Goal: Task Accomplishment & Management: Complete application form

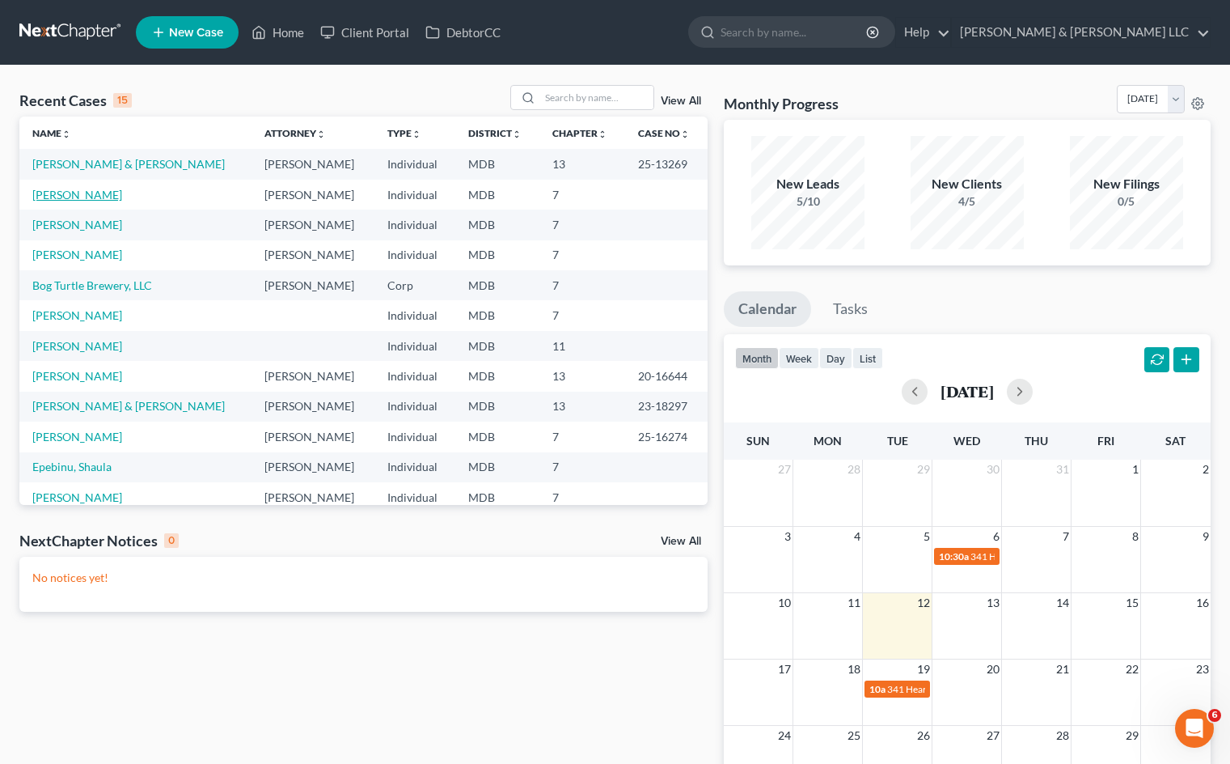
click at [87, 197] on link "[PERSON_NAME]" at bounding box center [77, 195] width 90 height 14
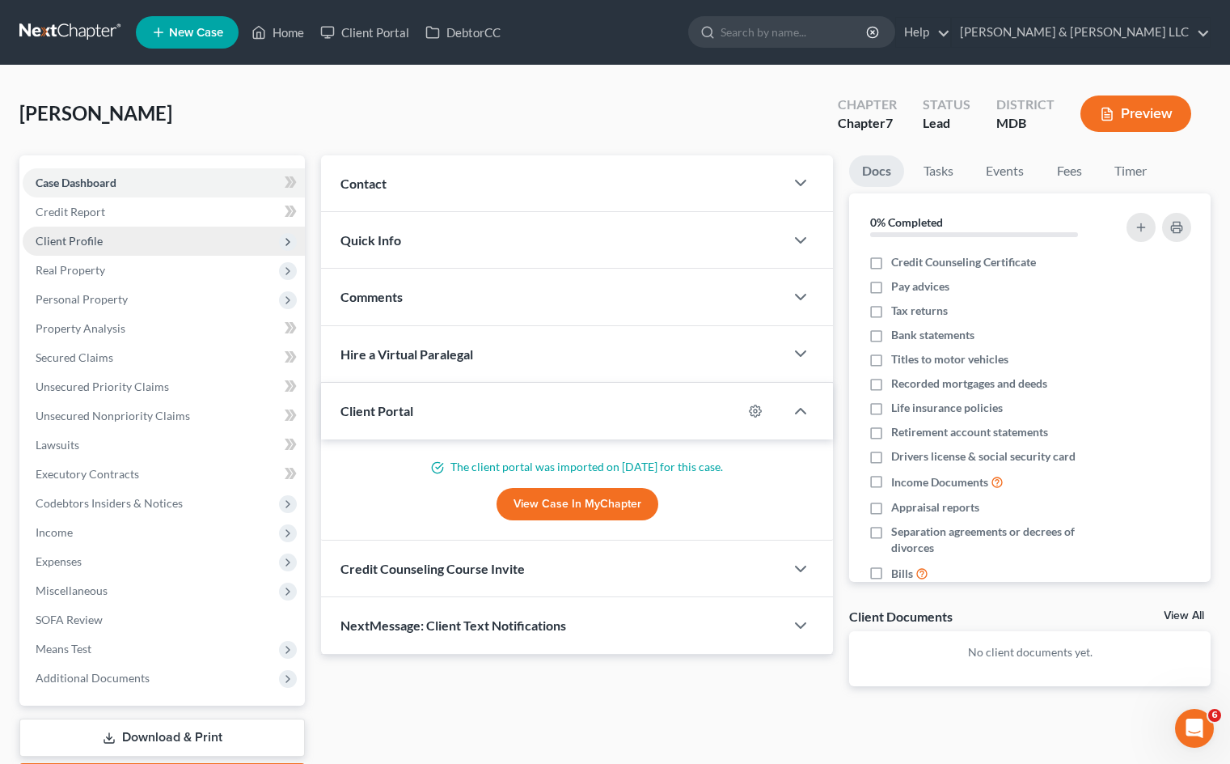
click at [163, 241] on span "Client Profile" at bounding box center [164, 240] width 282 height 29
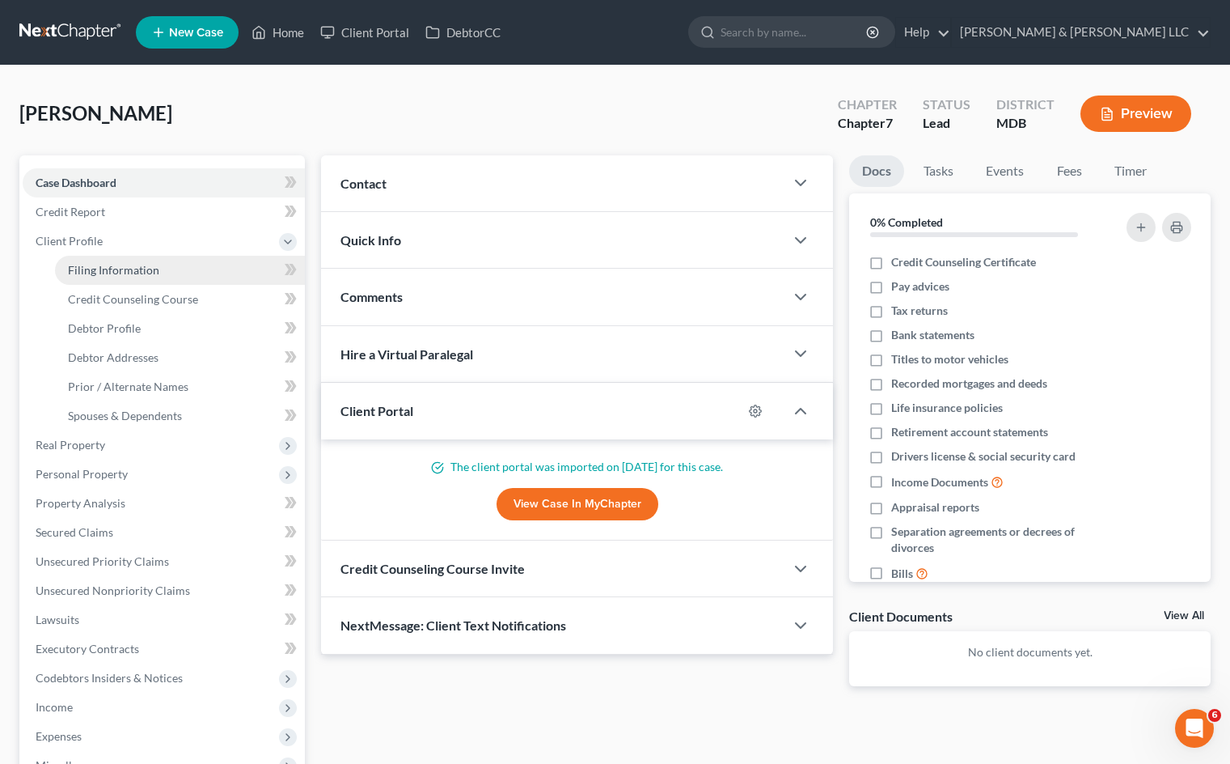
click at [161, 269] on link "Filing Information" at bounding box center [180, 270] width 250 height 29
select select "1"
select select "0"
select select "21"
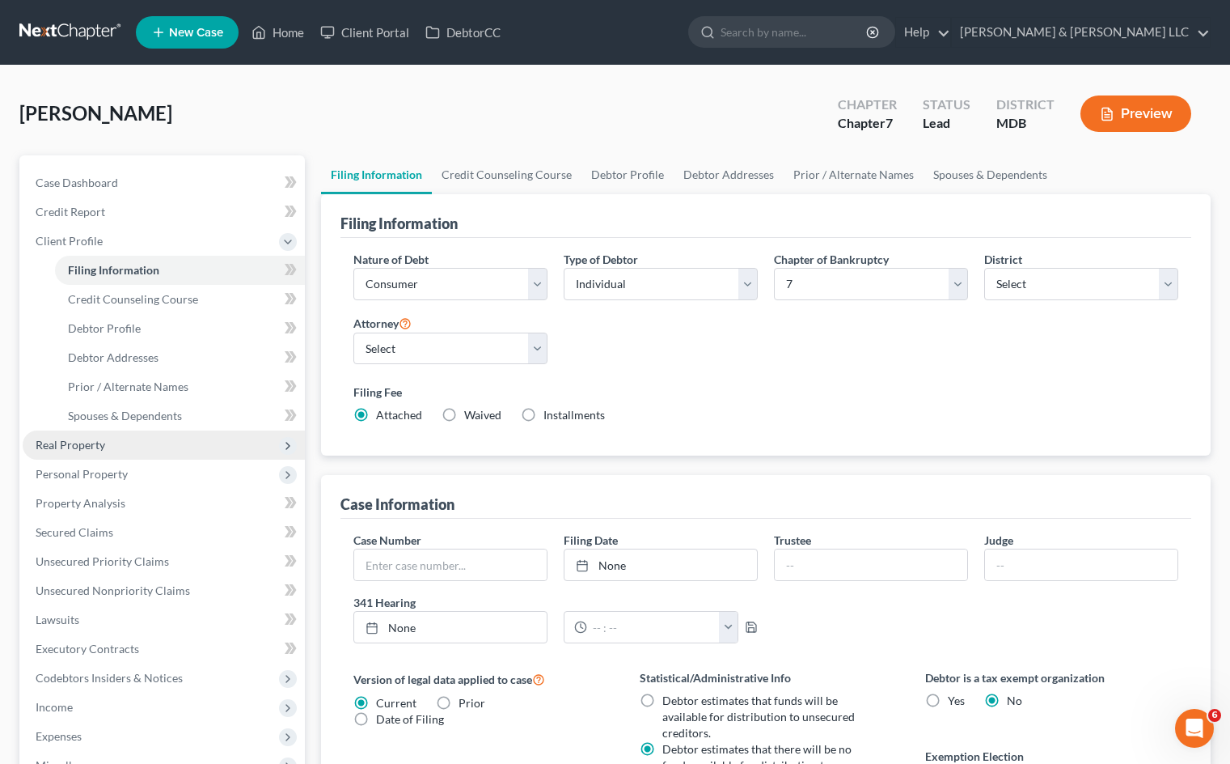
click at [95, 442] on span "Real Property" at bounding box center [71, 445] width 70 height 14
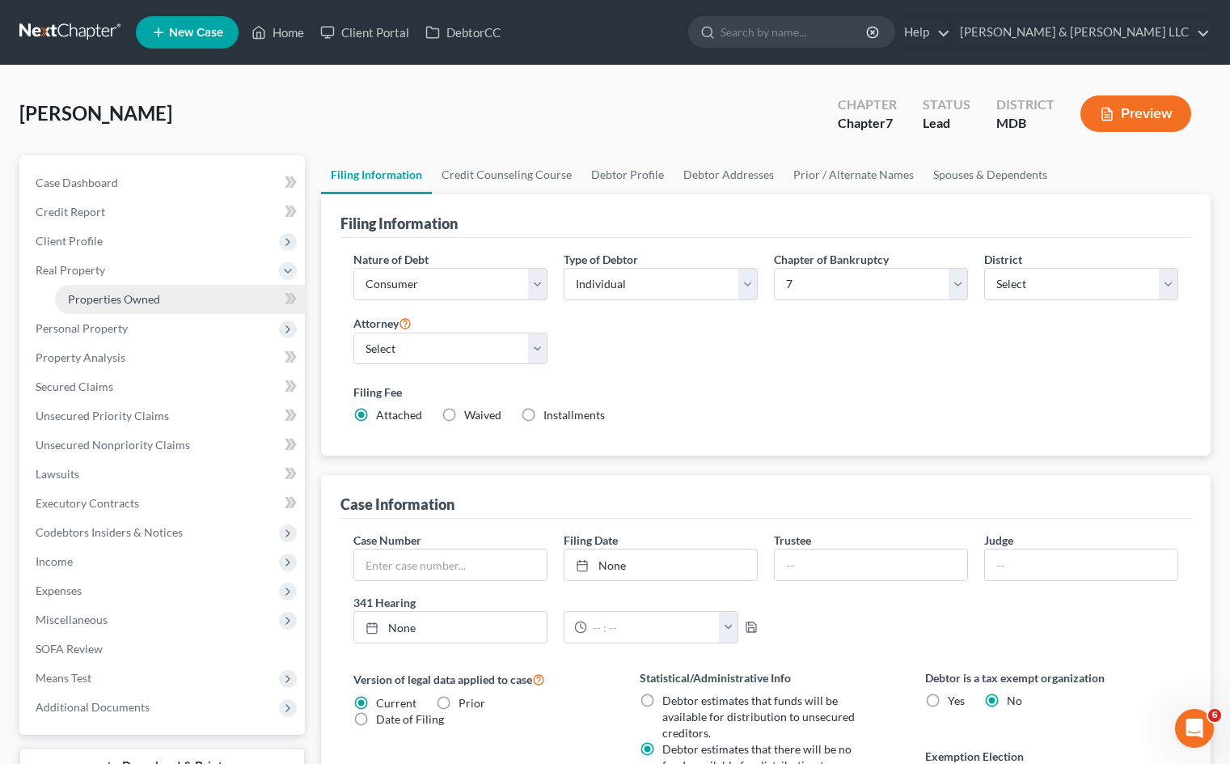
click at [146, 292] on span "Properties Owned" at bounding box center [114, 299] width 92 height 14
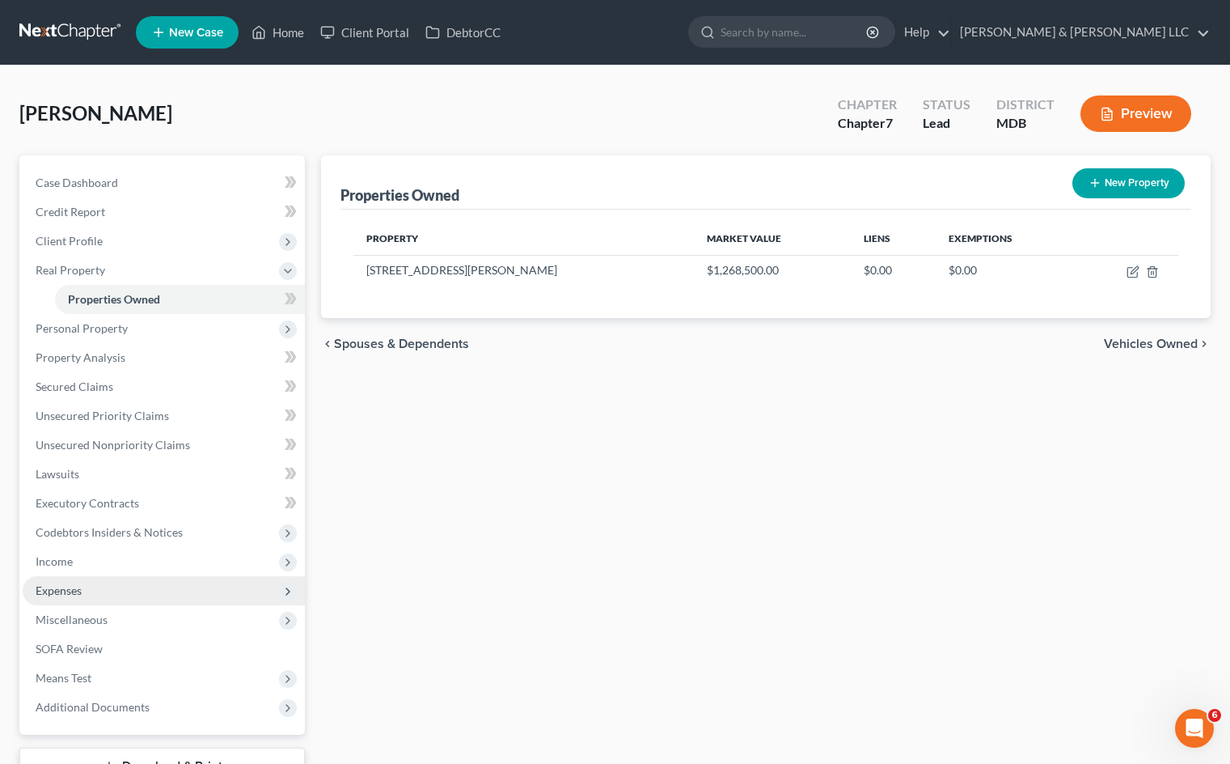
click at [108, 578] on span "Expenses" at bounding box center [164, 590] width 282 height 29
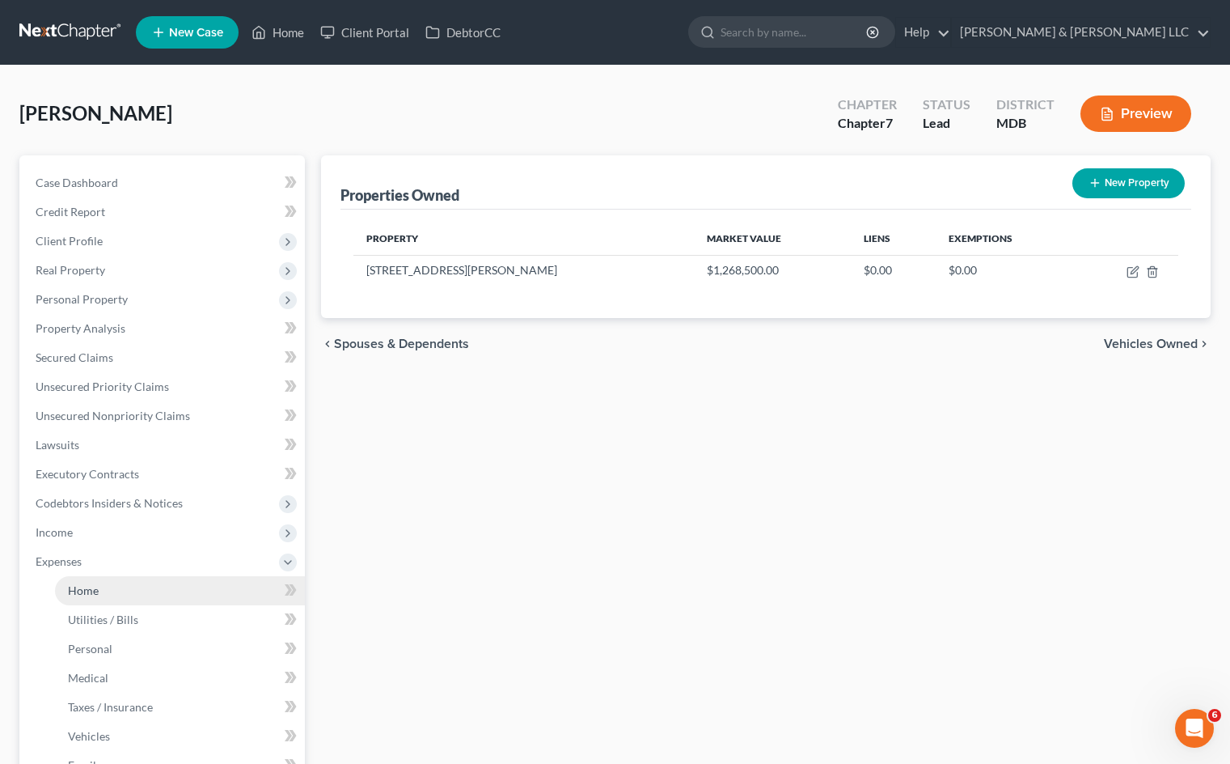
click at [139, 590] on link "Home" at bounding box center [180, 590] width 250 height 29
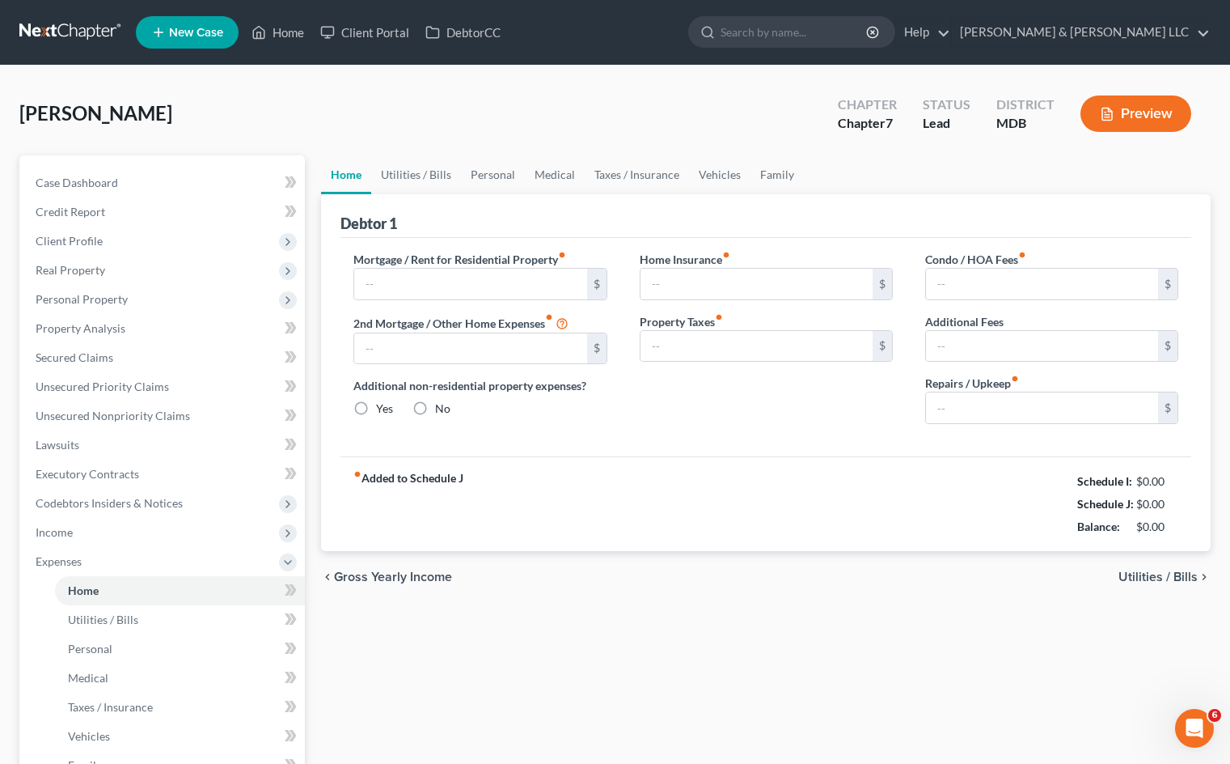
type input "5,637.00"
type input "0.00"
radio input "true"
type input "0.00"
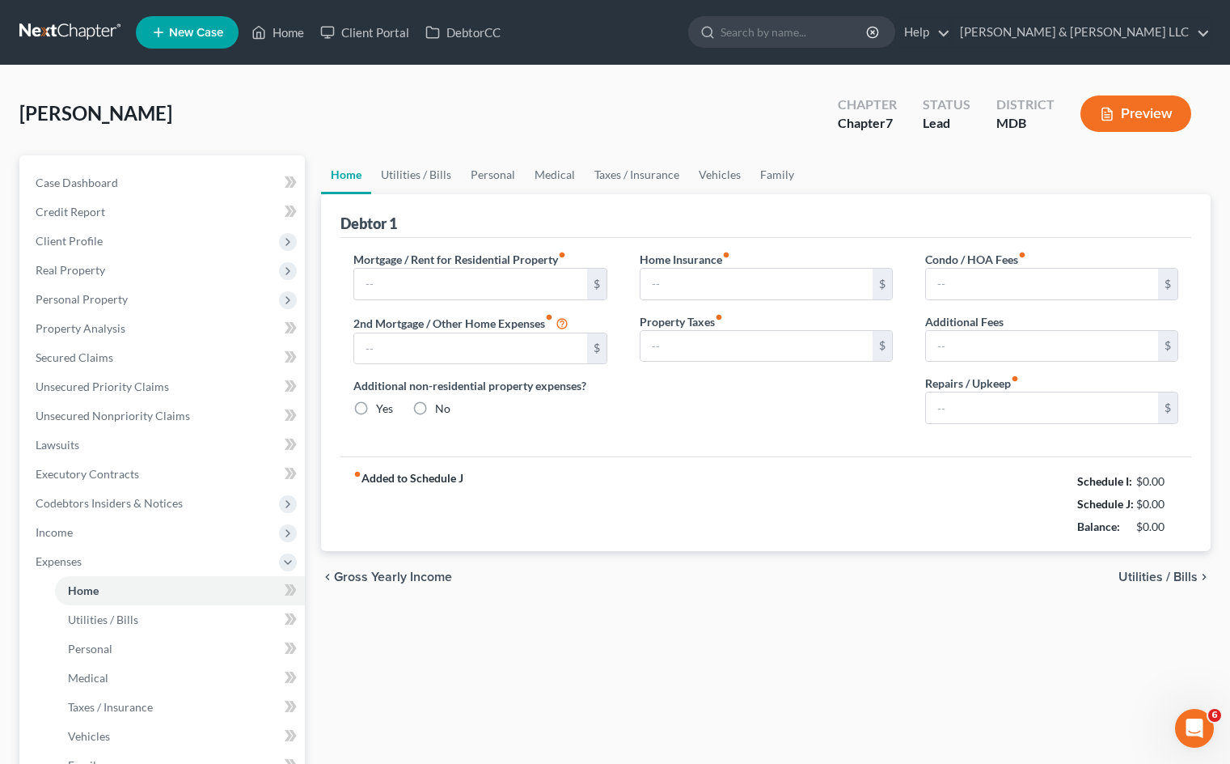
type input "0.00"
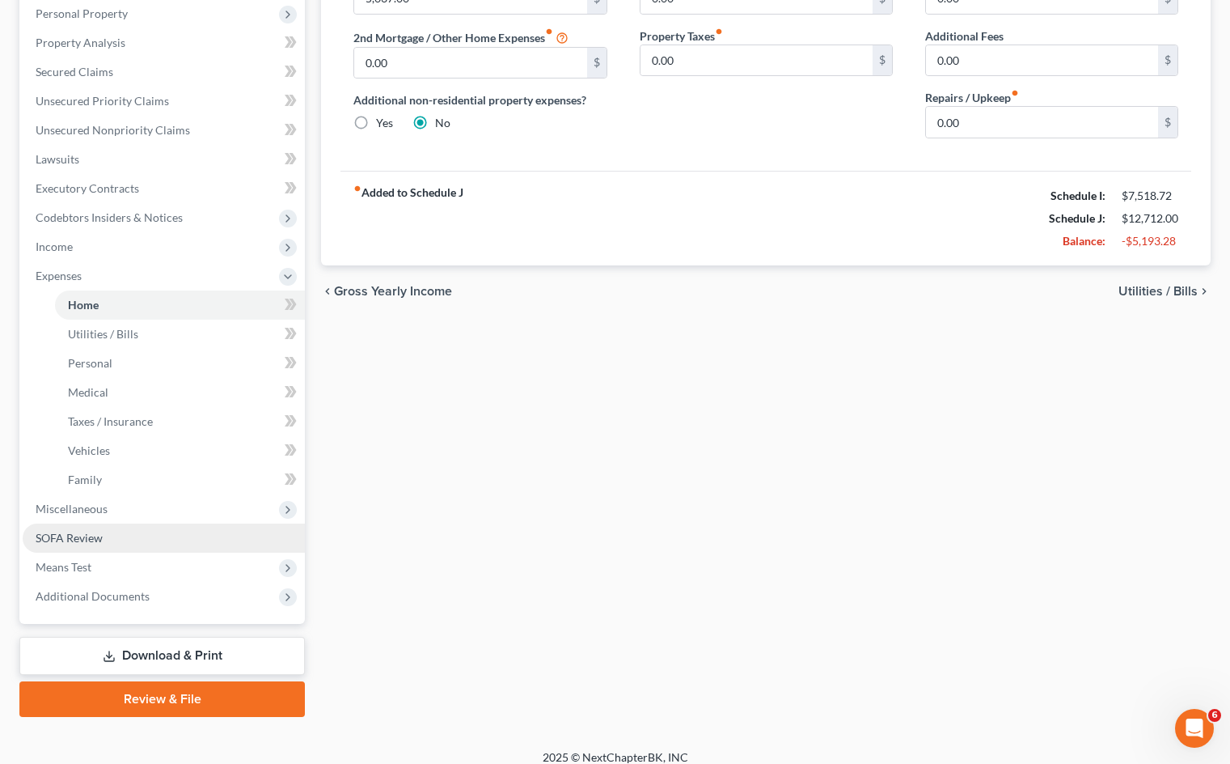
scroll to position [300, 0]
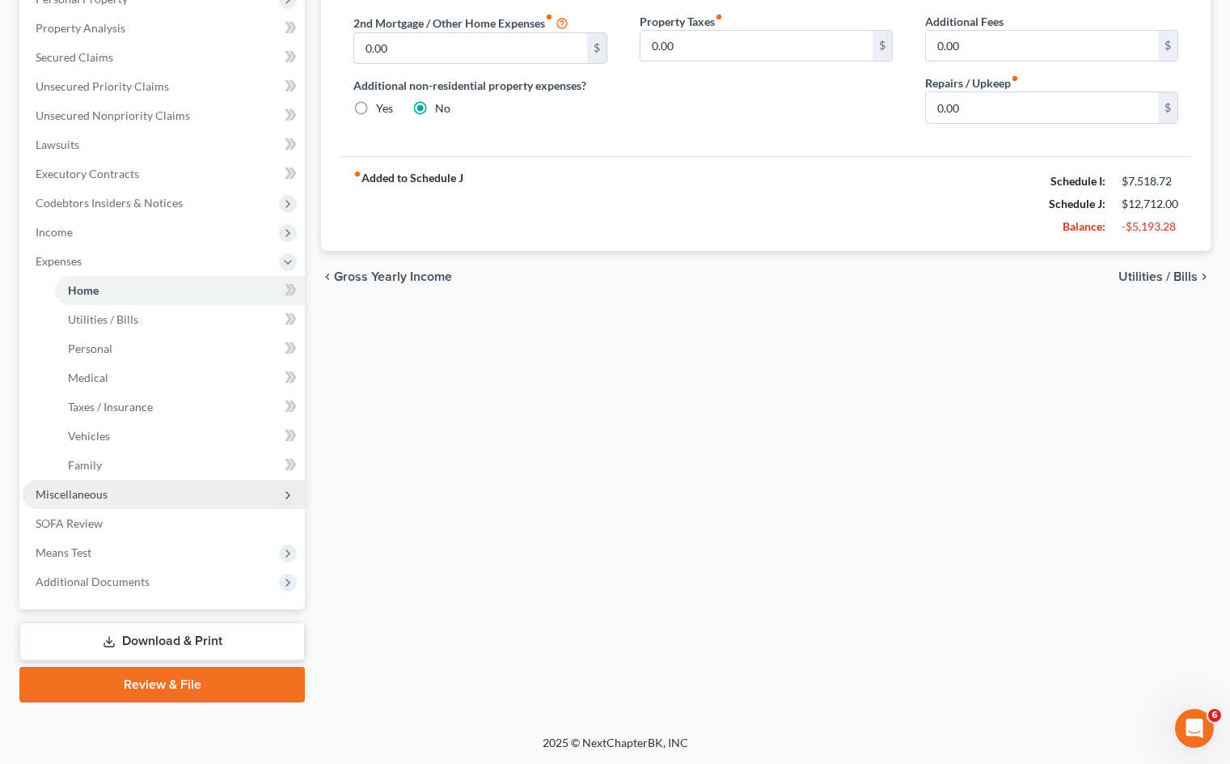
click at [146, 493] on span "Miscellaneous" at bounding box center [164, 494] width 282 height 29
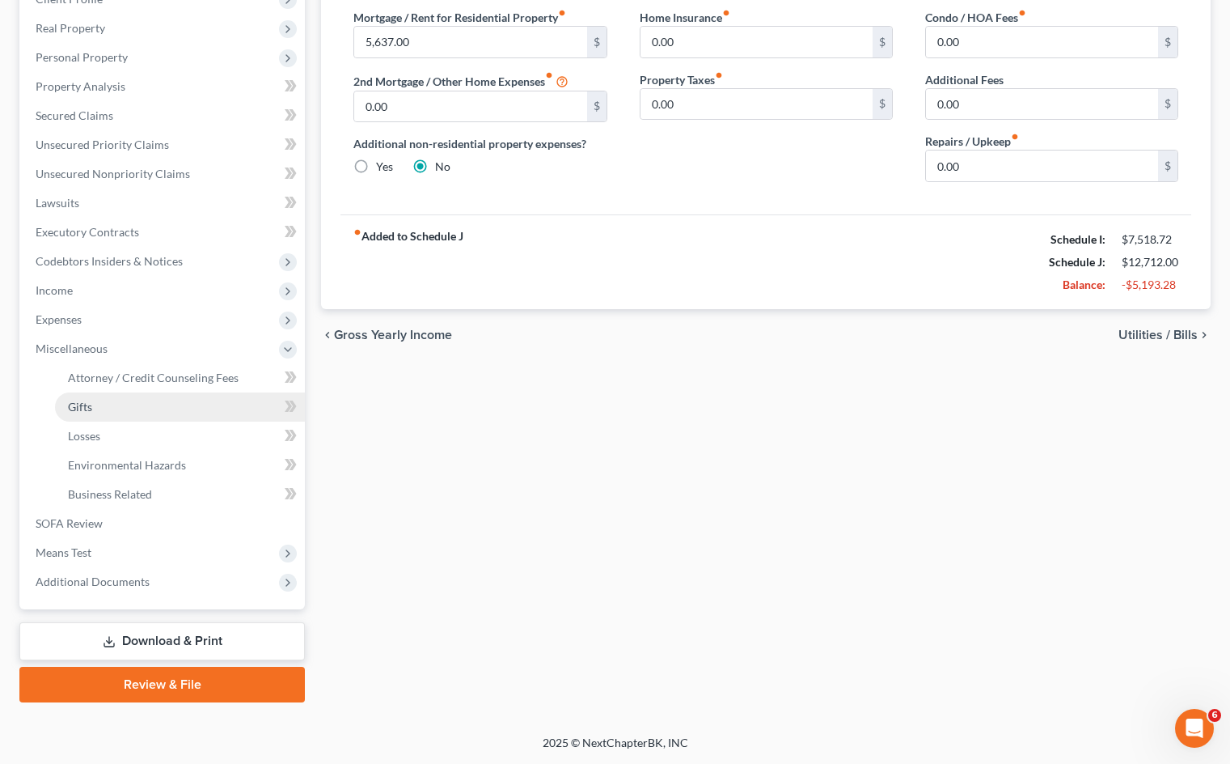
scroll to position [242, 0]
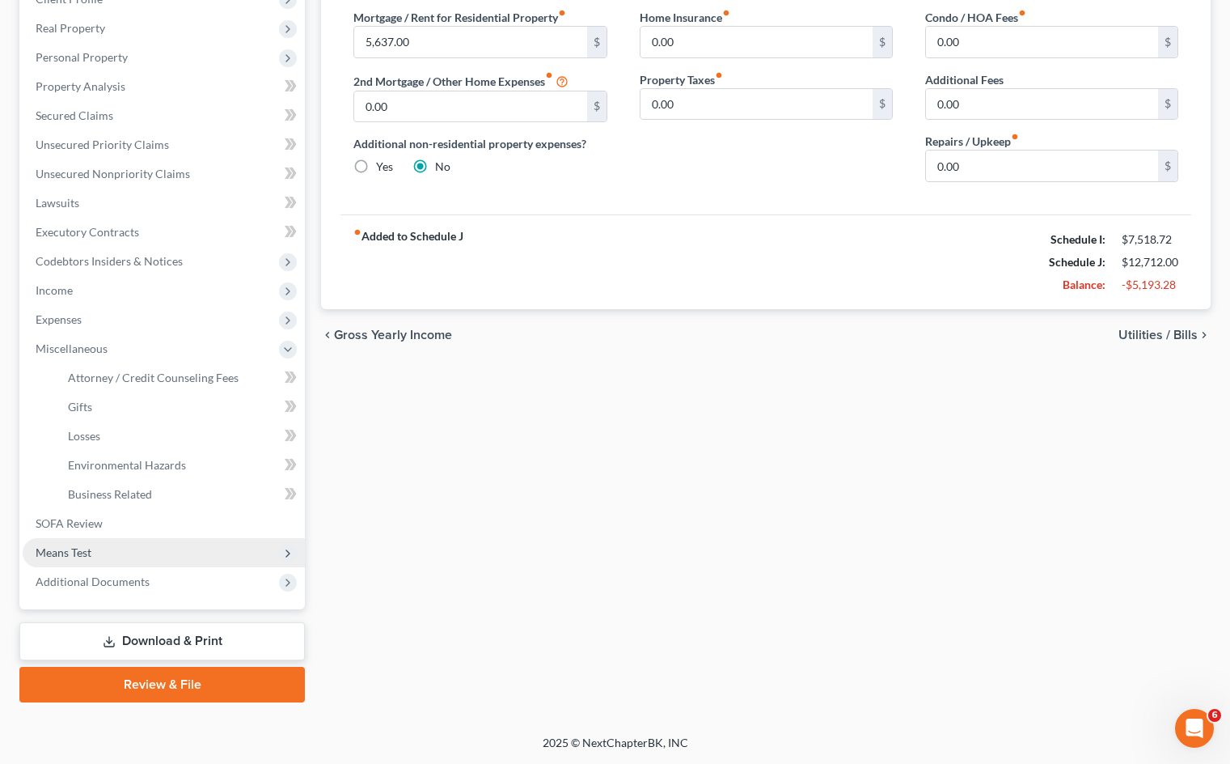
click at [122, 554] on span "Means Test" at bounding box center [164, 552] width 282 height 29
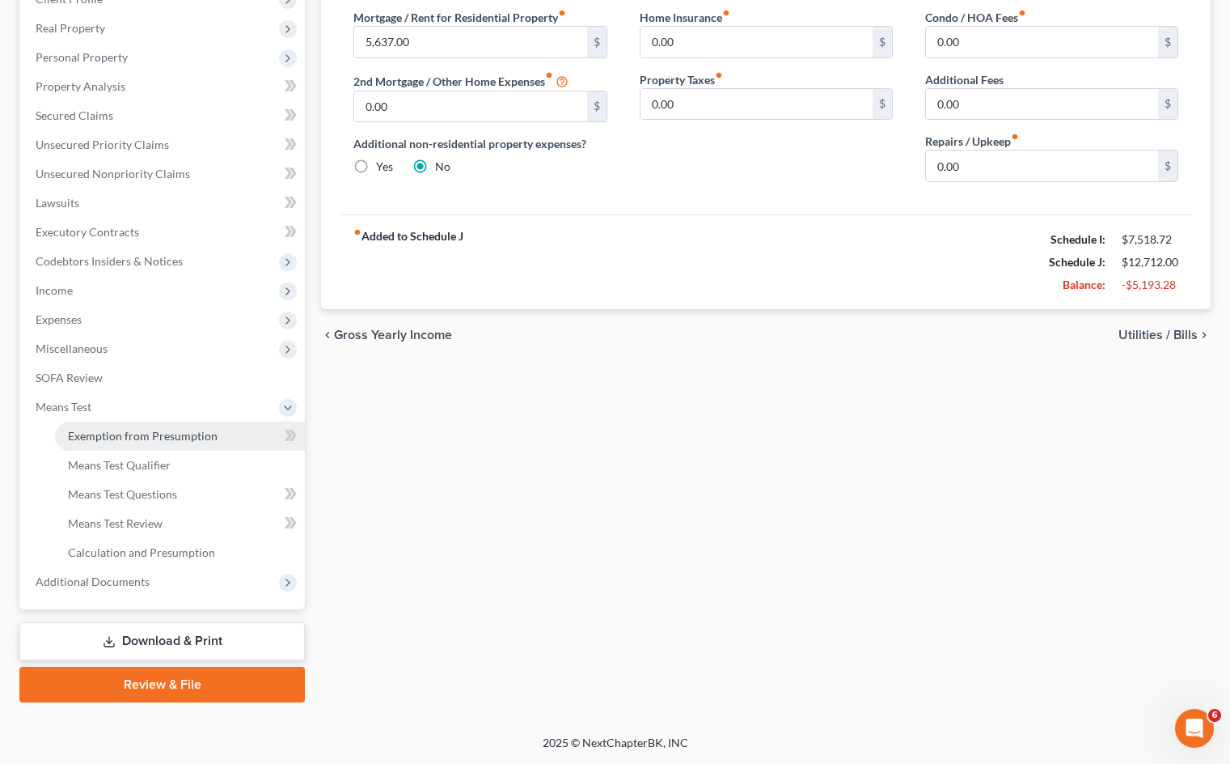
click at [200, 437] on span "Exemption from Presumption" at bounding box center [143, 436] width 150 height 14
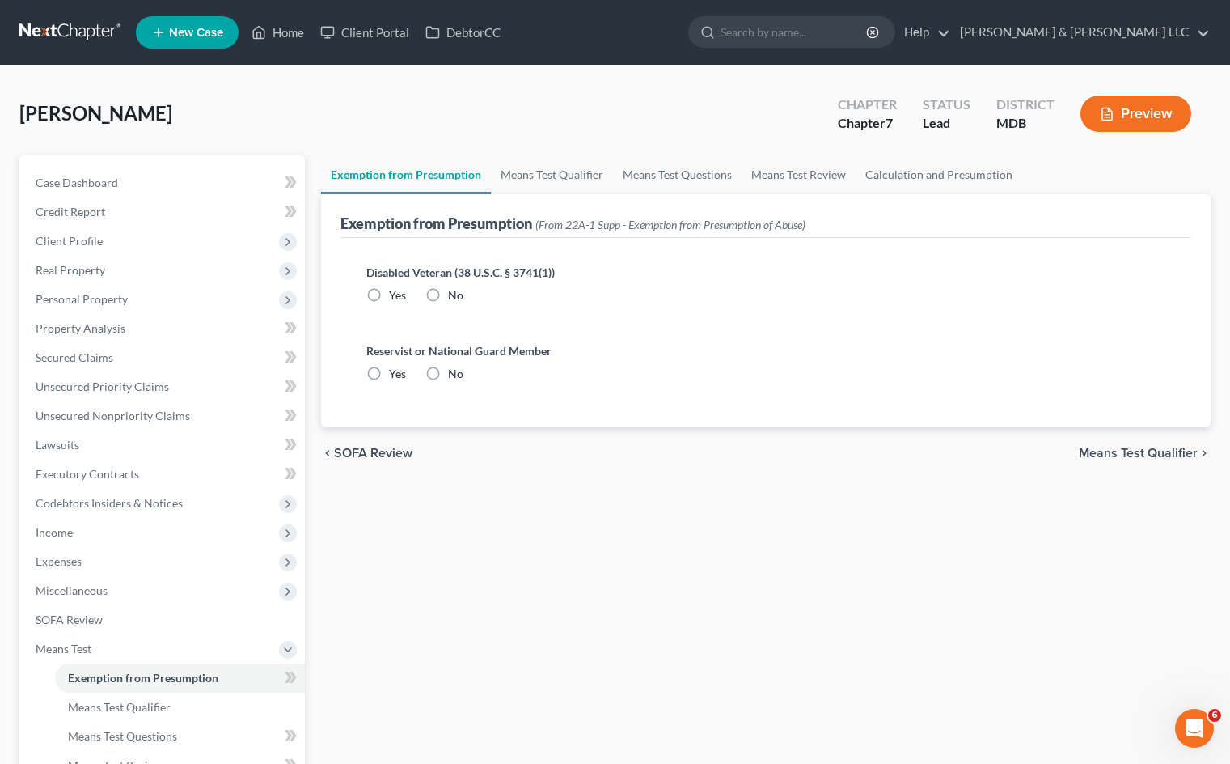
click at [448, 296] on label "No" at bounding box center [455, 295] width 15 height 16
click at [455, 296] on input "No" at bounding box center [460, 292] width 11 height 11
radio input "true"
click at [448, 370] on label "No" at bounding box center [455, 374] width 15 height 16
click at [455, 370] on input "No" at bounding box center [460, 371] width 11 height 11
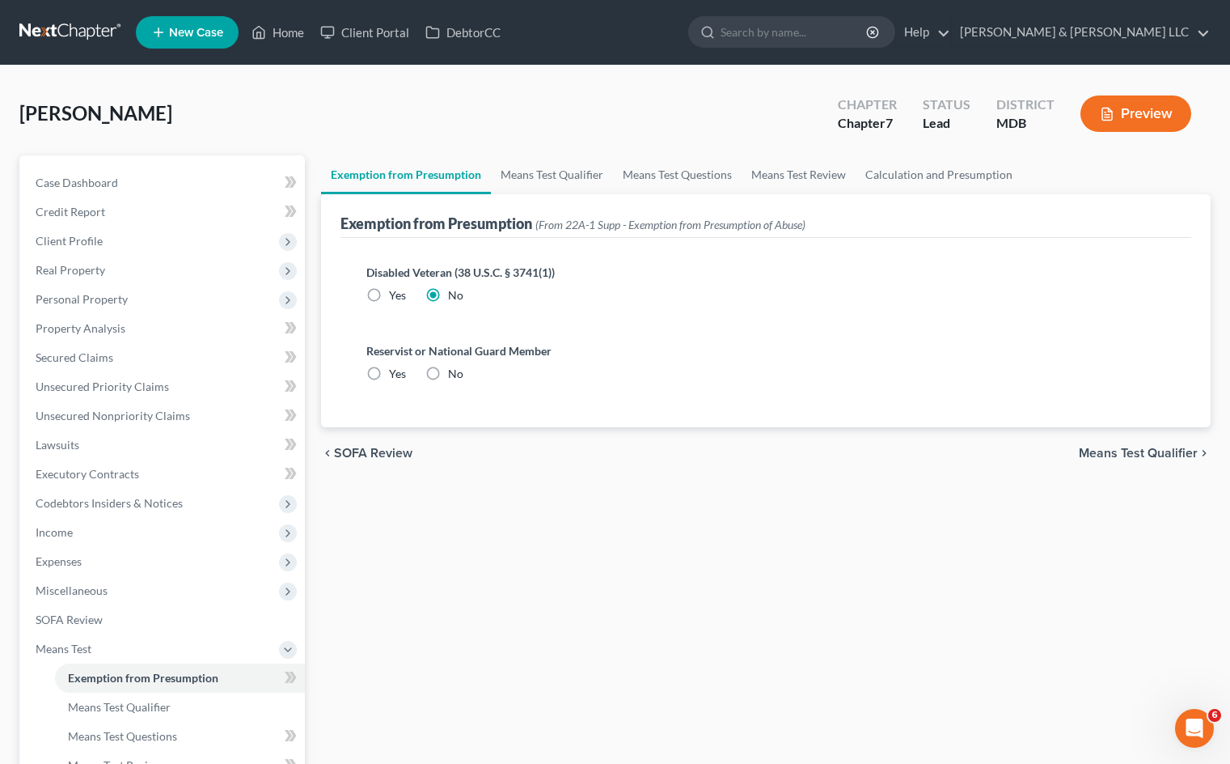
radio input "true"
click at [564, 169] on link "Means Test Qualifier" at bounding box center [552, 174] width 122 height 39
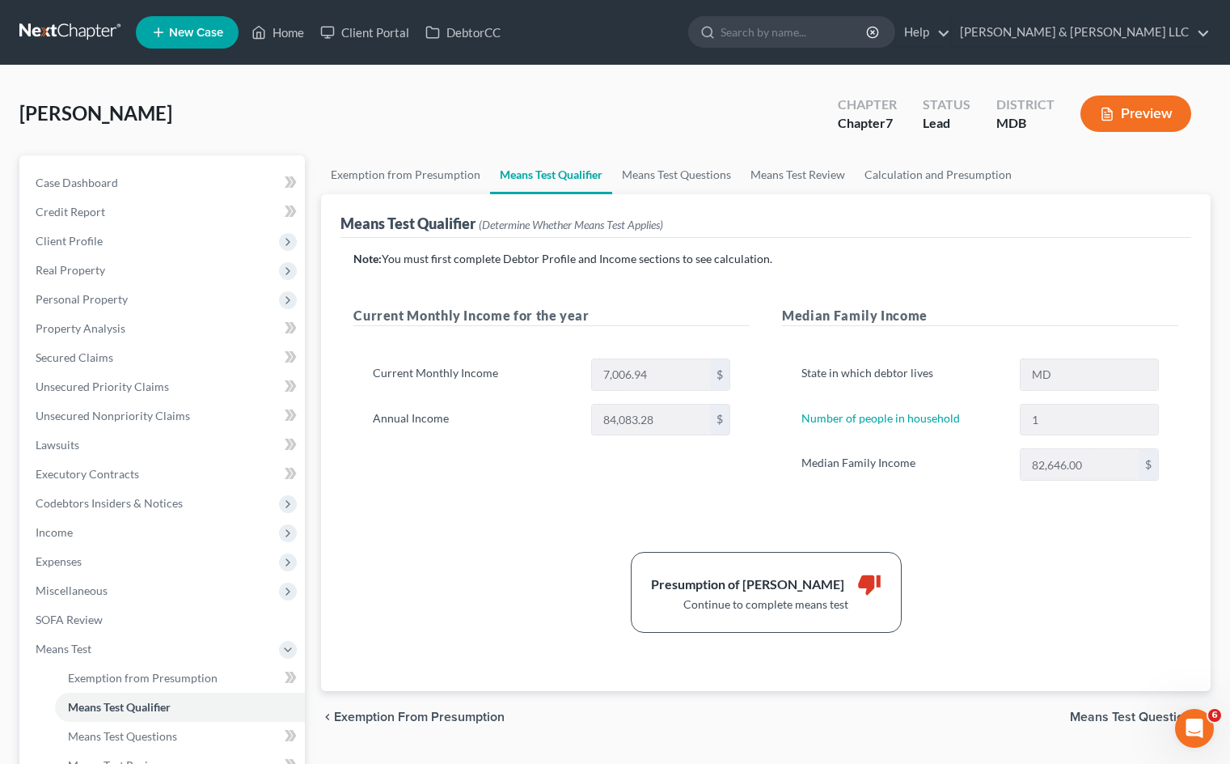
click at [496, 567] on div "Presumption of Abuse Arises thumb_down Continue to complete means test" at bounding box center [765, 592] width 841 height 81
click at [141, 231] on span "Client Profile" at bounding box center [164, 240] width 282 height 29
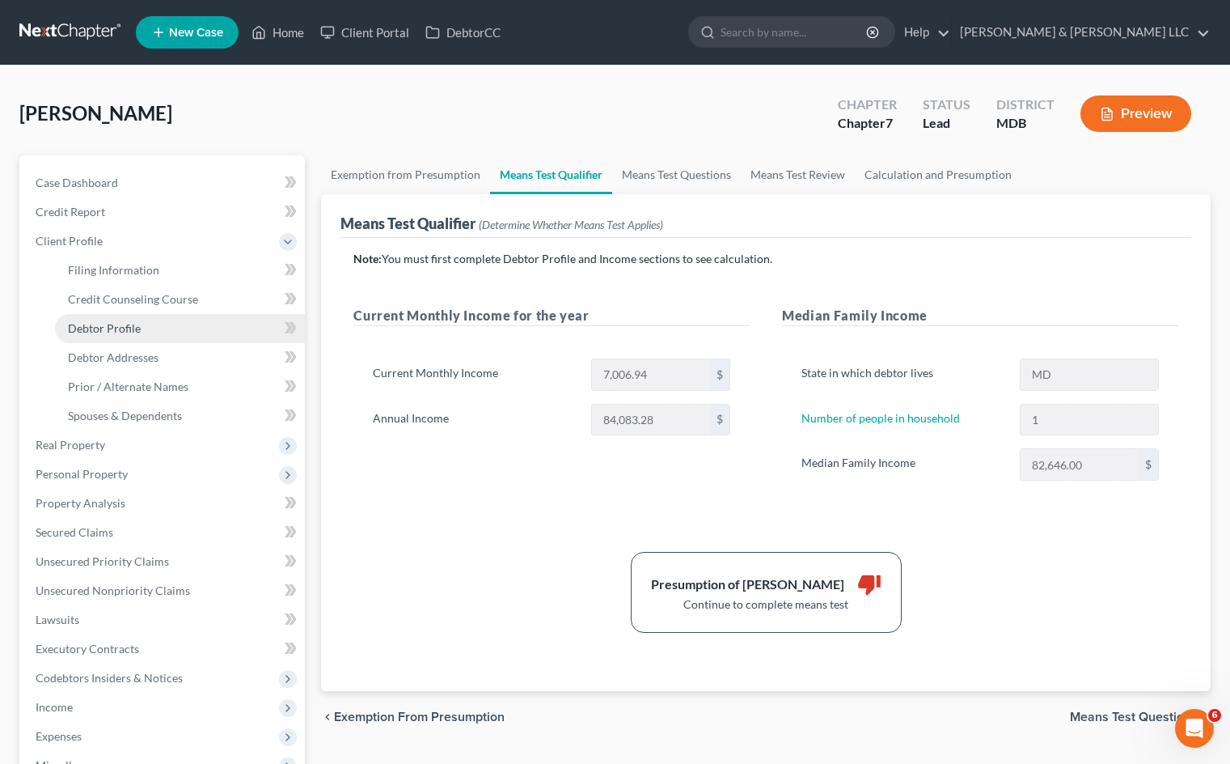
click at [171, 327] on link "Debtor Profile" at bounding box center [180, 328] width 250 height 29
select select "1"
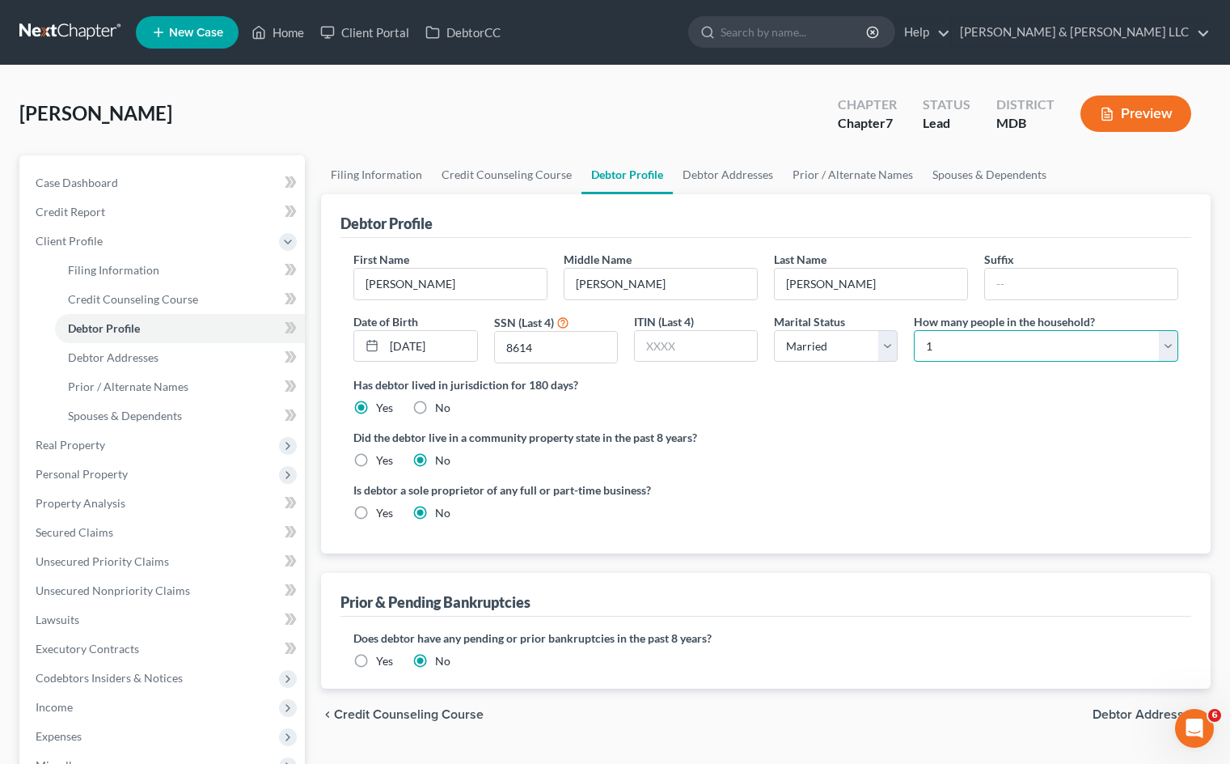
click at [1038, 345] on select "Select 1 2 3 4 5 6 7 8 9 10 11 12 13 14 15 16 17 18 19 20" at bounding box center [1046, 346] width 265 height 32
select select "2"
click at [914, 330] on select "Select 1 2 3 4 5 6 7 8 9 10 11 12 13 14 15 16 17 18 19 20" at bounding box center [1046, 346] width 265 height 32
click at [936, 453] on div "Did the debtor live in a community property state in the past 8 years? Yes No" at bounding box center [765, 449] width 825 height 40
click at [977, 177] on link "Spouses & Dependents" at bounding box center [989, 174] width 133 height 39
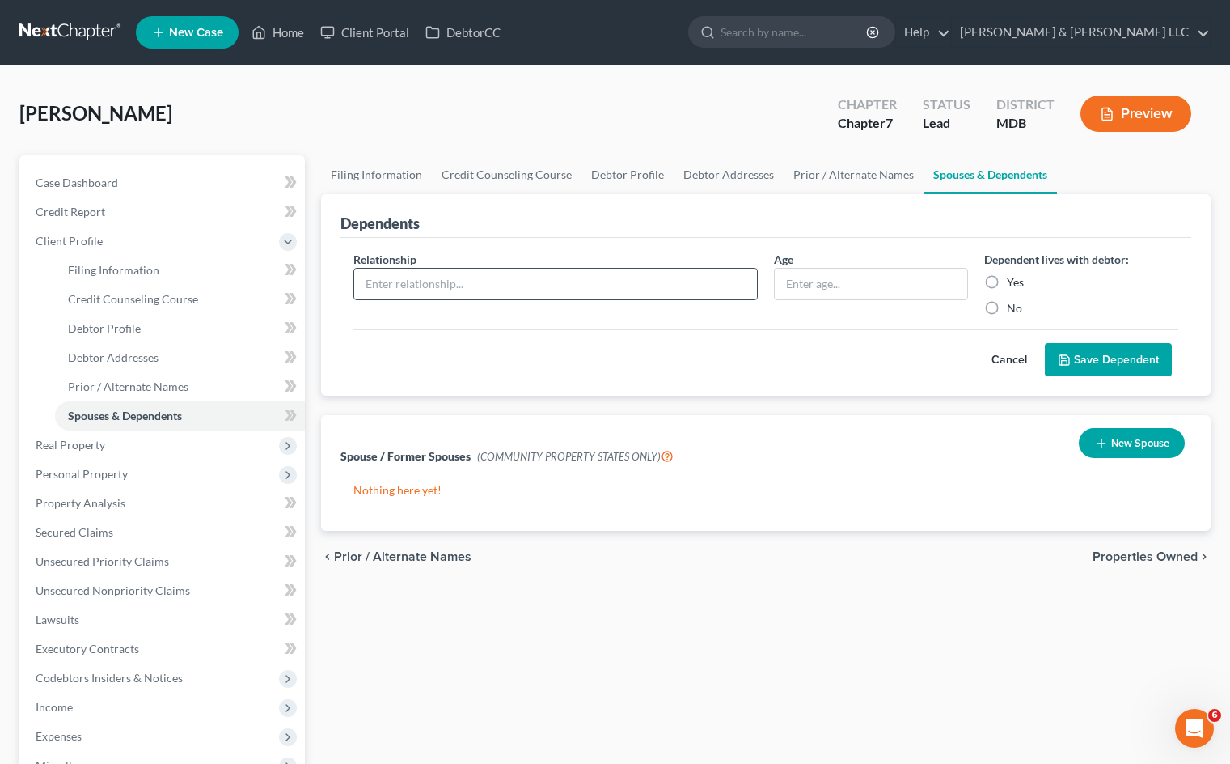
click at [681, 291] on input "text" at bounding box center [555, 284] width 403 height 31
type input "Son"
click at [815, 283] on input "text" at bounding box center [871, 284] width 193 height 31
type input "18"
click at [1007, 279] on label "Yes" at bounding box center [1015, 282] width 17 height 16
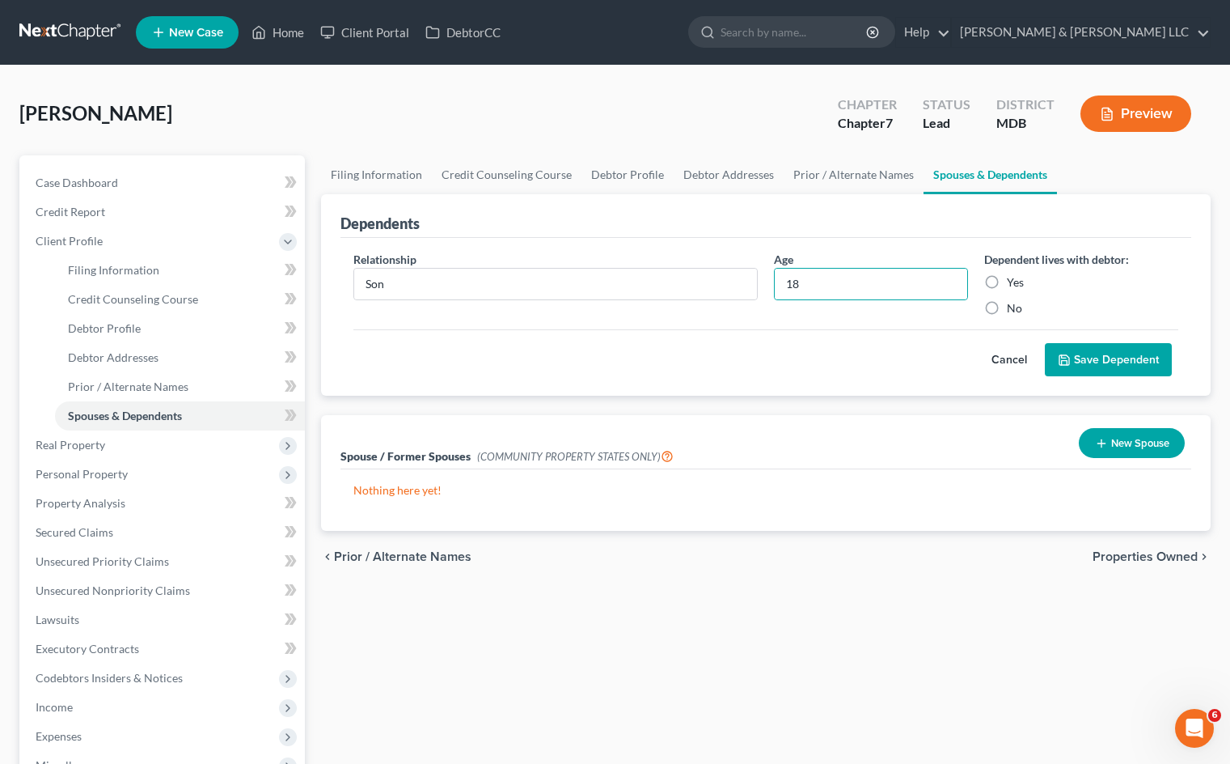
click at [1014, 279] on input "Yes" at bounding box center [1019, 279] width 11 height 11
radio input "true"
click at [552, 366] on div "Cancel Save Dependent" at bounding box center [765, 353] width 825 height 48
click at [1107, 350] on button "Save Dependent" at bounding box center [1108, 360] width 127 height 34
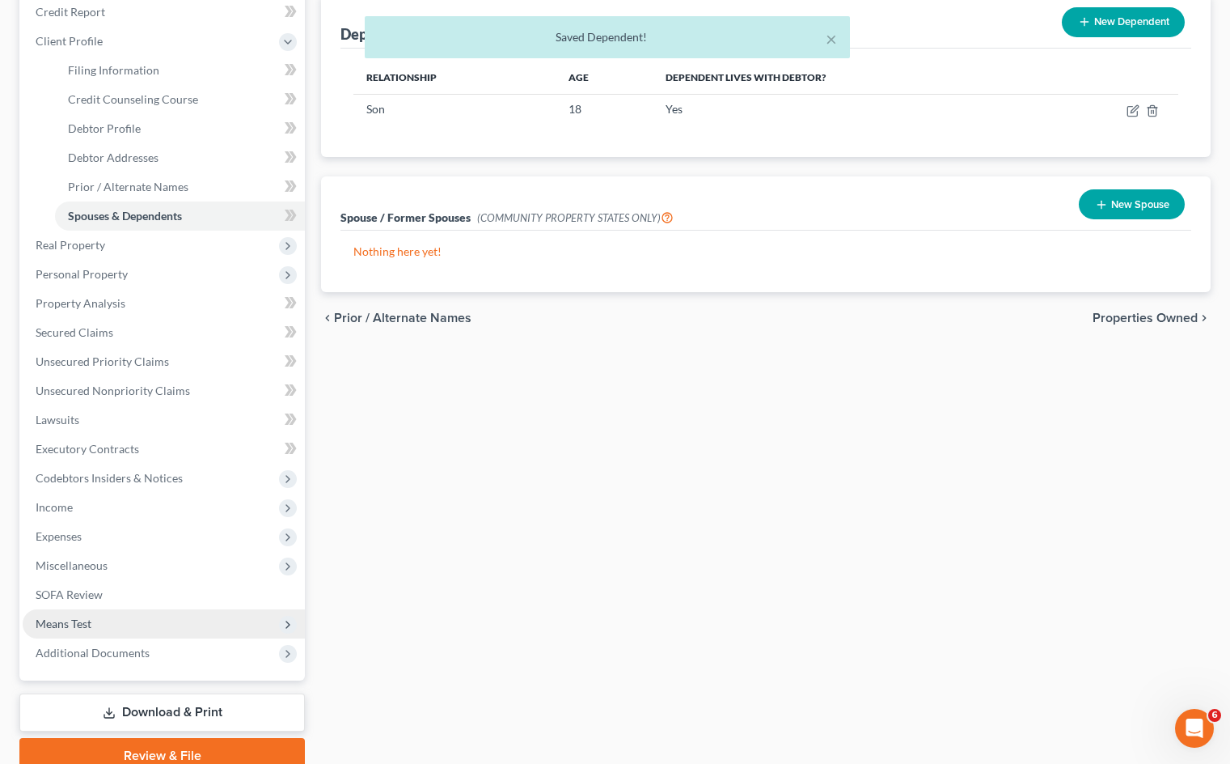
scroll to position [243, 0]
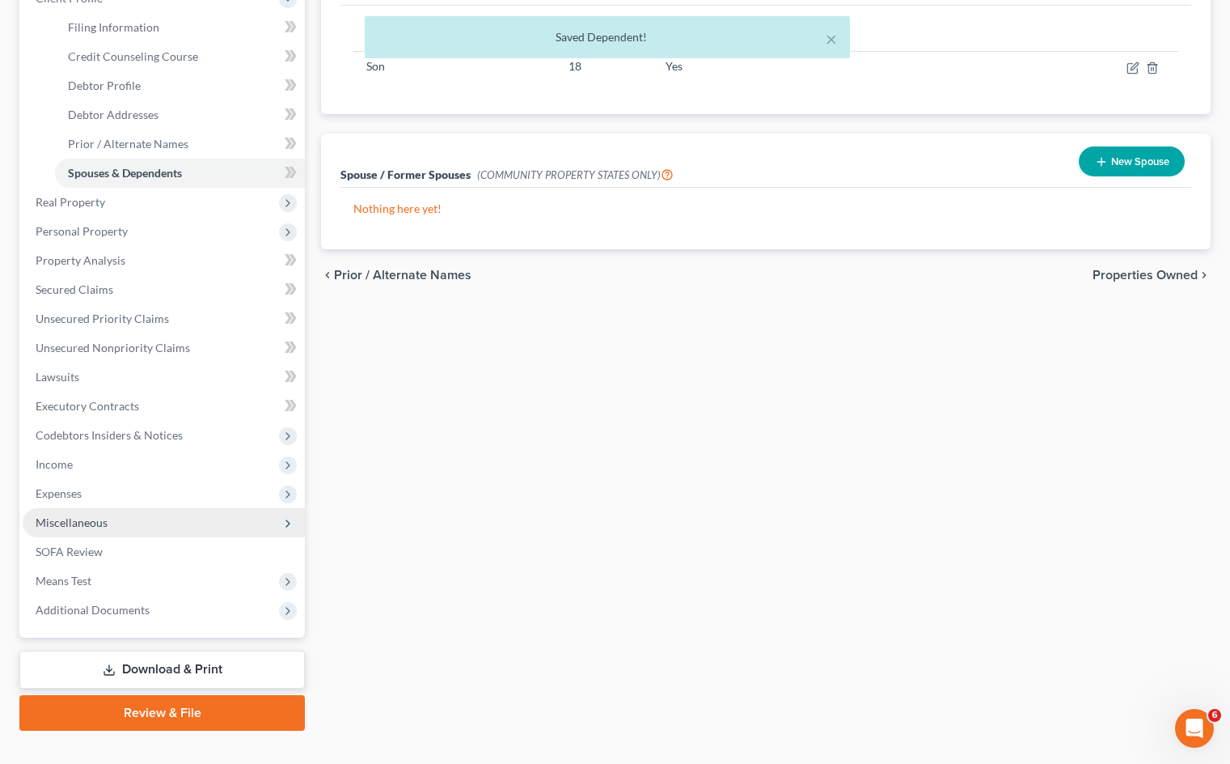
click at [163, 518] on span "Miscellaneous" at bounding box center [164, 522] width 282 height 29
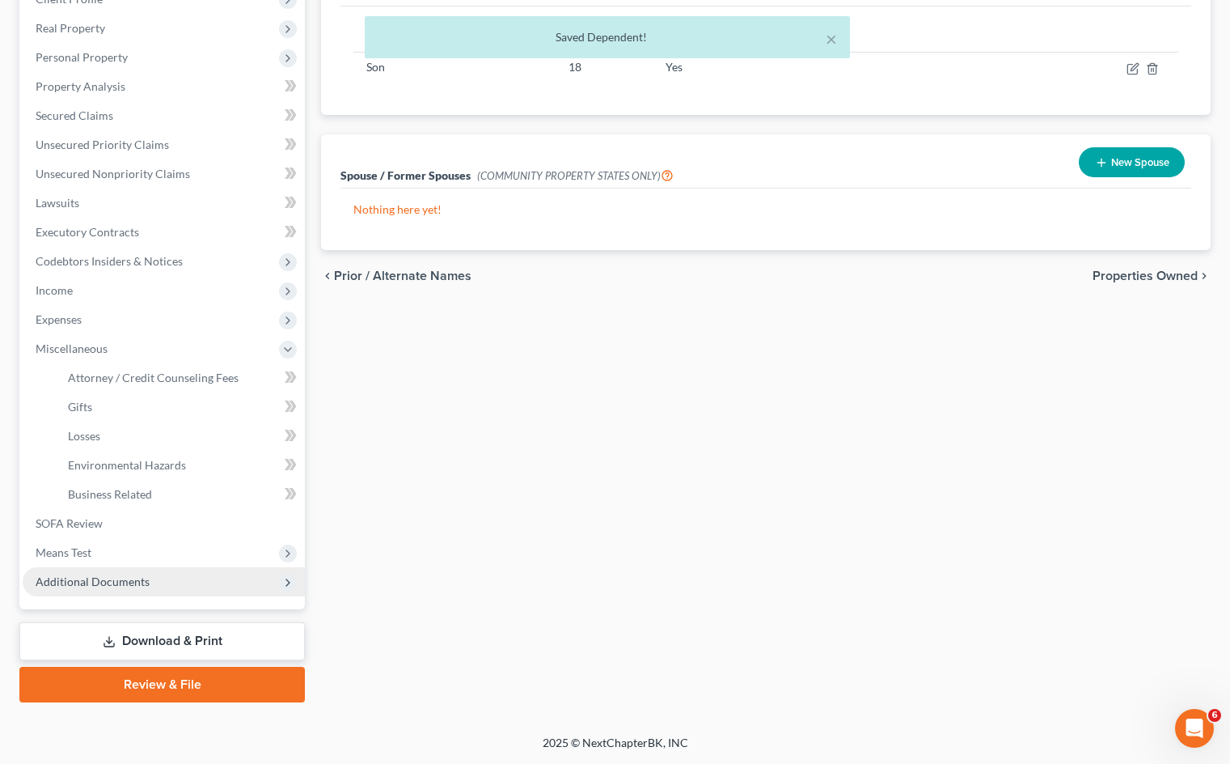
scroll to position [242, 0]
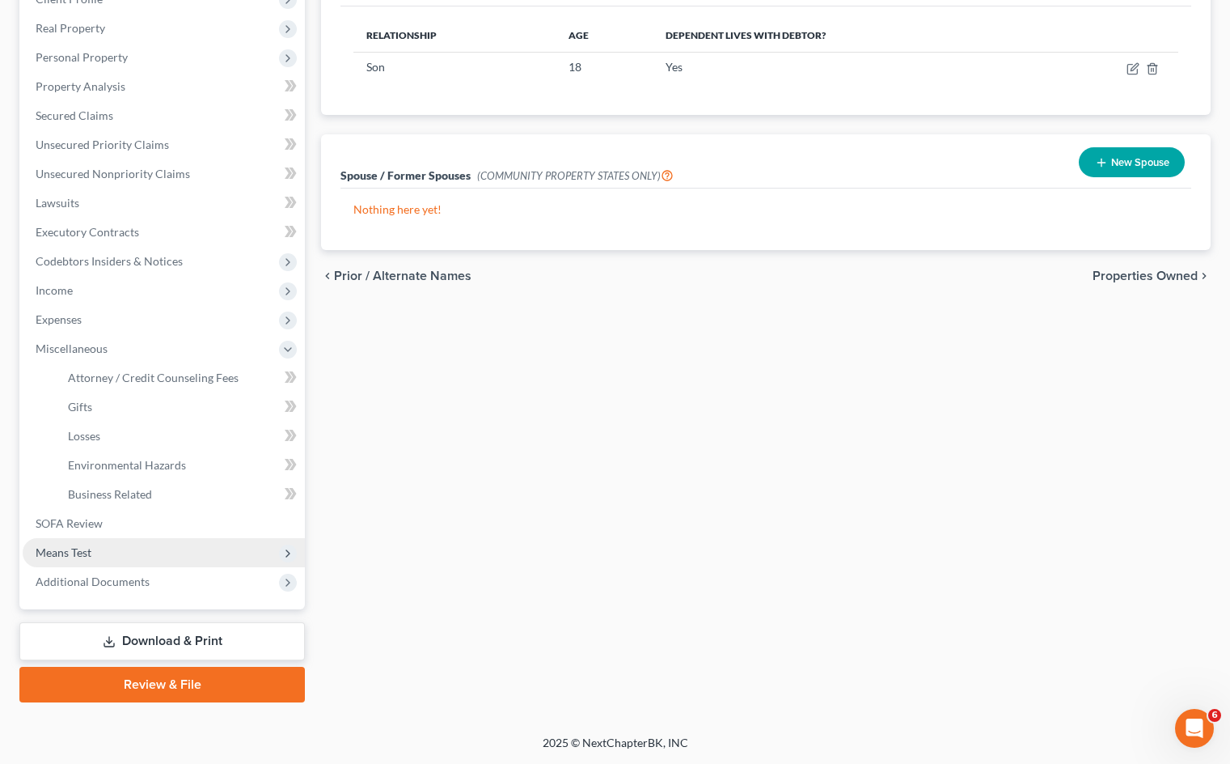
click at [146, 546] on span "Means Test" at bounding box center [164, 552] width 282 height 29
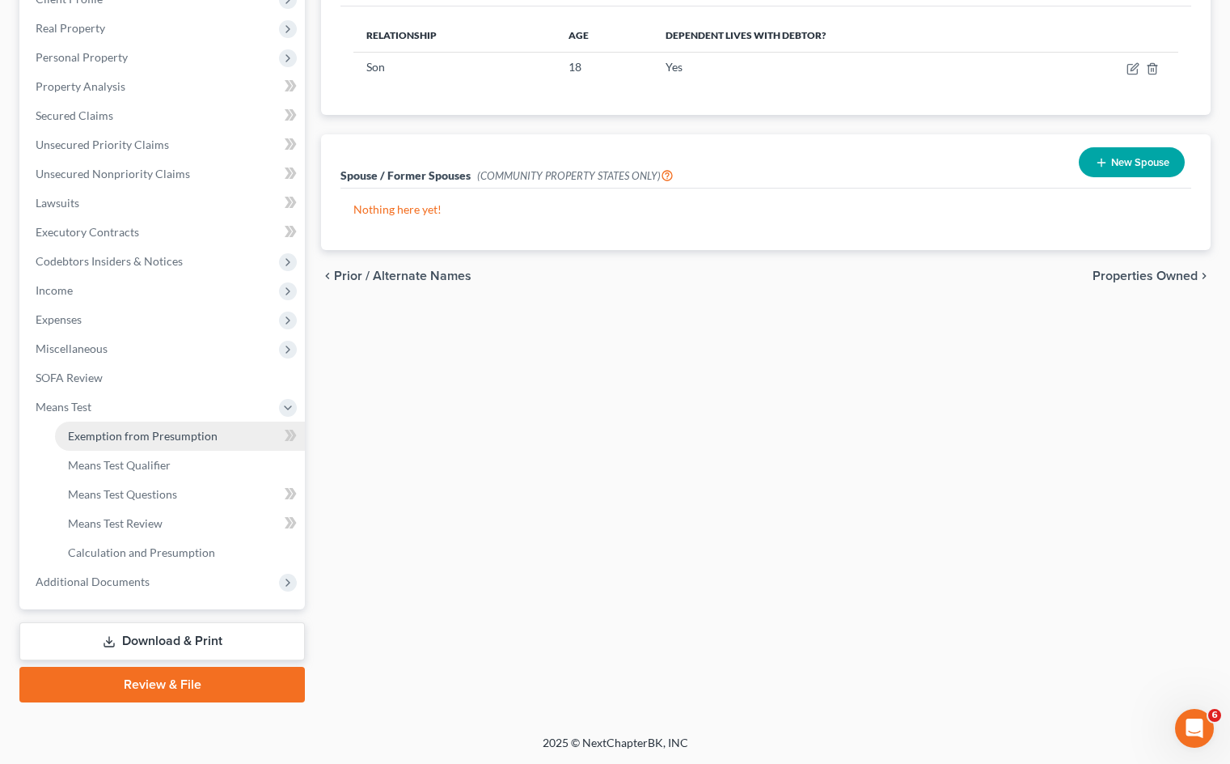
click at [201, 438] on span "Exemption from Presumption" at bounding box center [143, 436] width 150 height 14
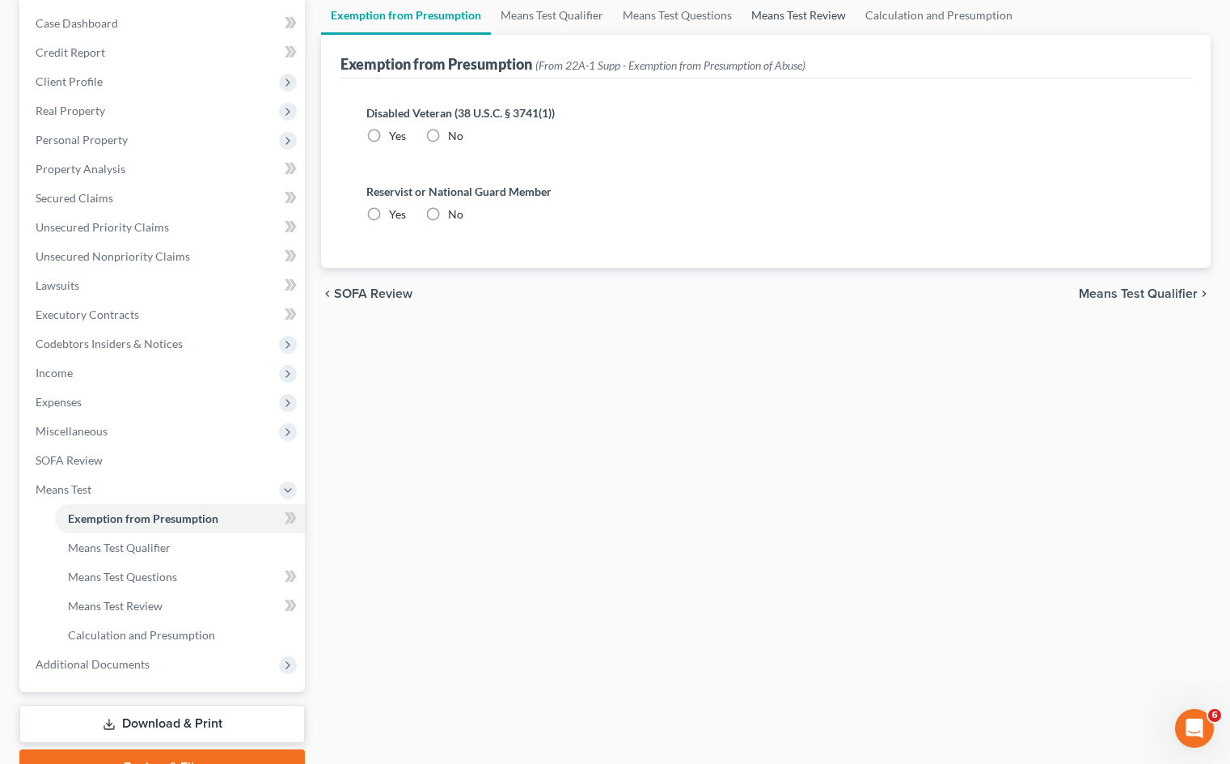
radio input "true"
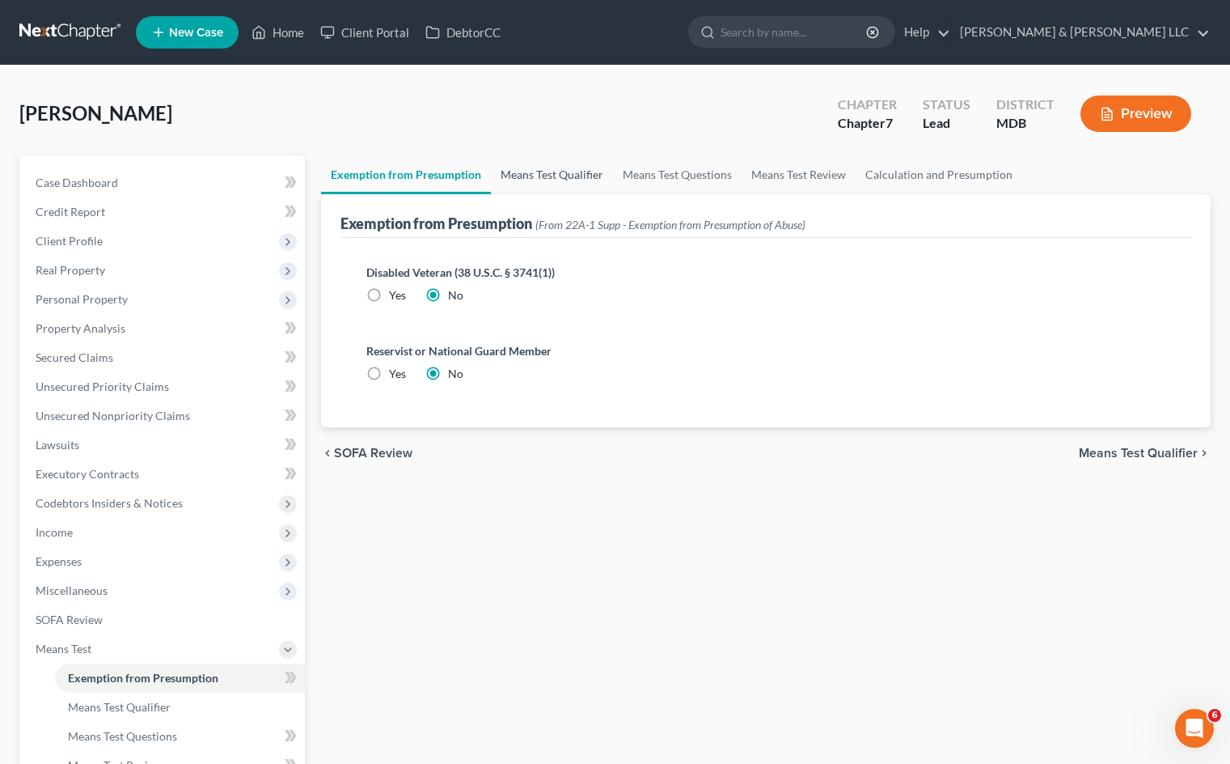
click at [579, 164] on link "Means Test Qualifier" at bounding box center [552, 174] width 122 height 39
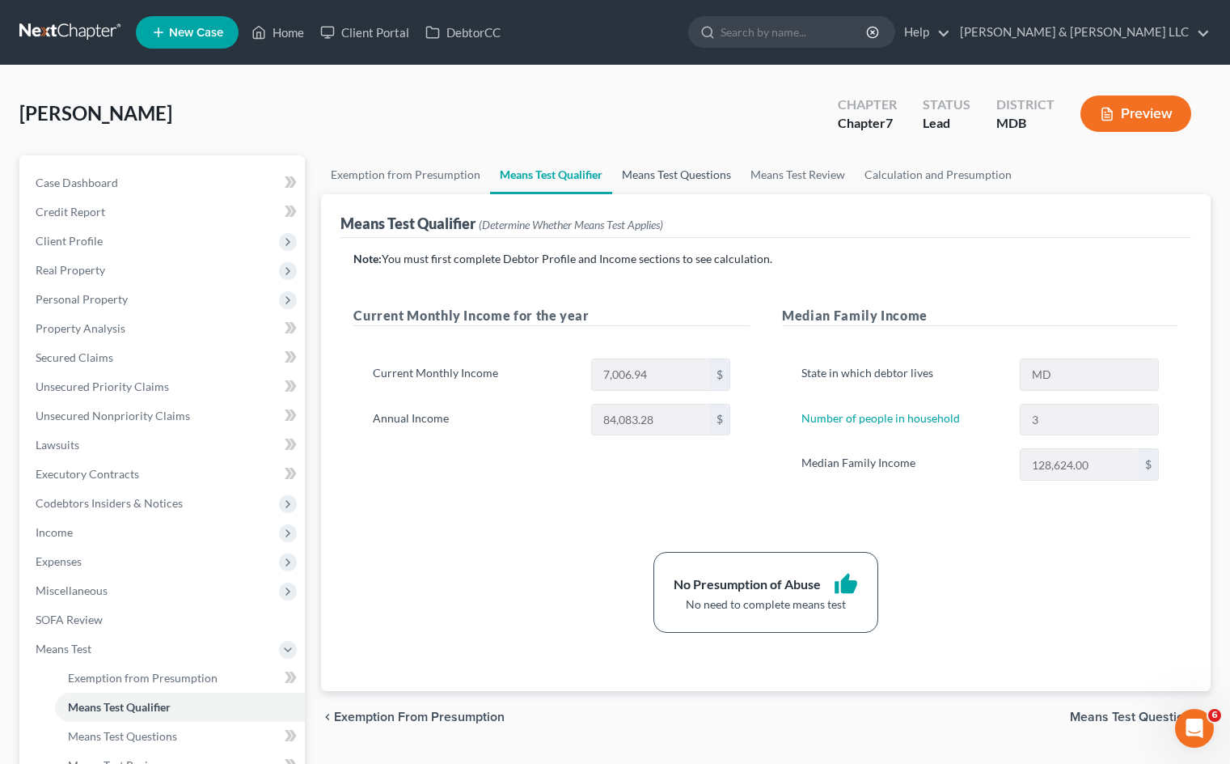
click at [688, 166] on link "Means Test Questions" at bounding box center [676, 174] width 129 height 39
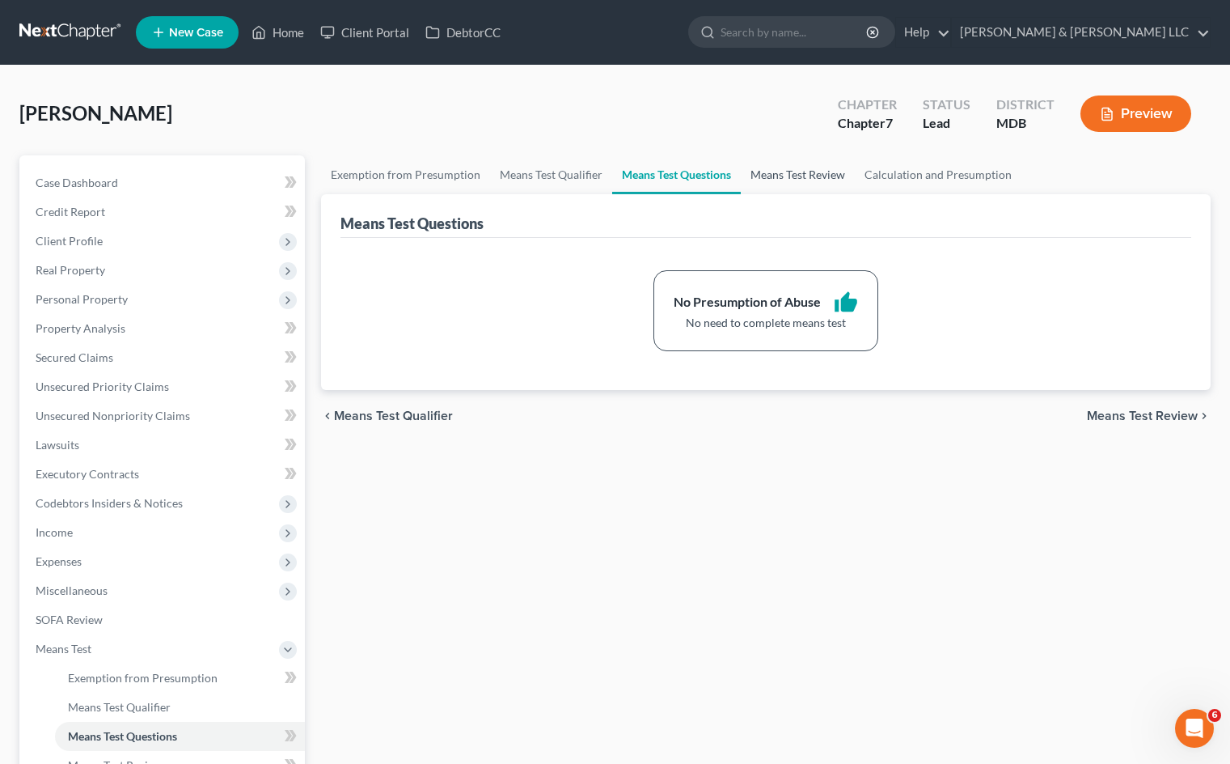
click at [795, 180] on link "Means Test Review" at bounding box center [798, 174] width 114 height 39
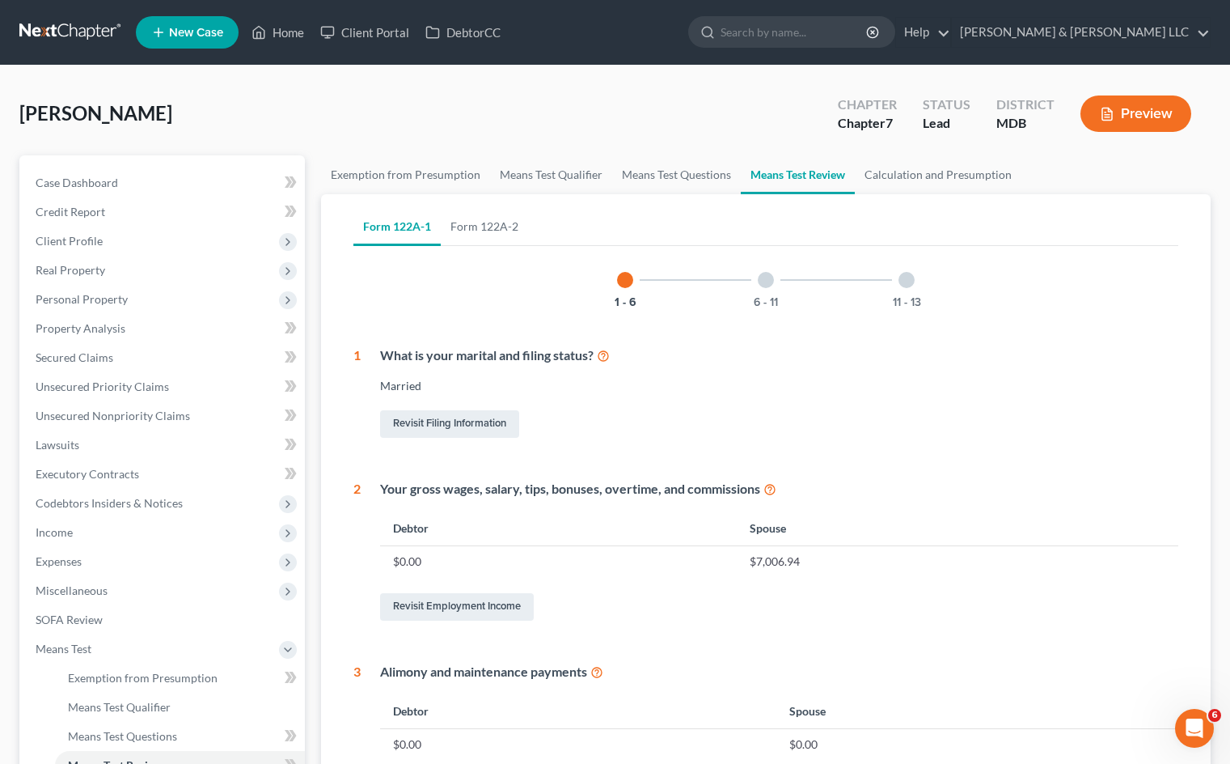
click at [762, 282] on div at bounding box center [766, 280] width 16 height 16
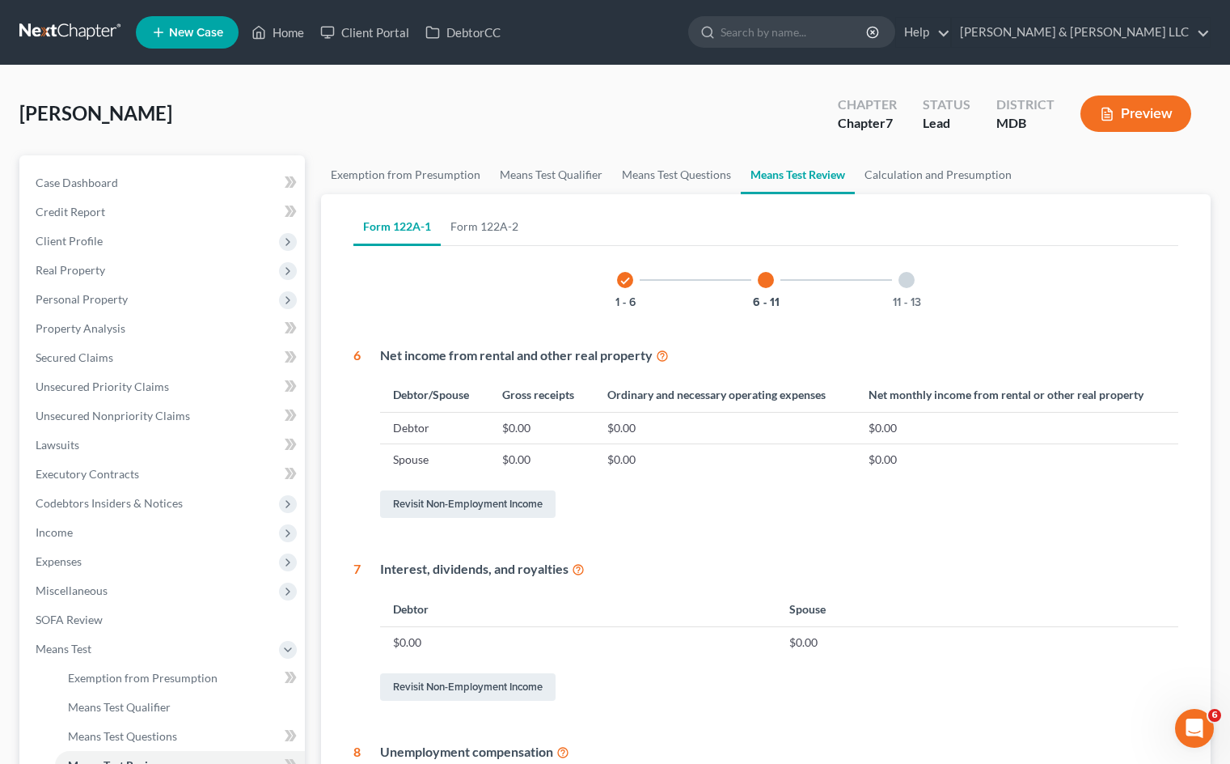
click at [903, 281] on div at bounding box center [907, 280] width 16 height 16
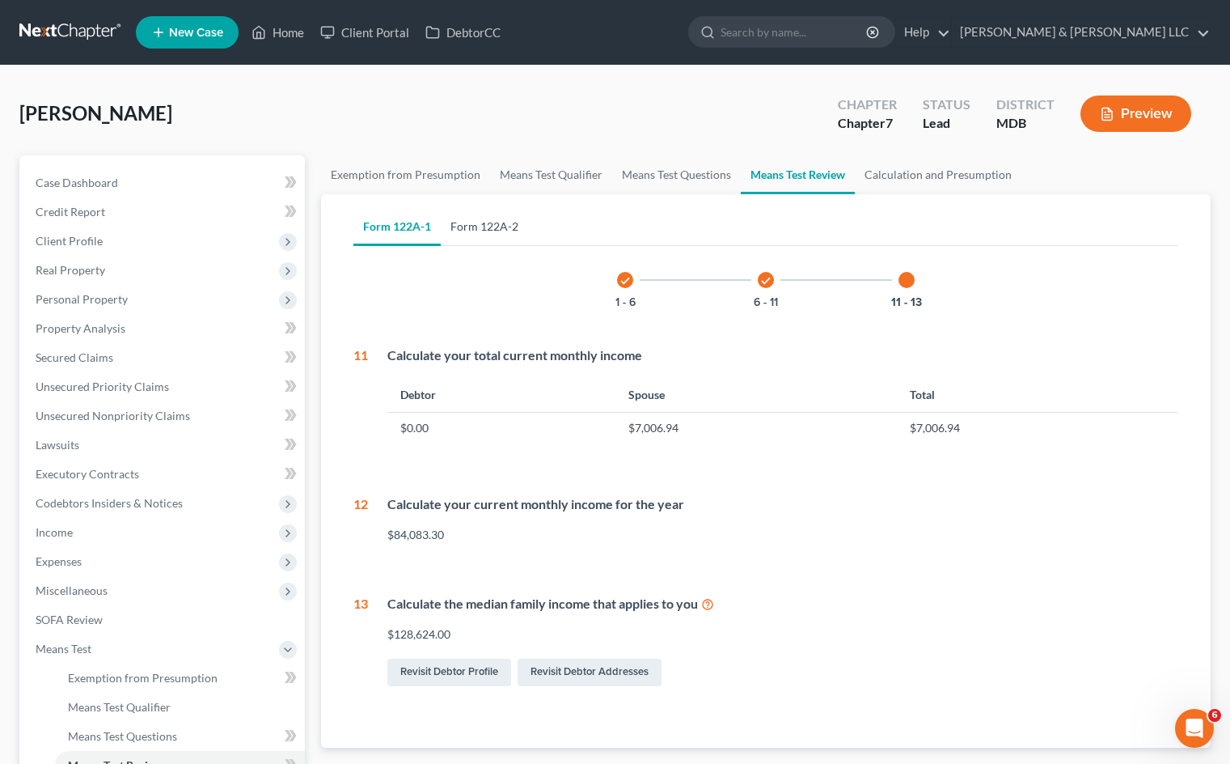
click at [492, 224] on link "Form 122A-2" at bounding box center [484, 226] width 87 height 39
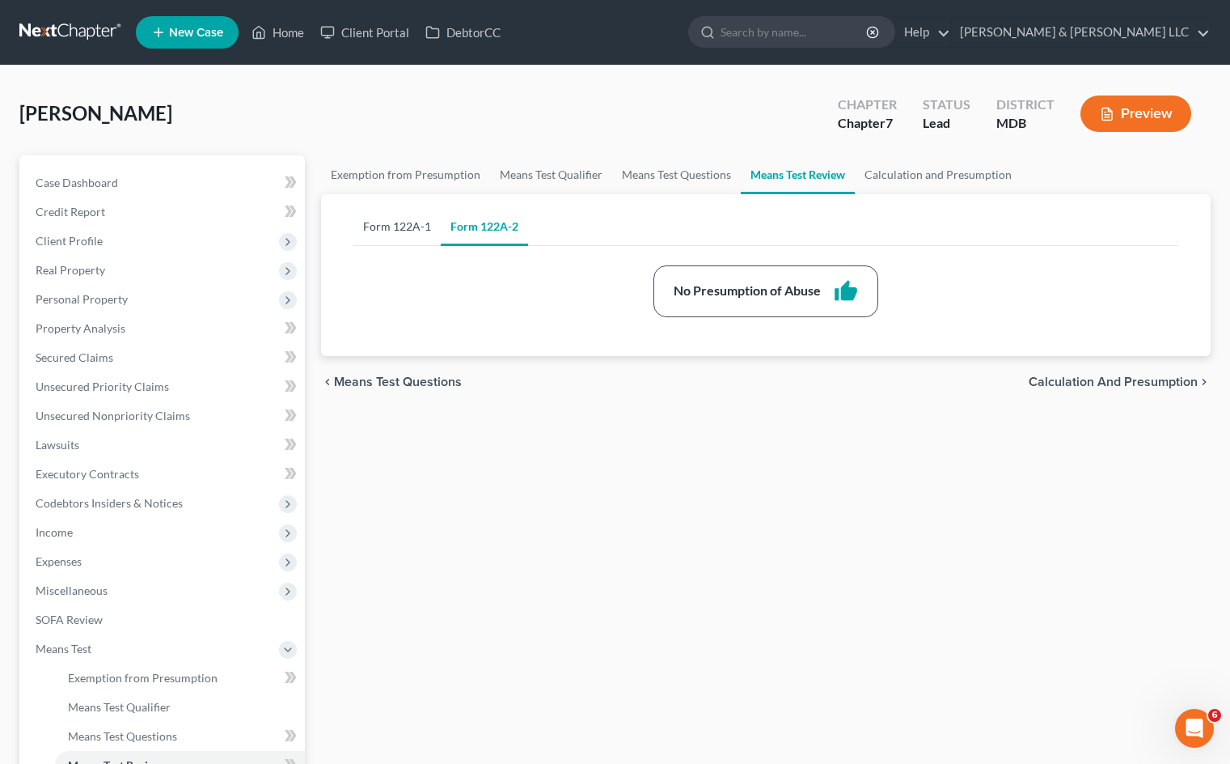
click at [393, 225] on link "Form 122A-1" at bounding box center [396, 226] width 87 height 39
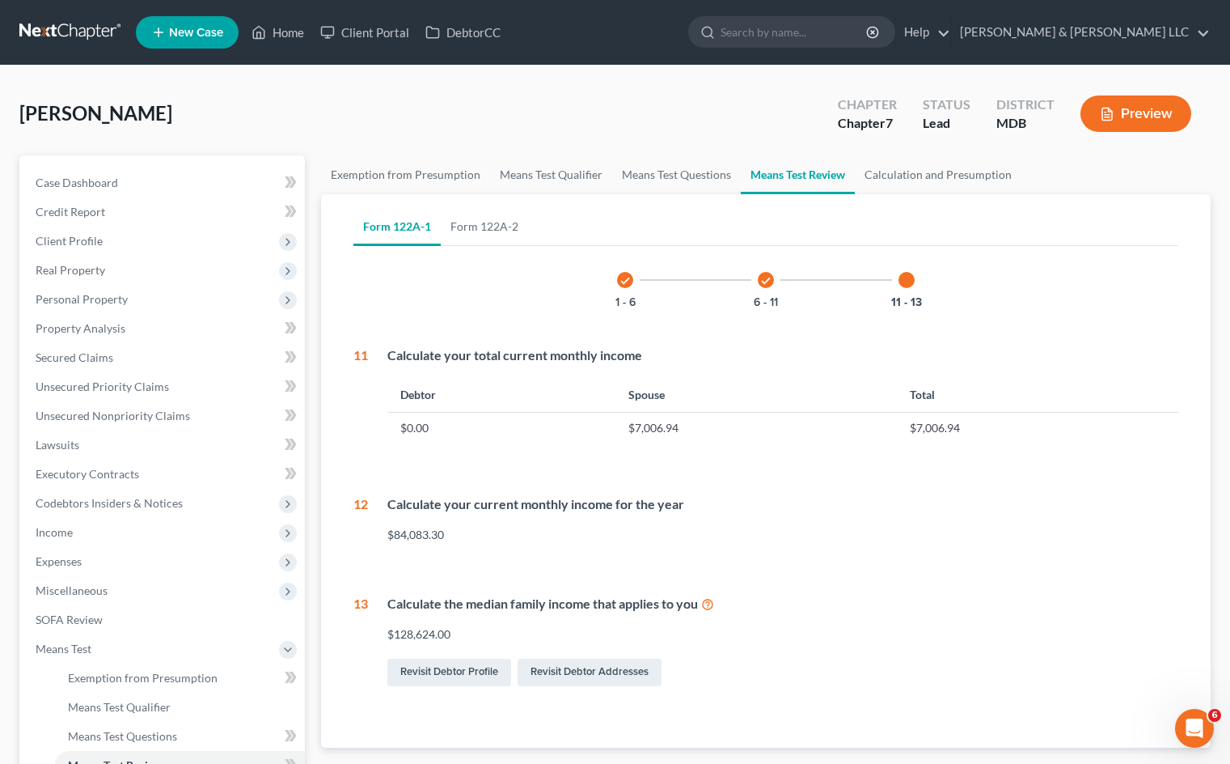
click at [624, 276] on icon "check" at bounding box center [625, 280] width 11 height 11
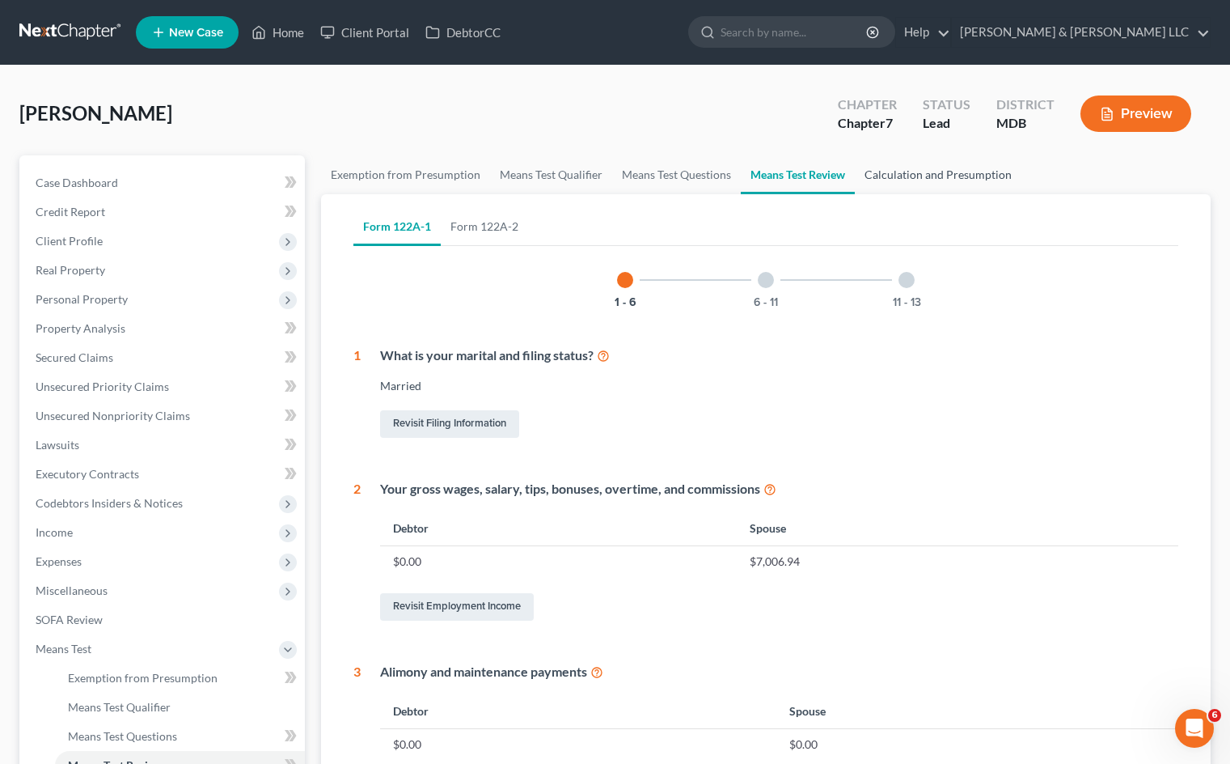
click at [958, 176] on link "Calculation and Presumption" at bounding box center [938, 174] width 167 height 39
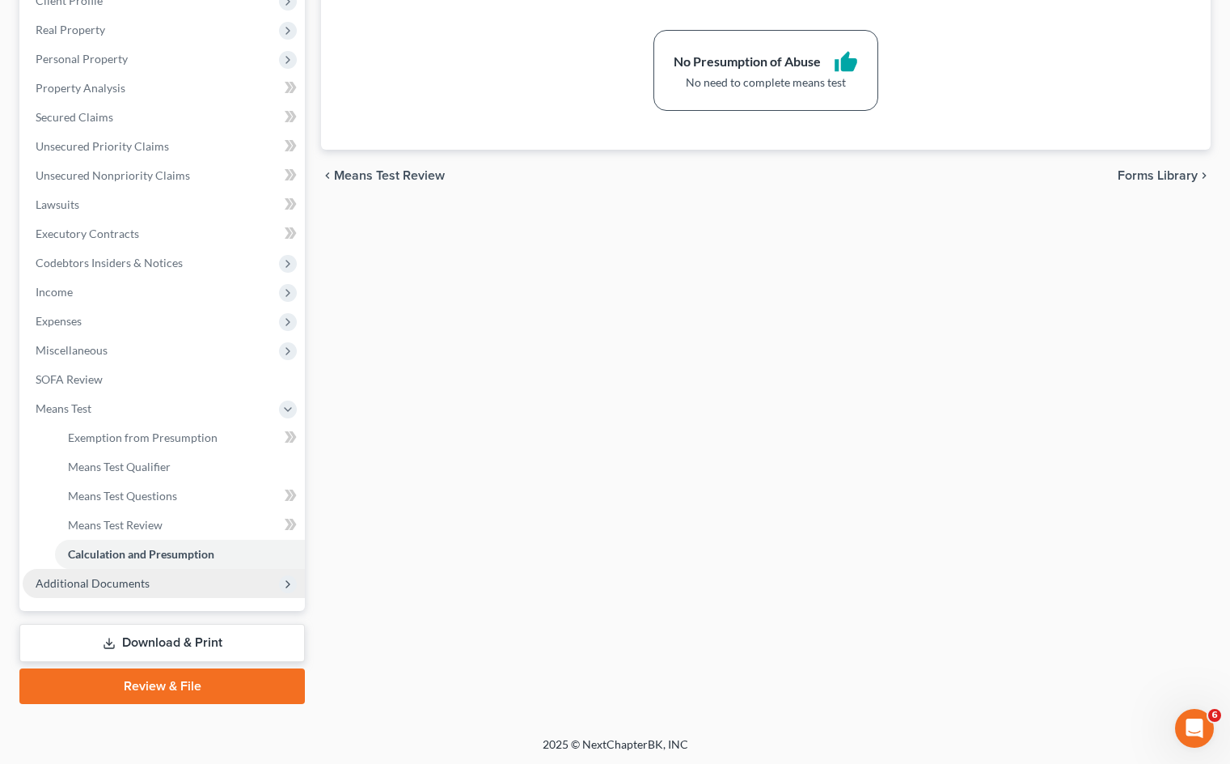
scroll to position [242, 0]
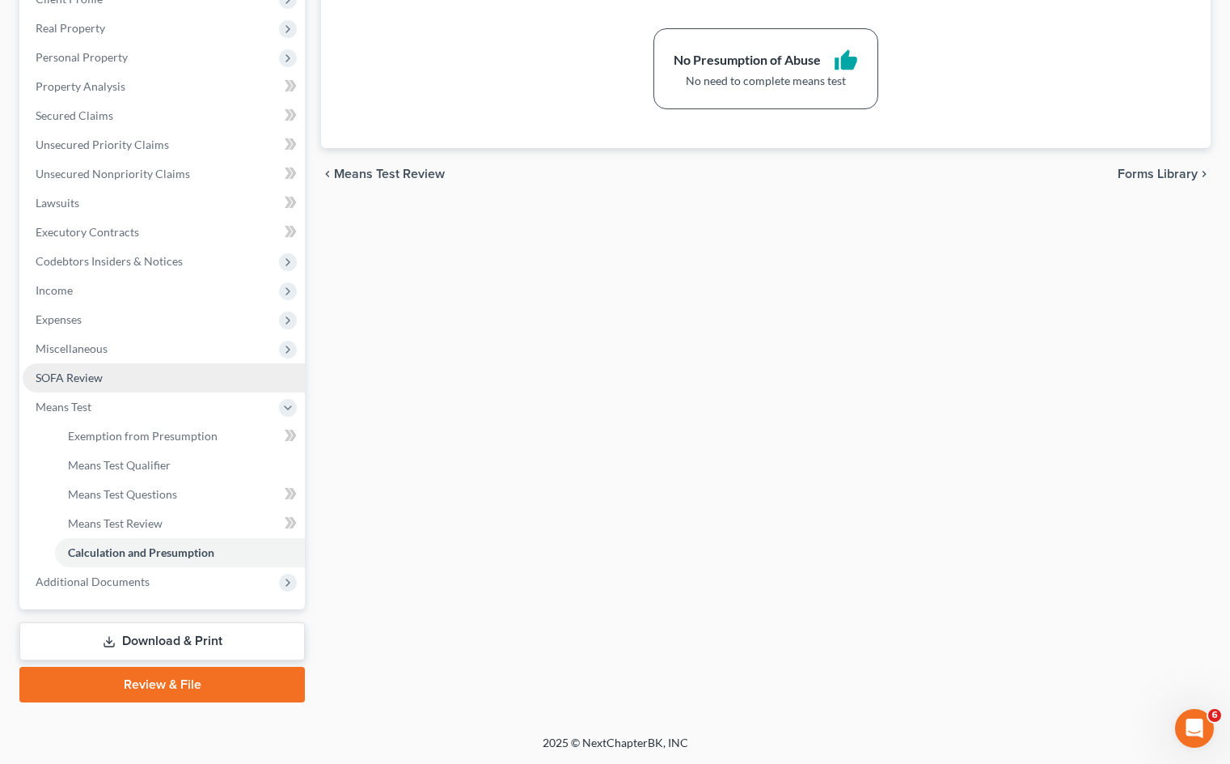
click at [176, 381] on link "SOFA Review" at bounding box center [164, 377] width 282 height 29
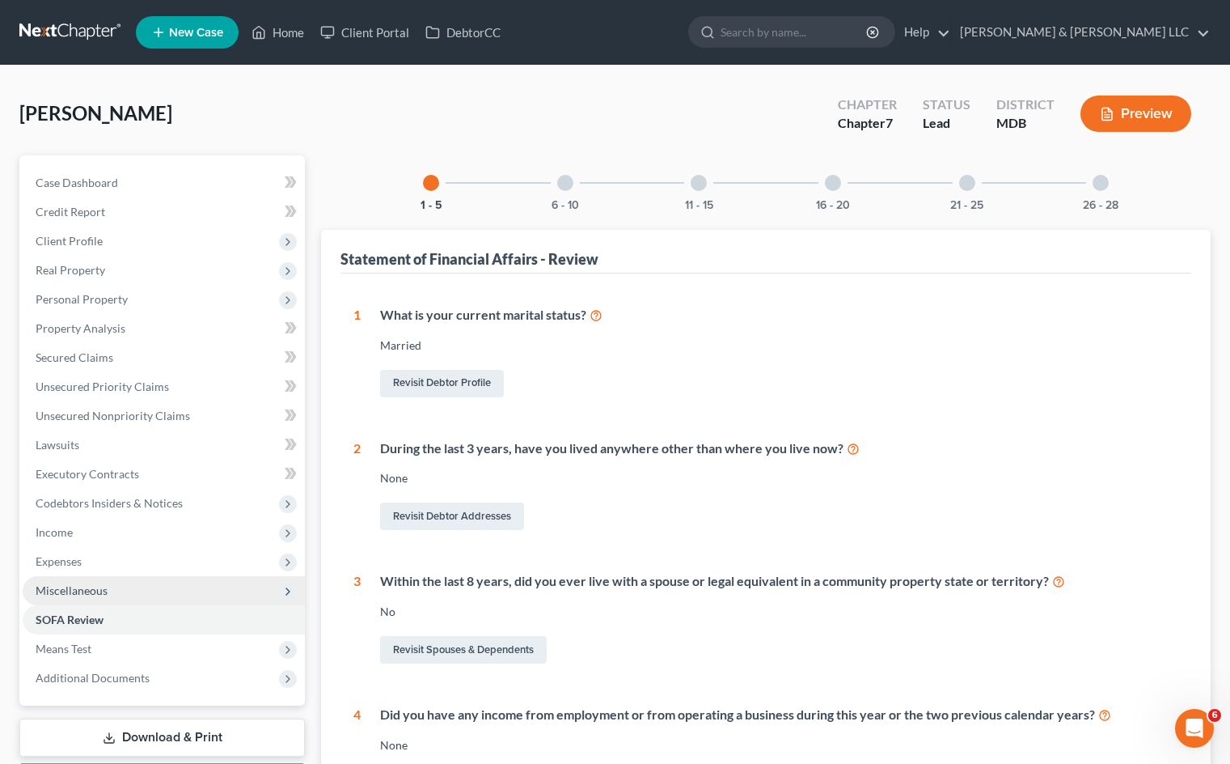
click at [174, 577] on span "Miscellaneous" at bounding box center [164, 590] width 282 height 29
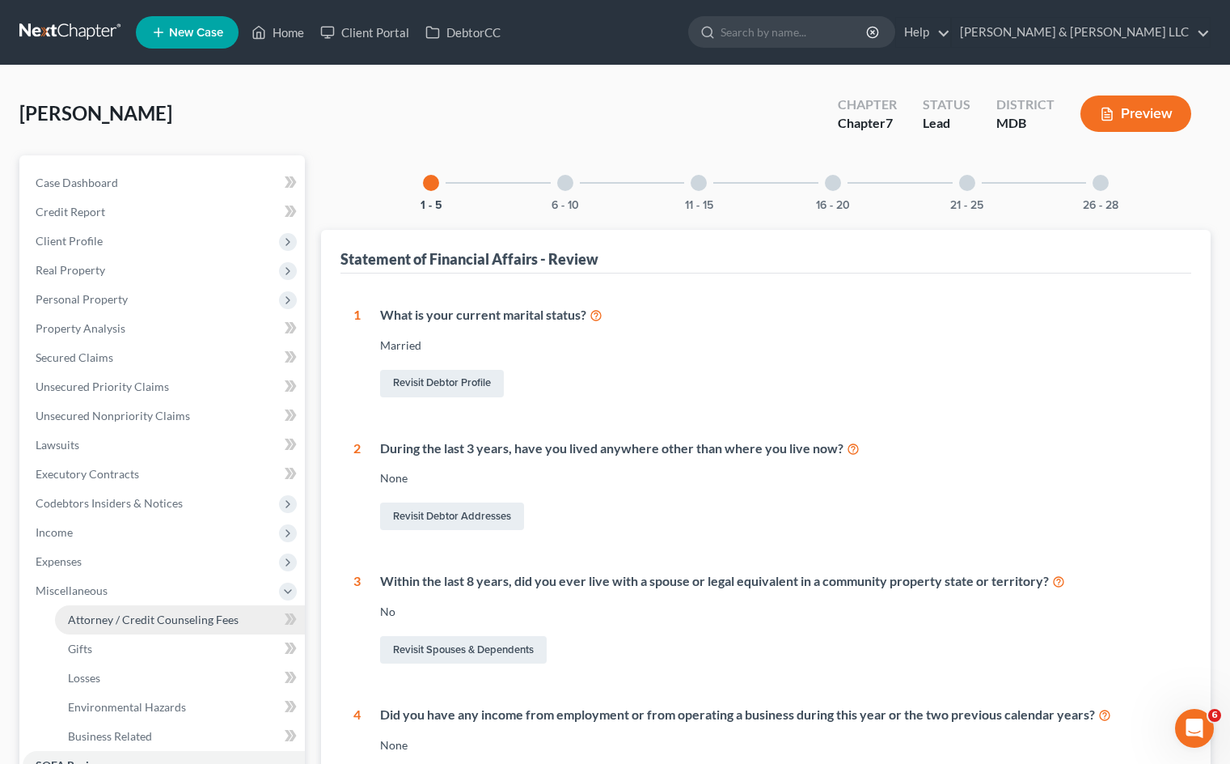
click at [193, 622] on span "Attorney / Credit Counseling Fees" at bounding box center [153, 619] width 171 height 14
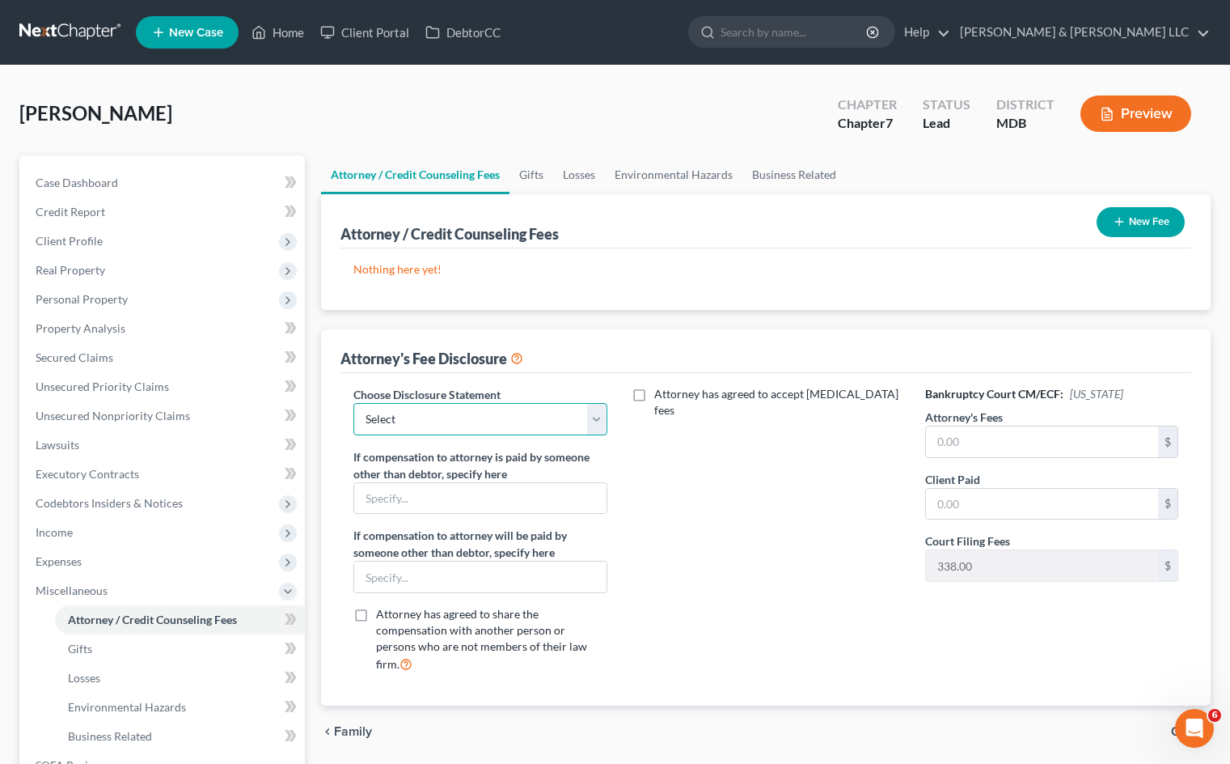
click at [549, 416] on select "Select Bog Turtle 2500 plus 603 costs 7 ITG JPK Newco Promise Resource Center […" at bounding box center [479, 419] width 253 height 32
click at [599, 428] on select "Select Bog Turtle 2500 plus 603 costs 7 ITG JPK Newco Promise Resource Center […" at bounding box center [479, 419] width 253 height 32
select select "11"
click at [353, 403] on select "Select Bog Turtle 2500 plus 603 costs 7 ITG JPK Newco Promise Resource Center […" at bounding box center [479, 419] width 253 height 32
click at [988, 441] on input "text" at bounding box center [1042, 441] width 232 height 31
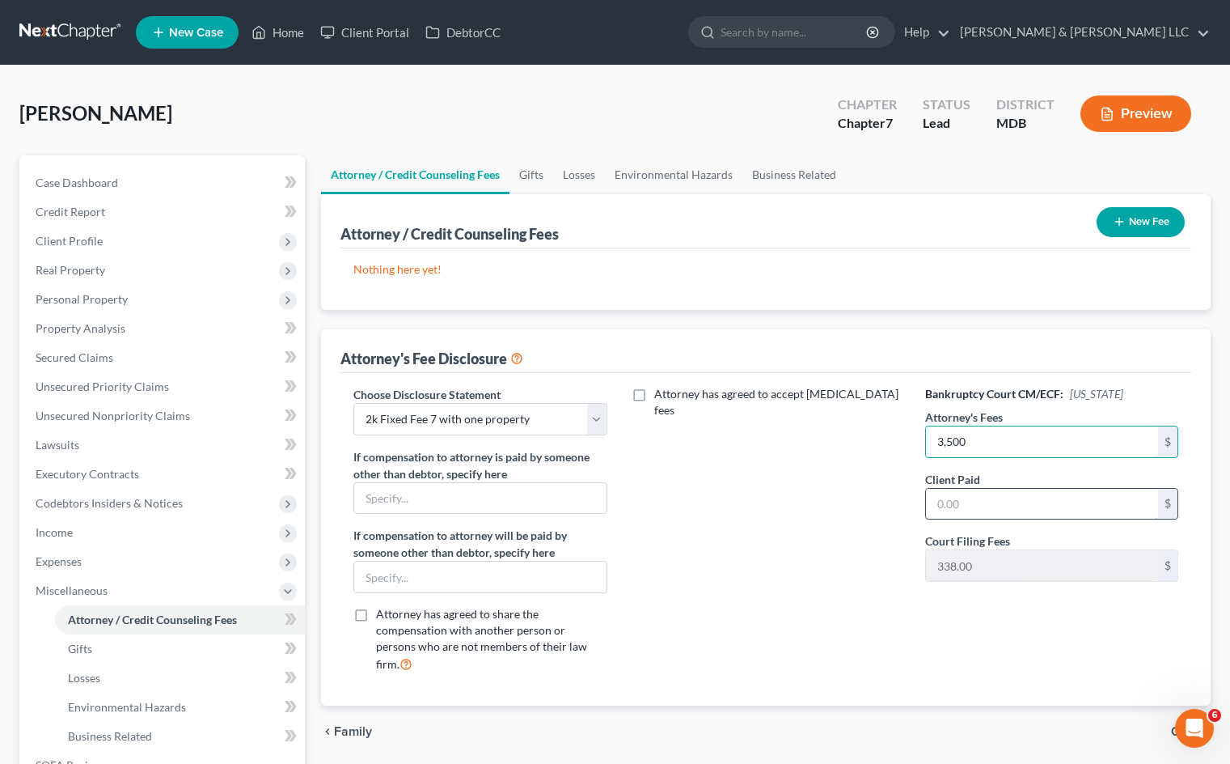
type input "3,500"
click at [967, 498] on input "text" at bounding box center [1042, 504] width 232 height 31
type input "3,500"
click at [789, 489] on div "Attorney has agreed to accept [MEDICAL_DATA] fees" at bounding box center [767, 536] width 286 height 300
click at [1130, 221] on button "New Fee" at bounding box center [1141, 222] width 88 height 30
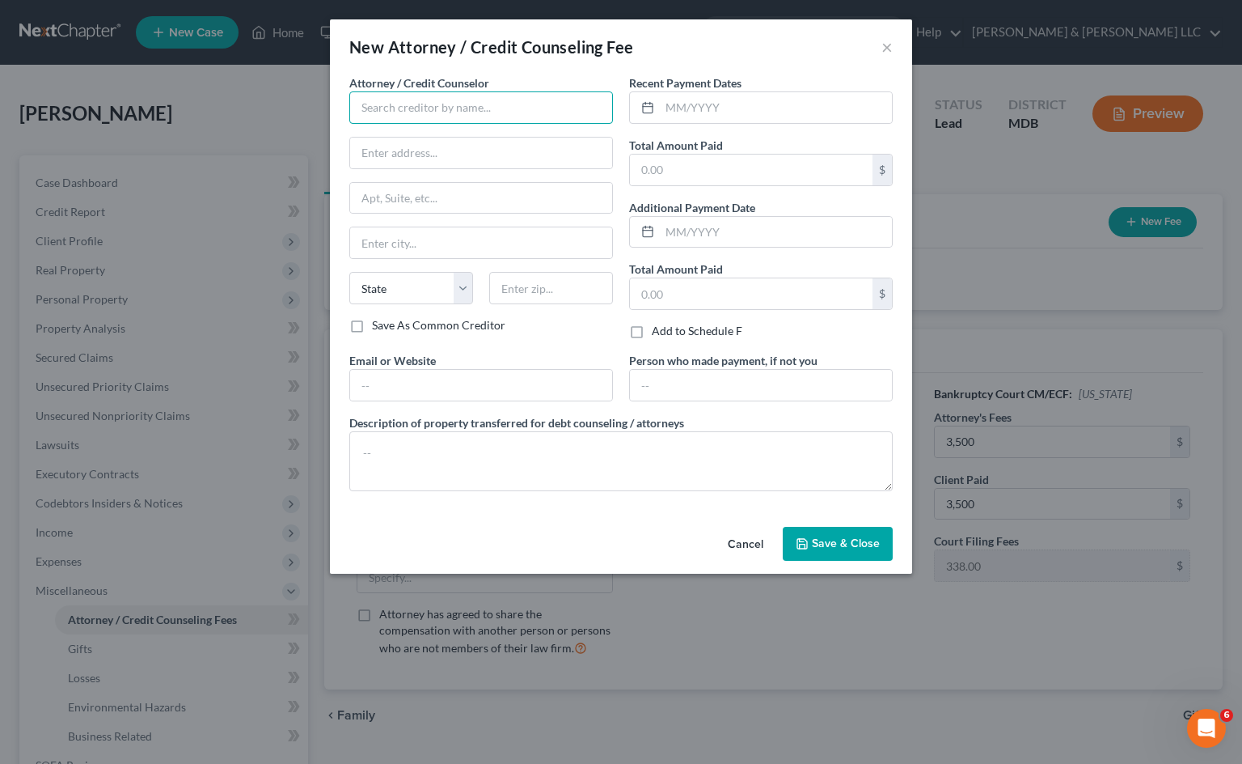
click at [520, 111] on input "text" at bounding box center [481, 107] width 264 height 32
type input "[PERSON_NAME] & [PERSON_NAME], LLC"
type input "[STREET_ADDRESS]"
click at [480, 197] on input "text" at bounding box center [481, 198] width 262 height 31
type input "Suite 465 North"
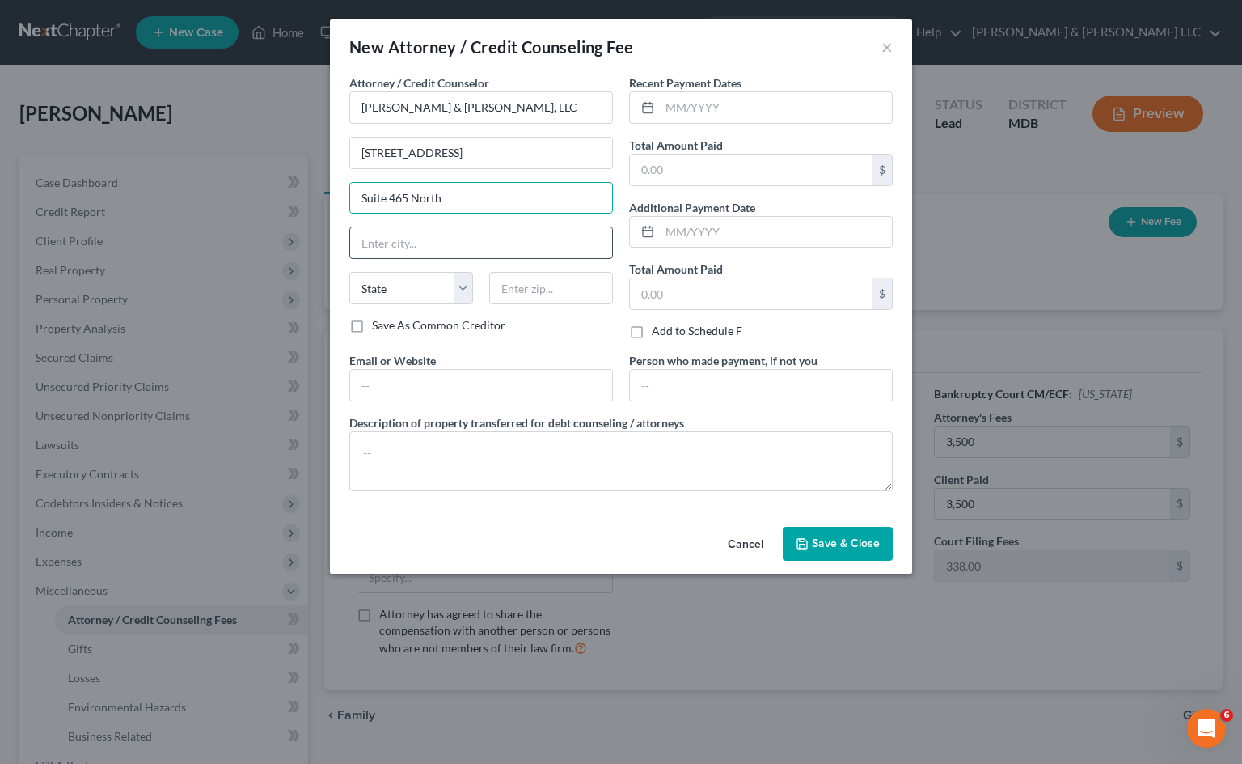
click at [482, 242] on input "text" at bounding box center [481, 242] width 262 height 31
type input "[GEOGRAPHIC_DATA]"
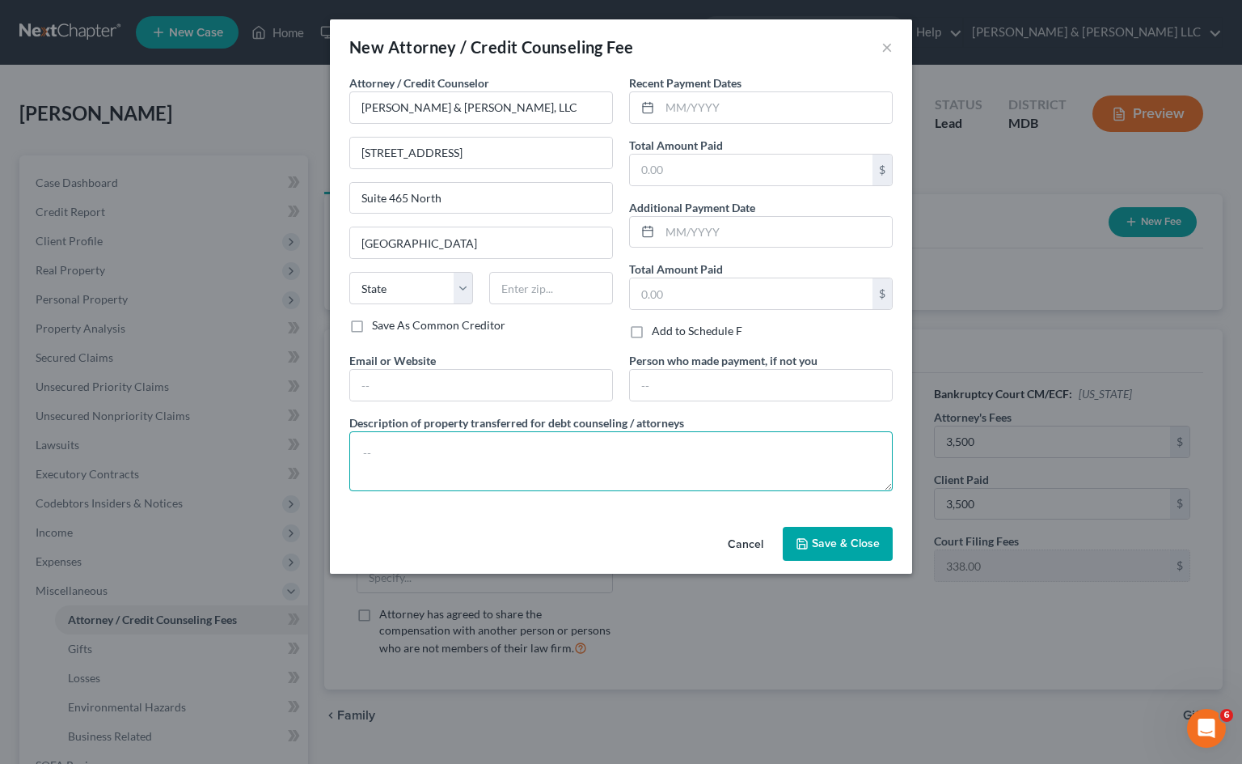
click at [421, 447] on textarea at bounding box center [621, 461] width 544 height 60
type textarea "$4,053, being $3,500.00 fixed-fee and $553.00 for costs"
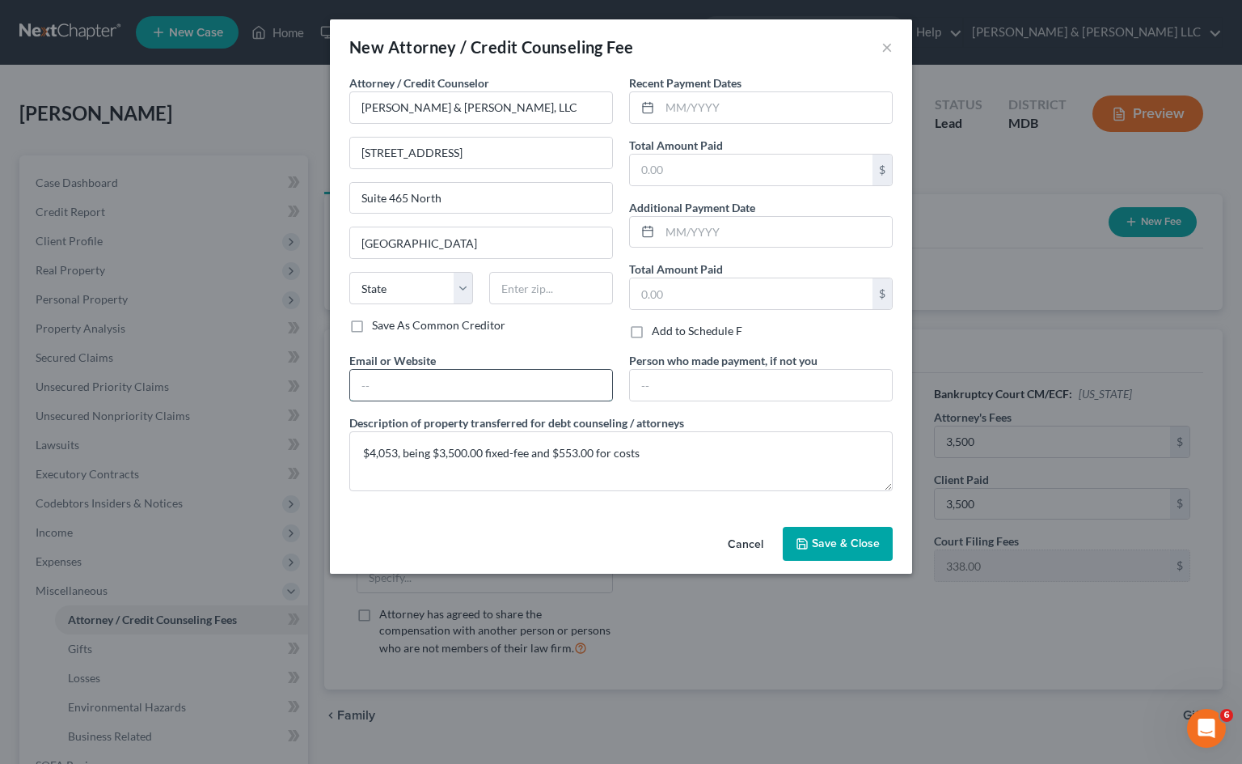
click at [571, 379] on input "text" at bounding box center [481, 385] width 262 height 31
type input "[DOMAIN_NAME]"
click at [525, 290] on input "text" at bounding box center [551, 288] width 124 height 32
type input "20850"
select select "21"
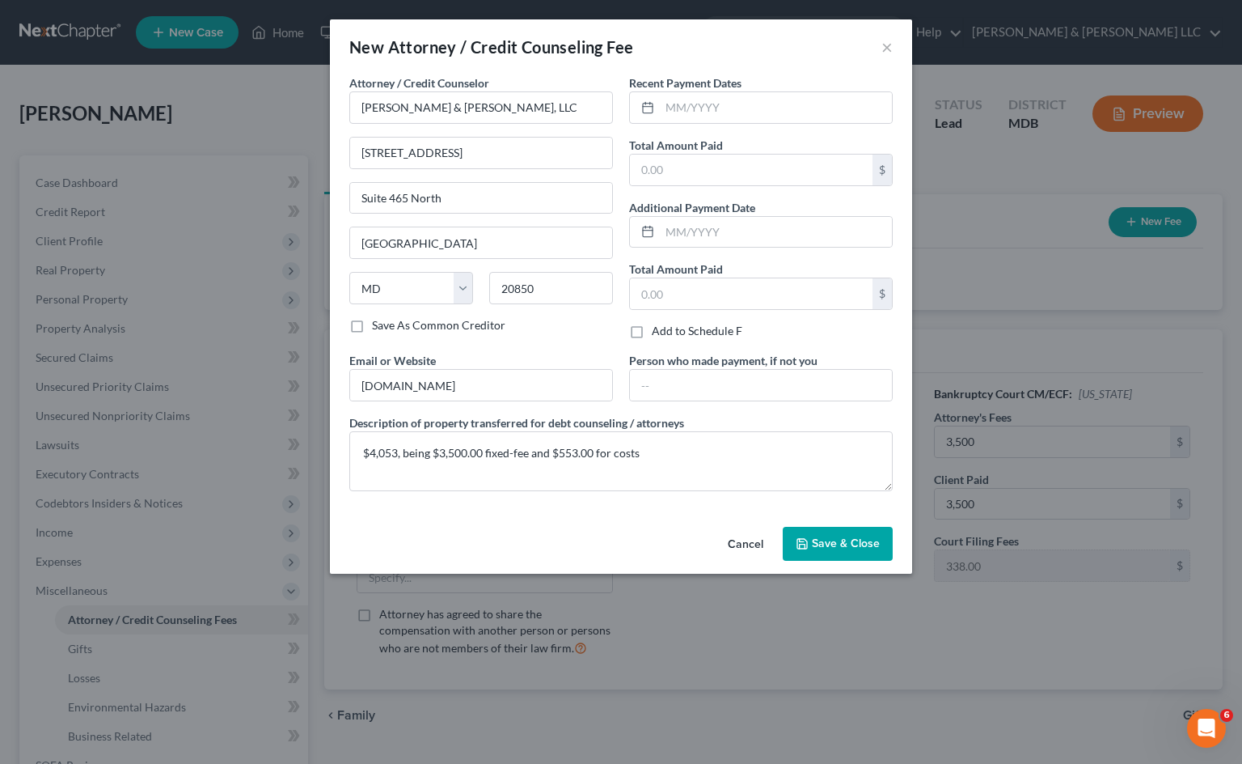
click at [833, 541] on span "Save & Close" at bounding box center [846, 543] width 68 height 14
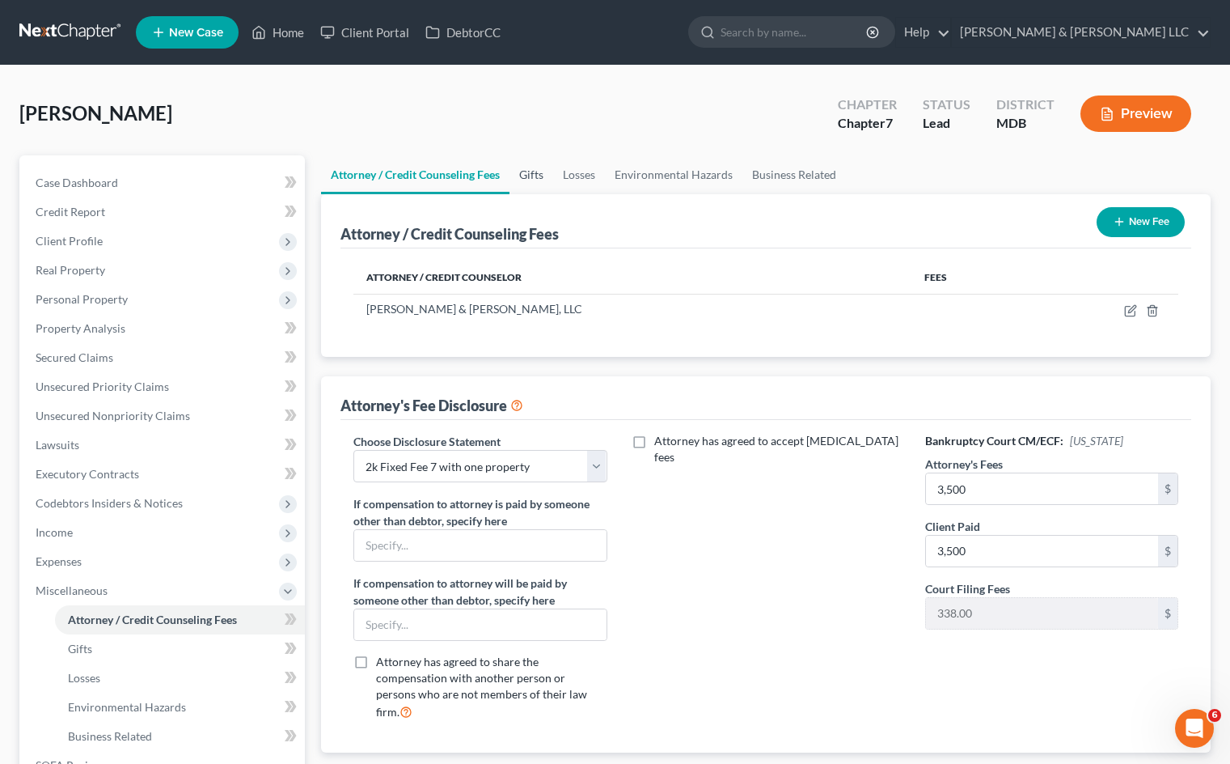
click at [544, 180] on link "Gifts" at bounding box center [532, 174] width 44 height 39
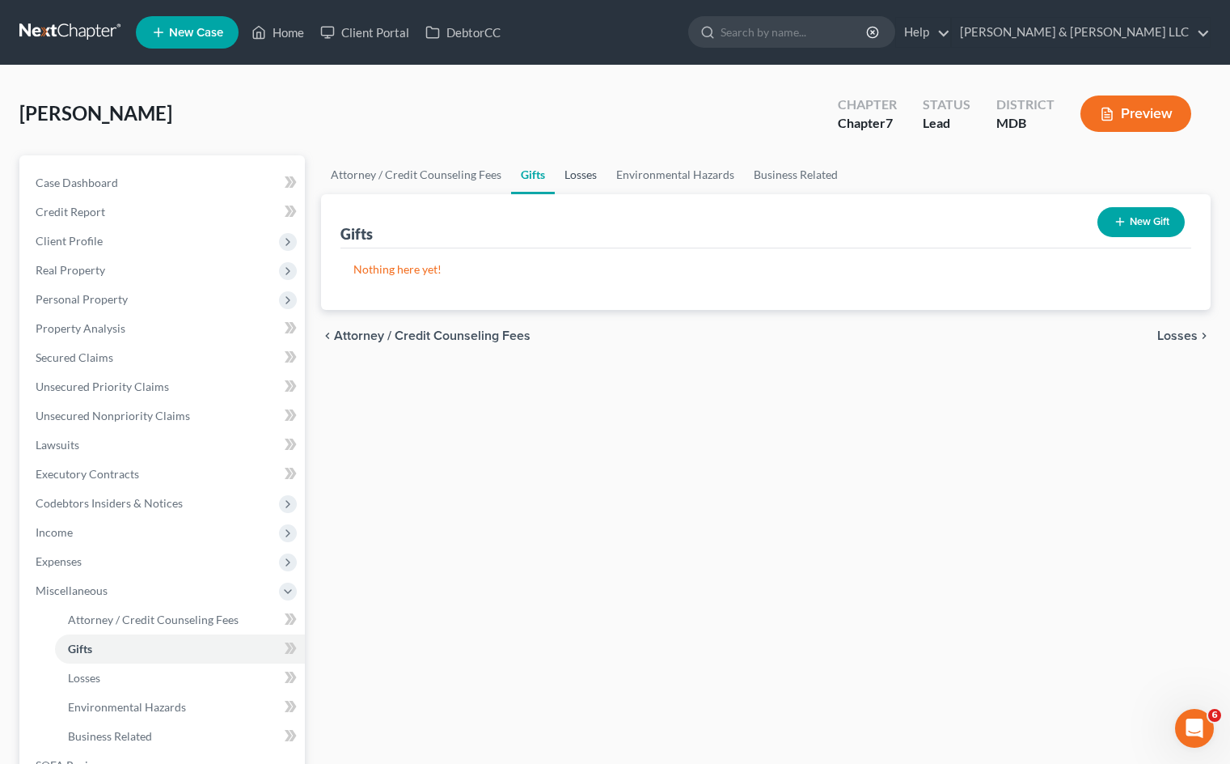
click at [582, 174] on link "Losses" at bounding box center [581, 174] width 52 height 39
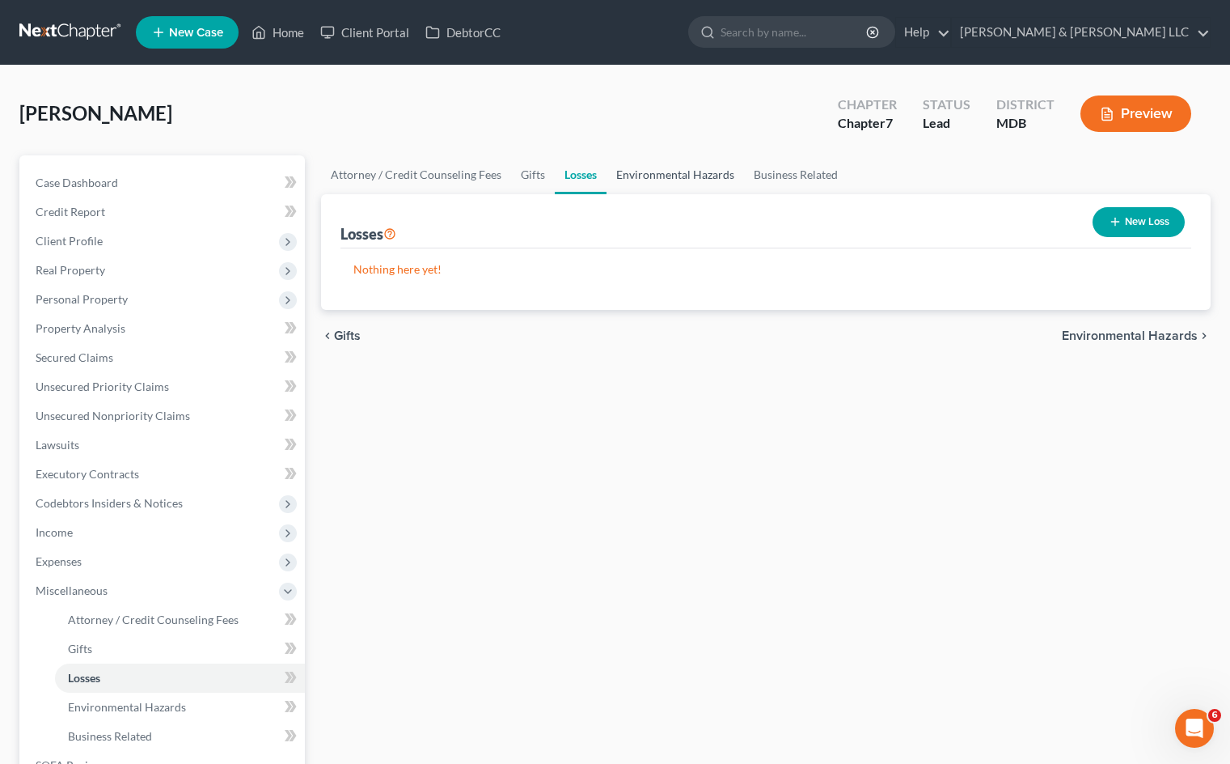
click at [671, 174] on link "Environmental Hazards" at bounding box center [676, 174] width 138 height 39
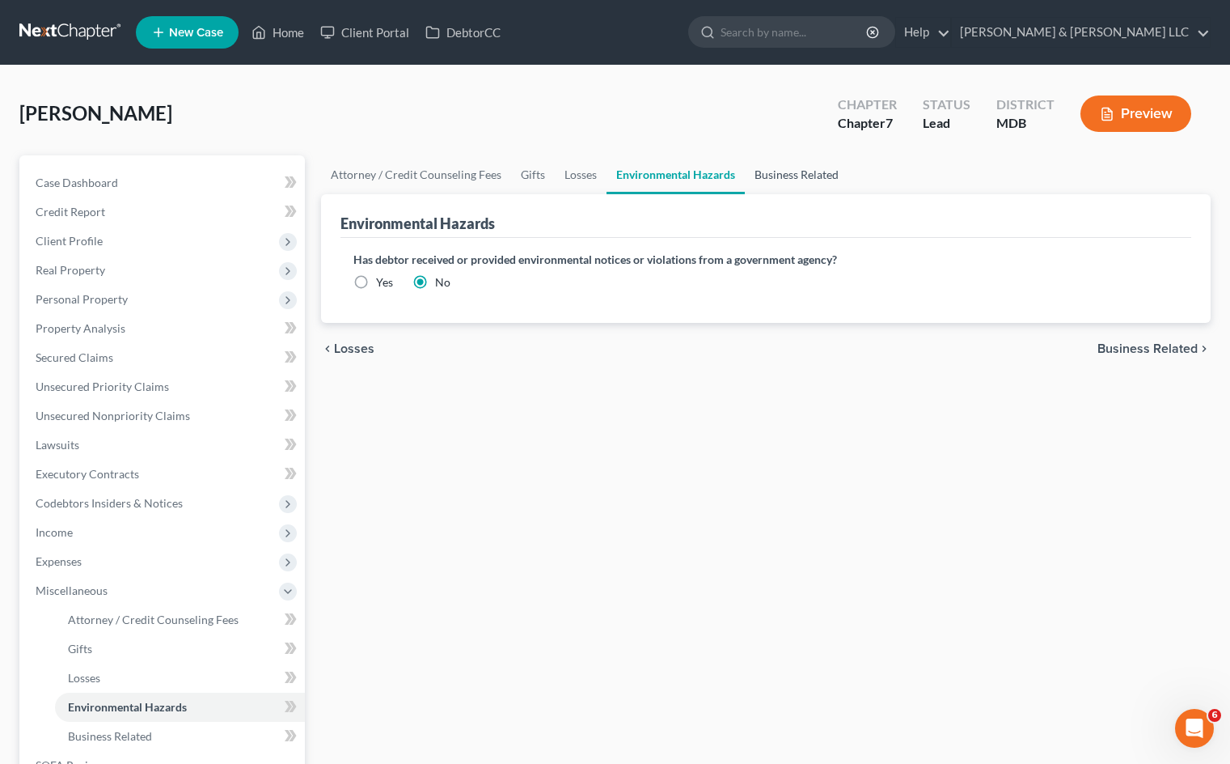
click at [781, 167] on link "Business Related" at bounding box center [797, 174] width 104 height 39
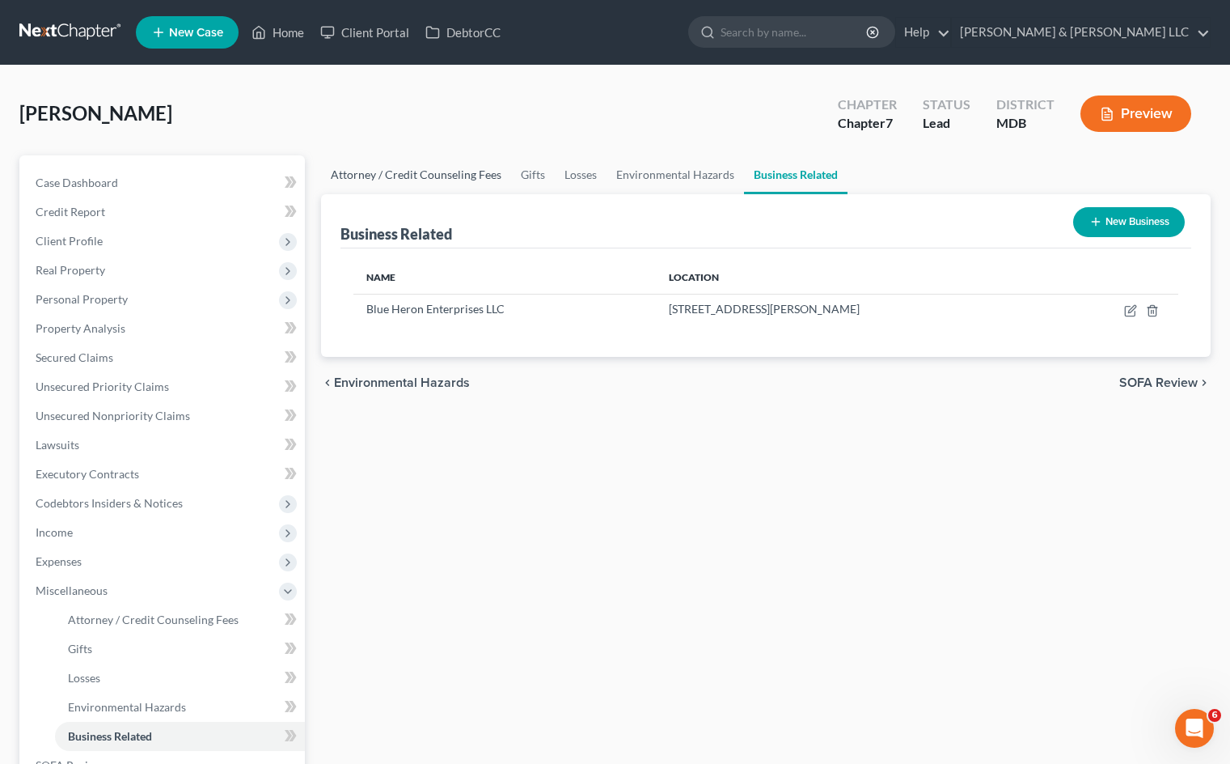
click at [434, 176] on link "Attorney / Credit Counseling Fees" at bounding box center [416, 174] width 190 height 39
select select "11"
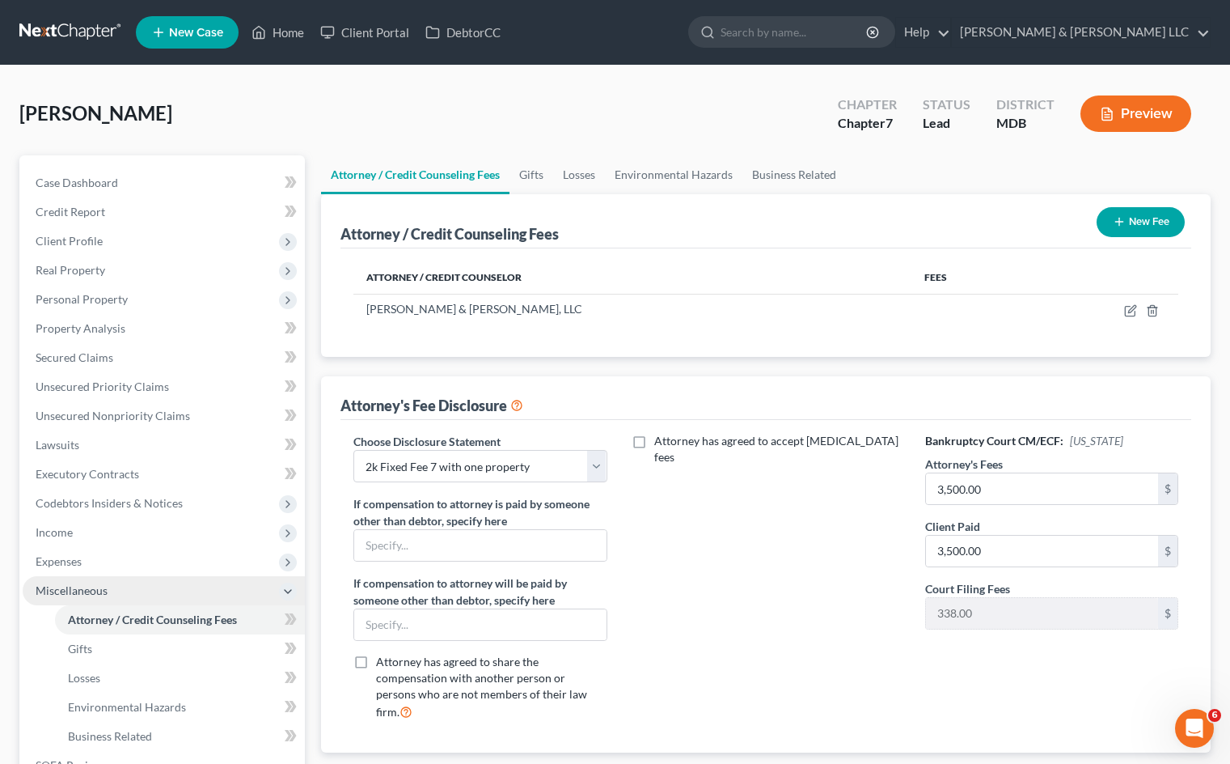
click at [174, 590] on span "Miscellaneous" at bounding box center [164, 590] width 282 height 29
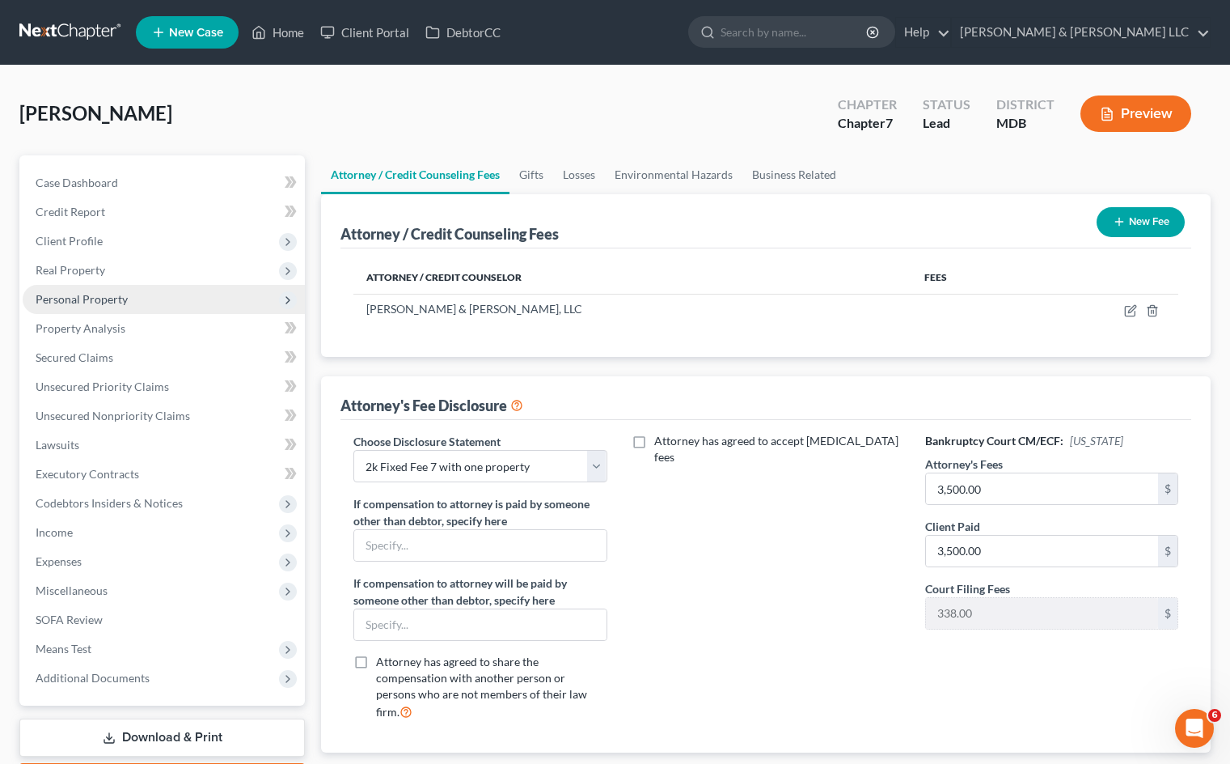
click at [163, 291] on span "Personal Property" at bounding box center [164, 299] width 282 height 29
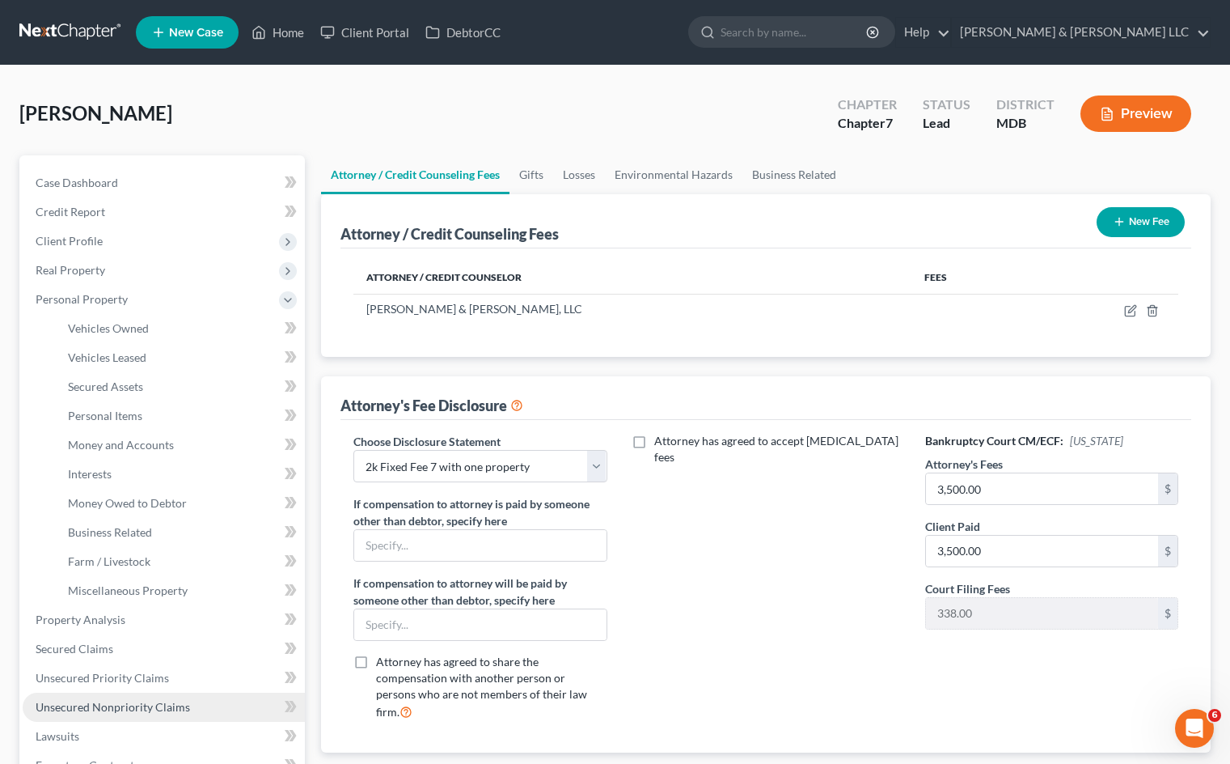
click at [159, 716] on link "Unsecured Nonpriority Claims" at bounding box center [164, 706] width 282 height 29
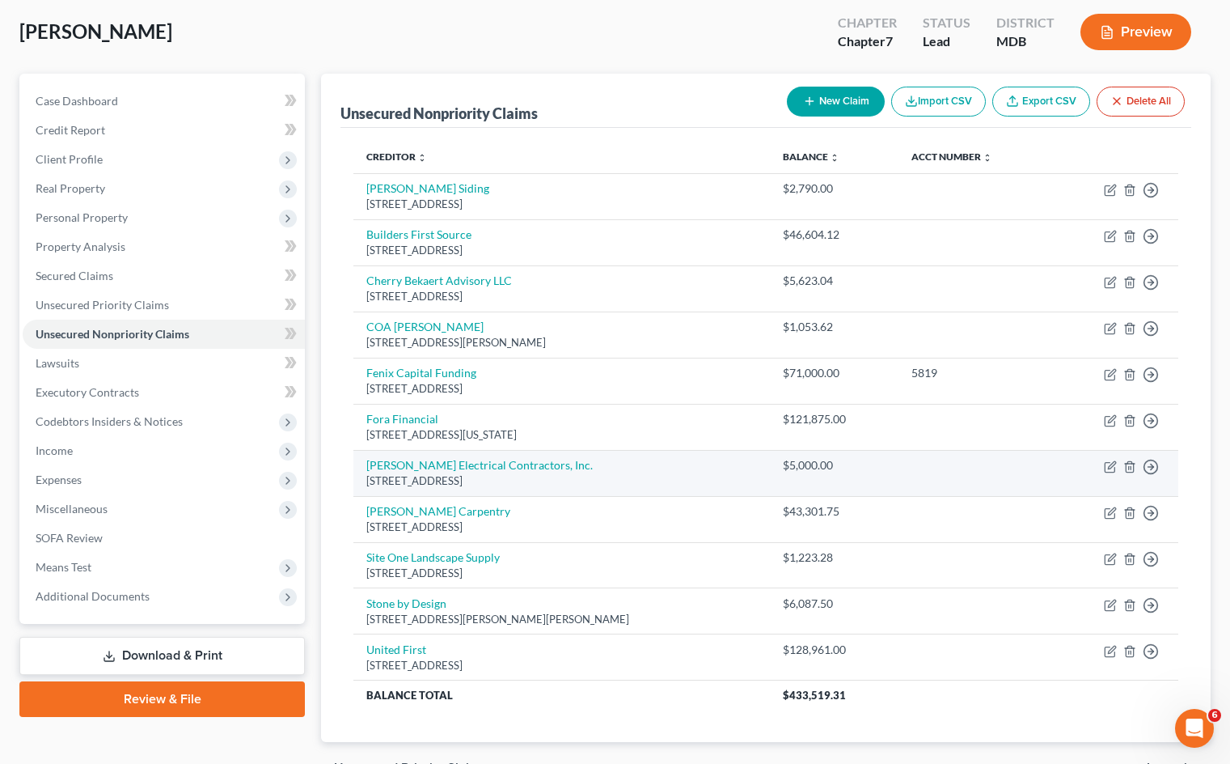
scroll to position [81, 0]
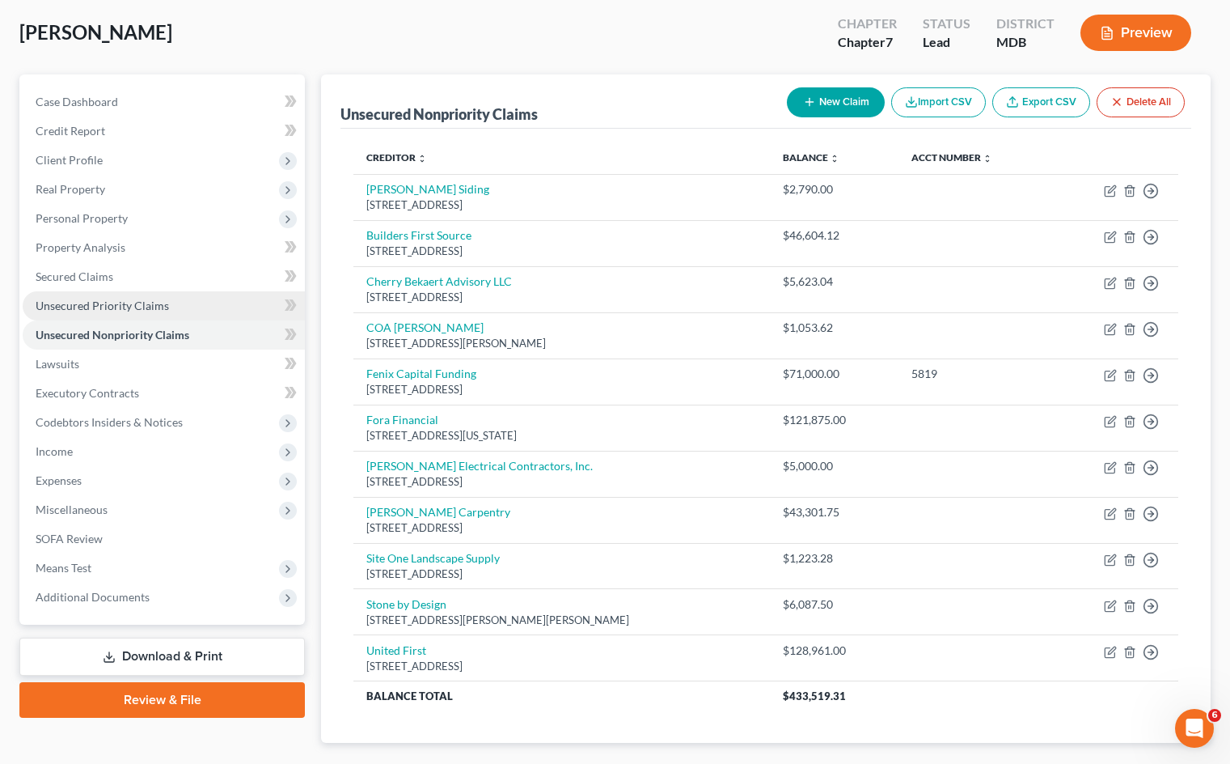
click at [137, 307] on span "Unsecured Priority Claims" at bounding box center [102, 305] width 133 height 14
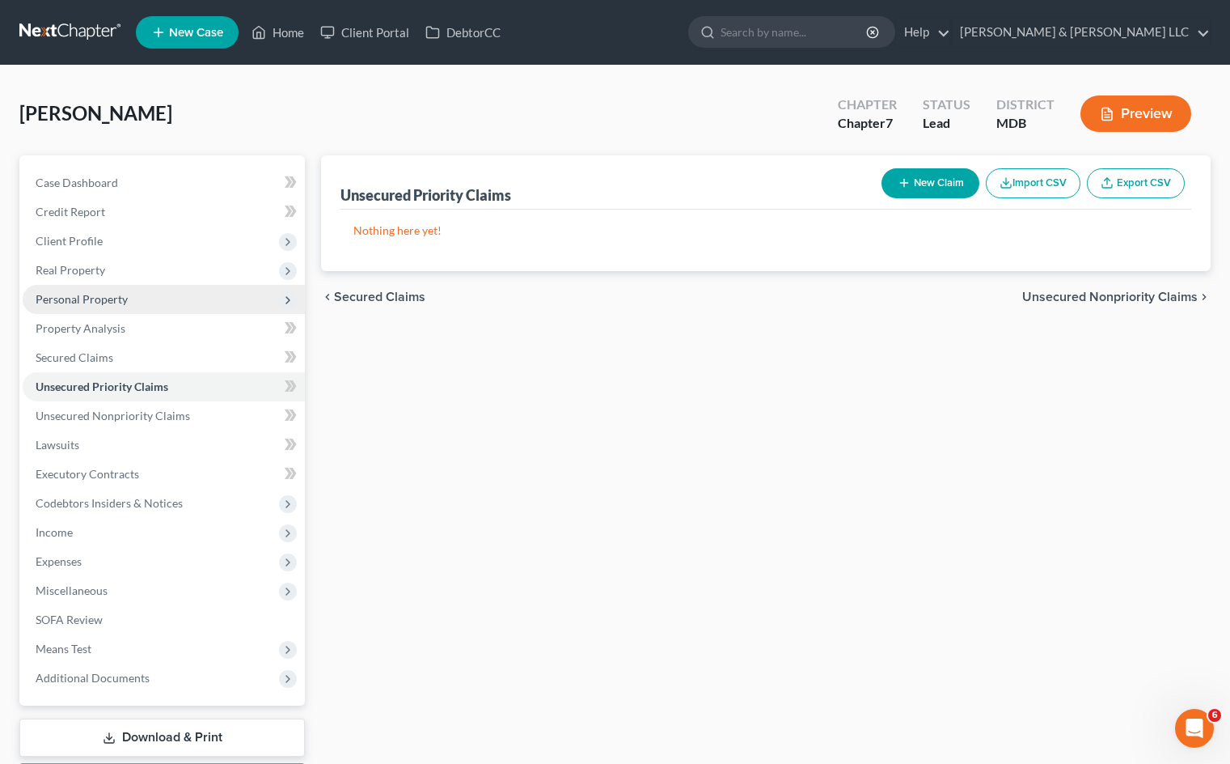
click at [125, 297] on span "Personal Property" at bounding box center [82, 299] width 92 height 14
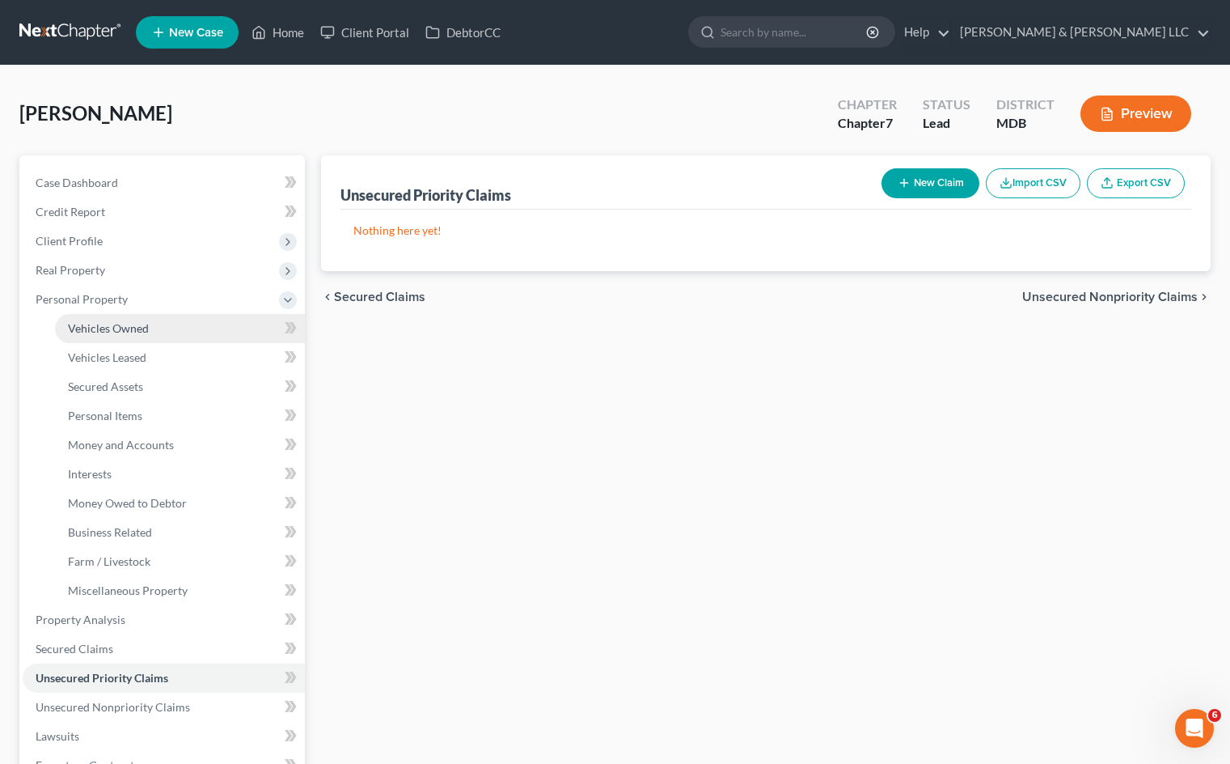
click at [159, 332] on link "Vehicles Owned" at bounding box center [180, 328] width 250 height 29
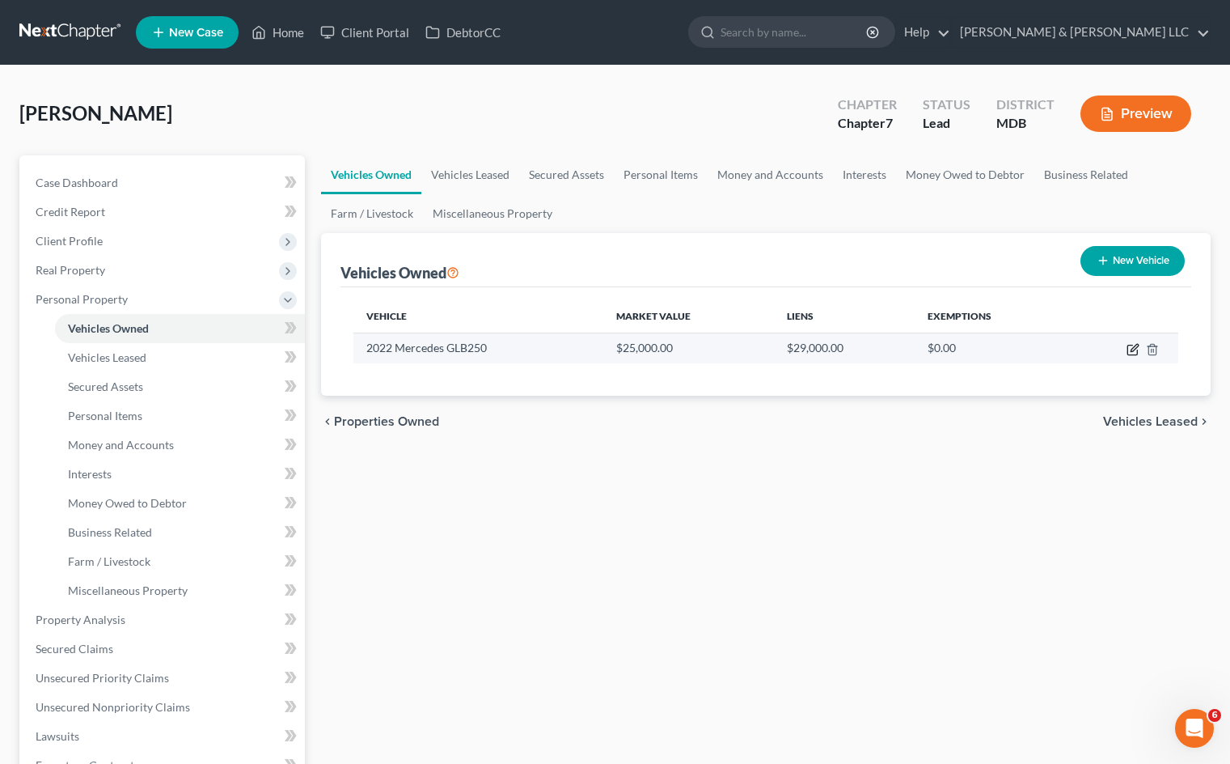
click at [1128, 352] on icon "button" at bounding box center [1133, 350] width 10 height 10
select select "0"
select select "4"
select select "0"
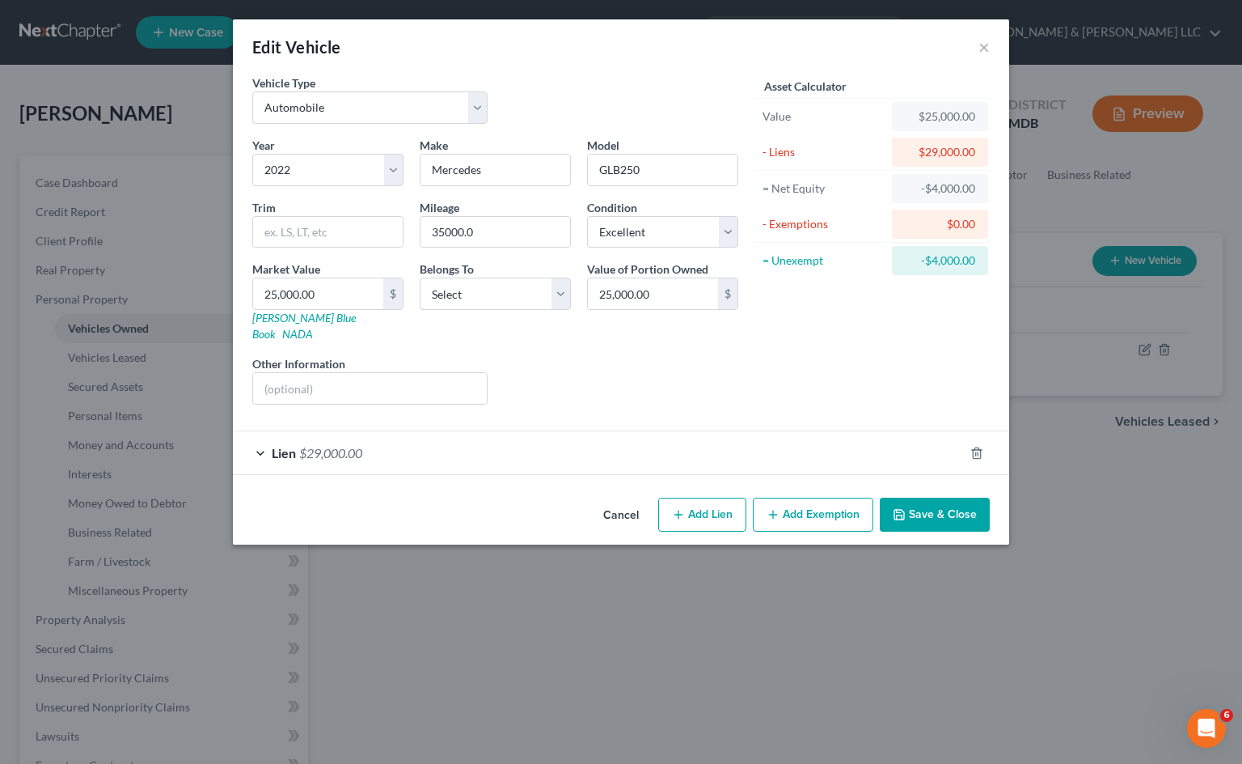
click at [607, 499] on button "Cancel" at bounding box center [621, 515] width 61 height 32
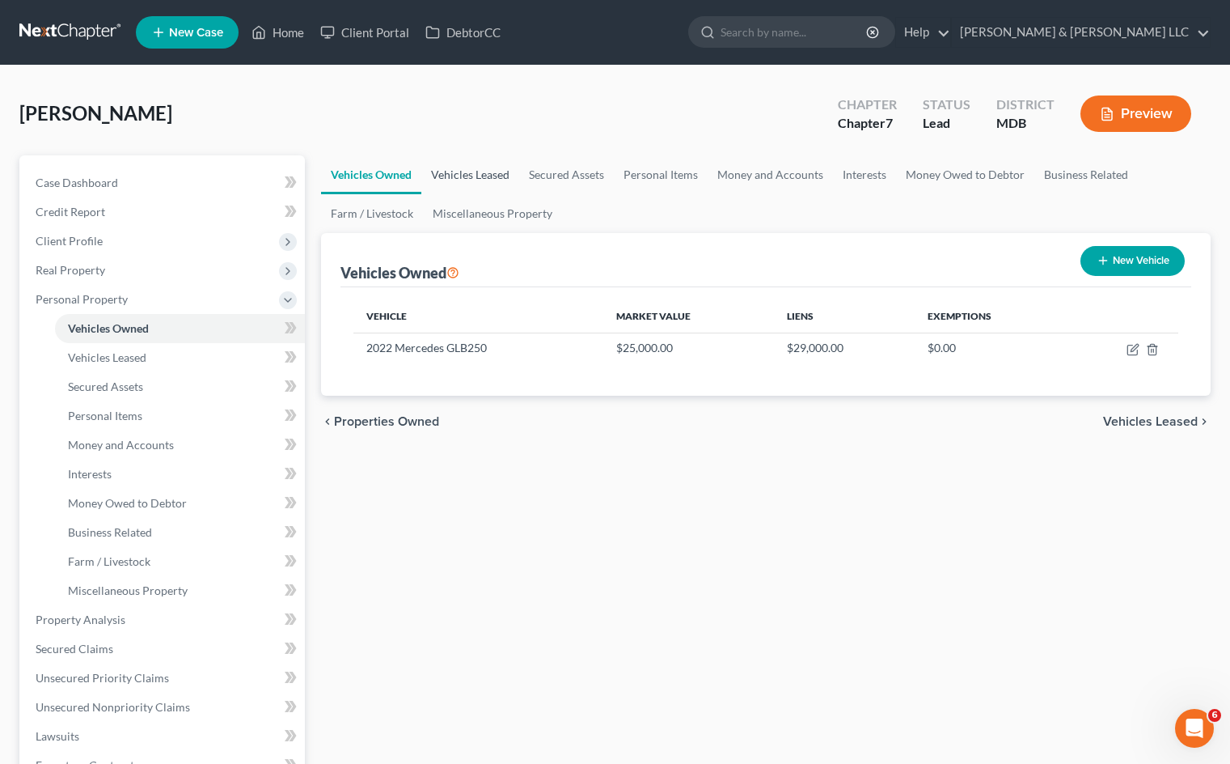
click at [487, 172] on link "Vehicles Leased" at bounding box center [470, 174] width 98 height 39
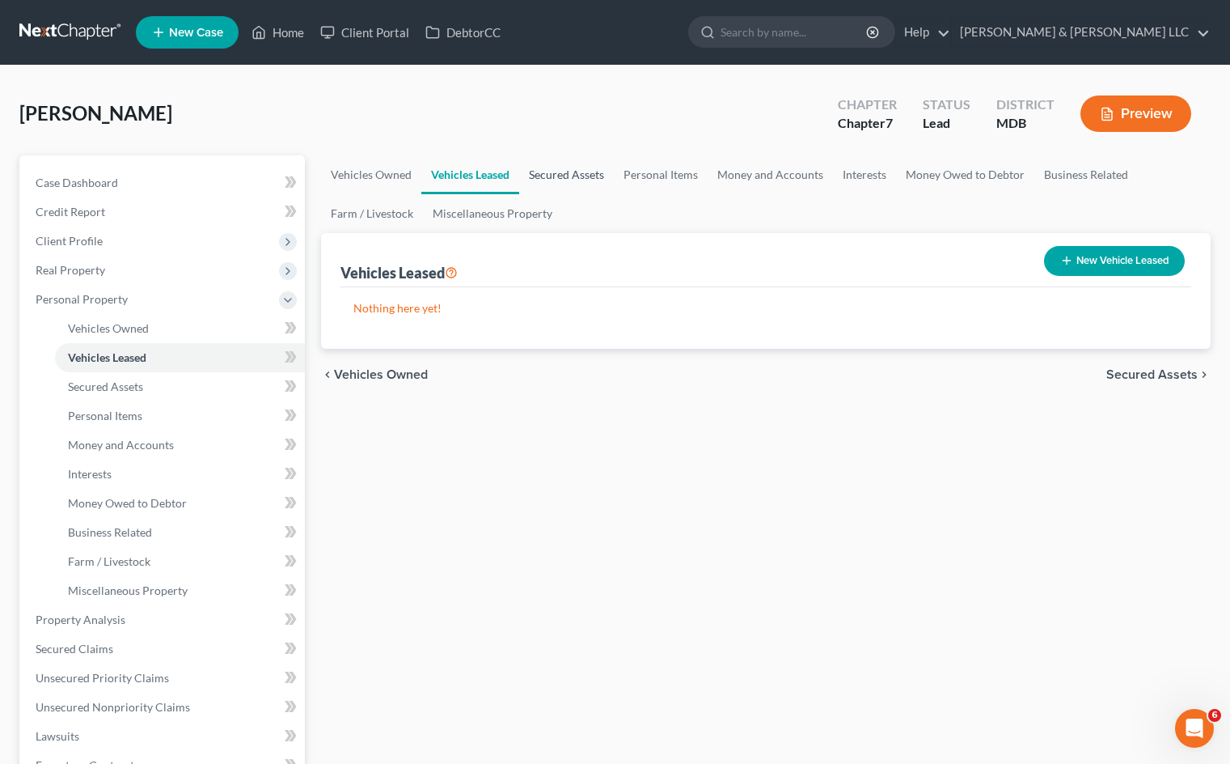
click at [586, 169] on link "Secured Assets" at bounding box center [566, 174] width 95 height 39
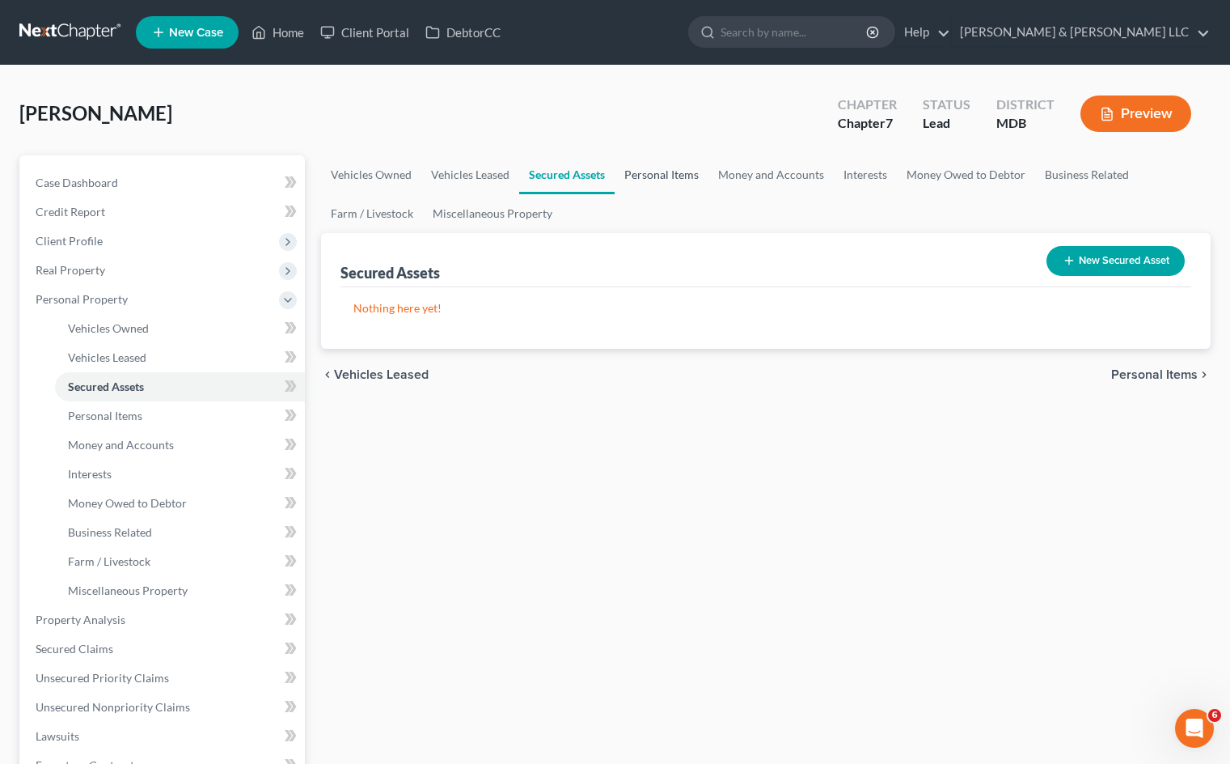
click at [640, 175] on link "Personal Items" at bounding box center [662, 174] width 94 height 39
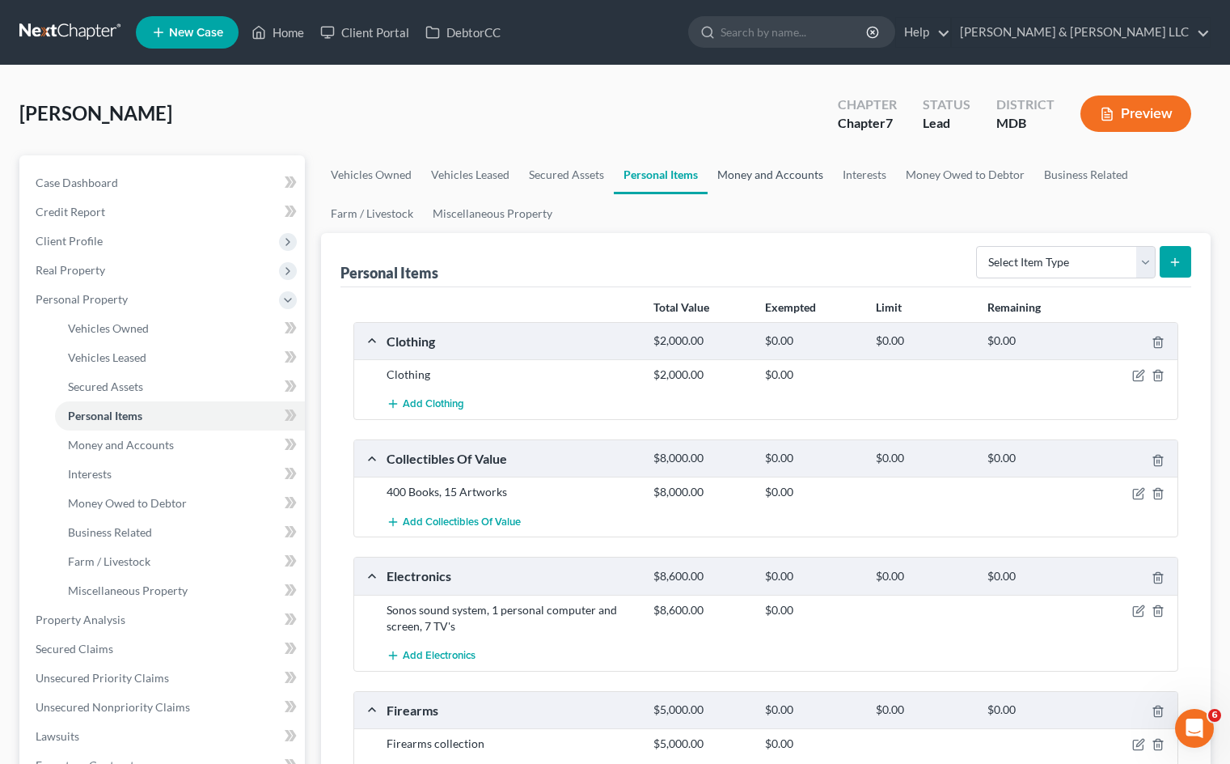
click at [757, 180] on link "Money and Accounts" at bounding box center [770, 174] width 125 height 39
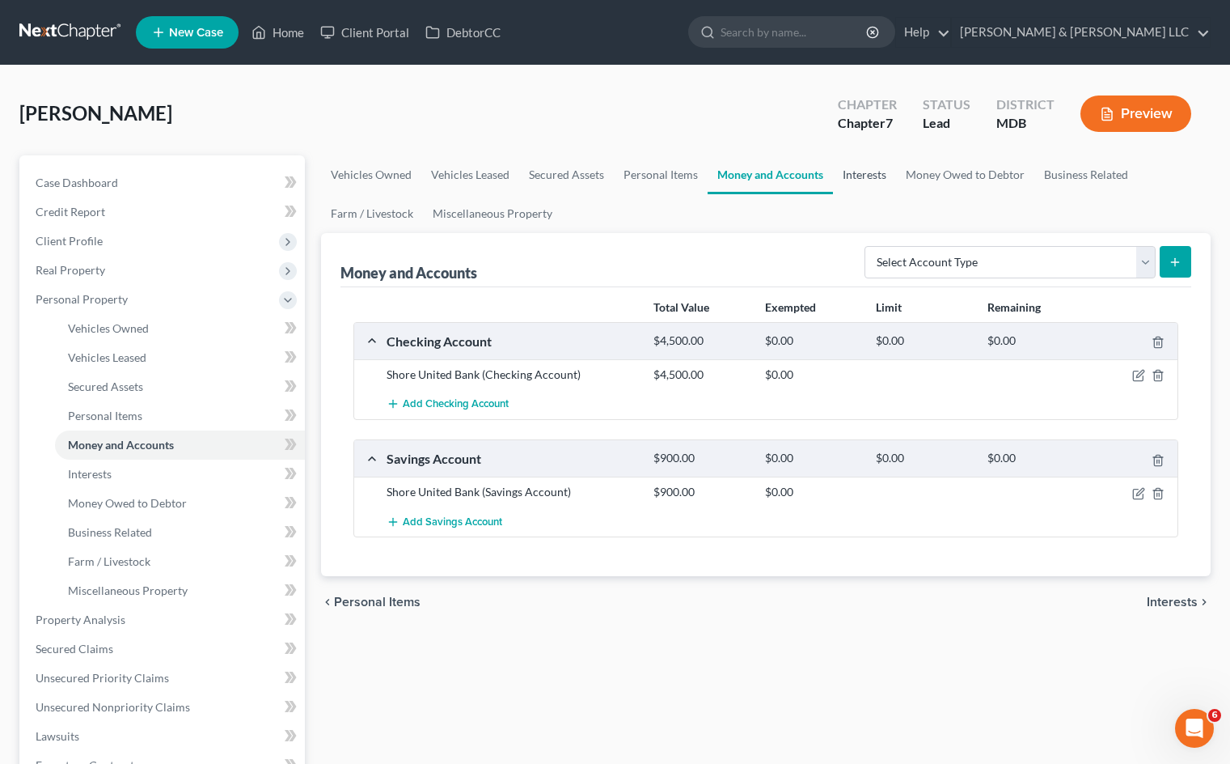
click at [866, 175] on link "Interests" at bounding box center [864, 174] width 63 height 39
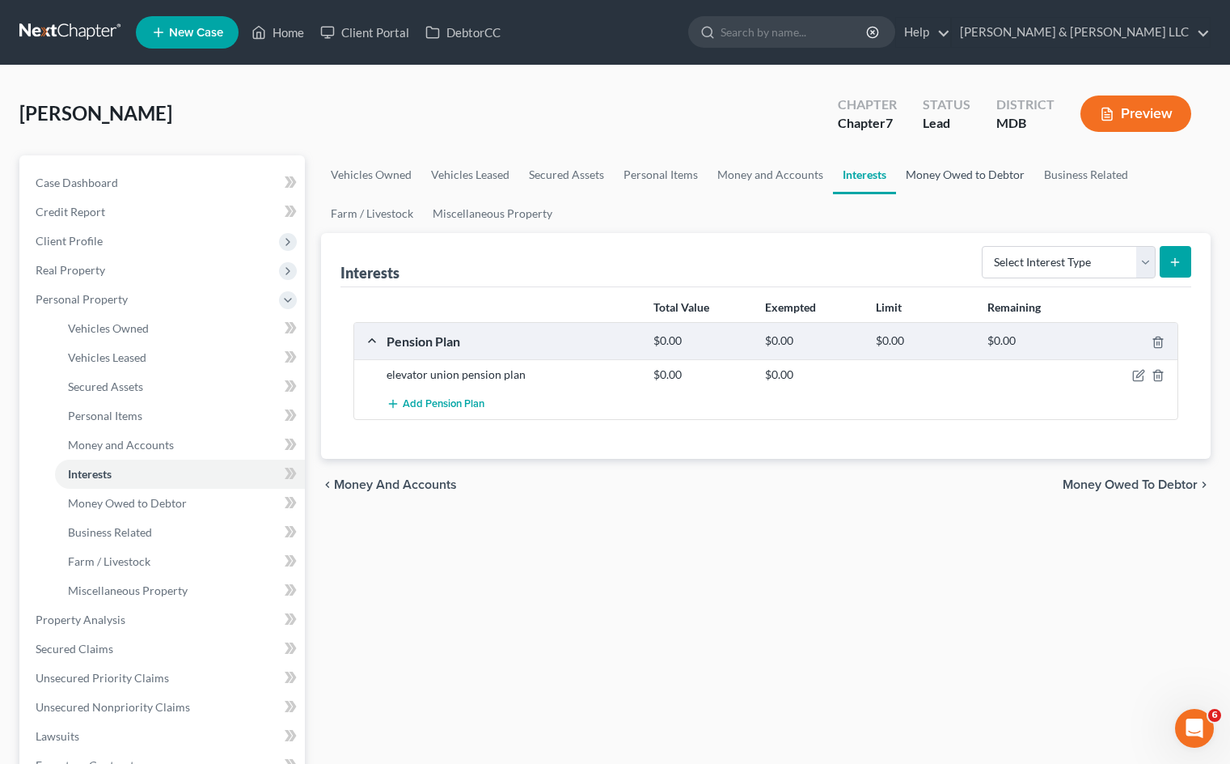
click at [952, 176] on link "Money Owed to Debtor" at bounding box center [965, 174] width 138 height 39
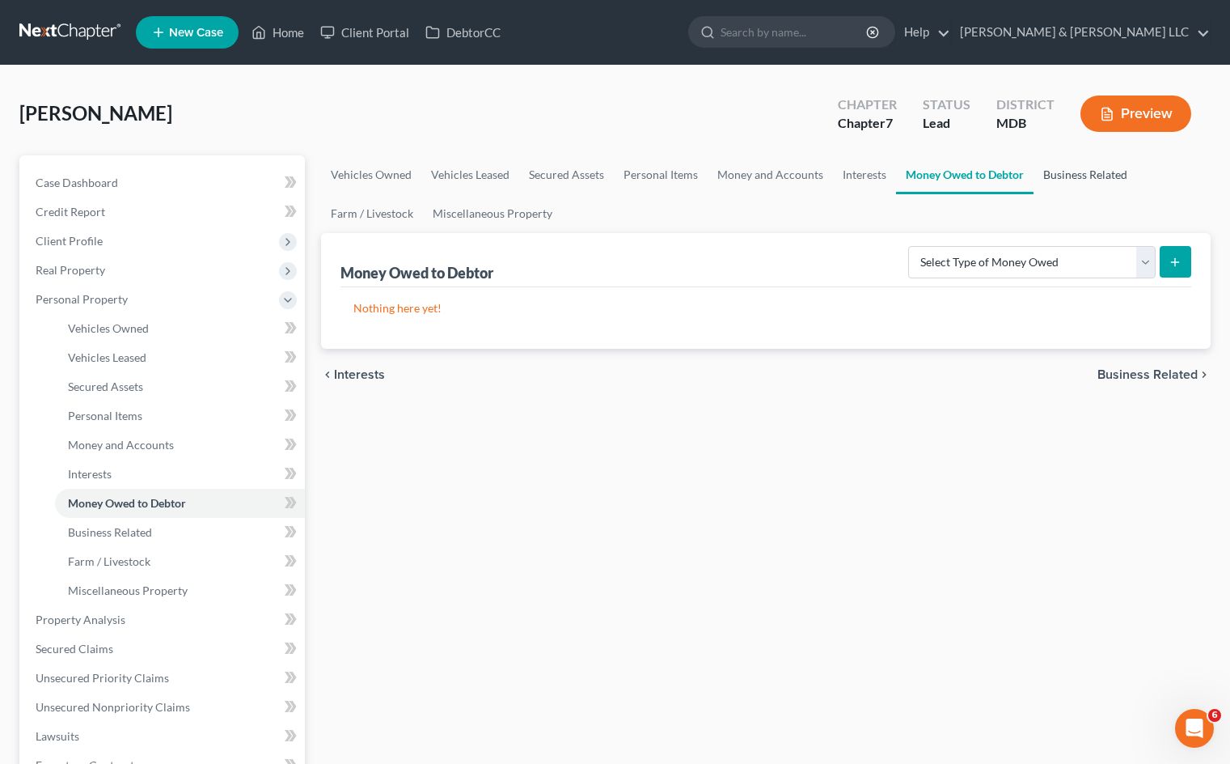
click at [1063, 176] on link "Business Related" at bounding box center [1086, 174] width 104 height 39
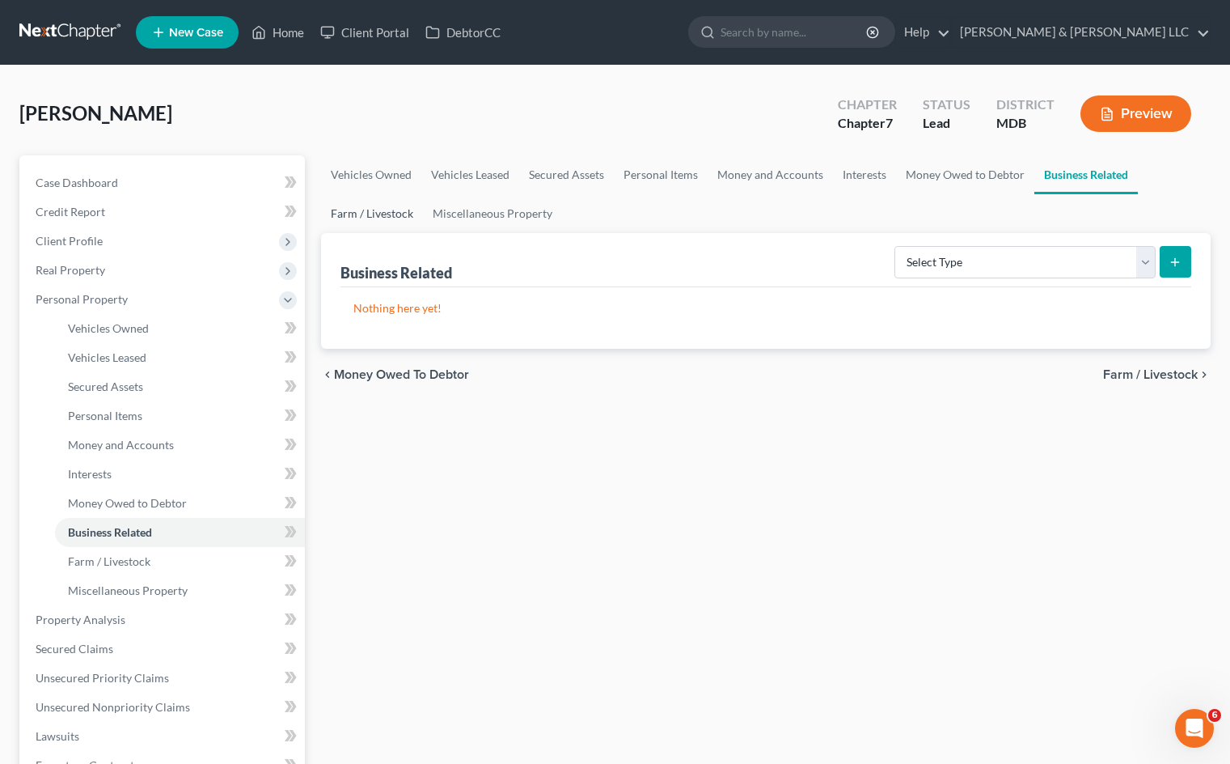
click at [370, 220] on link "Farm / Livestock" at bounding box center [372, 213] width 102 height 39
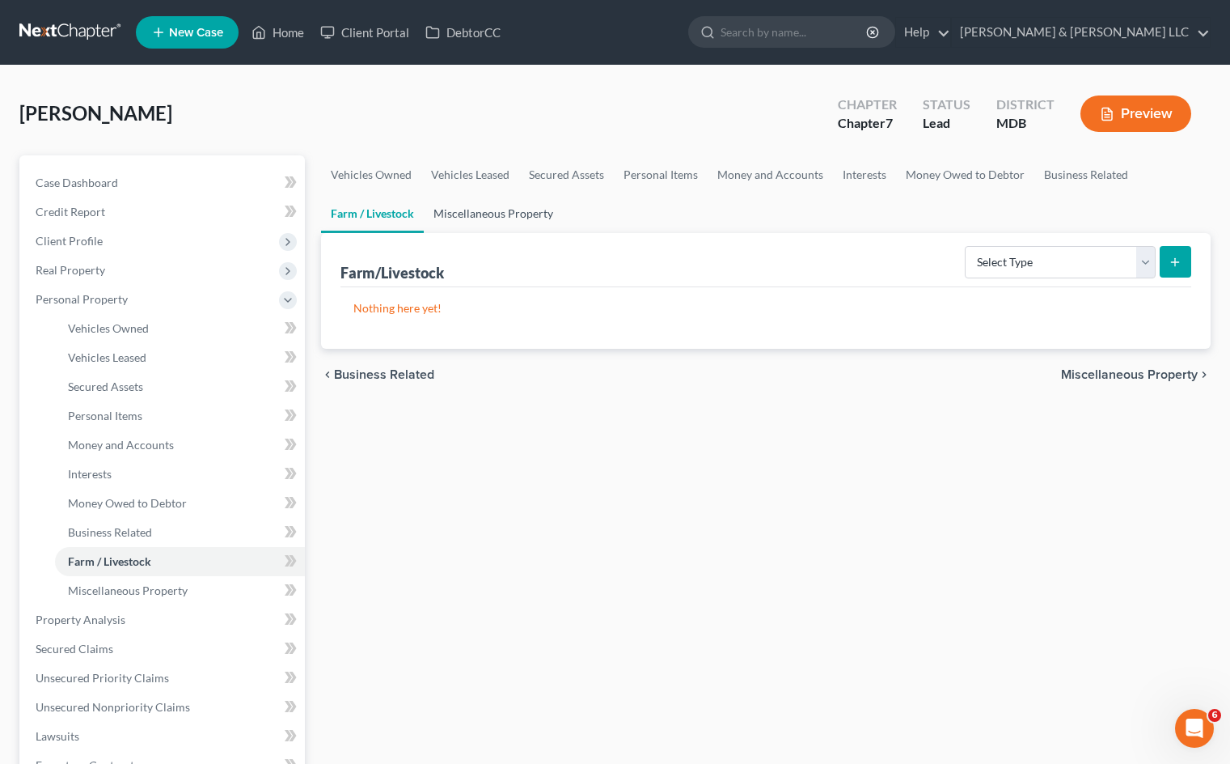
click at [484, 216] on link "Miscellaneous Property" at bounding box center [493, 213] width 139 height 39
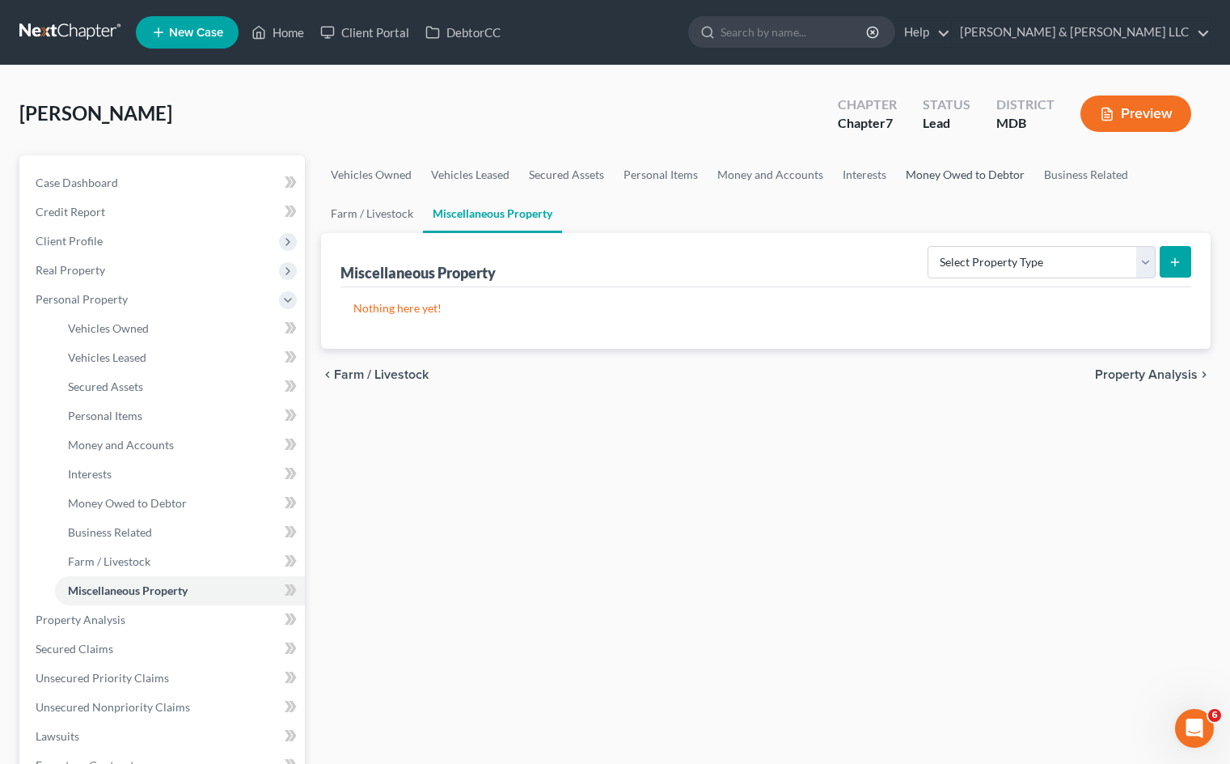
click at [1002, 175] on link "Money Owed to Debtor" at bounding box center [965, 174] width 138 height 39
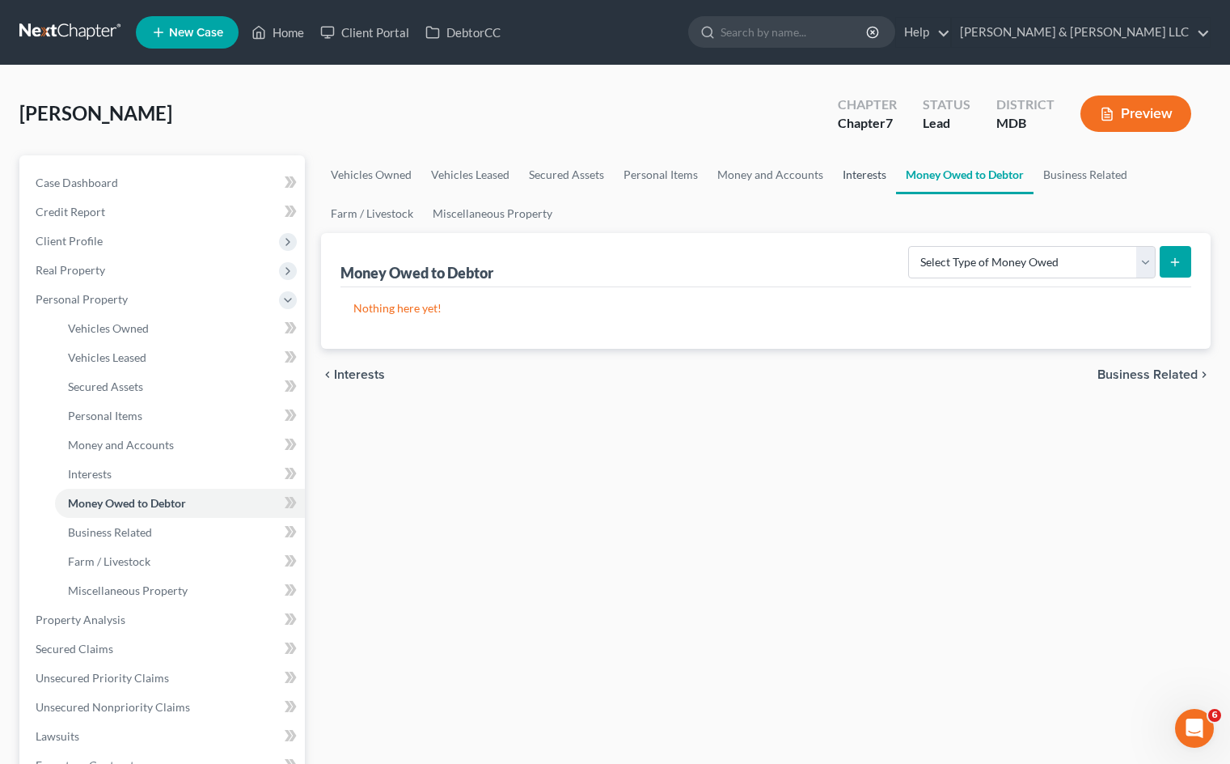
click at [860, 170] on link "Interests" at bounding box center [864, 174] width 63 height 39
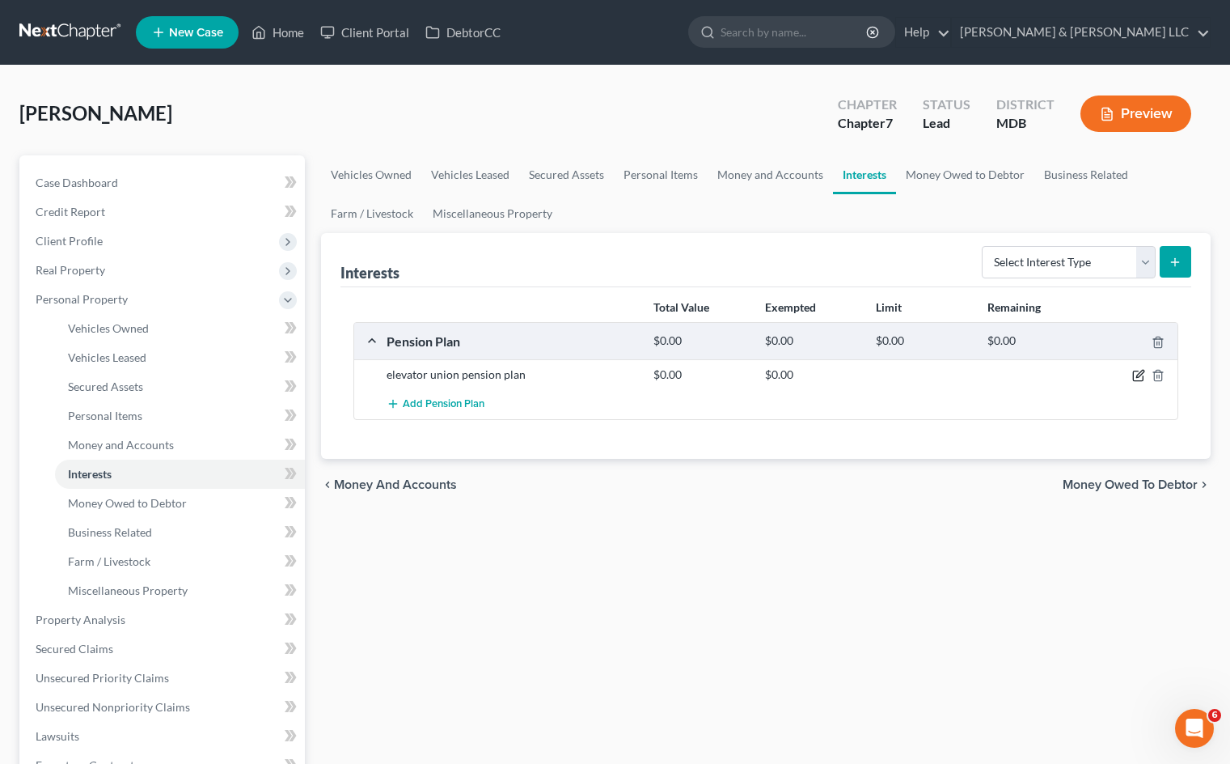
click at [1138, 378] on icon "button" at bounding box center [1140, 373] width 7 height 7
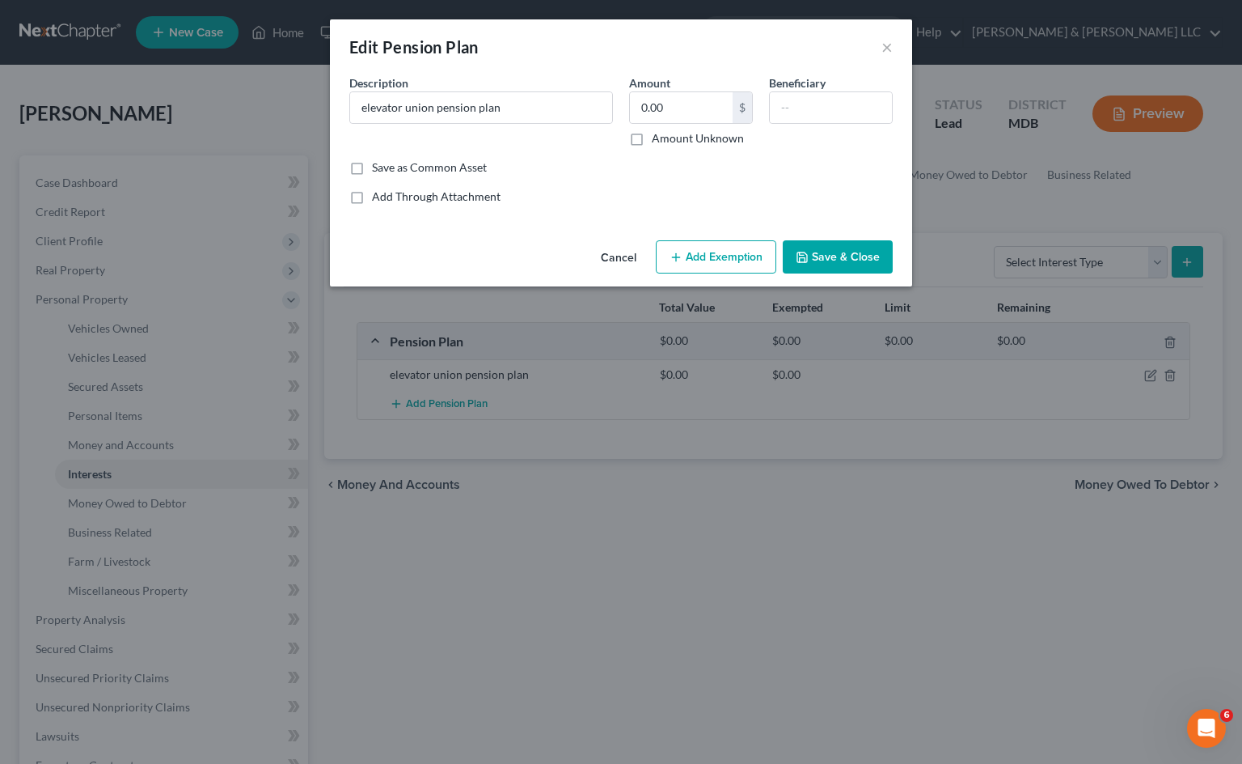
click at [610, 260] on button "Cancel" at bounding box center [618, 258] width 61 height 32
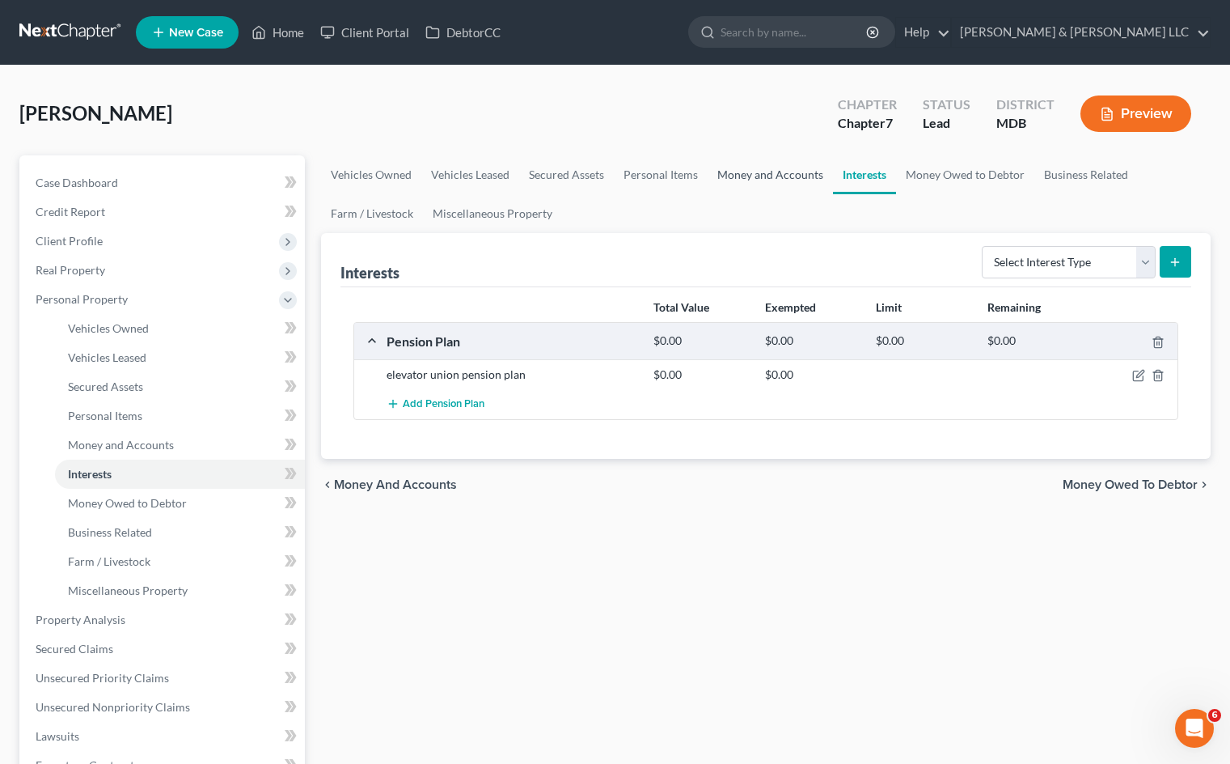
click at [784, 180] on link "Money and Accounts" at bounding box center [770, 174] width 125 height 39
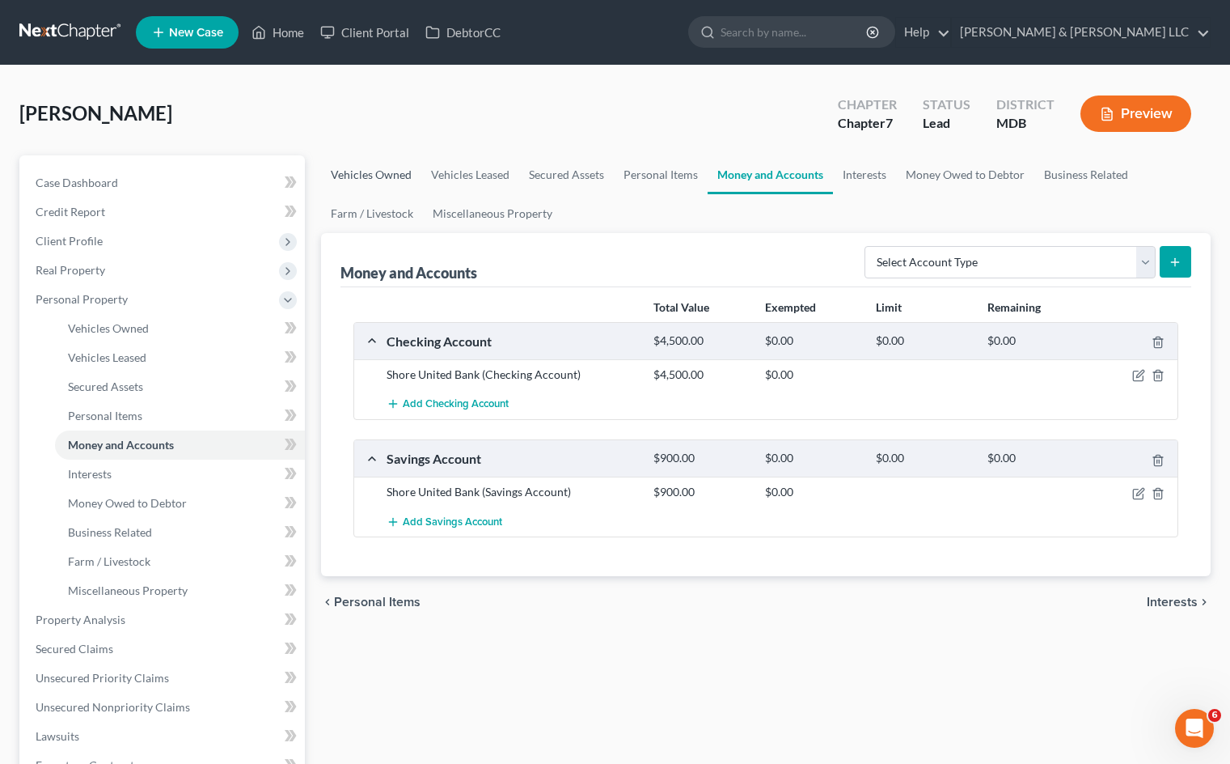
click at [357, 171] on link "Vehicles Owned" at bounding box center [371, 174] width 100 height 39
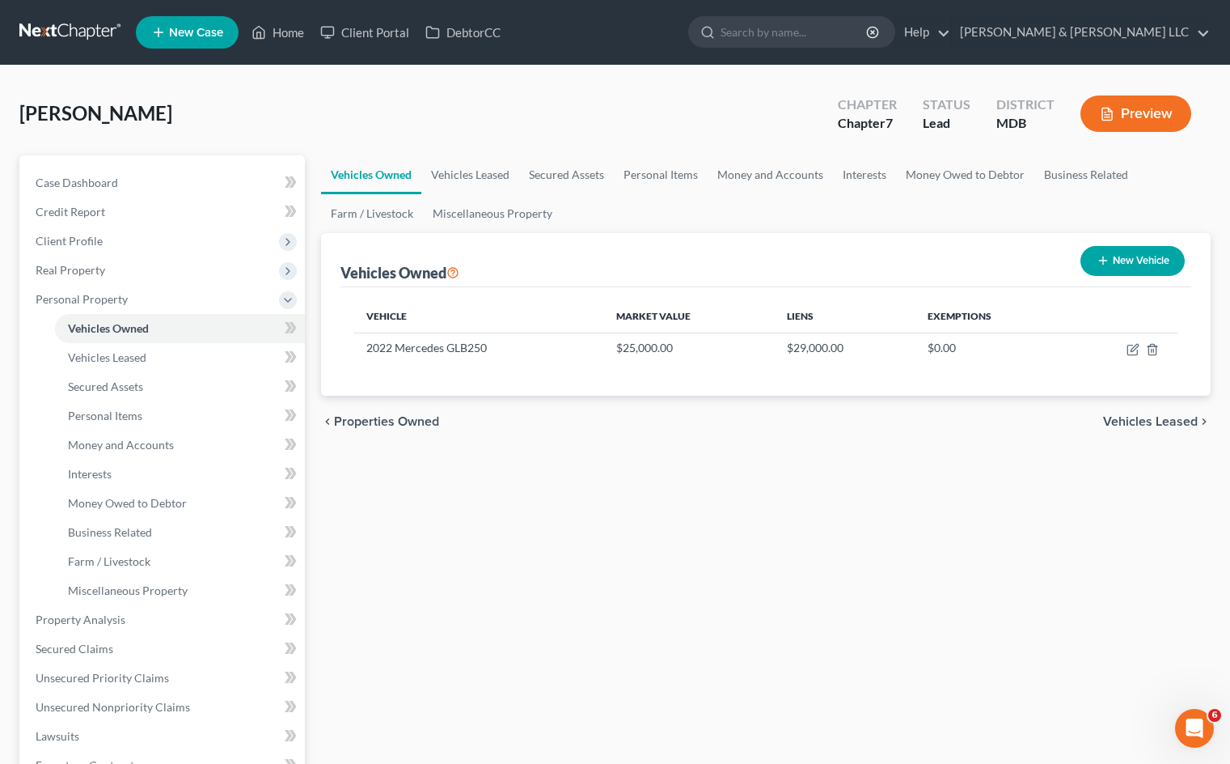
click at [476, 585] on div "Vehicles Owned Vehicles Leased Secured Assets Personal Items Money and Accounts…" at bounding box center [766, 622] width 906 height 934
click at [128, 650] on link "Secured Claims" at bounding box center [164, 648] width 282 height 29
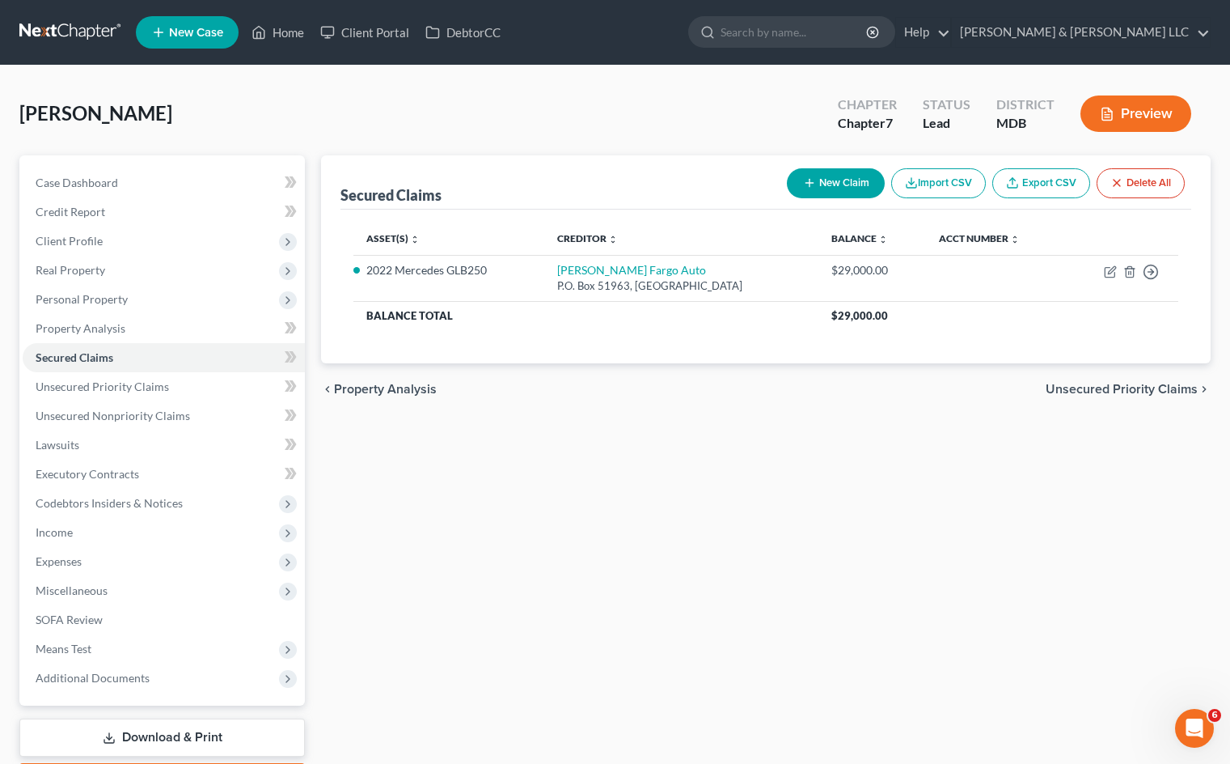
click at [823, 192] on button "New Claim" at bounding box center [836, 183] width 98 height 30
select select "0"
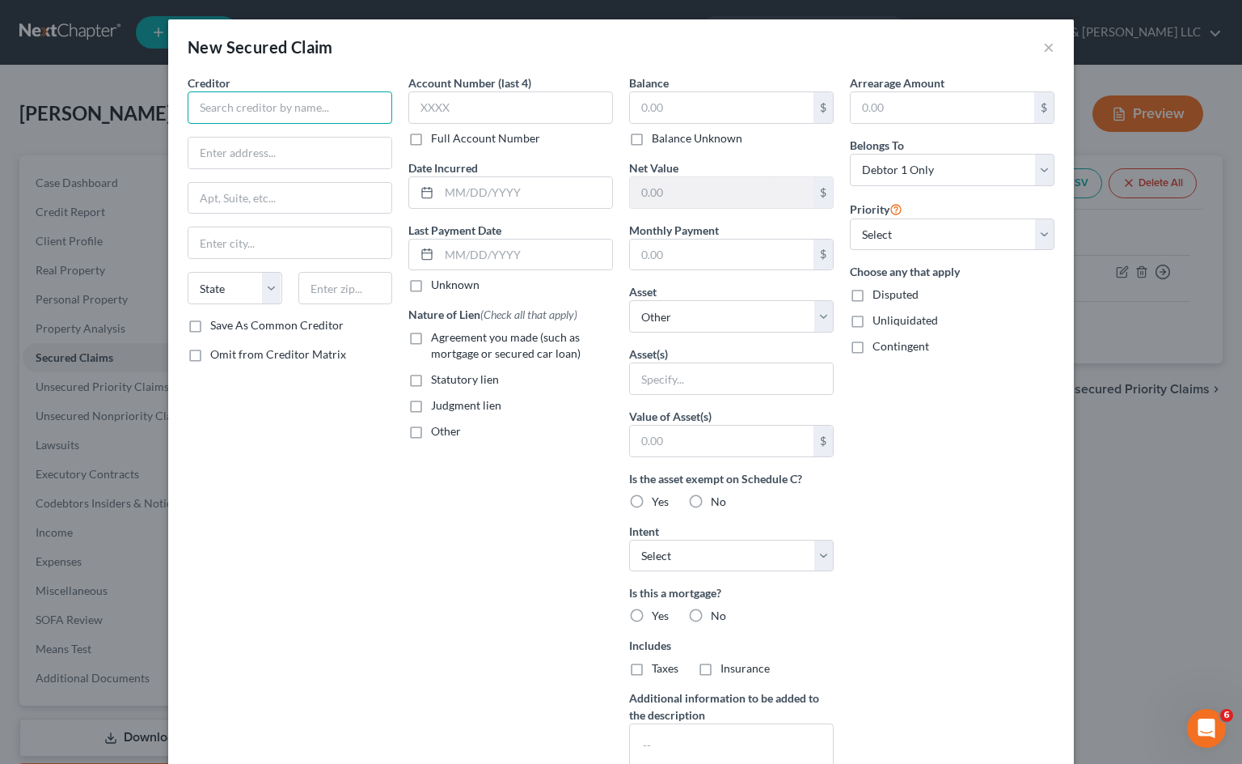
click at [350, 110] on input "text" at bounding box center [290, 107] width 205 height 32
type input "Shore United Bank"
type input "[STREET_ADDRESS]"
type input "Suite 200"
type input "[GEOGRAPHIC_DATA]"
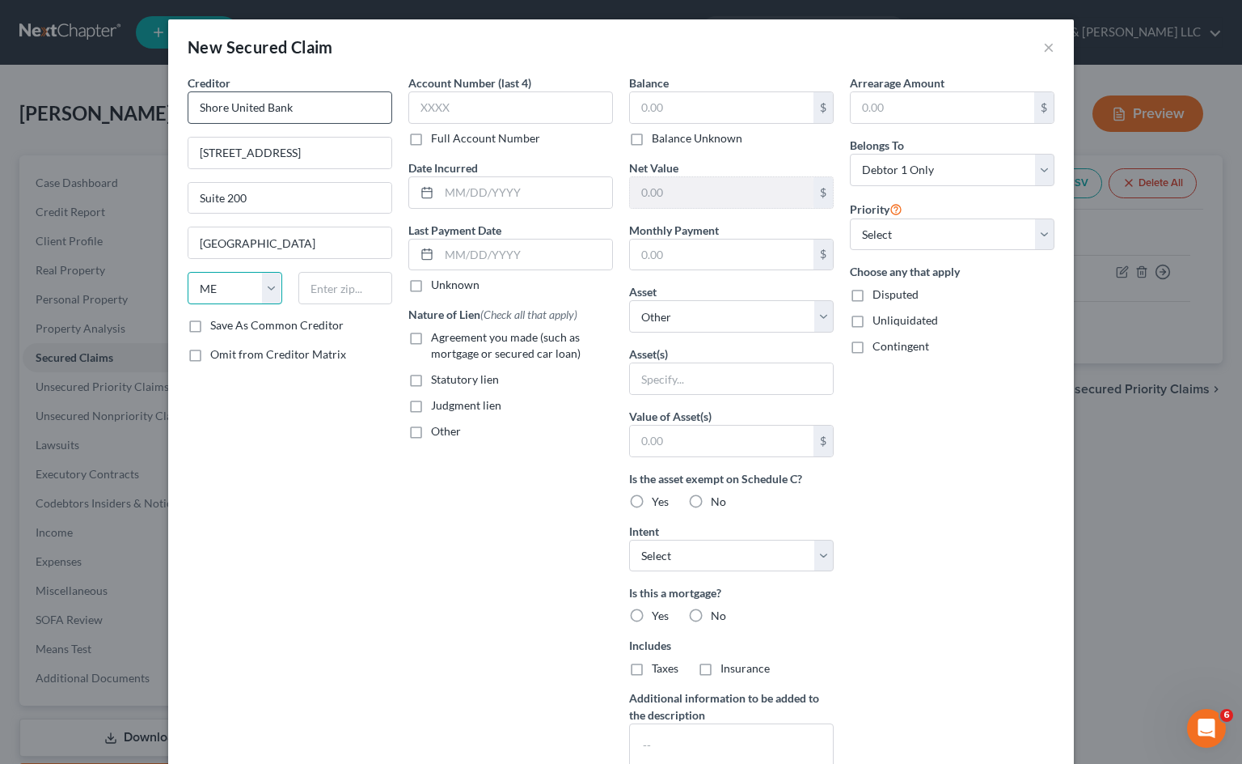
select select "21"
type input "21401"
click at [467, 616] on div "Account Number (last 4) Full Account Number Date Incurred Last Payment Date Unk…" at bounding box center [510, 435] width 221 height 722
click at [742, 320] on select "Select Other Multiple Assets [STREET_ADDRESS][PERSON_NAME] - $1268500.0 Electro…" at bounding box center [731, 316] width 205 height 32
select select "2"
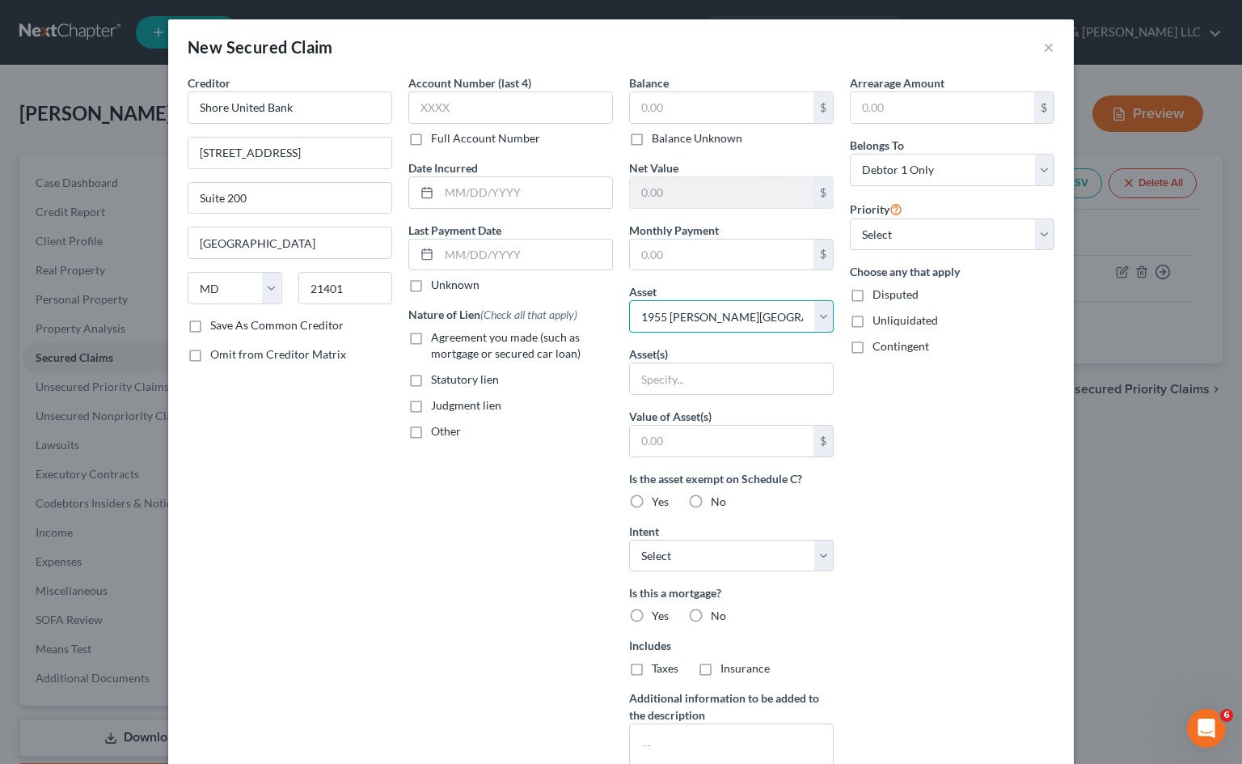
click at [629, 300] on select "Select Other Multiple Assets [STREET_ADDRESS][PERSON_NAME] - $1268500.0 Electro…" at bounding box center [731, 316] width 205 height 32
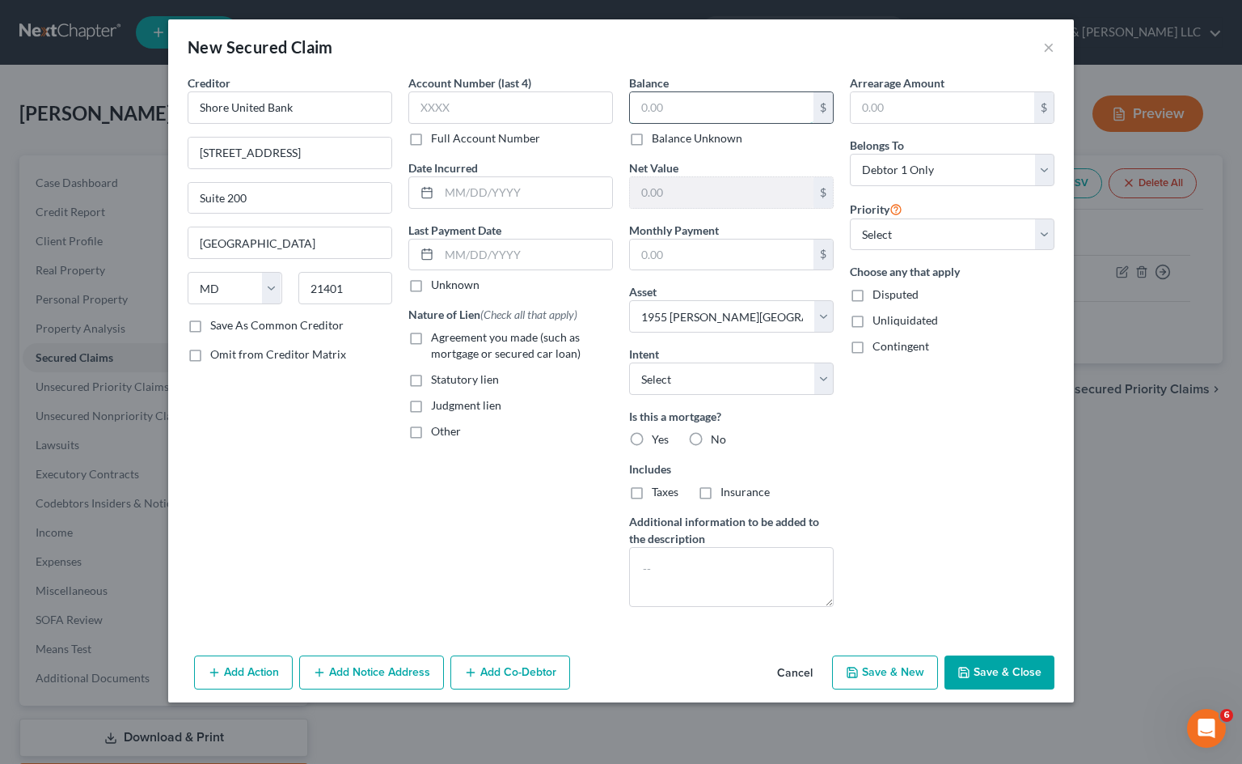
click at [663, 110] on input "text" at bounding box center [722, 107] width 184 height 31
type input "600,000"
click at [959, 455] on div "Arrearage Amount $ Belongs To * Select Debtor 1 Only Debtor 2 Only Debtor 1 And…" at bounding box center [952, 346] width 221 height 545
click at [652, 440] on label "Yes" at bounding box center [660, 439] width 17 height 16
click at [658, 440] on input "Yes" at bounding box center [663, 436] width 11 height 11
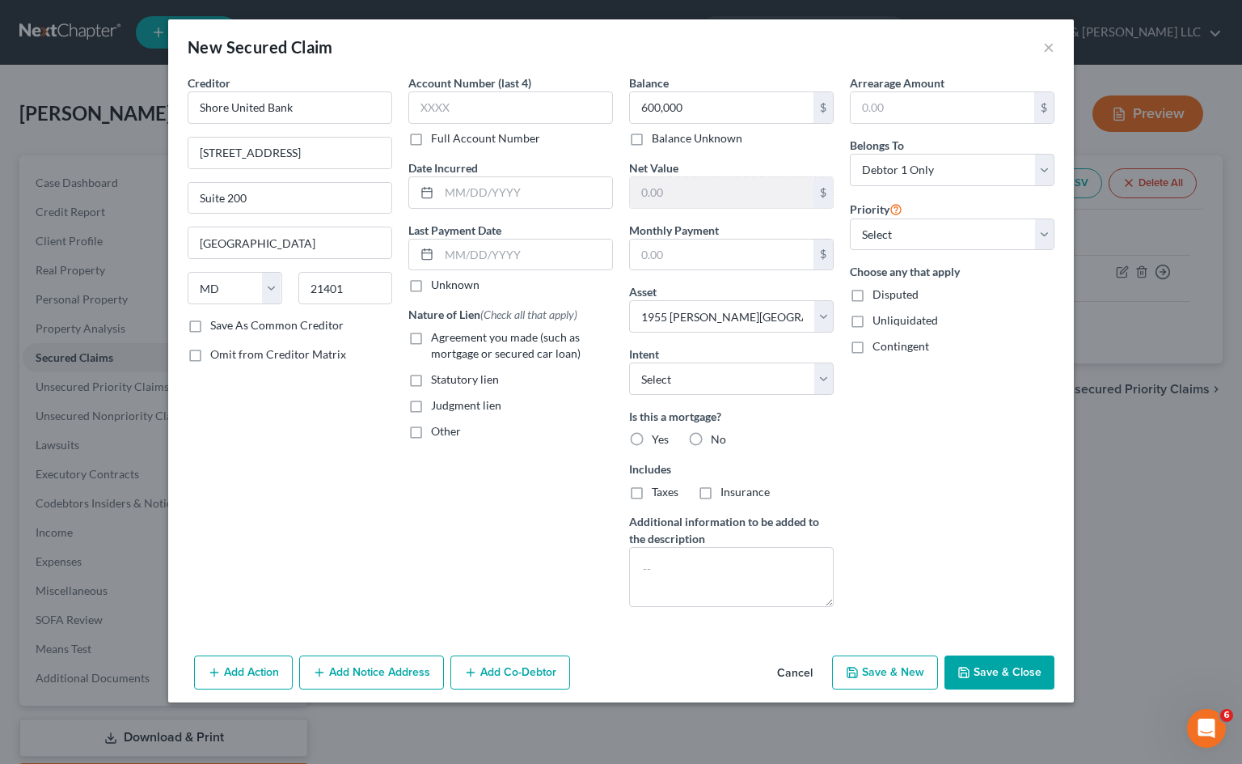
radio input "true"
click at [987, 174] on select "Select Debtor 1 Only Debtor 2 Only Debtor 1 And Debtor 2 Only At Least One Of T…" at bounding box center [952, 170] width 205 height 32
select select "2"
click at [850, 154] on select "Select Debtor 1 Only Debtor 2 Only Debtor 1 And Debtor 2 Only At Least One Of T…" at bounding box center [952, 170] width 205 height 32
click at [1000, 670] on button "Save & Close" at bounding box center [1000, 672] width 110 height 34
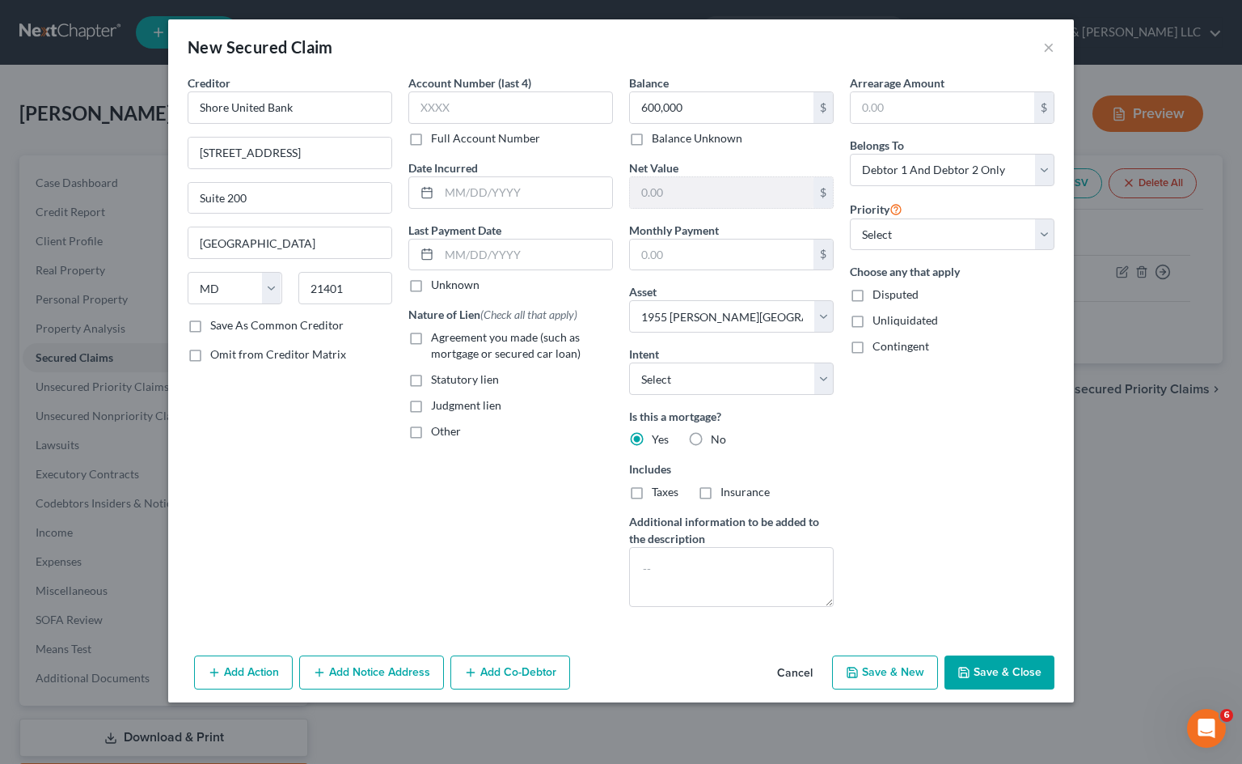
select select
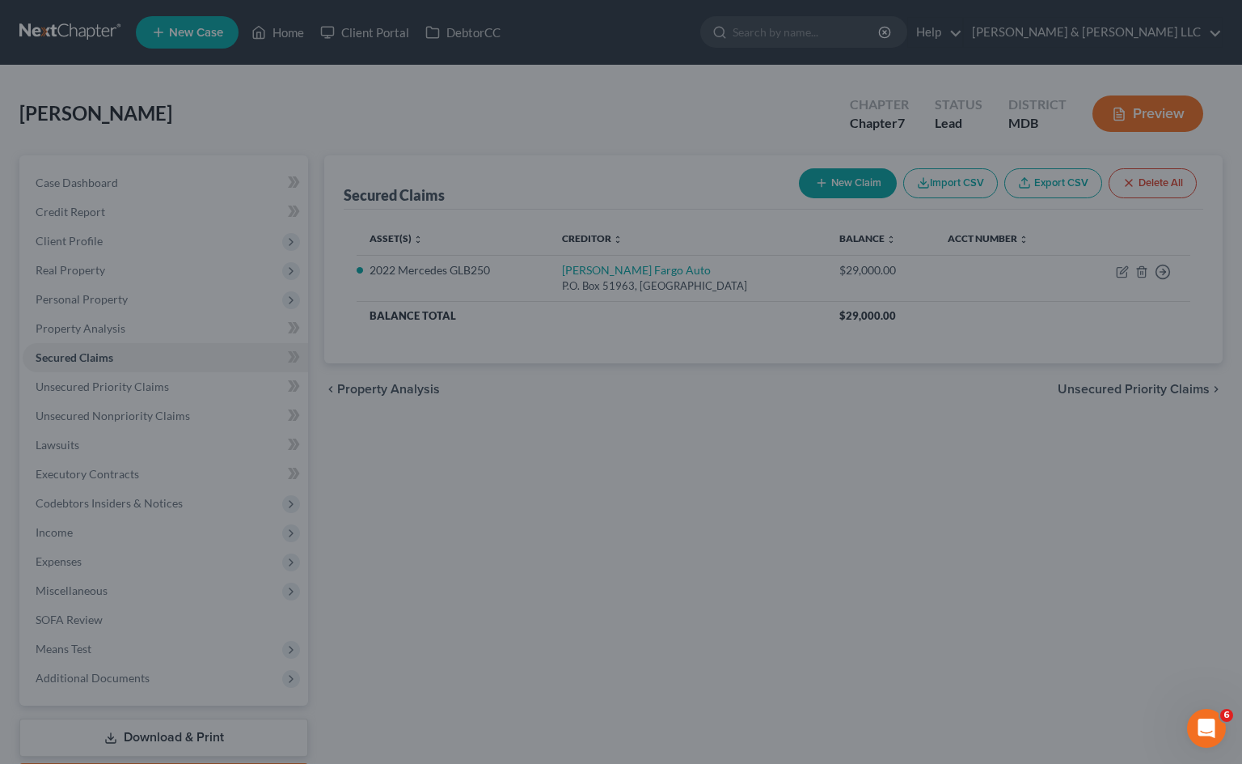
type input "600,000.00"
type input "668,500.00"
type input "0.00"
select select "2"
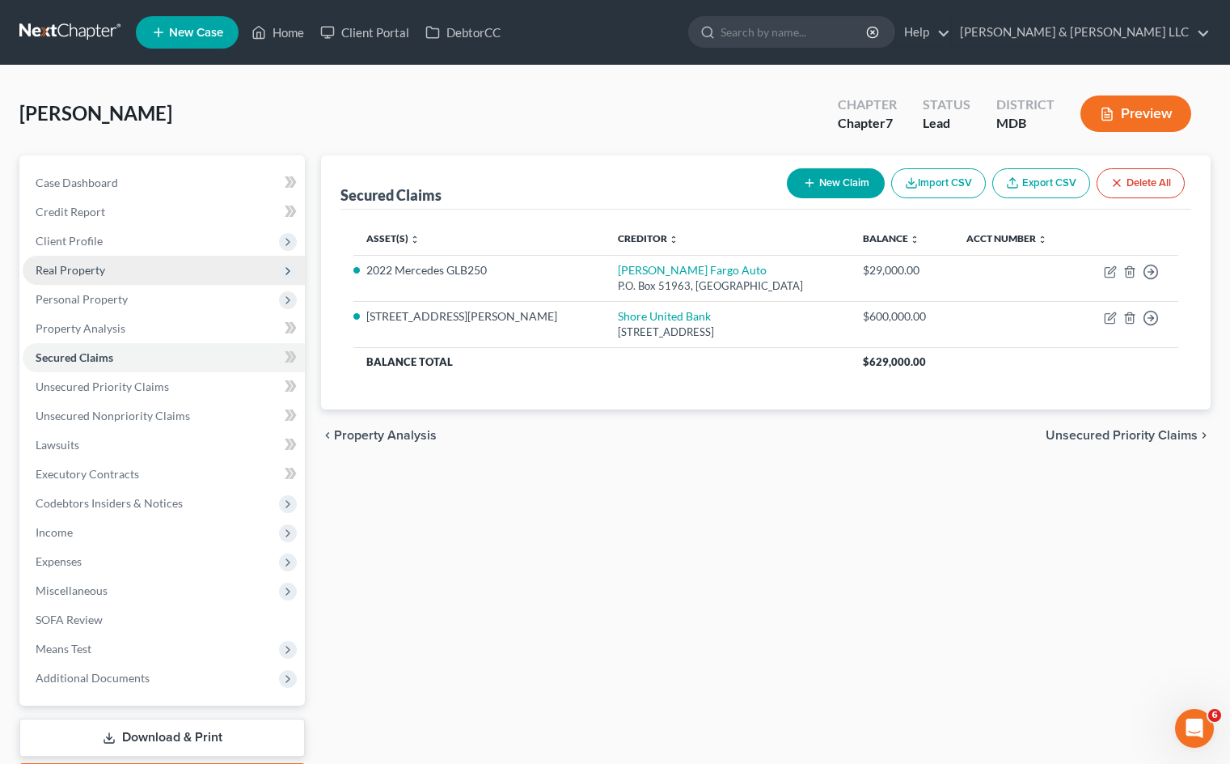
click at [112, 279] on span "Real Property" at bounding box center [164, 270] width 282 height 29
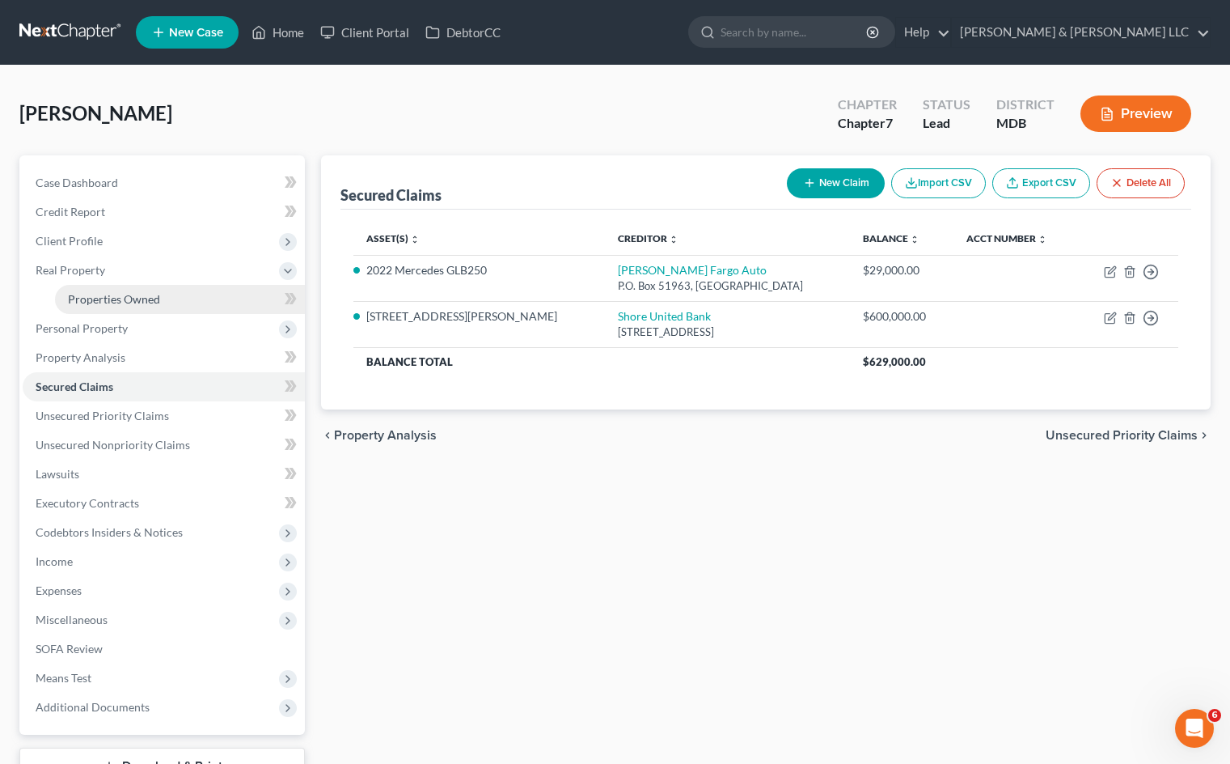
click at [119, 297] on span "Properties Owned" at bounding box center [114, 299] width 92 height 14
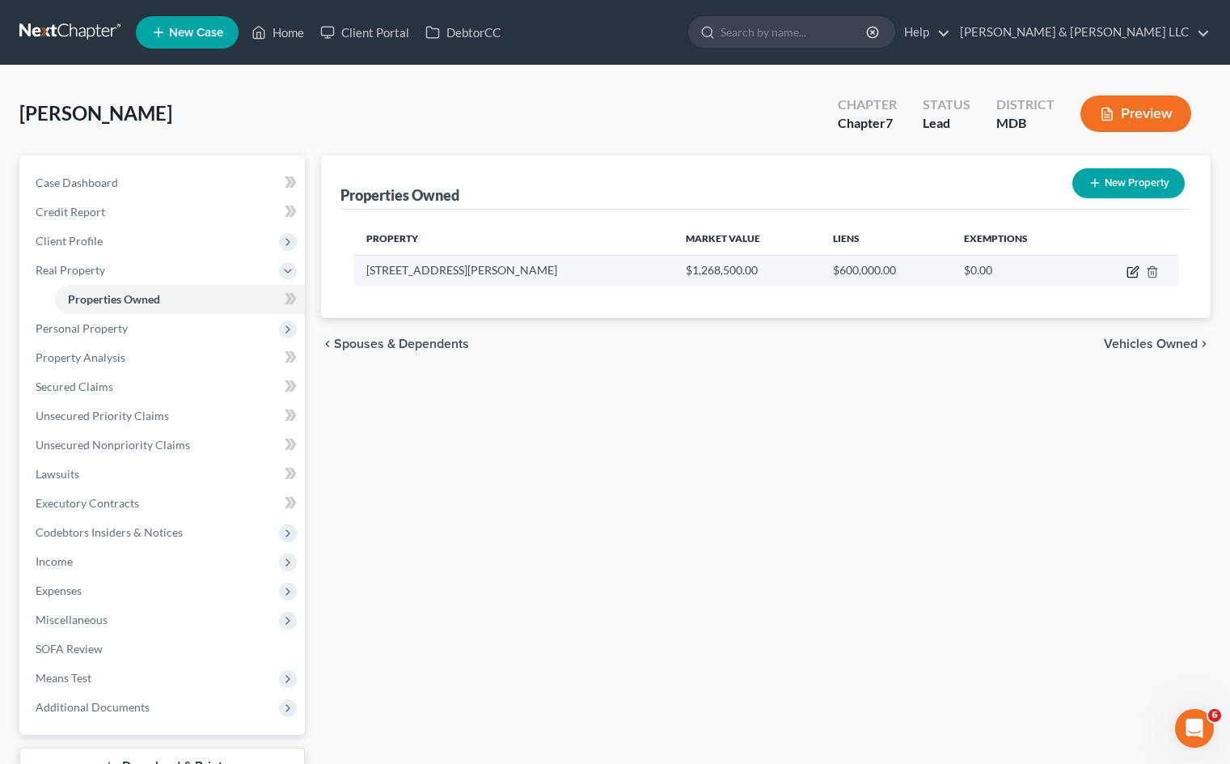
click at [1130, 271] on icon "button" at bounding box center [1133, 271] width 13 height 13
select select "21"
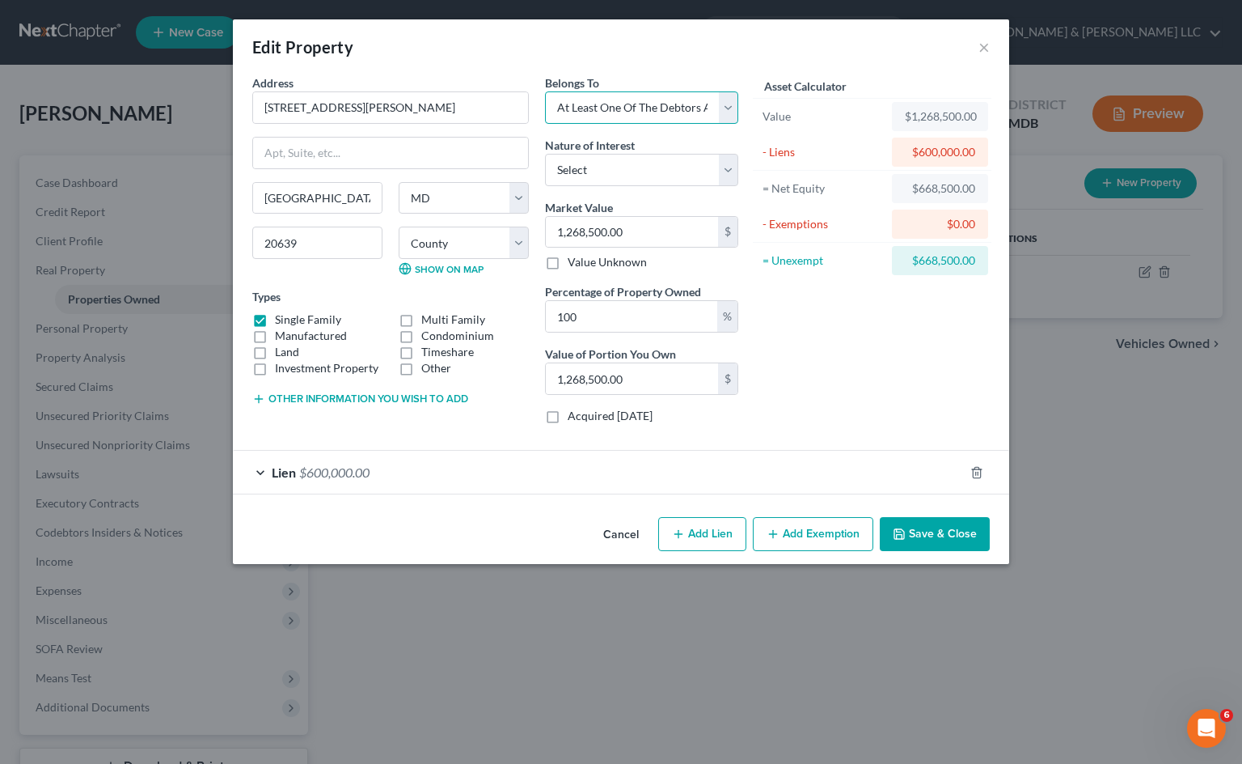
click at [726, 112] on select "Select Debtor 1 Only Debtor 2 Only Debtor 1 And Debtor 2 Only At Least One Of T…" at bounding box center [641, 107] width 193 height 32
select select "2"
click at [545, 91] on select "Select Debtor 1 Only Debtor 2 Only Debtor 1 And Debtor 2 Only At Least One Of T…" at bounding box center [641, 107] width 193 height 32
click at [721, 165] on select "Select Fee Simple Joint Tenant Life Estate Equitable Interest Future Interest T…" at bounding box center [641, 170] width 193 height 32
select select "5"
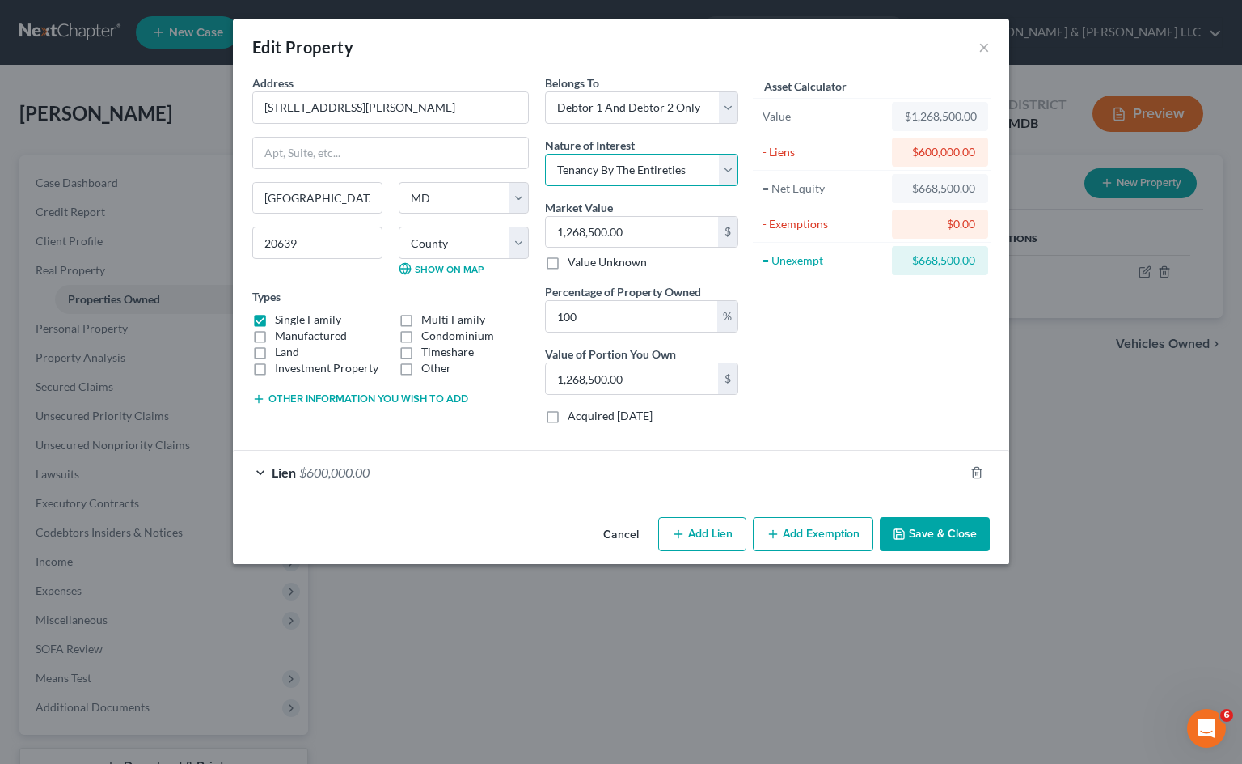
click at [545, 154] on select "Select Fee Simple Joint Tenant Life Estate Equitable Interest Future Interest T…" at bounding box center [641, 170] width 193 height 32
click at [843, 533] on button "Add Exemption" at bounding box center [813, 534] width 121 height 34
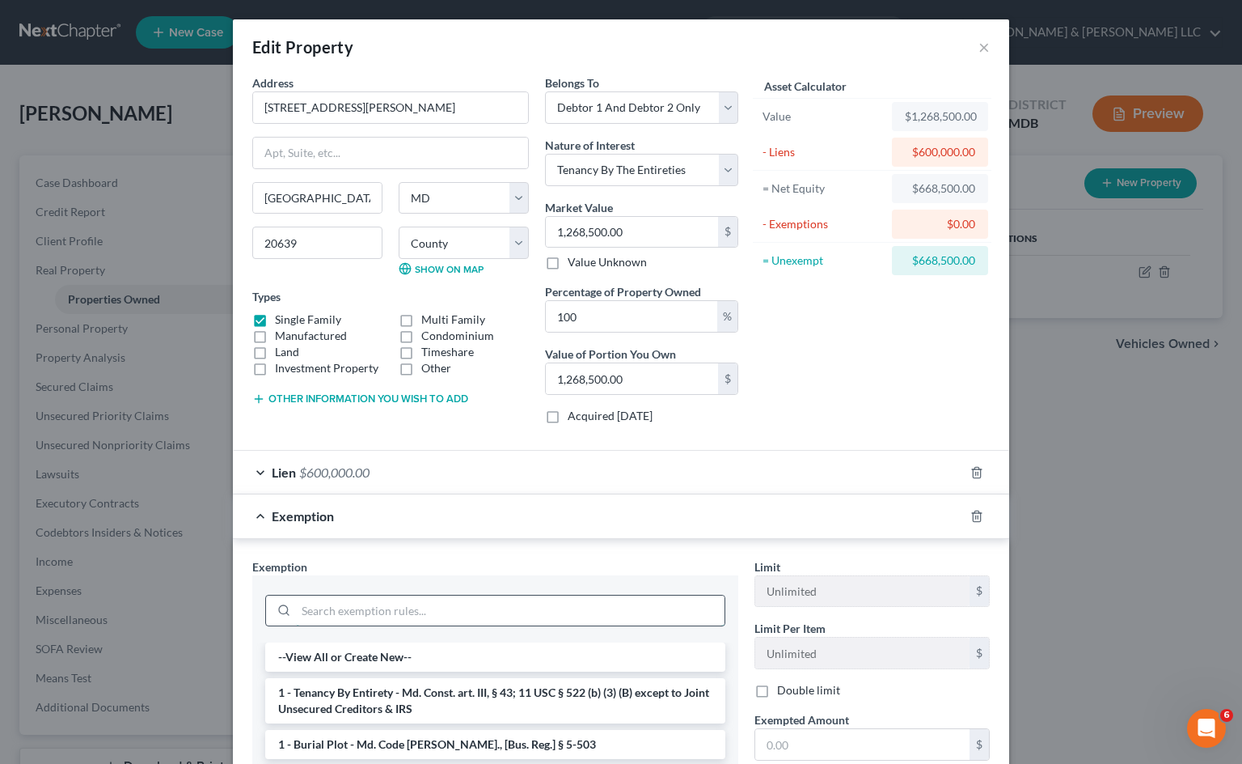
click at [423, 604] on input "search" at bounding box center [510, 610] width 429 height 31
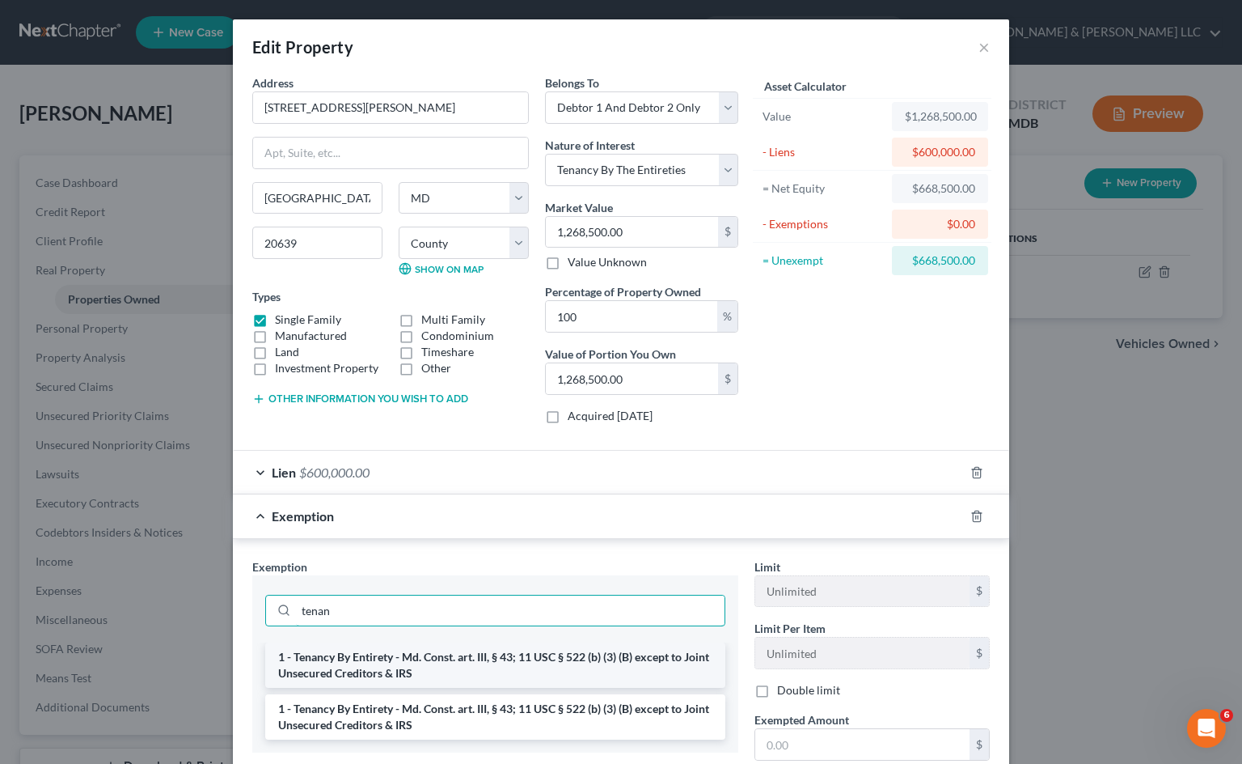
type input "tenan"
click at [588, 662] on li "1 - Tenancy By Entirety - Md. Const. art. III, § 43; 11 USC § 522 (b) (3) (B) e…" at bounding box center [495, 664] width 460 height 45
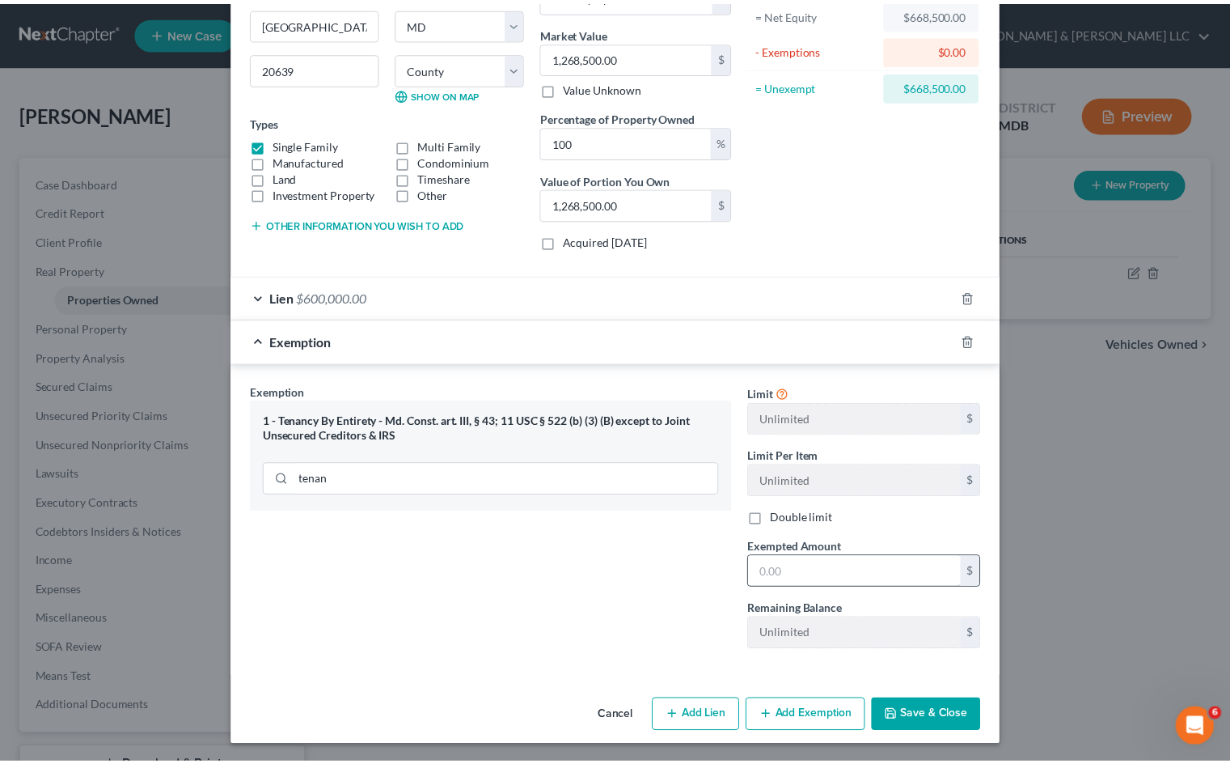
scroll to position [176, 0]
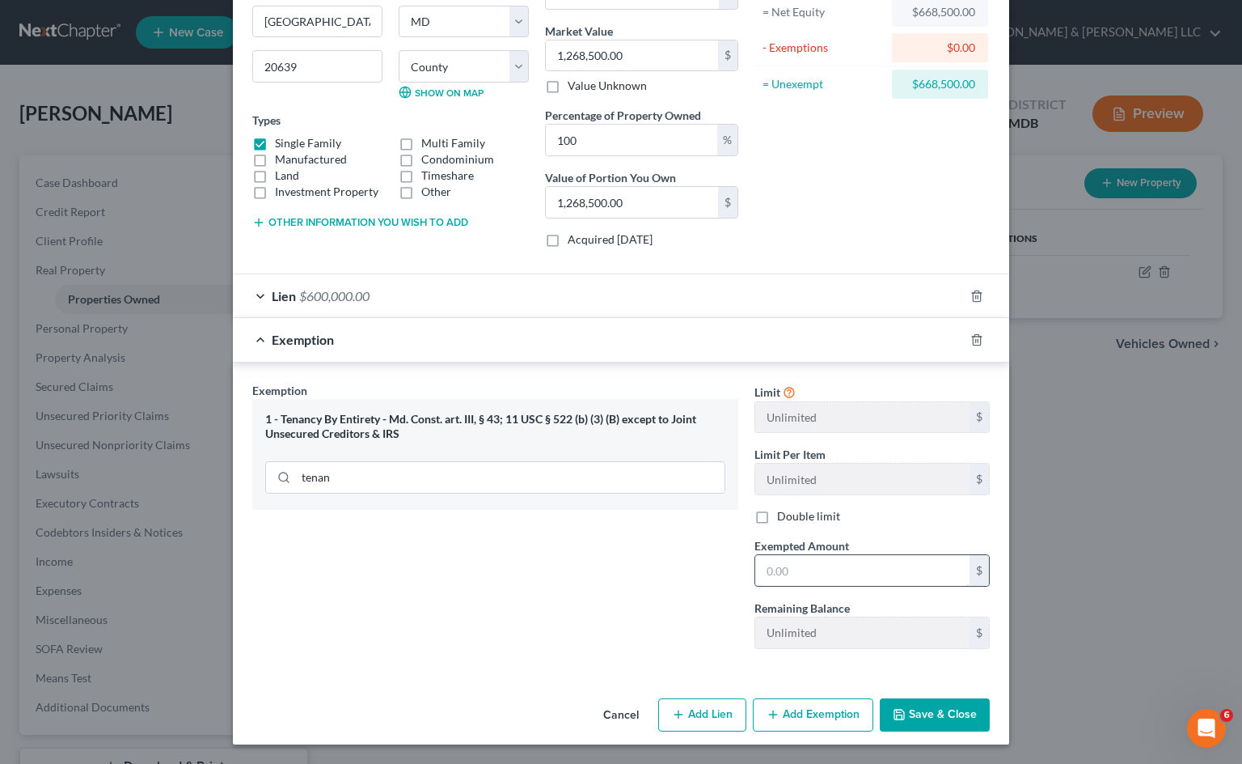
click at [832, 570] on input "text" at bounding box center [863, 570] width 214 height 31
type input "1,268,500"
click at [943, 709] on button "Save & Close" at bounding box center [935, 715] width 110 height 34
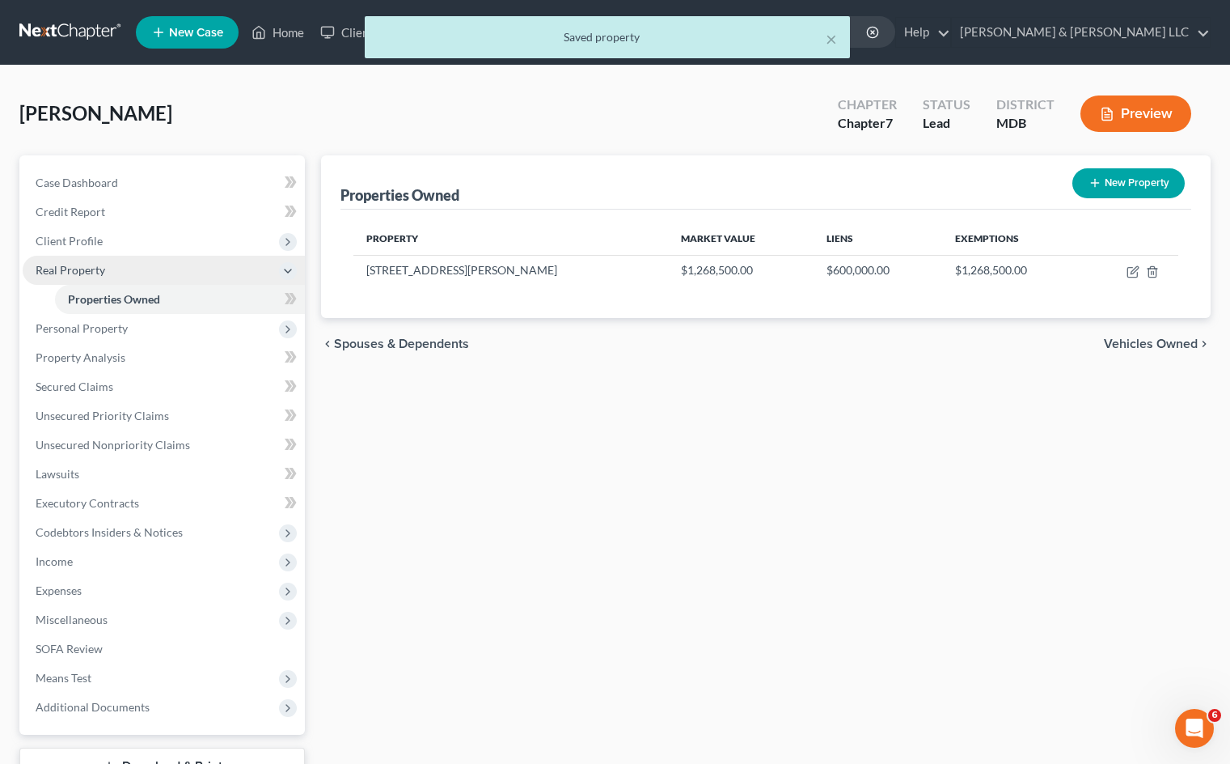
click at [146, 270] on span "Real Property" at bounding box center [164, 270] width 282 height 29
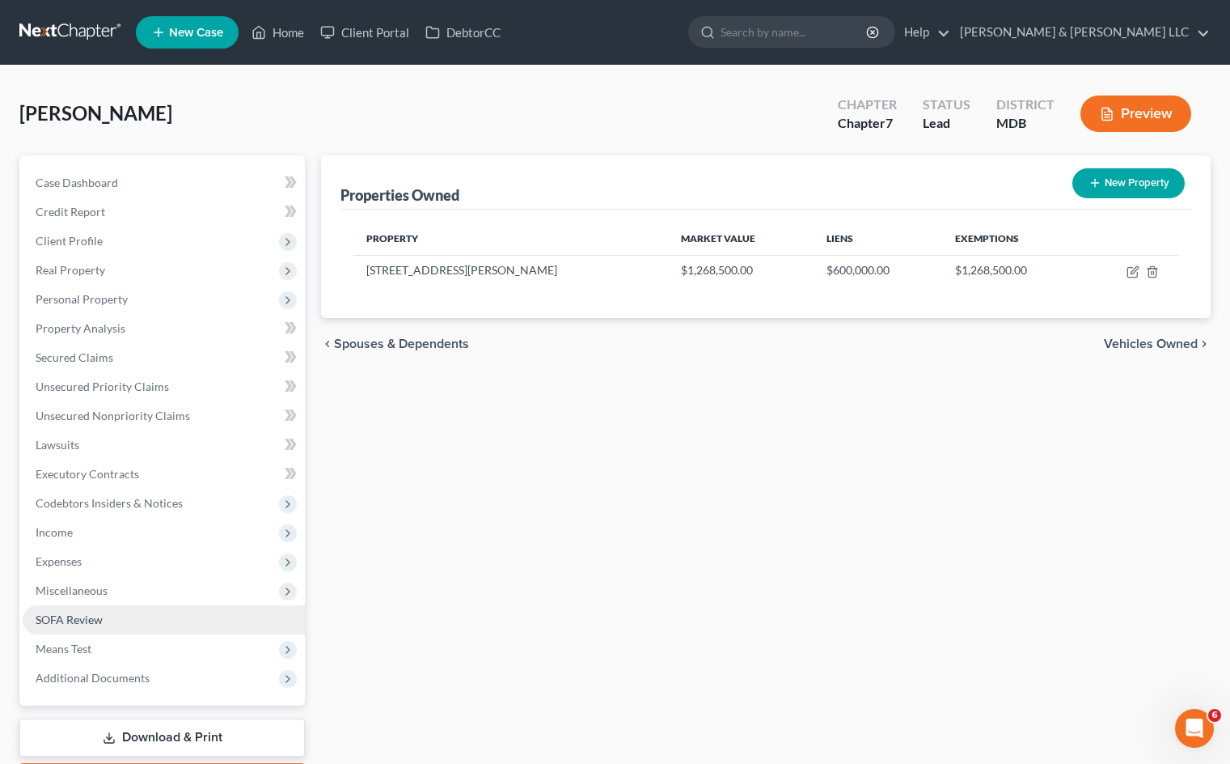
click at [195, 619] on link "SOFA Review" at bounding box center [164, 619] width 282 height 29
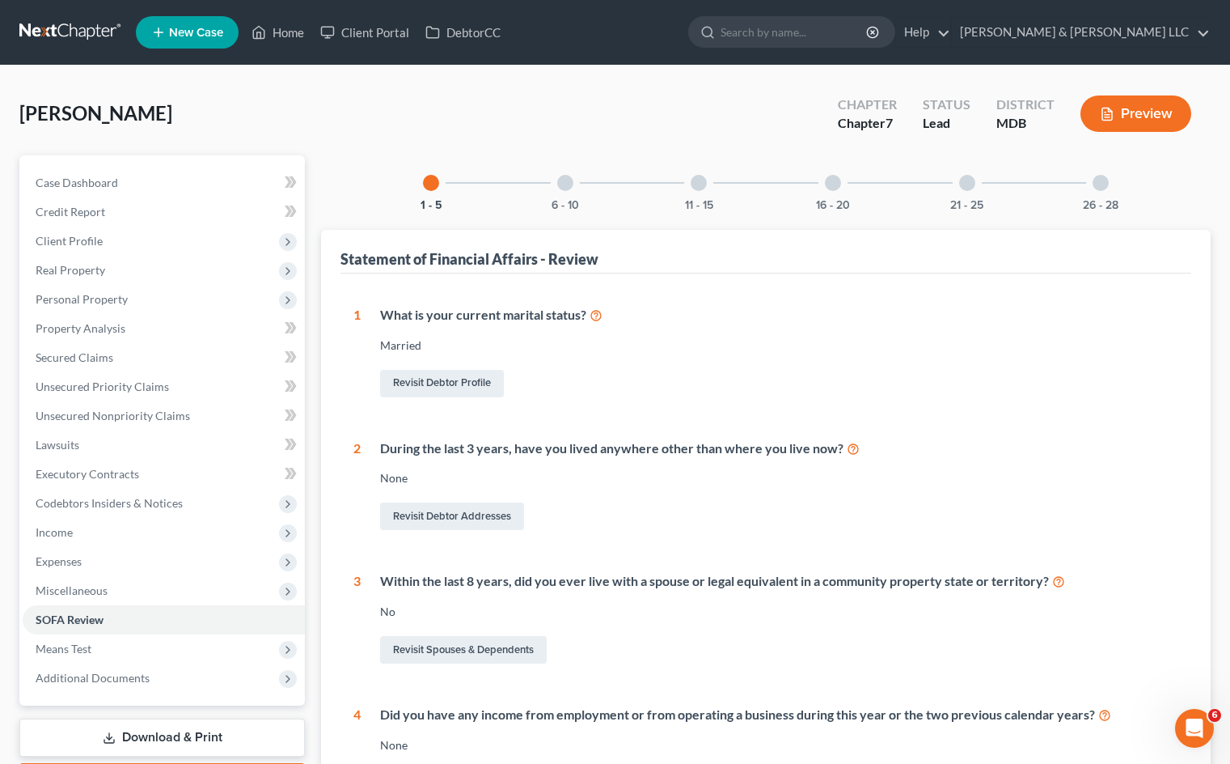
click at [566, 186] on div at bounding box center [565, 183] width 16 height 16
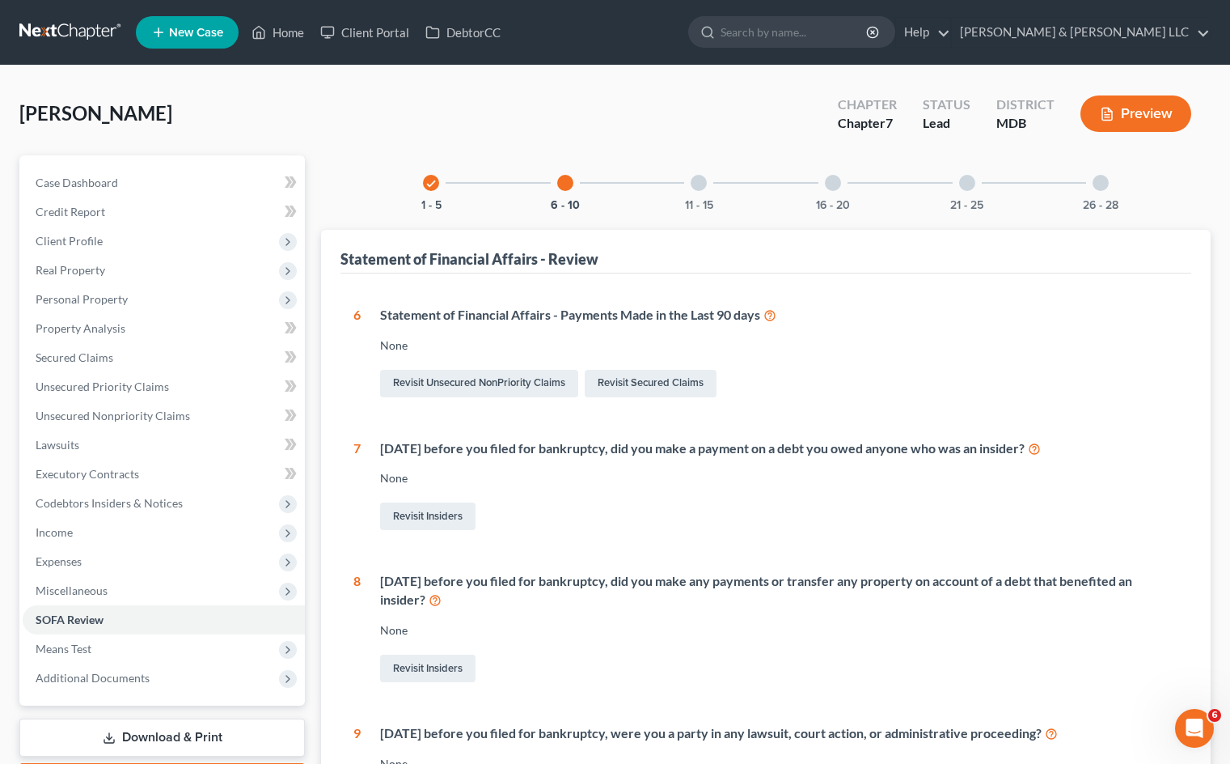
click at [689, 185] on div "11 - 15" at bounding box center [698, 182] width 55 height 55
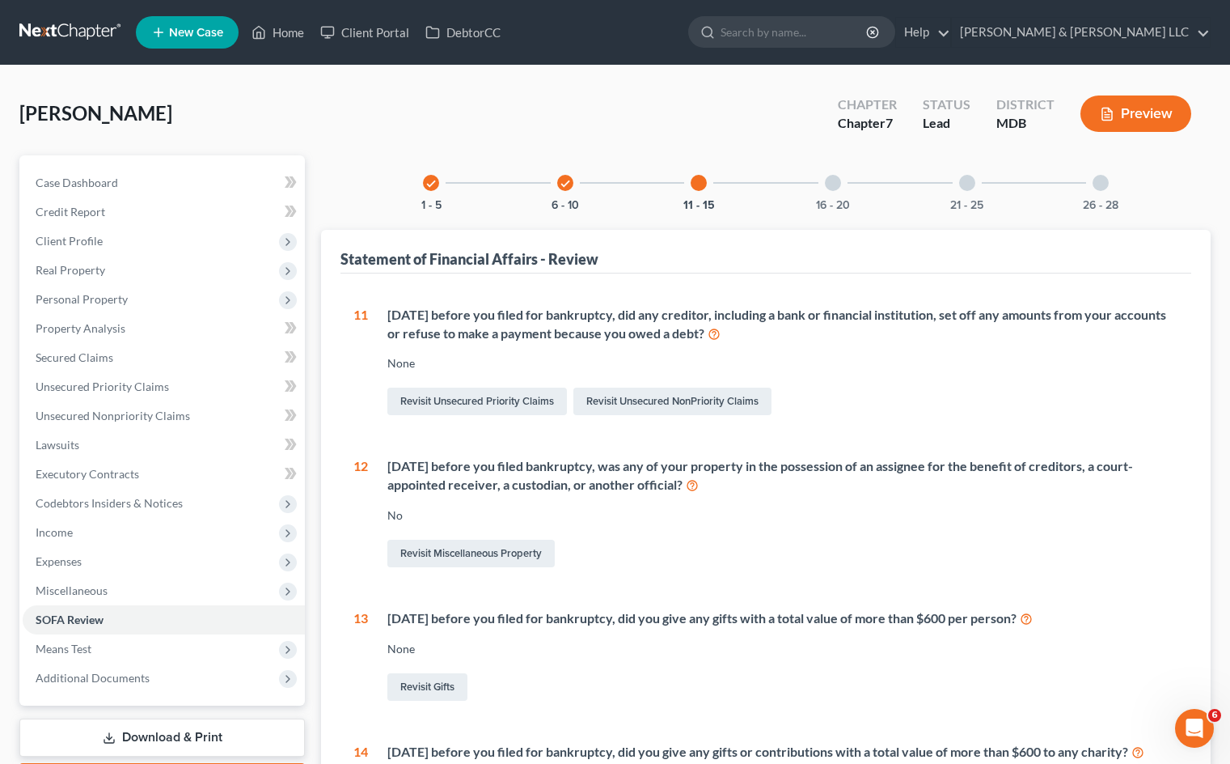
drag, startPoint x: 812, startPoint y: 184, endPoint x: 824, endPoint y: 182, distance: 12.4
click at [814, 184] on div "16 - 20" at bounding box center [833, 182] width 55 height 55
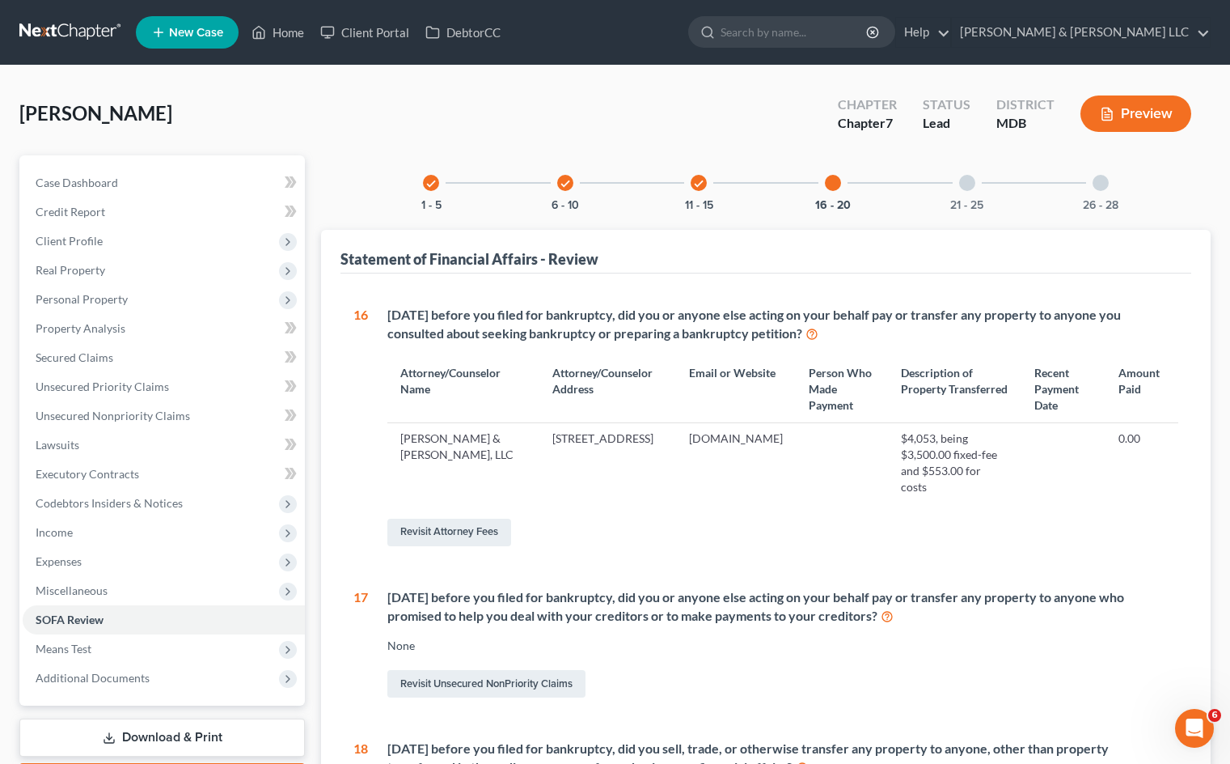
click at [973, 180] on div at bounding box center [967, 183] width 16 height 16
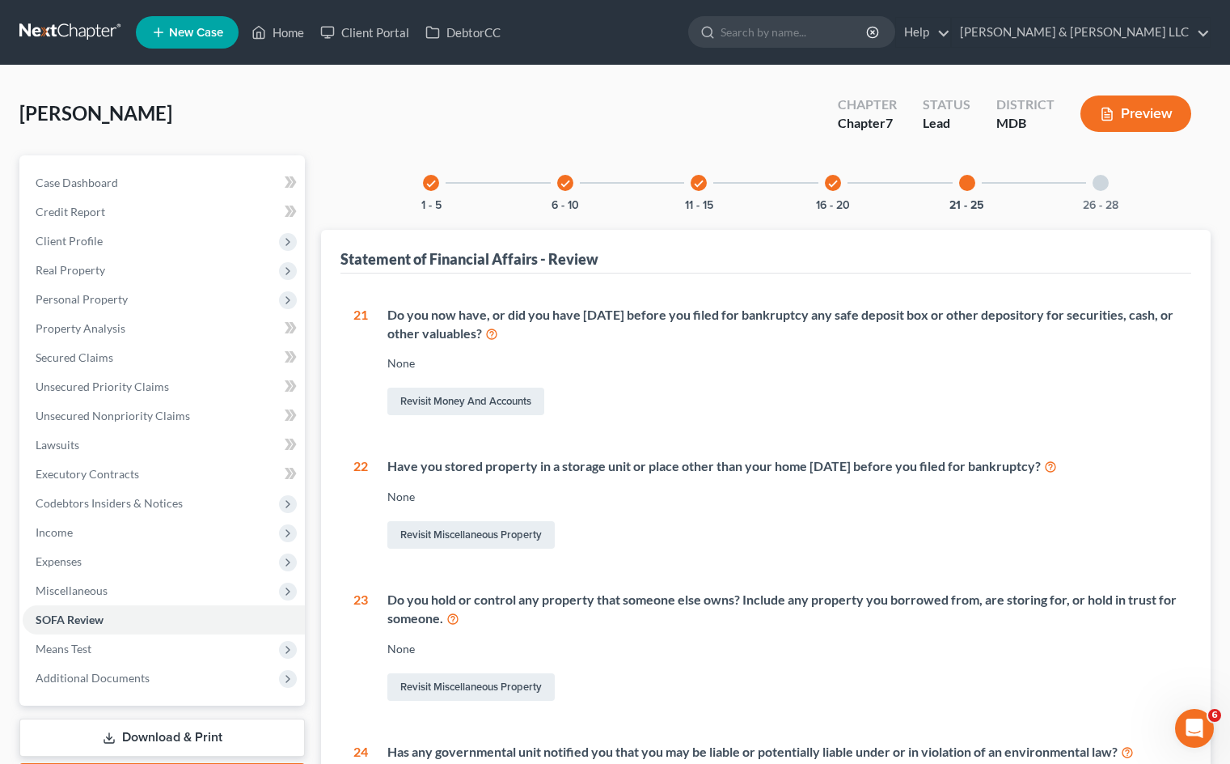
click at [1107, 184] on div at bounding box center [1101, 183] width 16 height 16
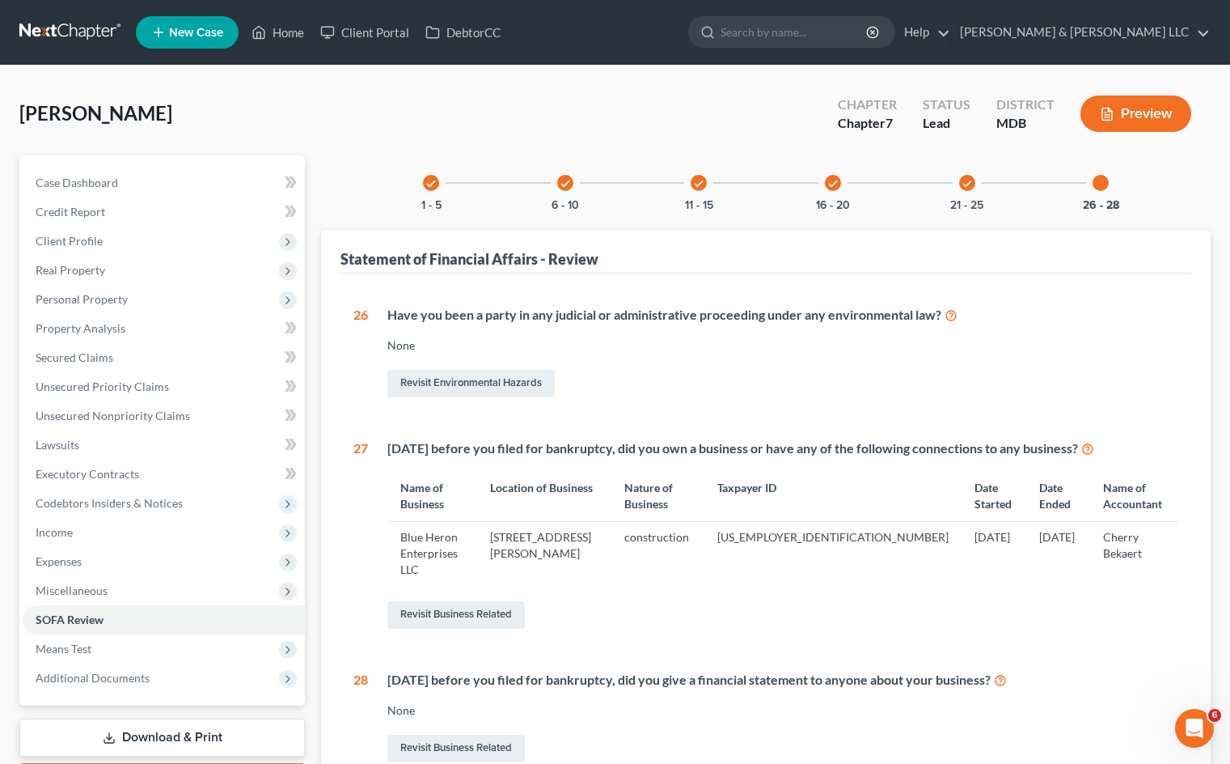
click at [515, 136] on div "[PERSON_NAME] Upgraded Chapter Chapter 7 Status Lead District MDB Preview" at bounding box center [615, 120] width 1192 height 70
click at [199, 307] on span "Personal Property" at bounding box center [164, 299] width 282 height 29
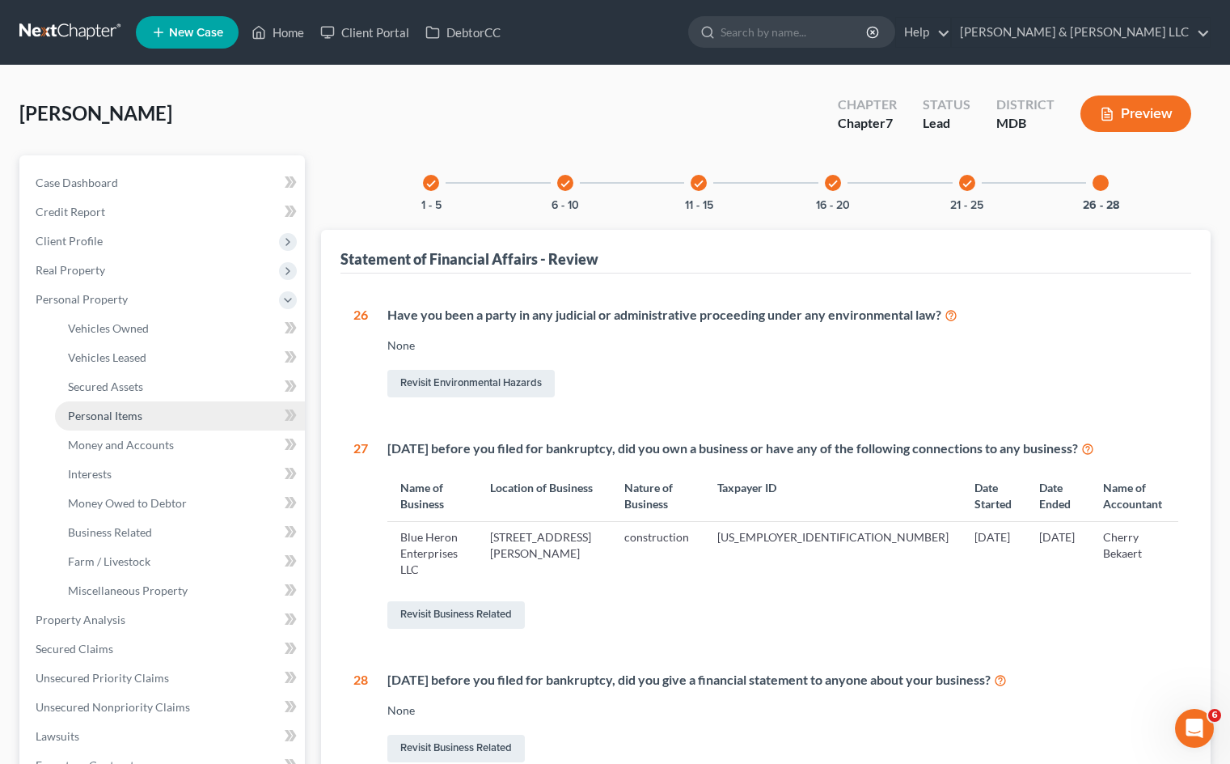
click at [197, 402] on link "Personal Items" at bounding box center [180, 415] width 250 height 29
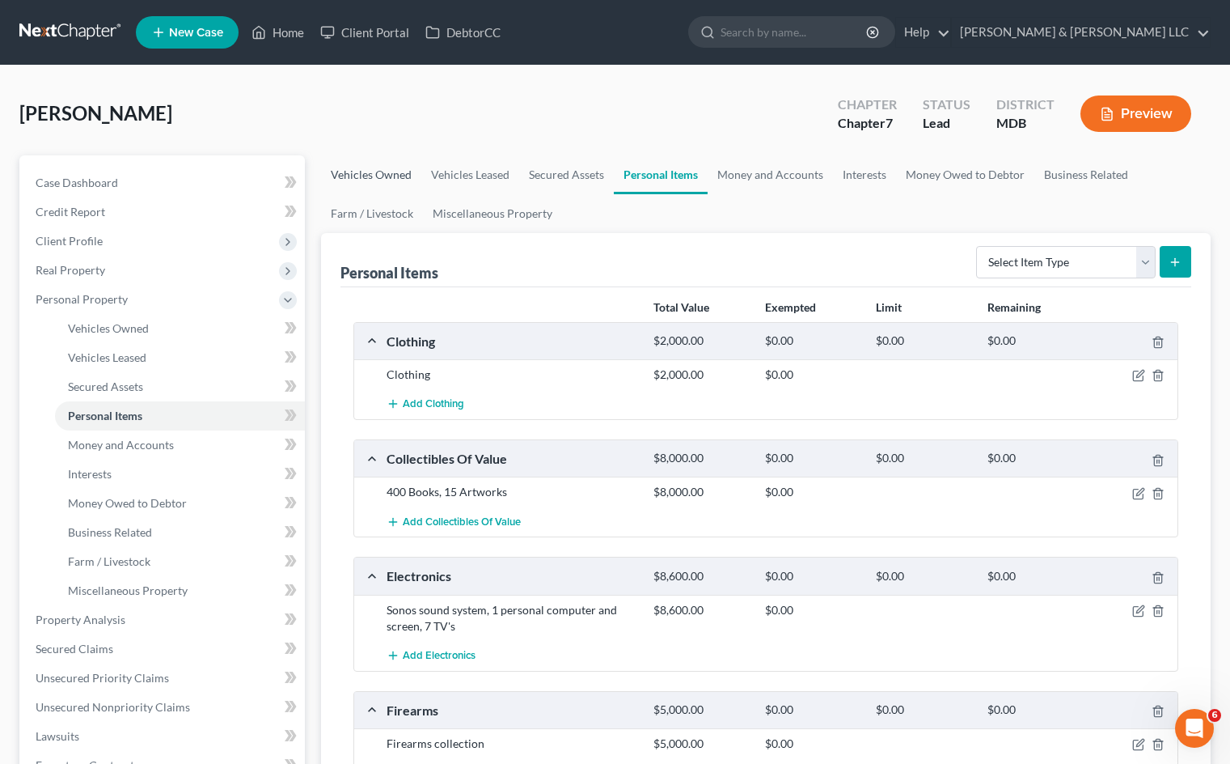
click at [386, 177] on link "Vehicles Owned" at bounding box center [371, 174] width 100 height 39
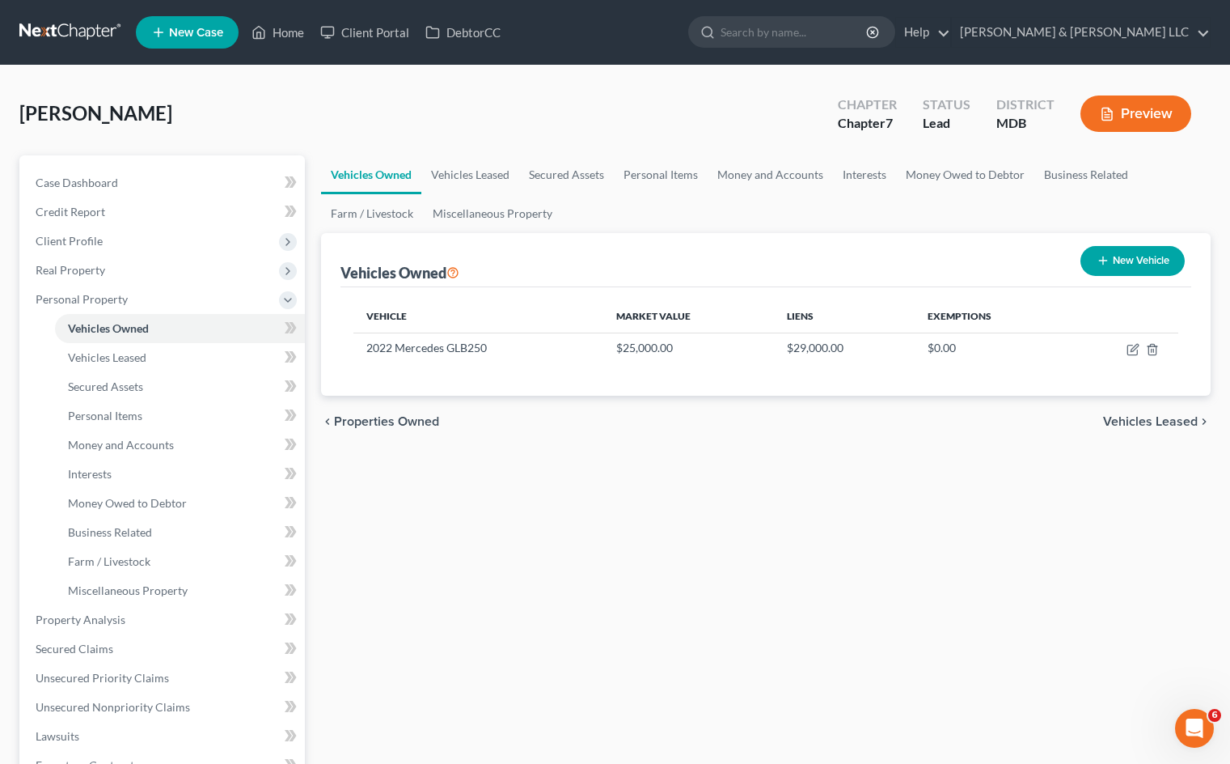
click at [565, 512] on div "Vehicles Owned Vehicles Leased Secured Assets Personal Items Money and Accounts…" at bounding box center [766, 622] width 906 height 934
click at [1128, 350] on icon "button" at bounding box center [1133, 350] width 10 height 10
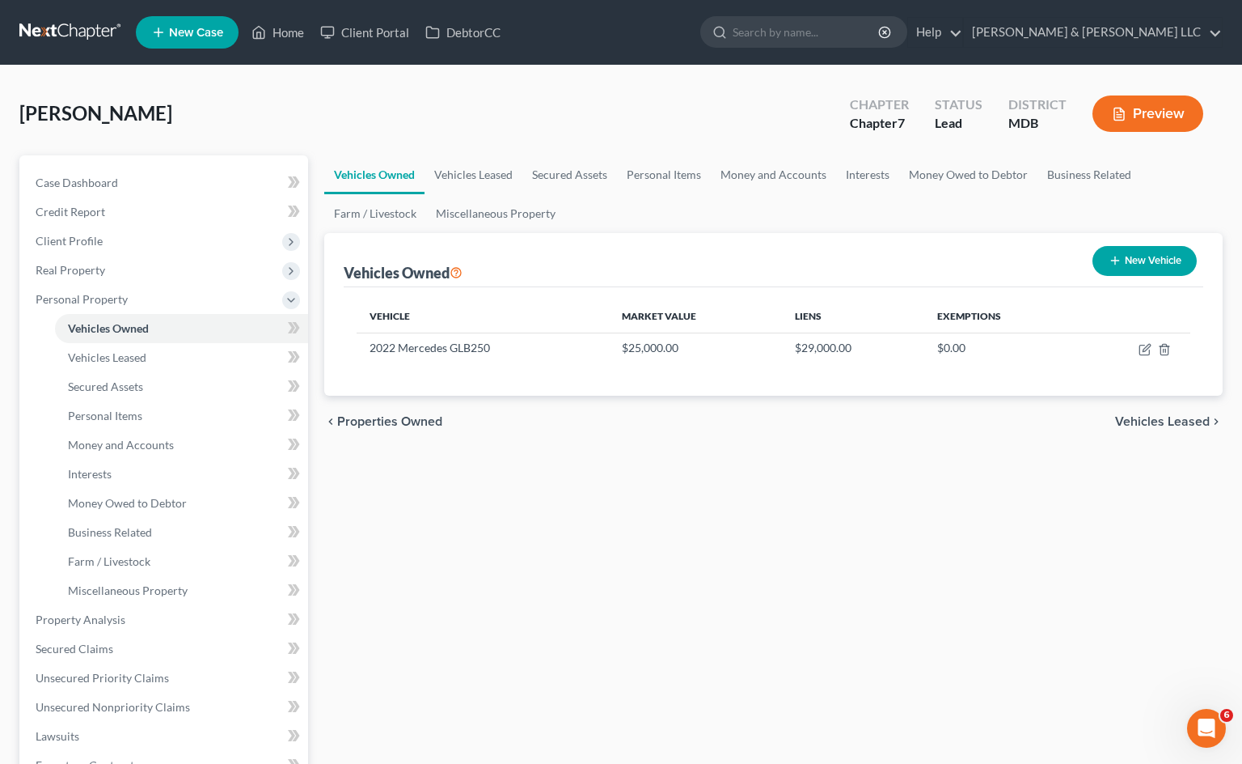
select select "0"
select select "4"
select select "0"
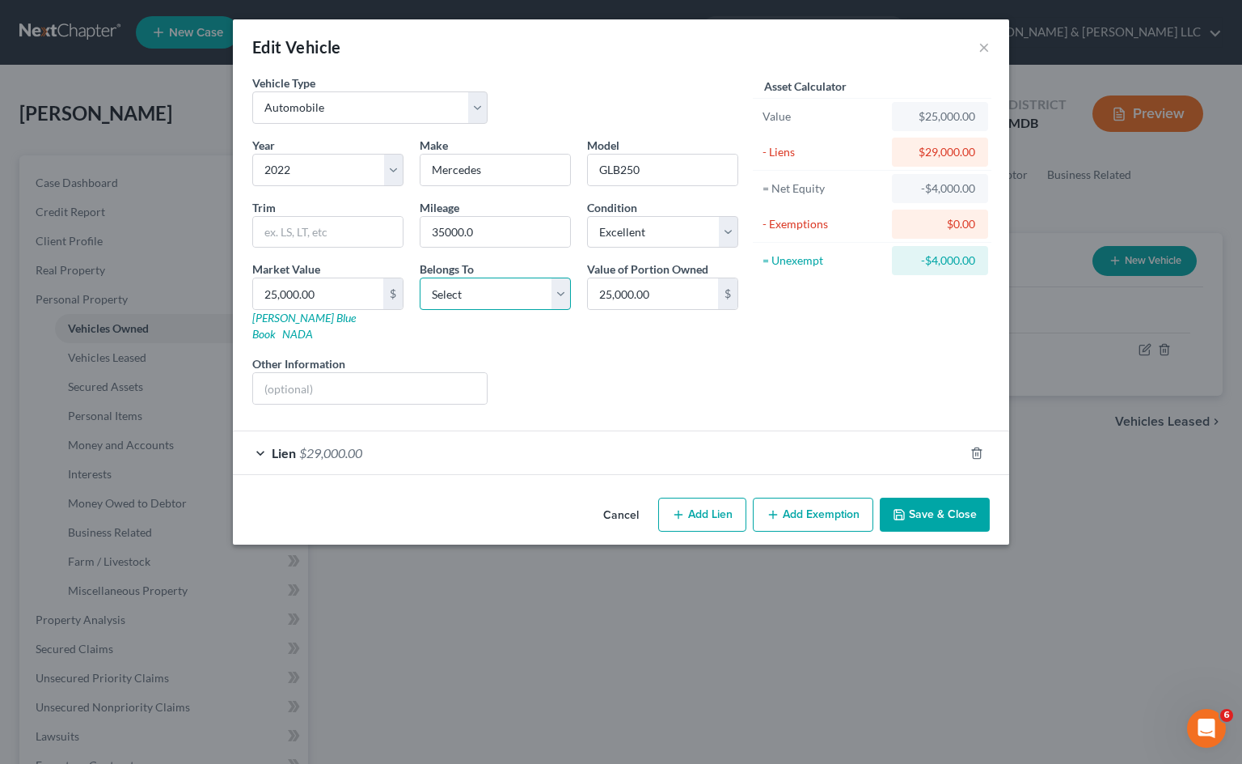
click at [552, 296] on select "Select Debtor 1 Only Debtor 2 Only Debtor 1 And Debtor 2 Only At Least One Of T…" at bounding box center [495, 293] width 151 height 32
click at [978, 447] on icon "button" at bounding box center [977, 453] width 13 height 13
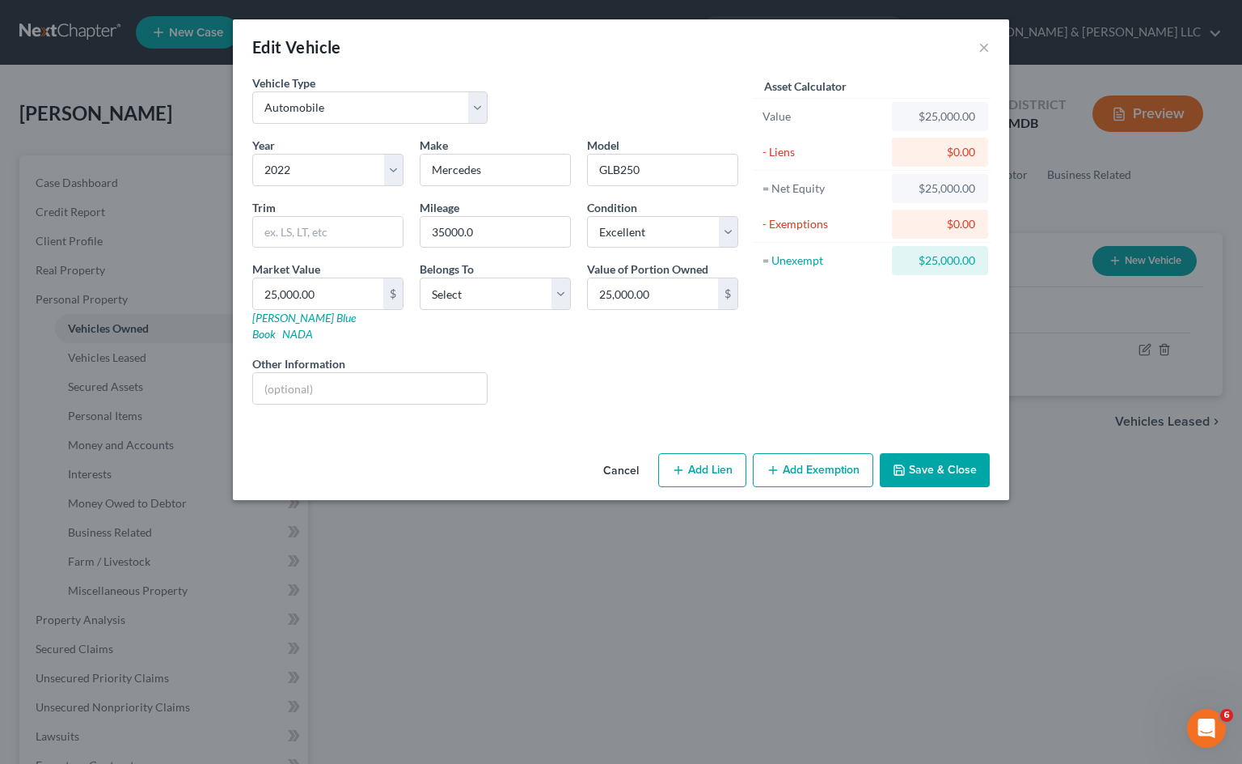
click at [625, 455] on button "Cancel" at bounding box center [621, 471] width 61 height 32
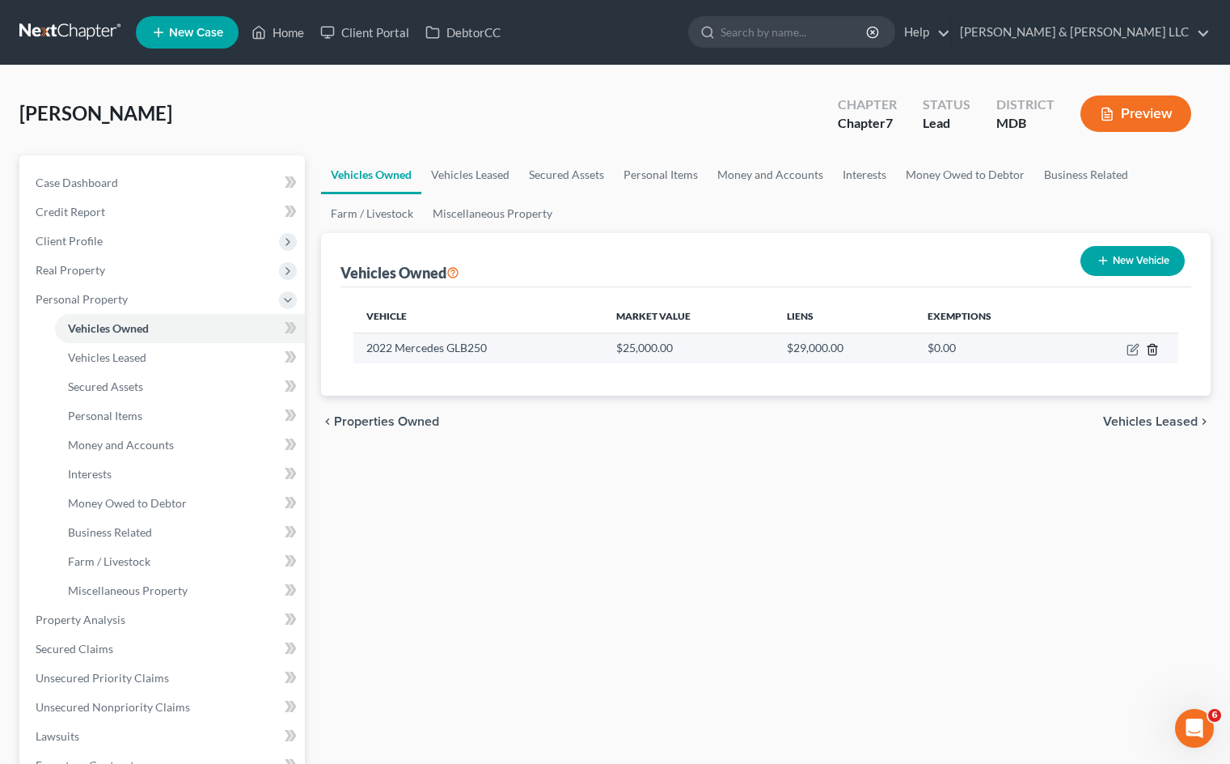
click at [1154, 353] on icon "button" at bounding box center [1152, 349] width 13 height 13
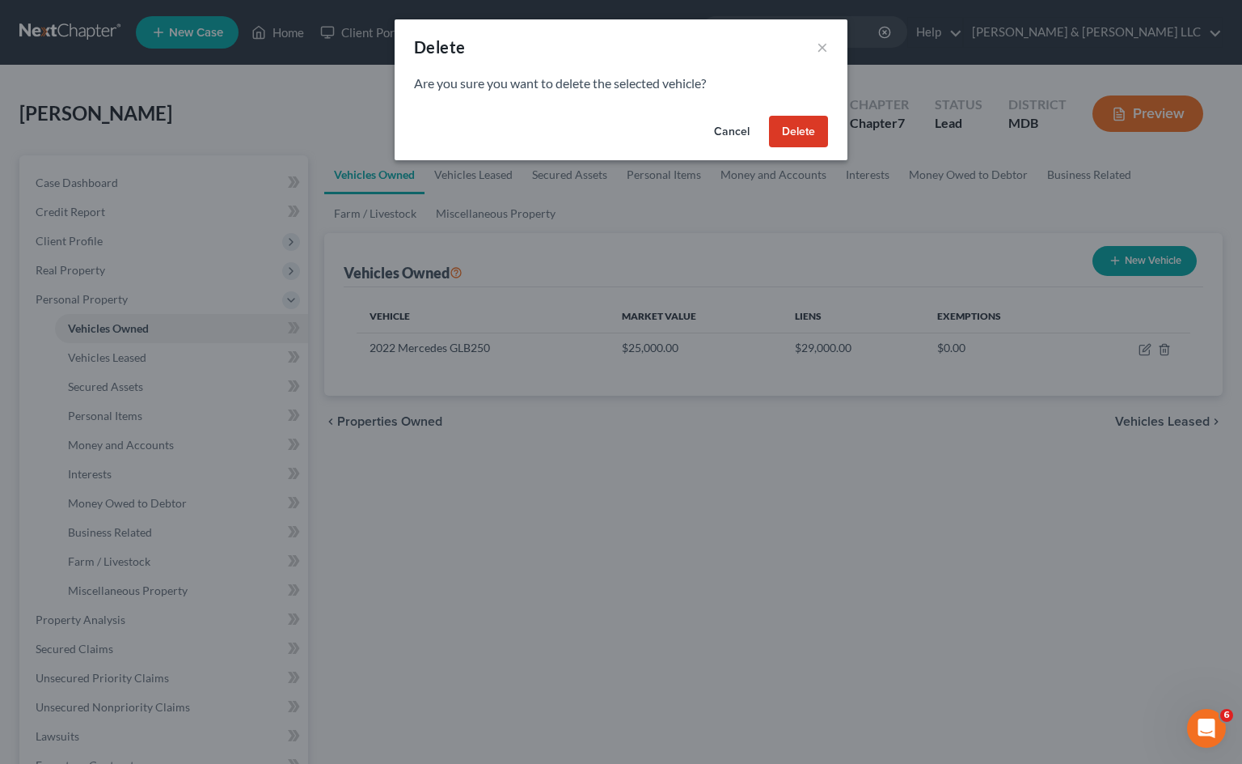
click at [806, 139] on button "Delete" at bounding box center [798, 132] width 59 height 32
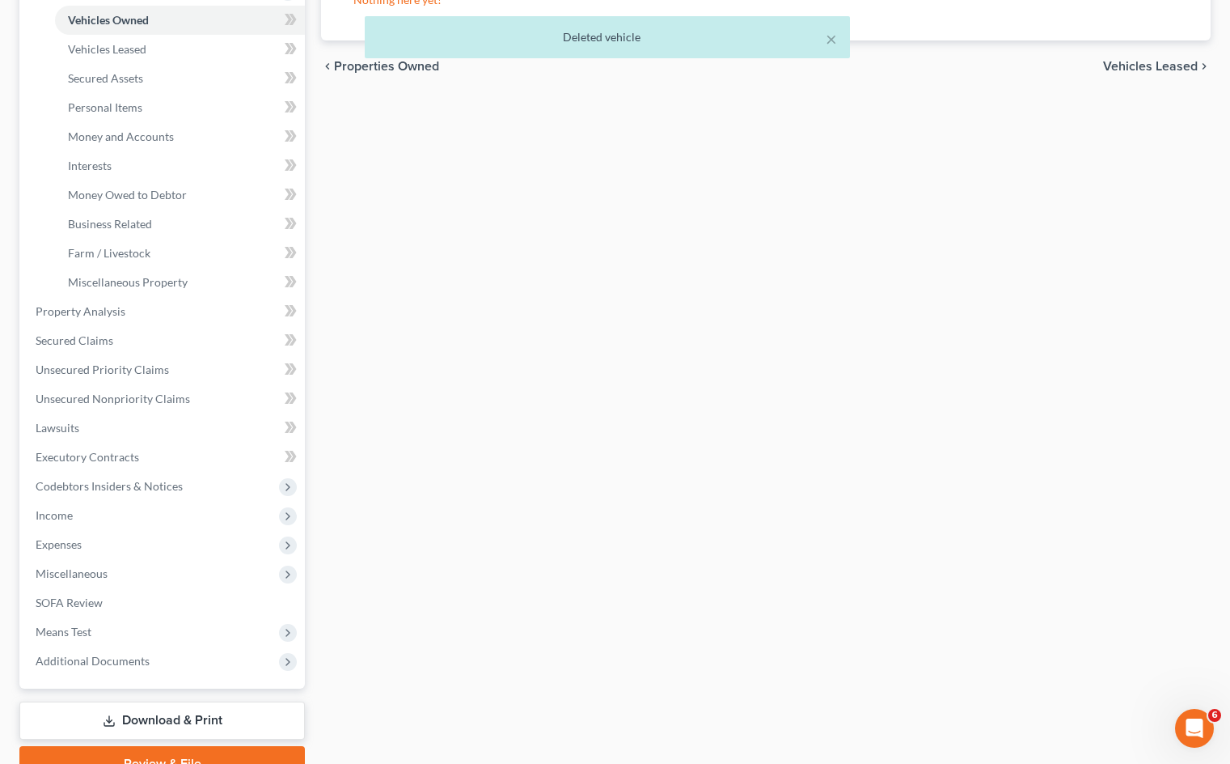
scroll to position [324, 0]
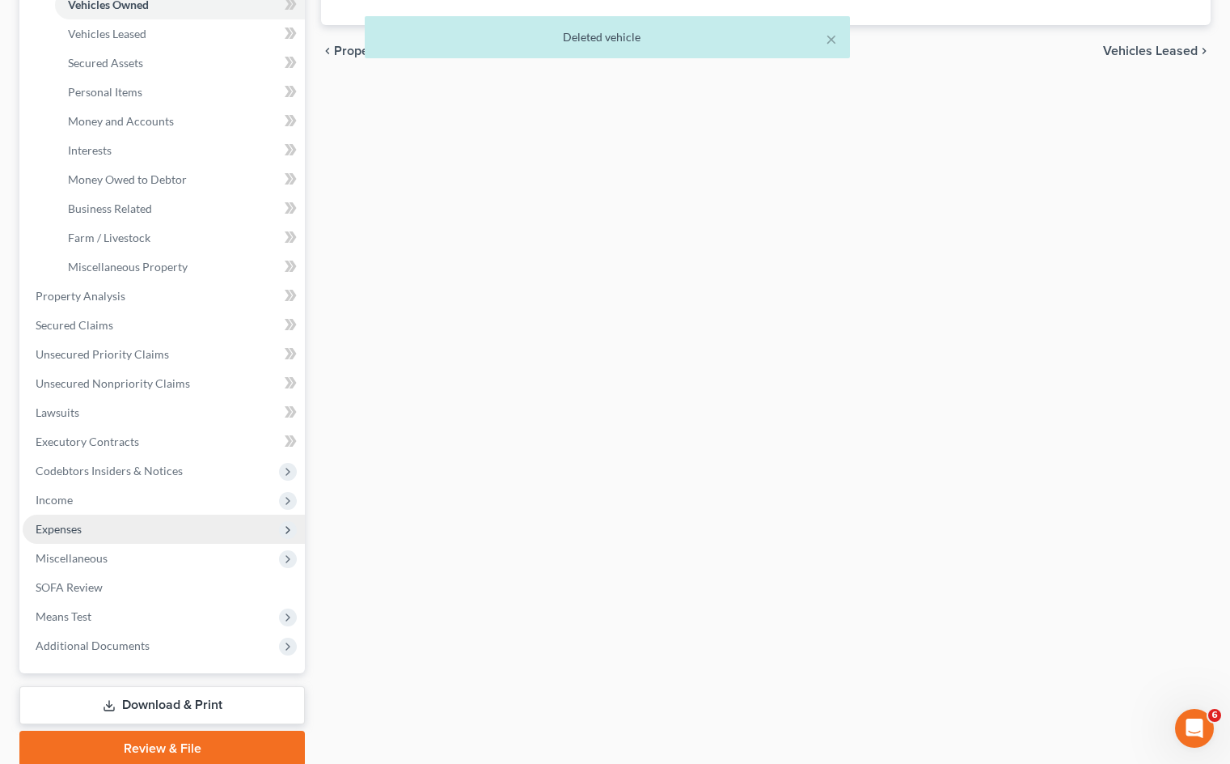
click at [157, 519] on span "Expenses" at bounding box center [164, 528] width 282 height 29
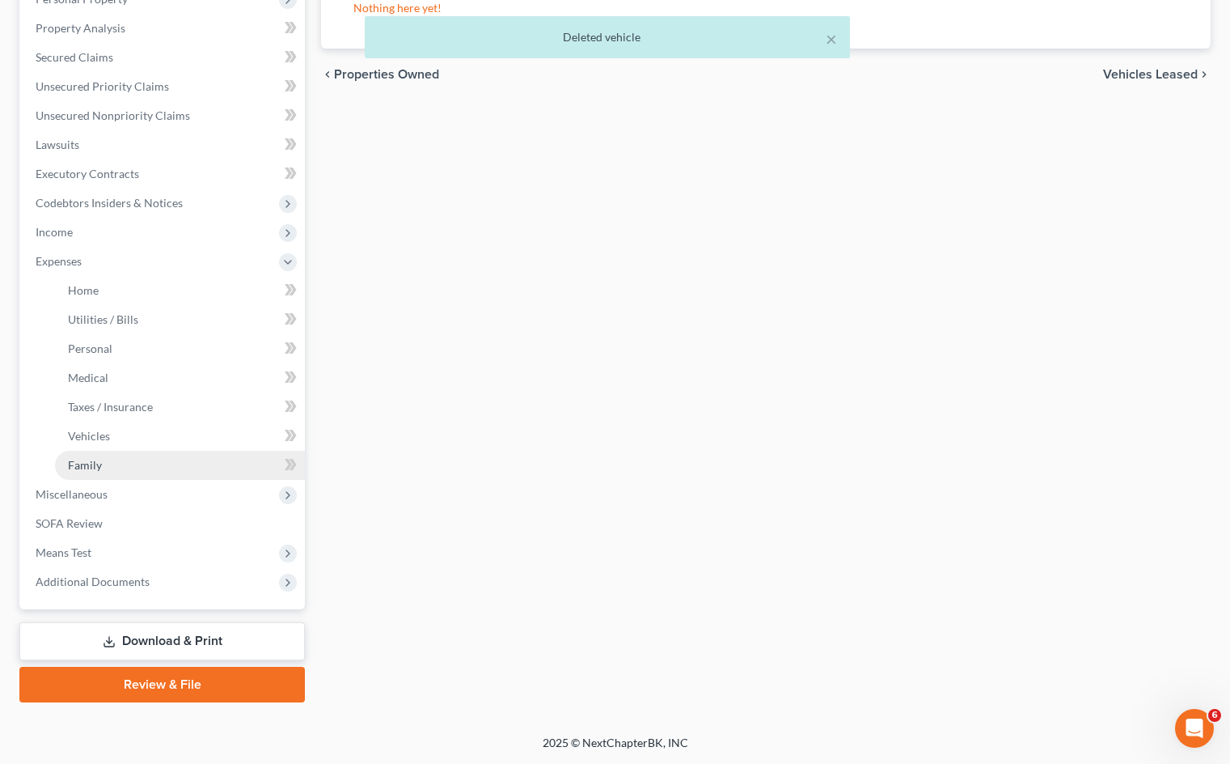
scroll to position [300, 0]
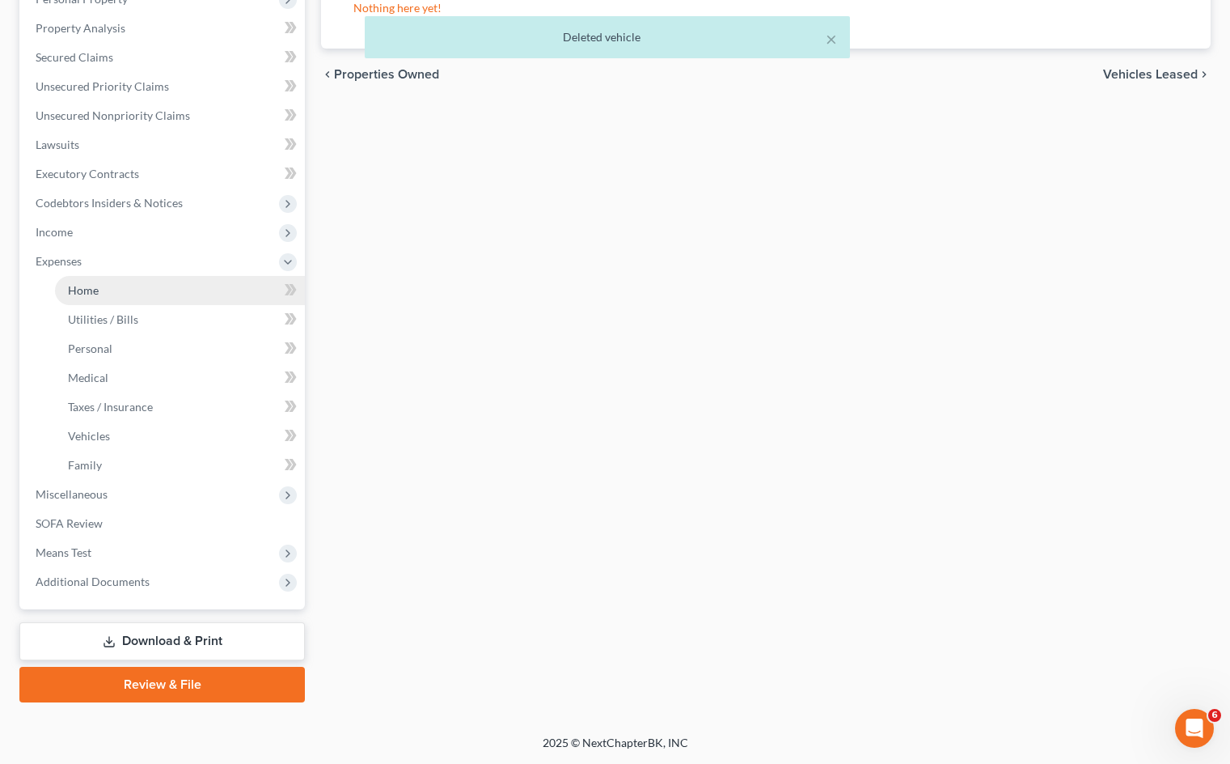
click at [183, 293] on link "Home" at bounding box center [180, 290] width 250 height 29
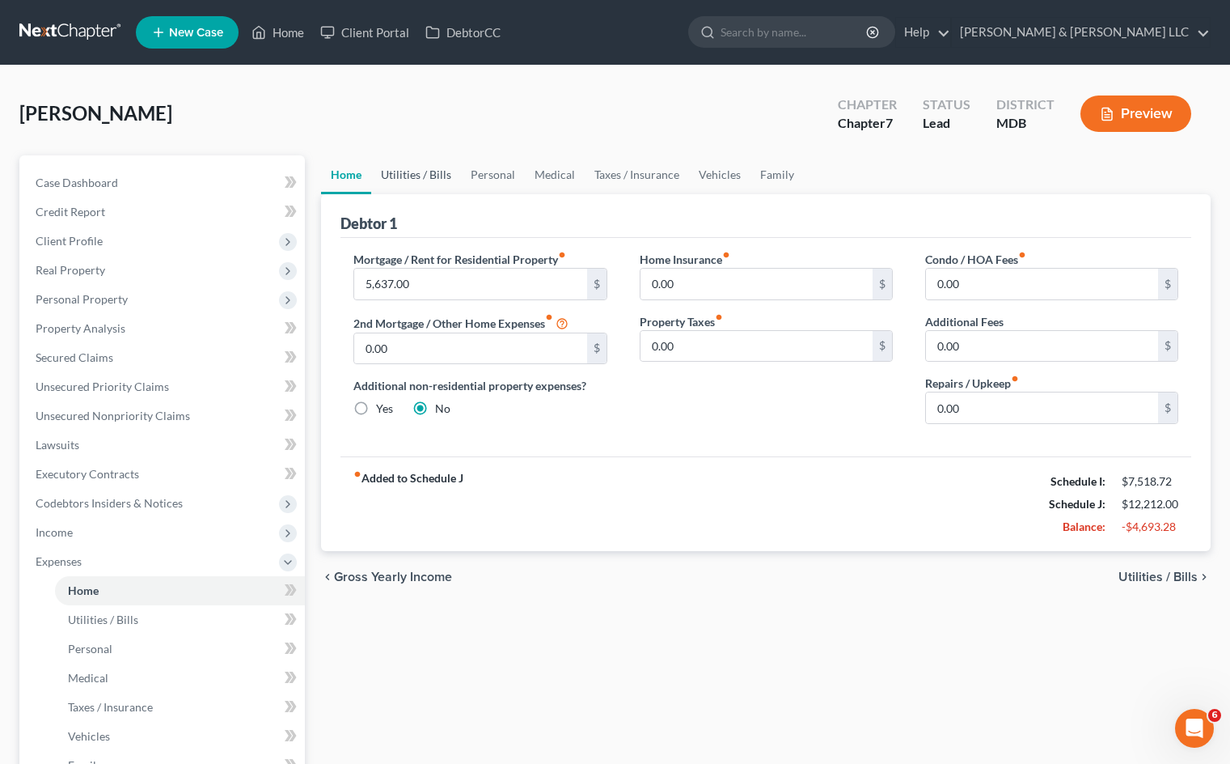
click at [429, 172] on link "Utilities / Bills" at bounding box center [416, 174] width 90 height 39
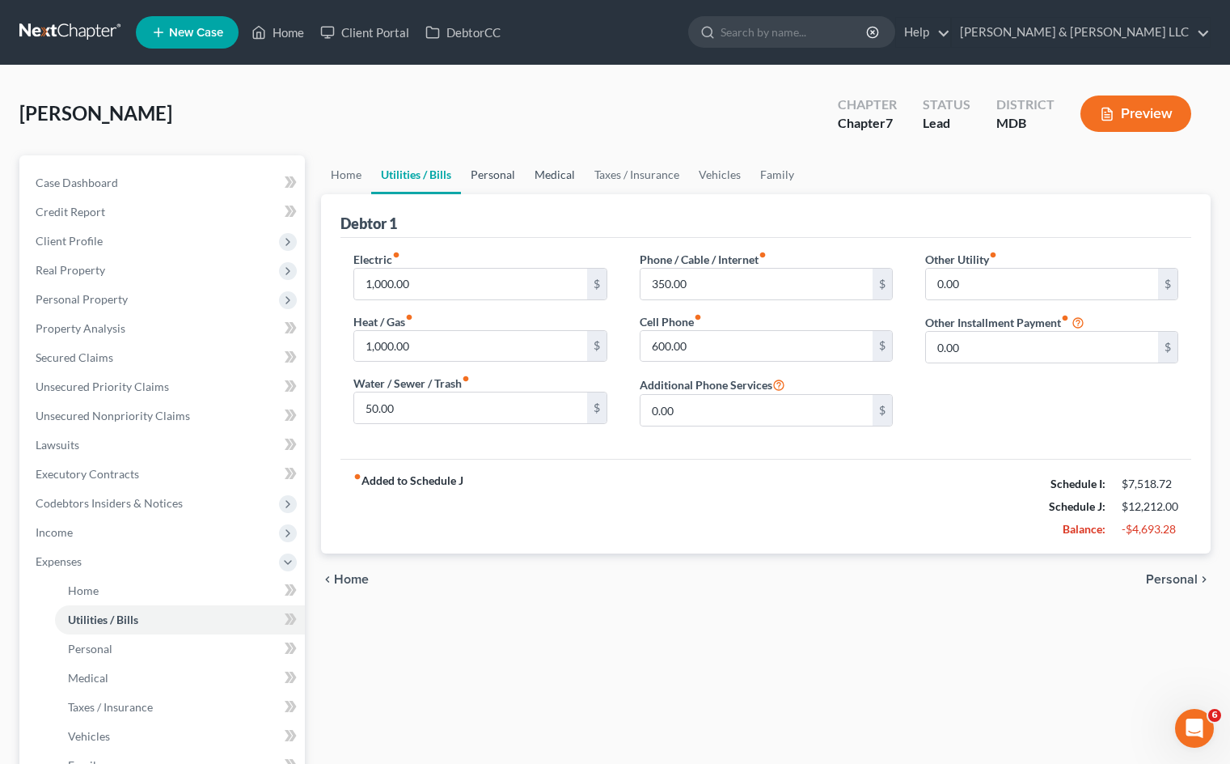
click at [506, 179] on link "Personal" at bounding box center [493, 174] width 64 height 39
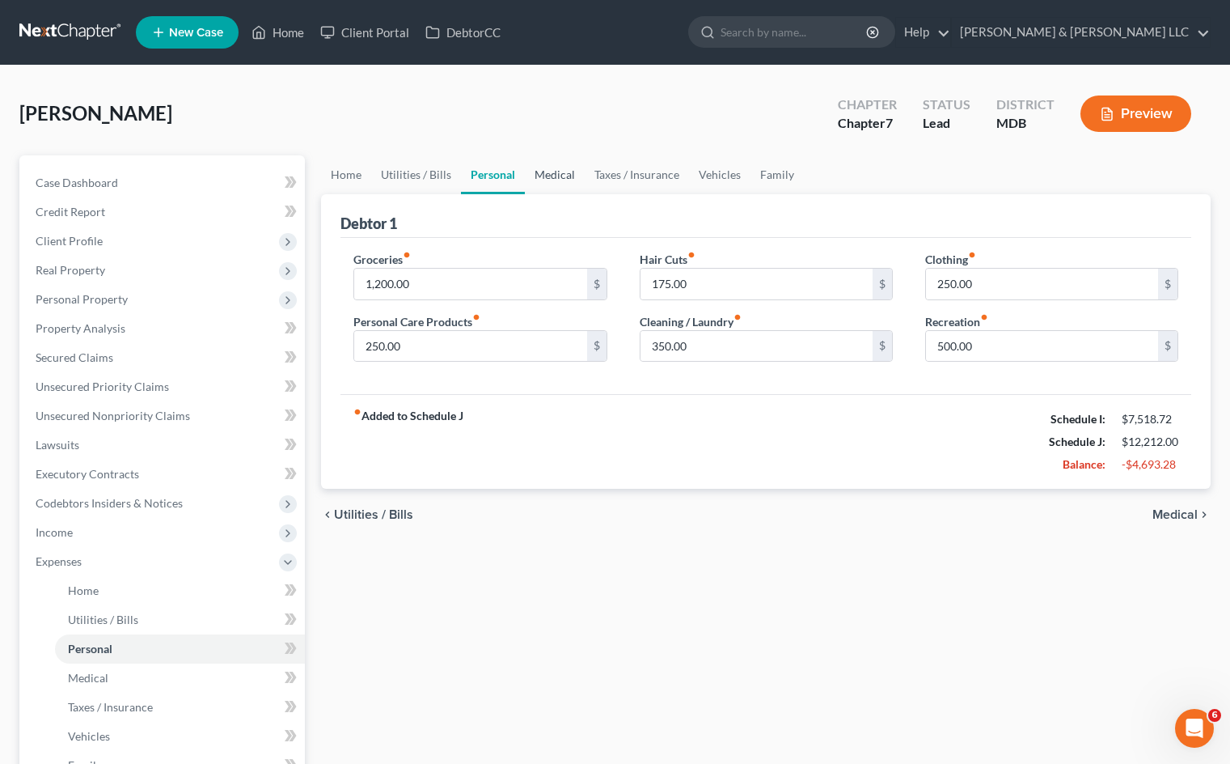
click at [558, 176] on link "Medical" at bounding box center [555, 174] width 60 height 39
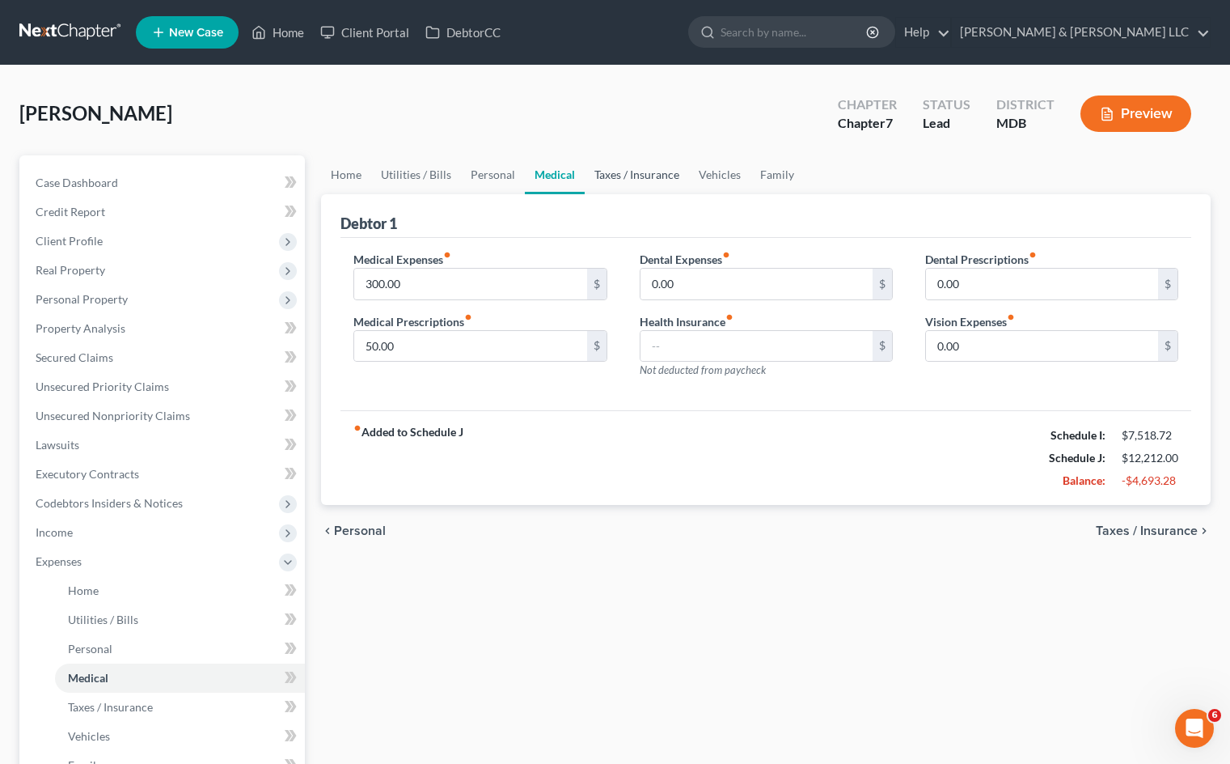
click at [641, 172] on link "Taxes / Insurance" at bounding box center [637, 174] width 104 height 39
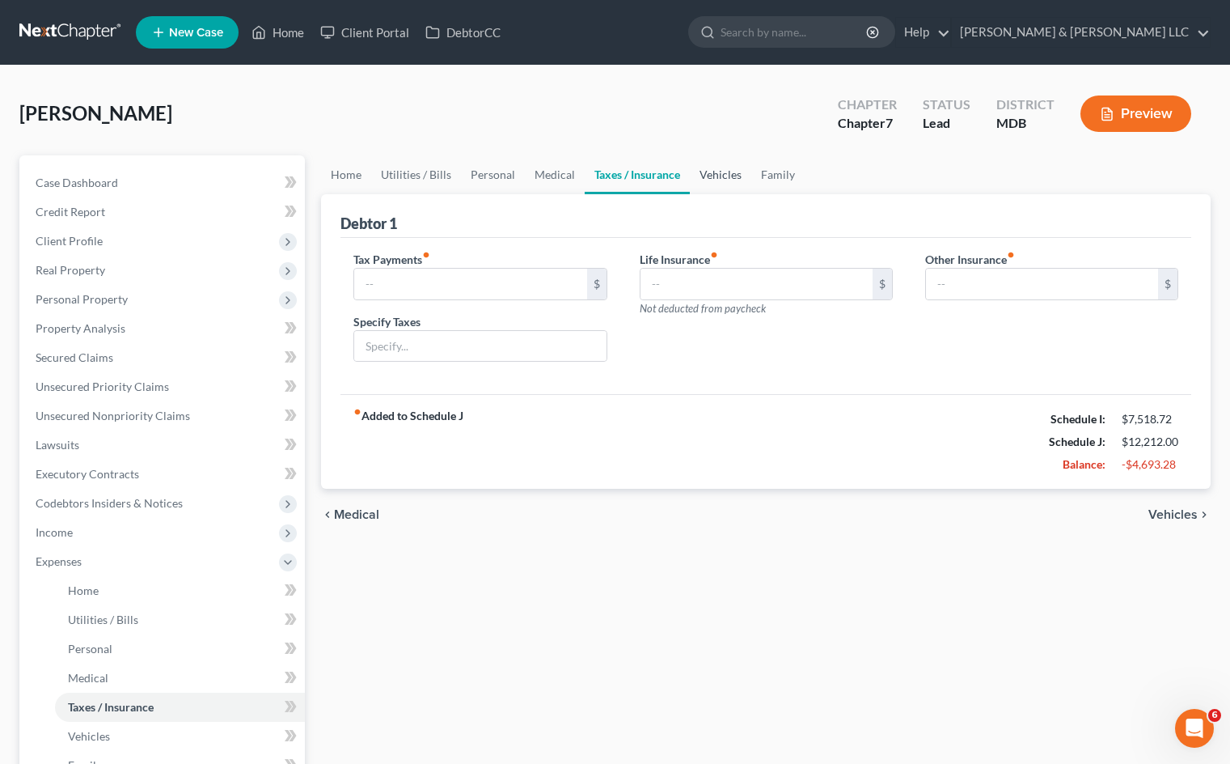
click at [721, 180] on link "Vehicles" at bounding box center [720, 174] width 61 height 39
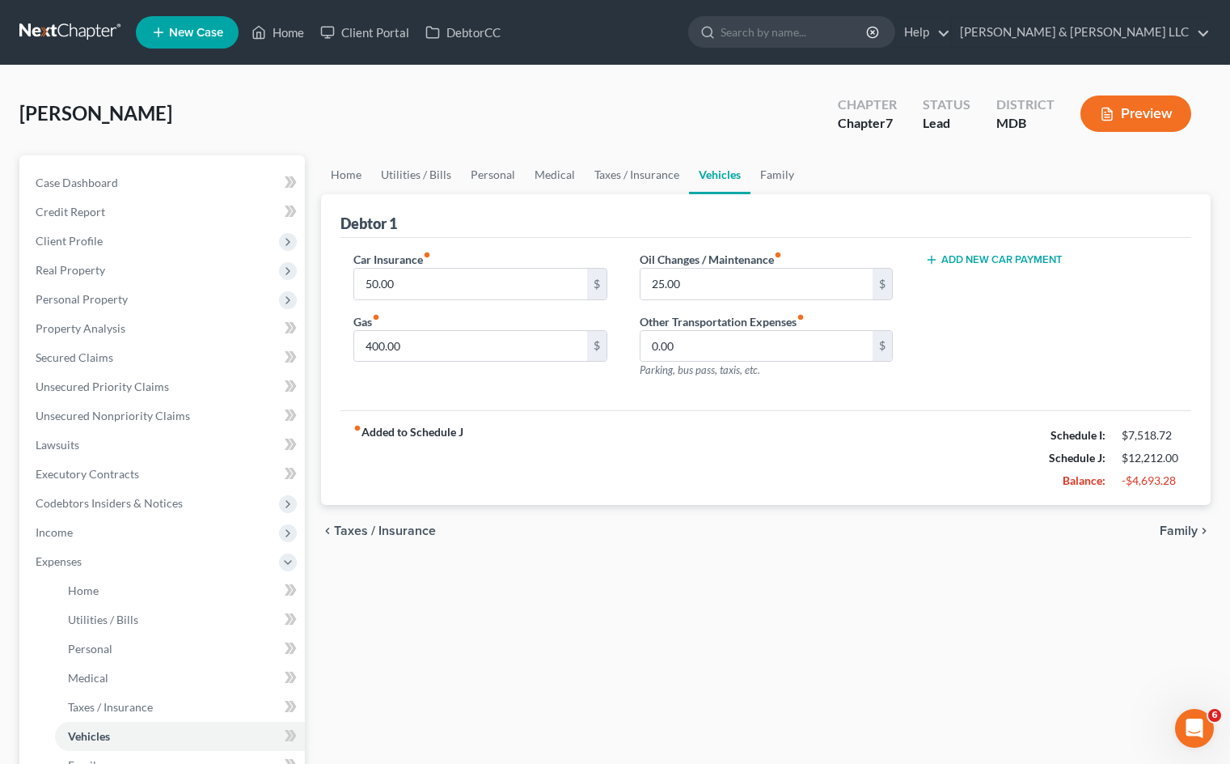
click at [995, 253] on button "Add New Car Payment" at bounding box center [994, 259] width 138 height 13
click at [986, 289] on input "text" at bounding box center [1031, 284] width 210 height 31
type input "500"
click at [940, 455] on div "fiber_manual_record Added to Schedule J Schedule I: $7,518.72 Schedule J: $12,2…" at bounding box center [766, 457] width 851 height 95
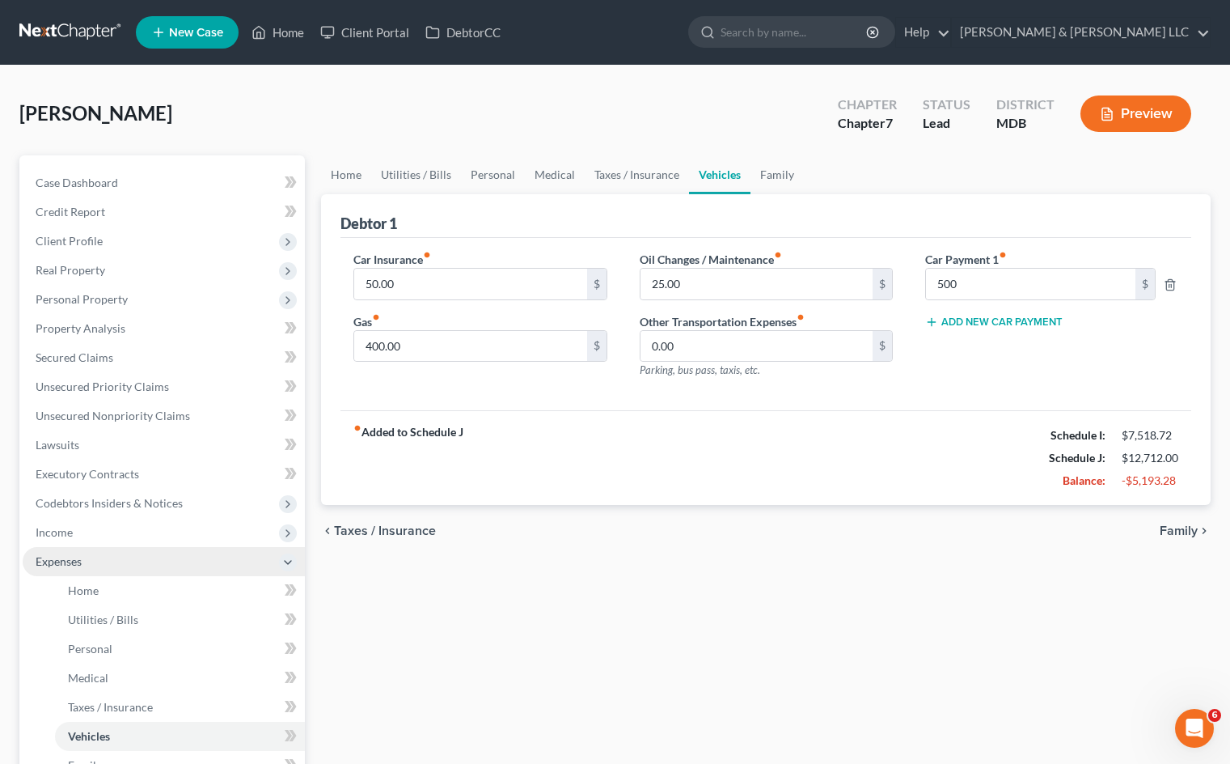
click at [187, 569] on span "Expenses" at bounding box center [164, 561] width 282 height 29
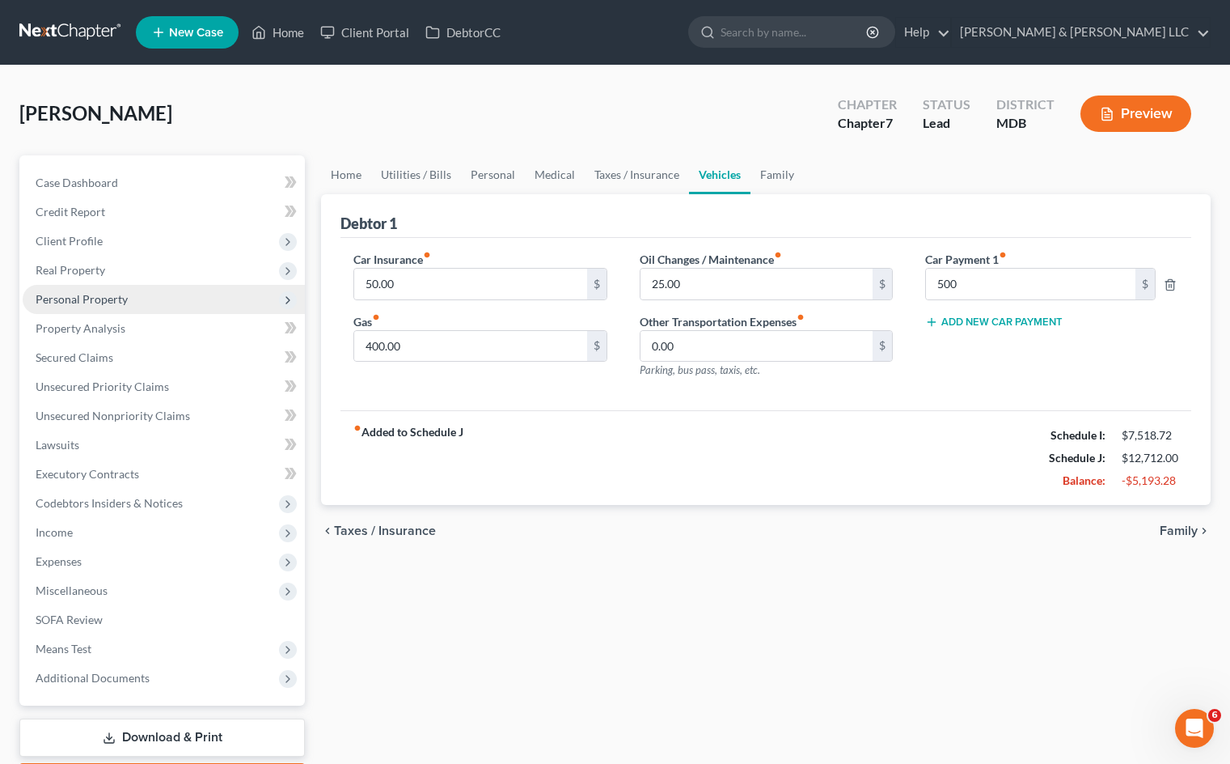
click at [161, 302] on span "Personal Property" at bounding box center [164, 299] width 282 height 29
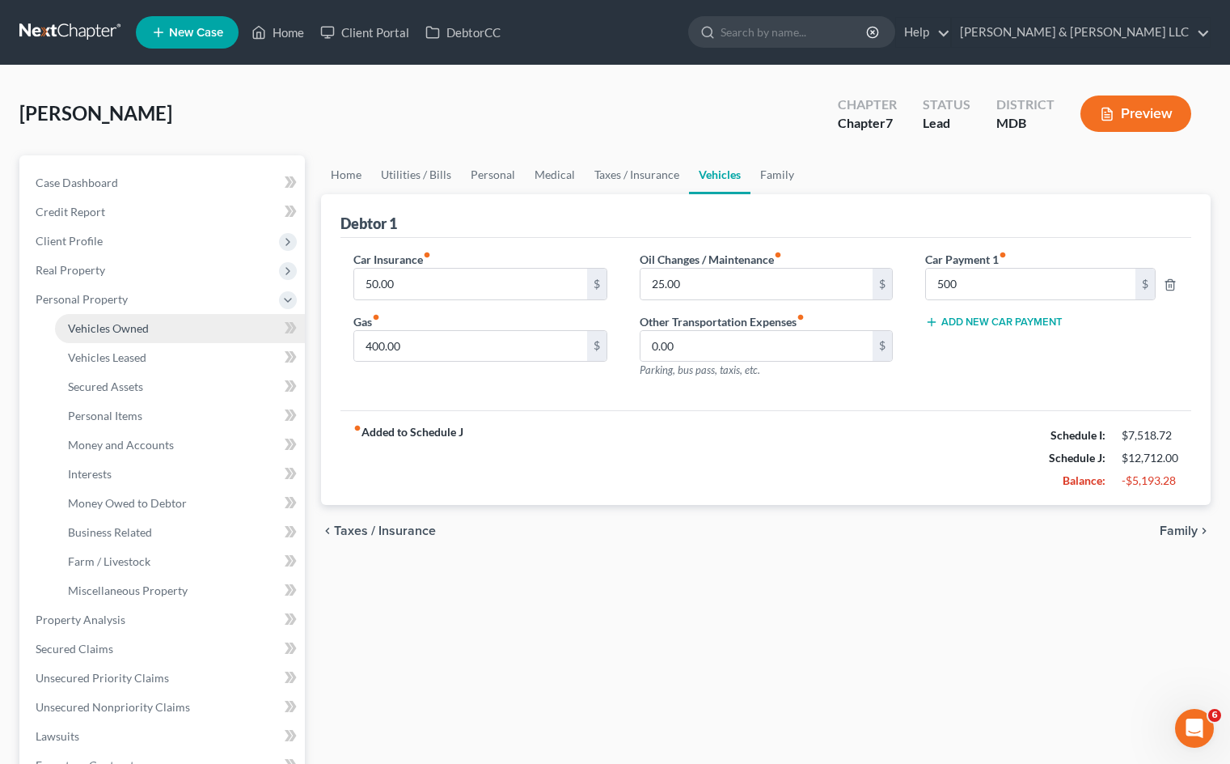
click at [168, 324] on link "Vehicles Owned" at bounding box center [180, 328] width 250 height 29
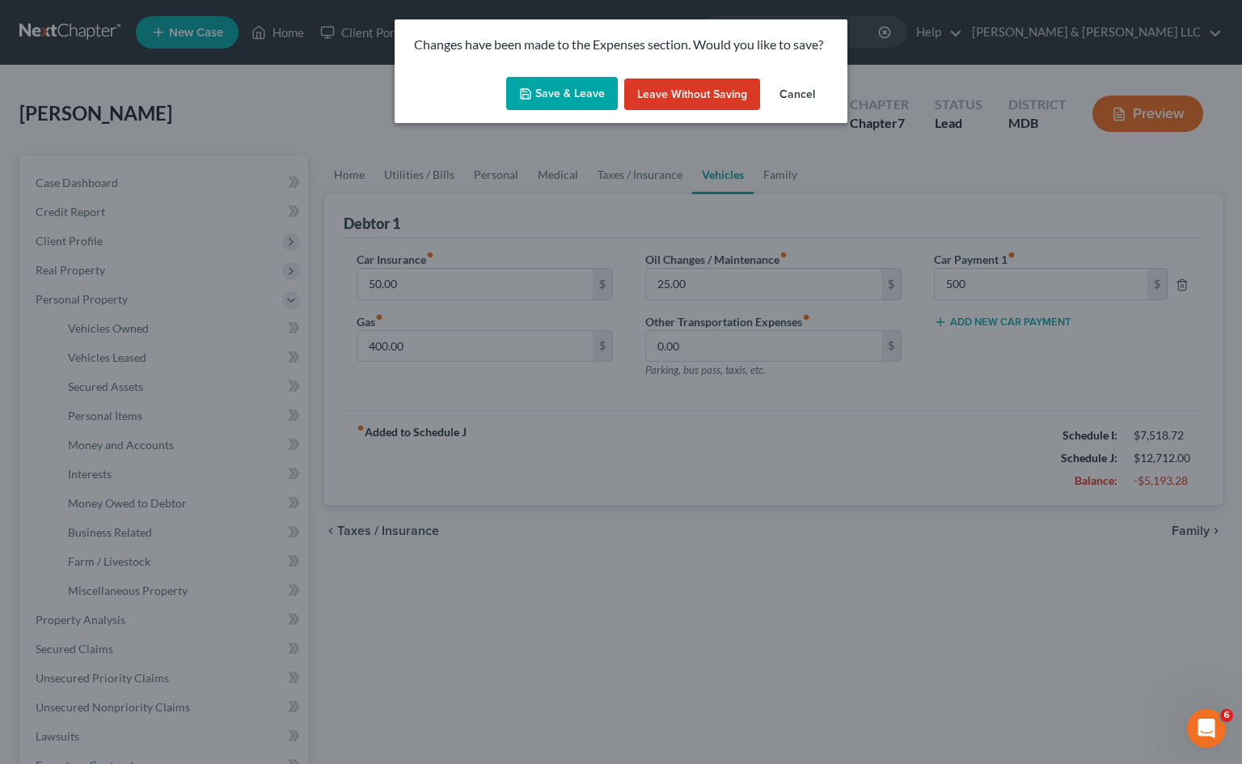
click at [558, 91] on button "Save & Leave" at bounding box center [562, 94] width 112 height 34
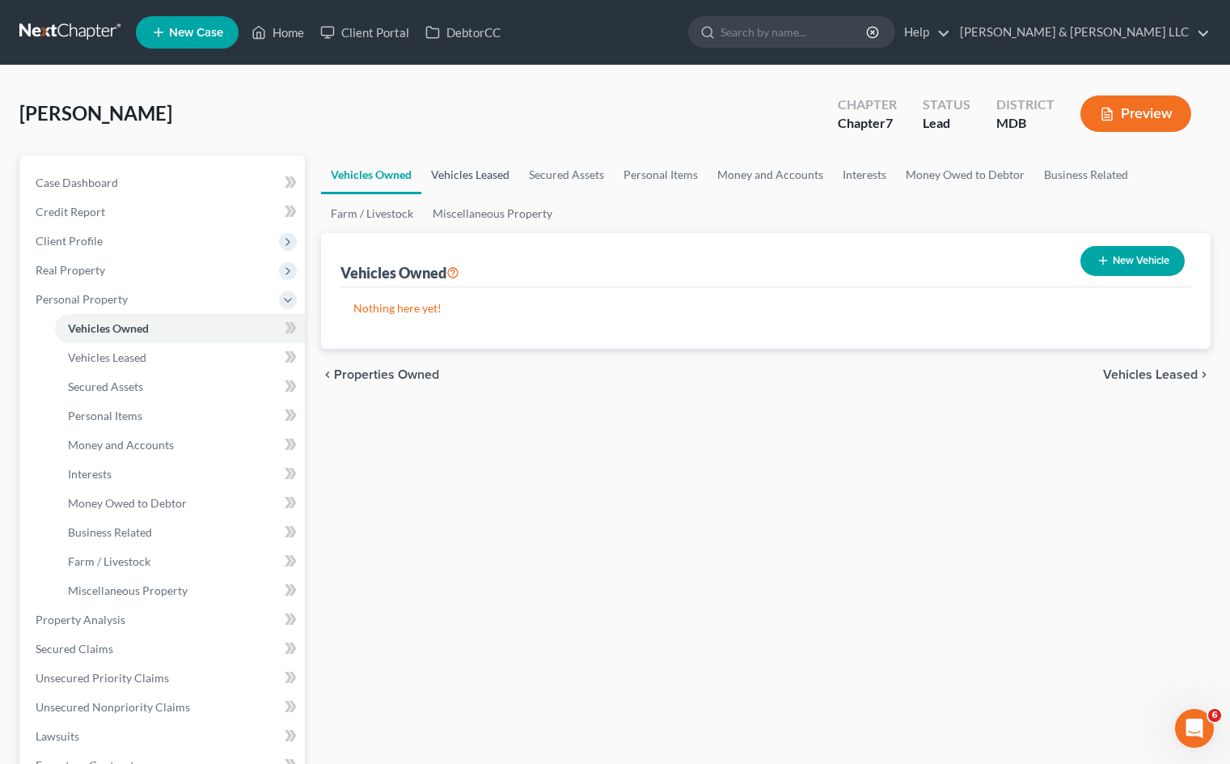
click at [475, 172] on link "Vehicles Leased" at bounding box center [470, 174] width 98 height 39
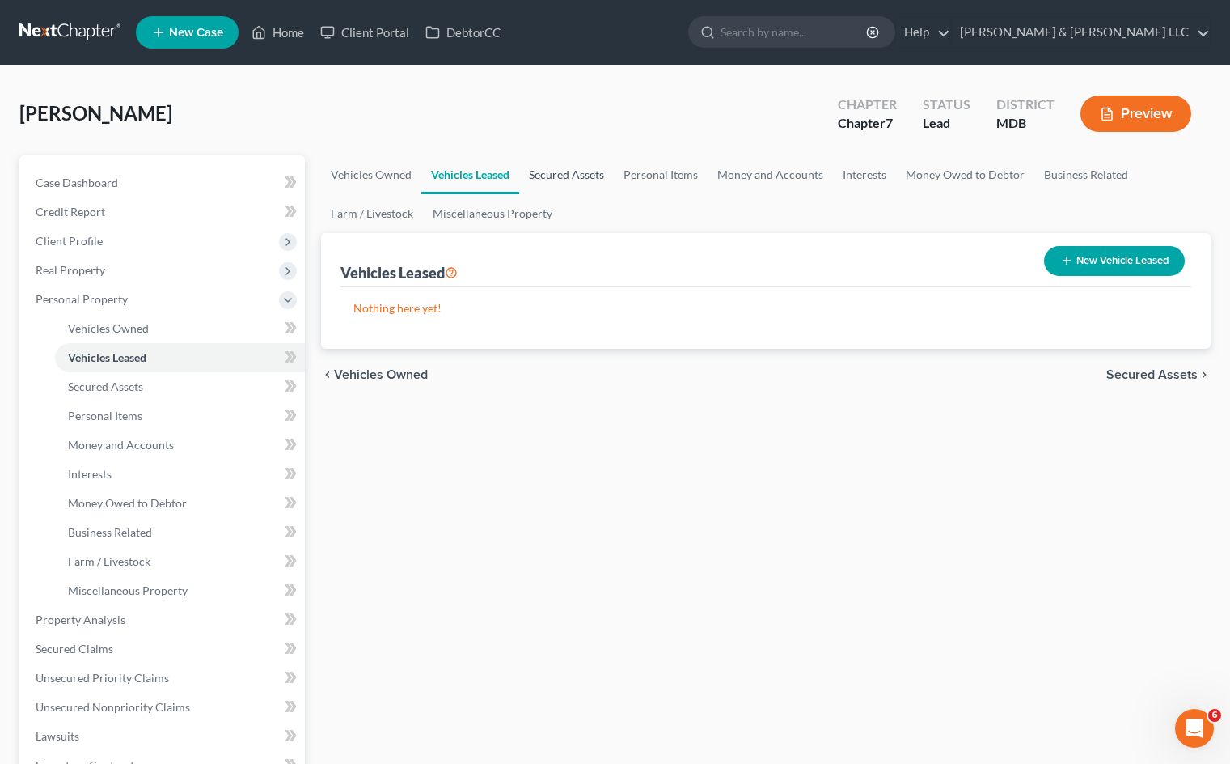
click at [578, 177] on link "Secured Assets" at bounding box center [566, 174] width 95 height 39
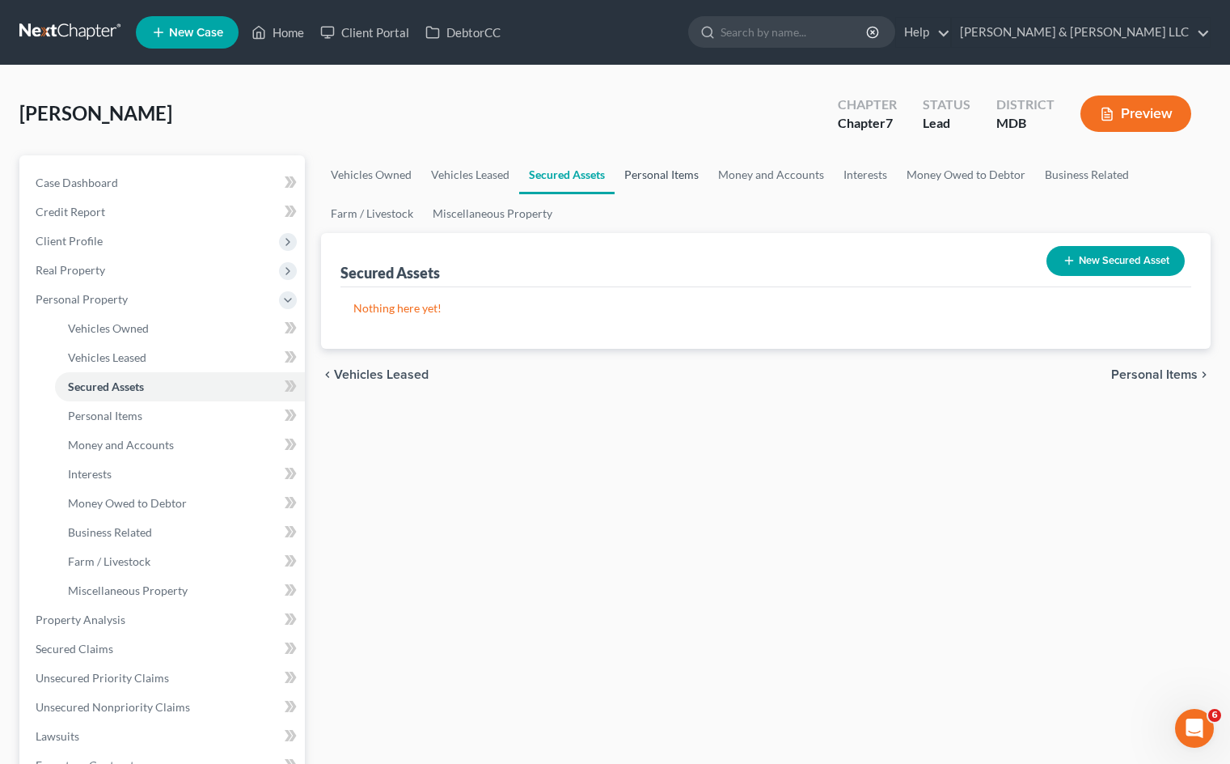
click at [662, 175] on link "Personal Items" at bounding box center [662, 174] width 94 height 39
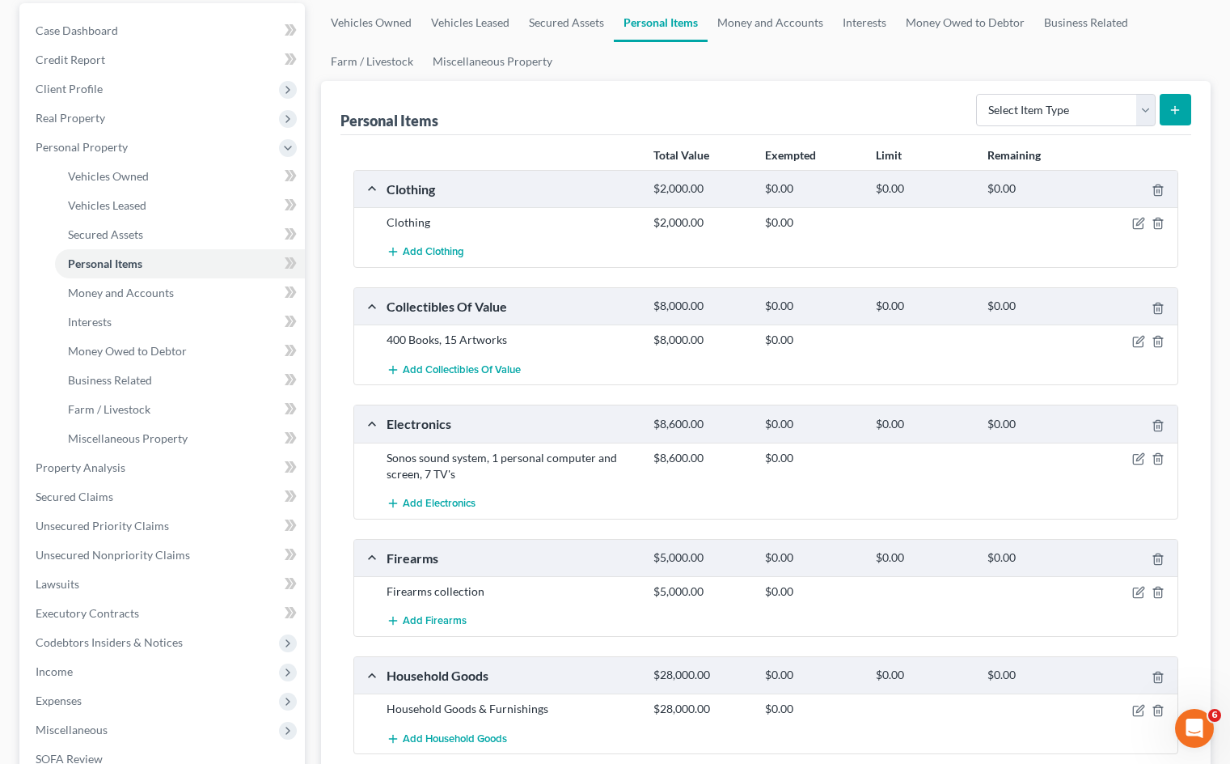
scroll to position [162, 0]
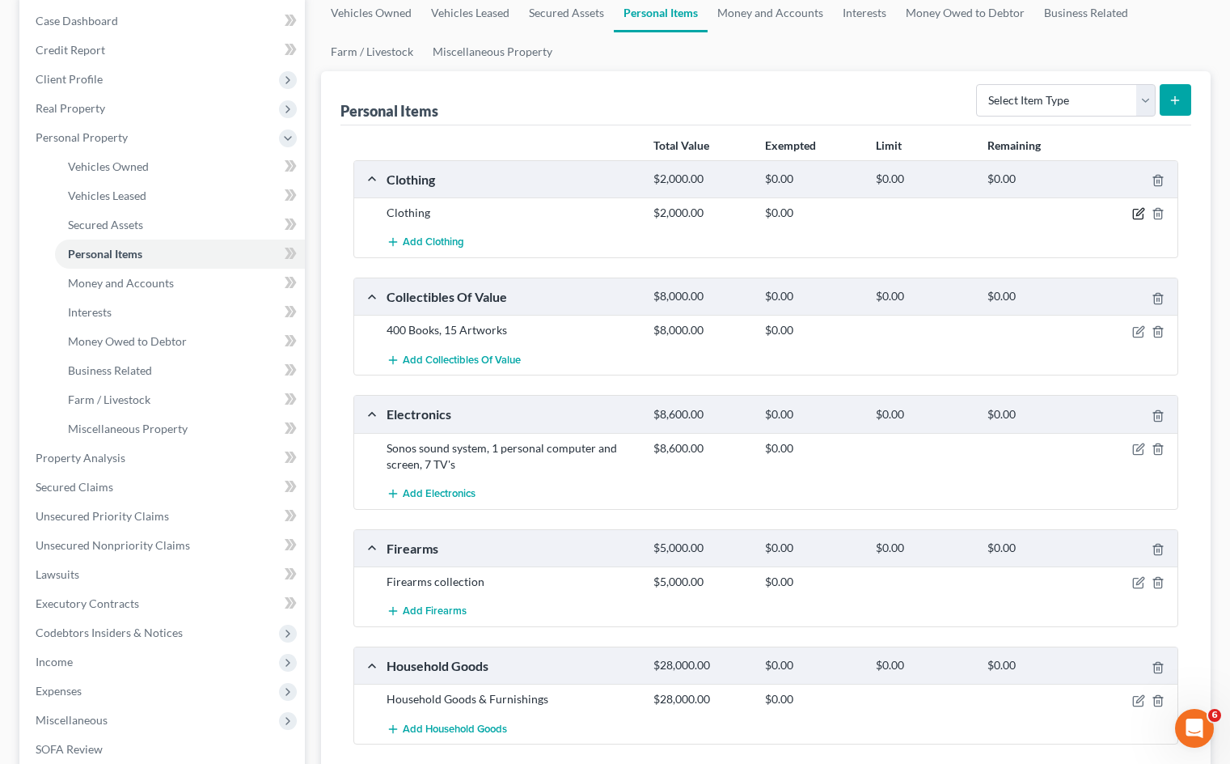
click at [1135, 216] on icon "button" at bounding box center [1138, 213] width 13 height 13
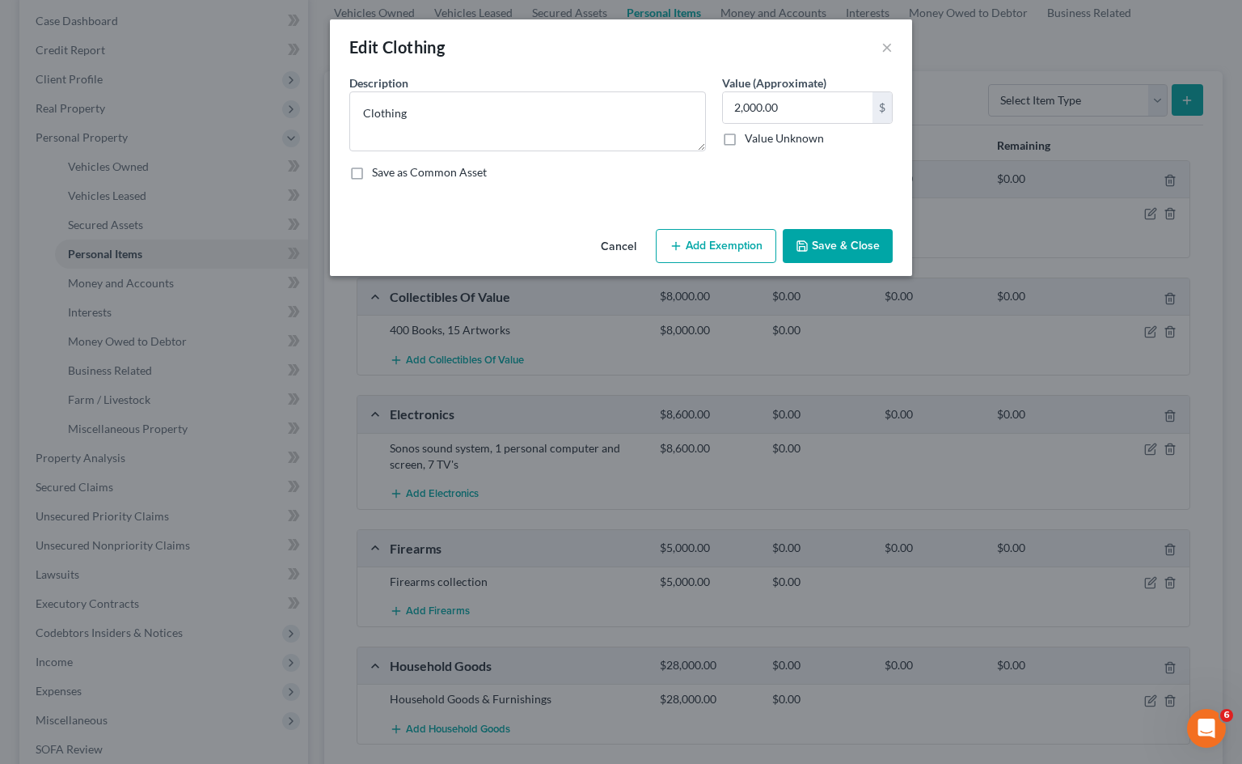
click at [723, 240] on button "Add Exemption" at bounding box center [716, 246] width 121 height 34
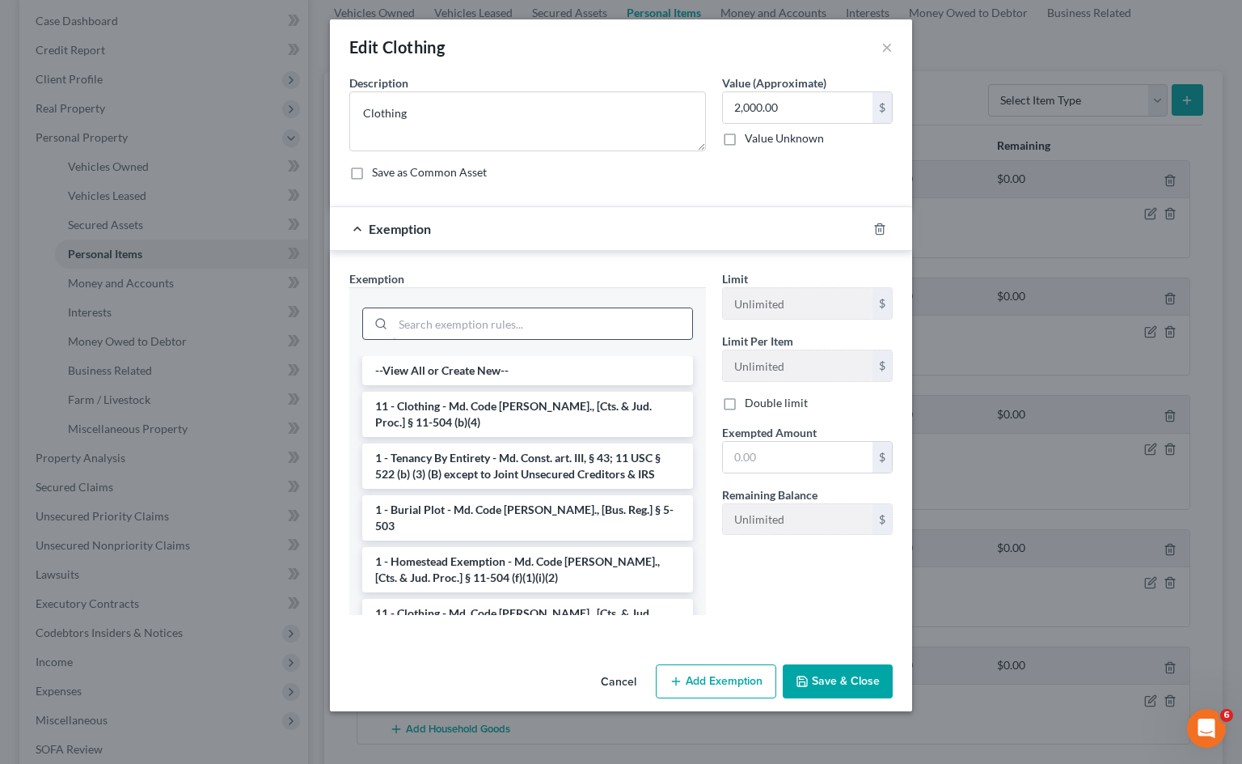
click at [441, 324] on input "search" at bounding box center [542, 323] width 299 height 31
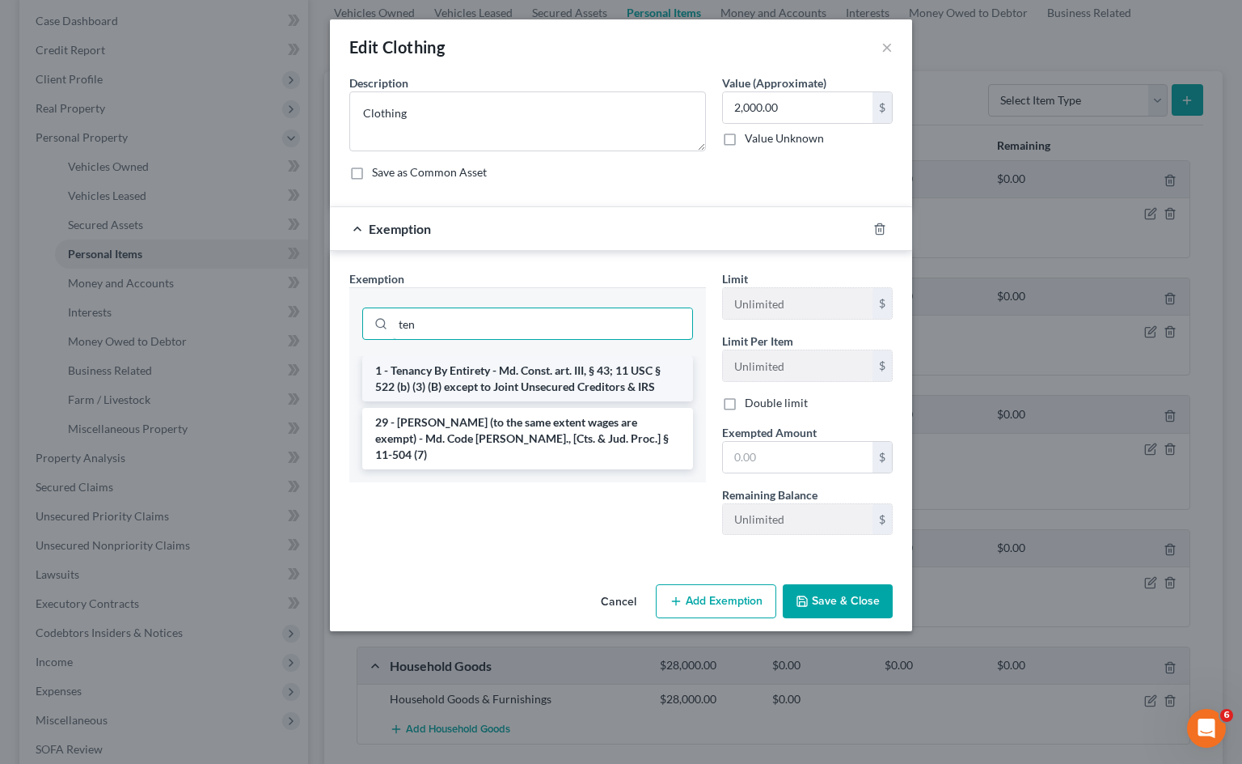
type input "ten"
drag, startPoint x: 544, startPoint y: 366, endPoint x: 687, endPoint y: 375, distance: 142.7
click at [544, 365] on li "1 - Tenancy By Entirety - Md. Const. art. III, § 43; 11 USC § 522 (b) (3) (B) e…" at bounding box center [527, 378] width 331 height 45
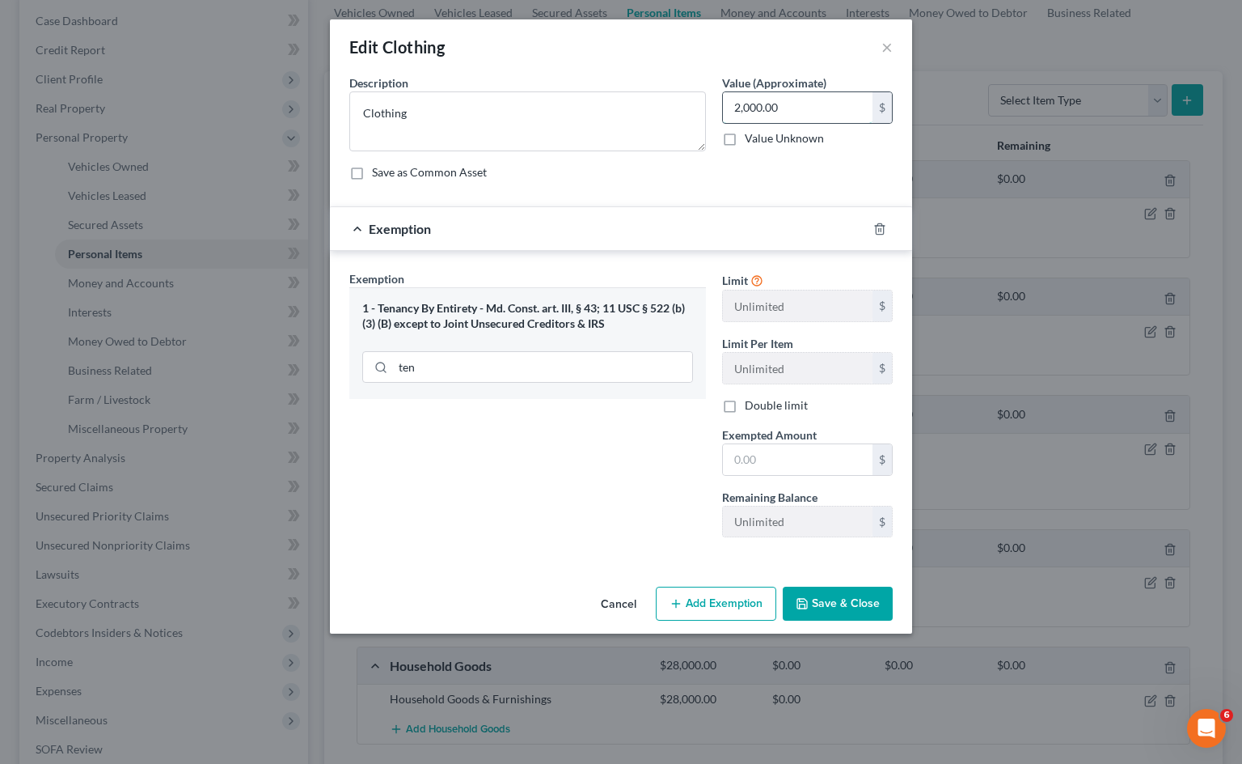
drag, startPoint x: 739, startPoint y: 105, endPoint x: 751, endPoint y: 106, distance: 12.2
click at [738, 105] on input "2,000.00" at bounding box center [798, 107] width 150 height 31
click at [739, 105] on input "2,000.00" at bounding box center [798, 107] width 150 height 31
click at [815, 459] on input "text" at bounding box center [798, 459] width 150 height 31
type input "2,000"
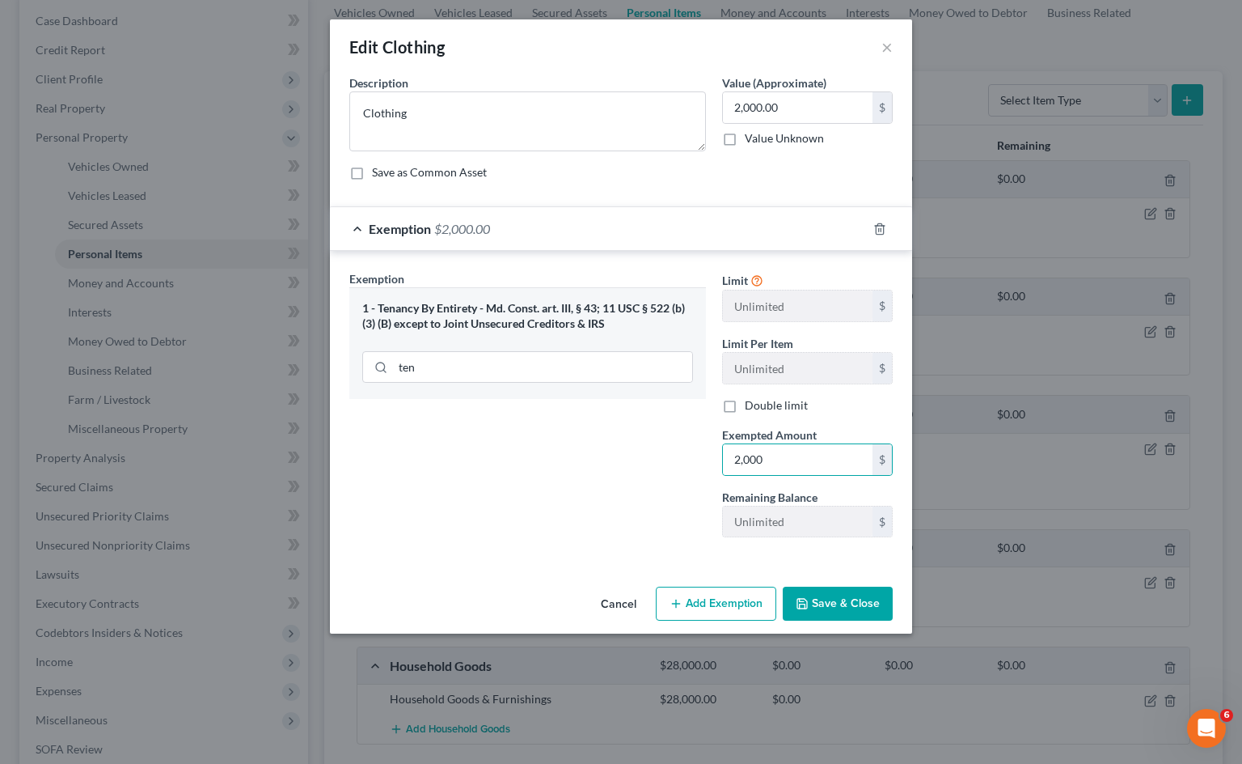
click at [597, 474] on div "Exemption Set must be selected for CA. Exemption * 1 - Tenancy By Entirety - Md…" at bounding box center [527, 410] width 373 height 280
click at [852, 607] on button "Save & Close" at bounding box center [838, 603] width 110 height 34
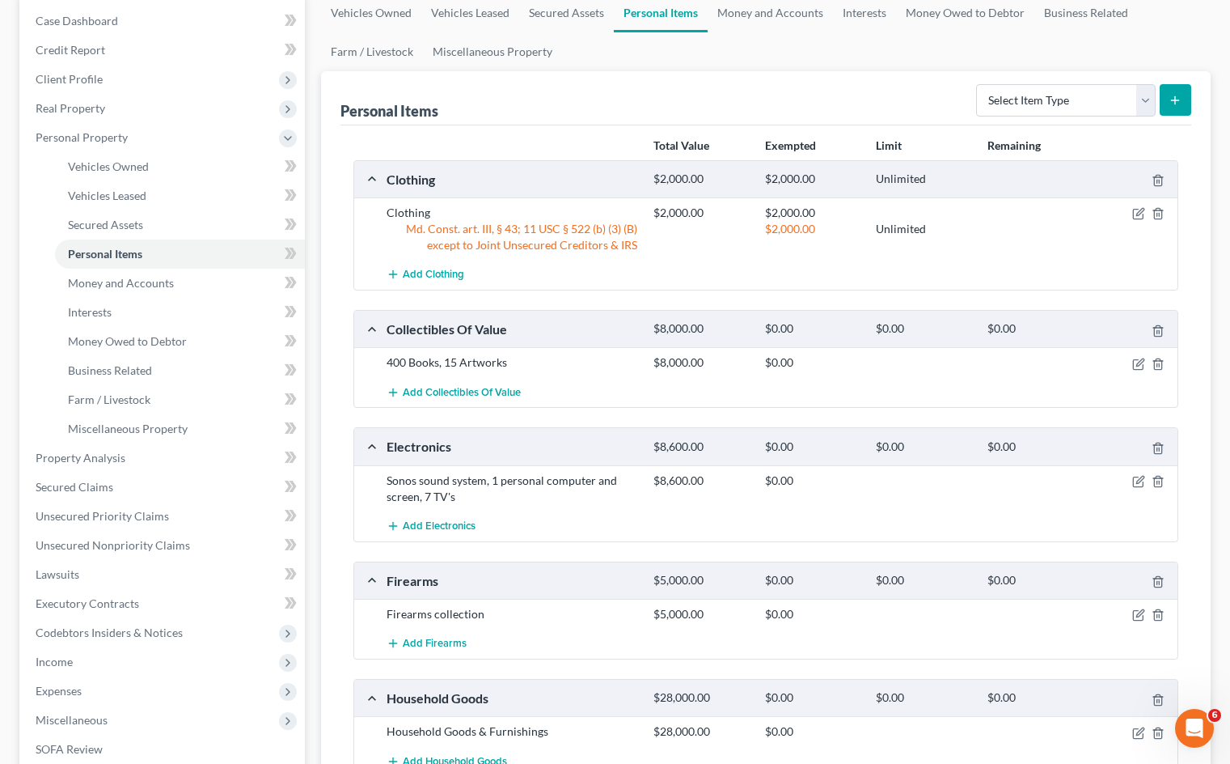
click at [1037, 249] on div "$2,000.00 Unlimited" at bounding box center [913, 237] width 534 height 32
click at [1195, 284] on div "Personal Items Select Item Type Clothing Collectibles Of Value Electronics Fire…" at bounding box center [766, 627] width 890 height 1113
click at [208, 688] on span "Expenses" at bounding box center [164, 690] width 282 height 29
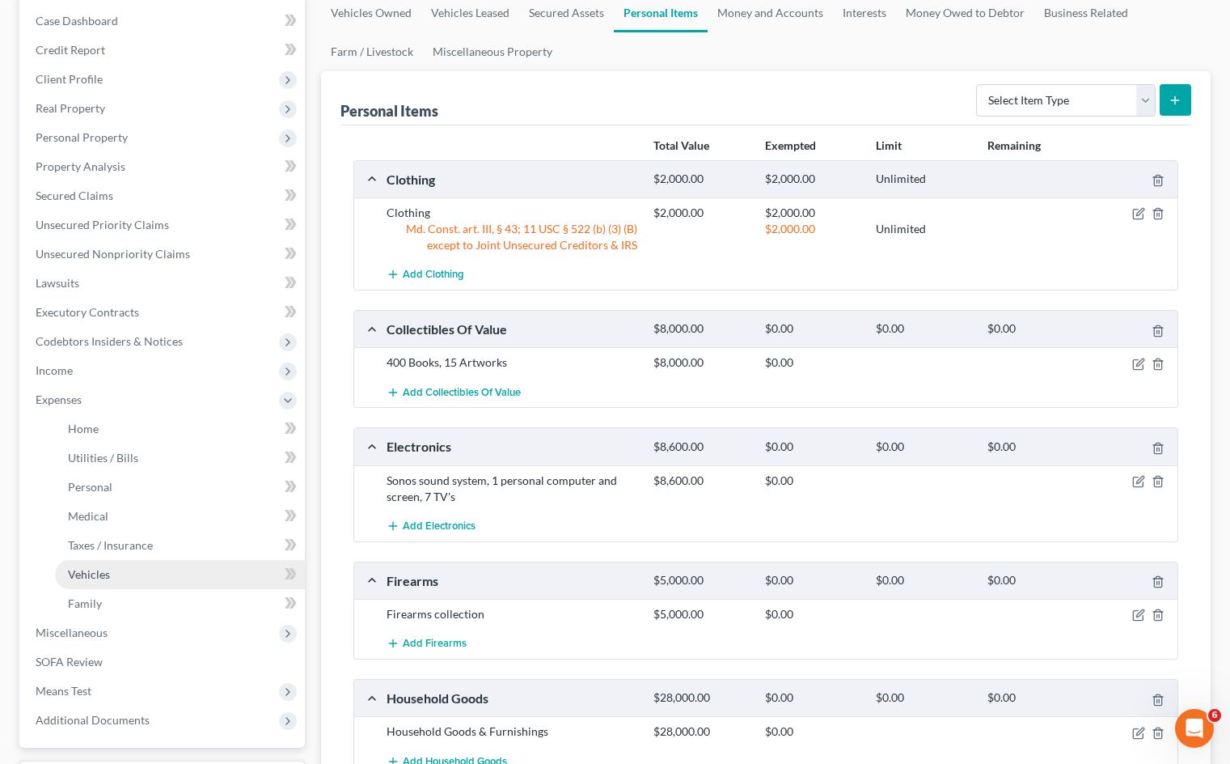
click at [176, 577] on link "Vehicles" at bounding box center [180, 574] width 250 height 29
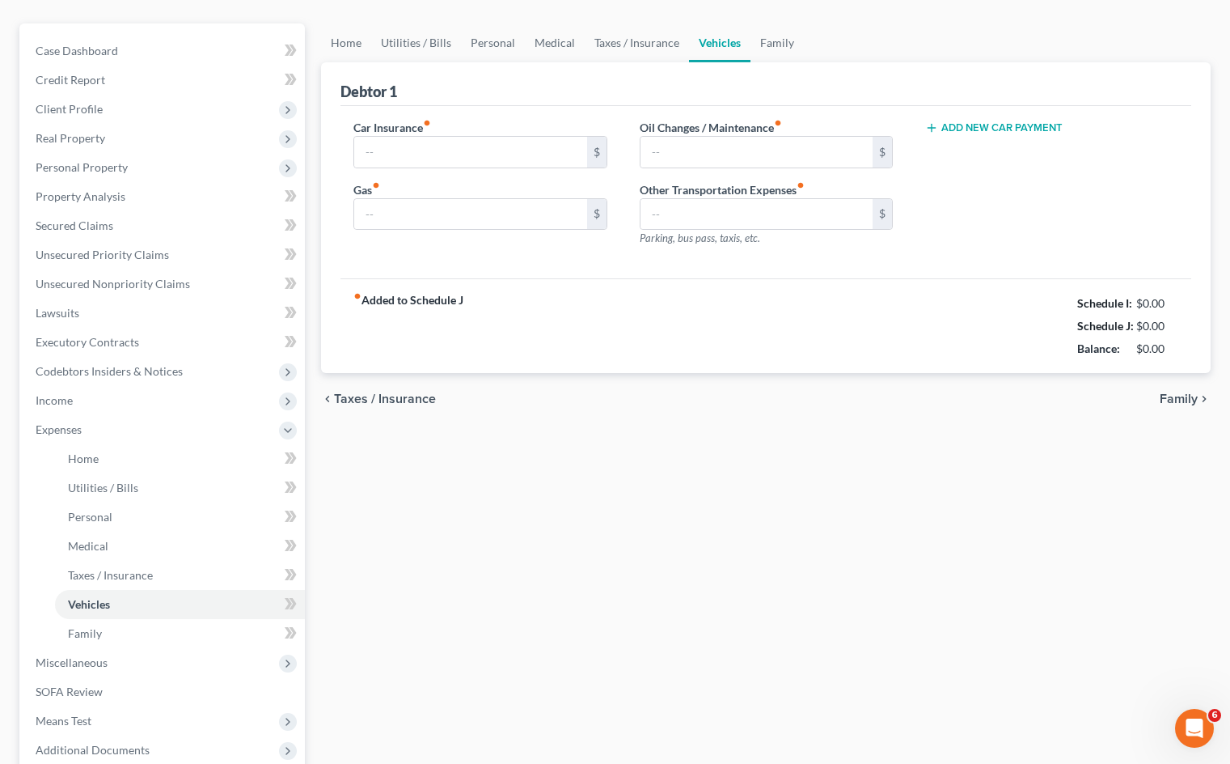
type input "50.00"
type input "400.00"
type input "25.00"
type input "0.00"
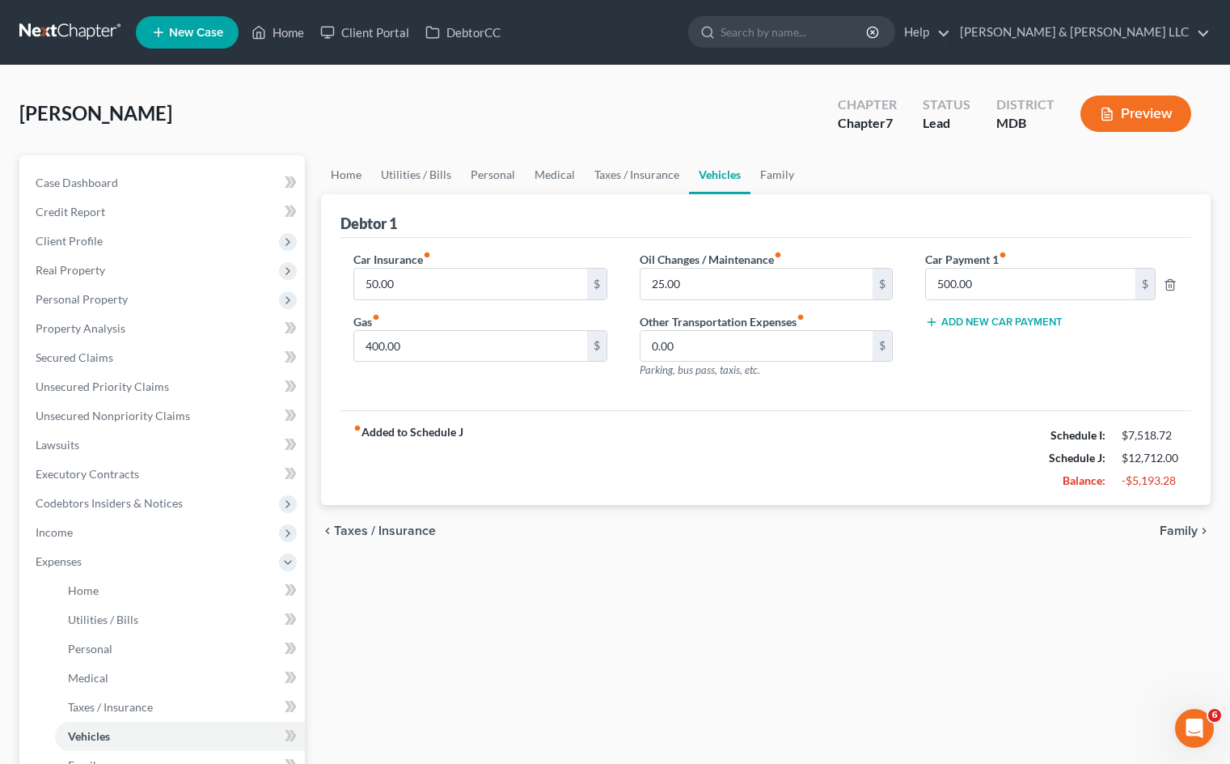
click at [1035, 322] on button "Add New Car Payment" at bounding box center [994, 321] width 138 height 13
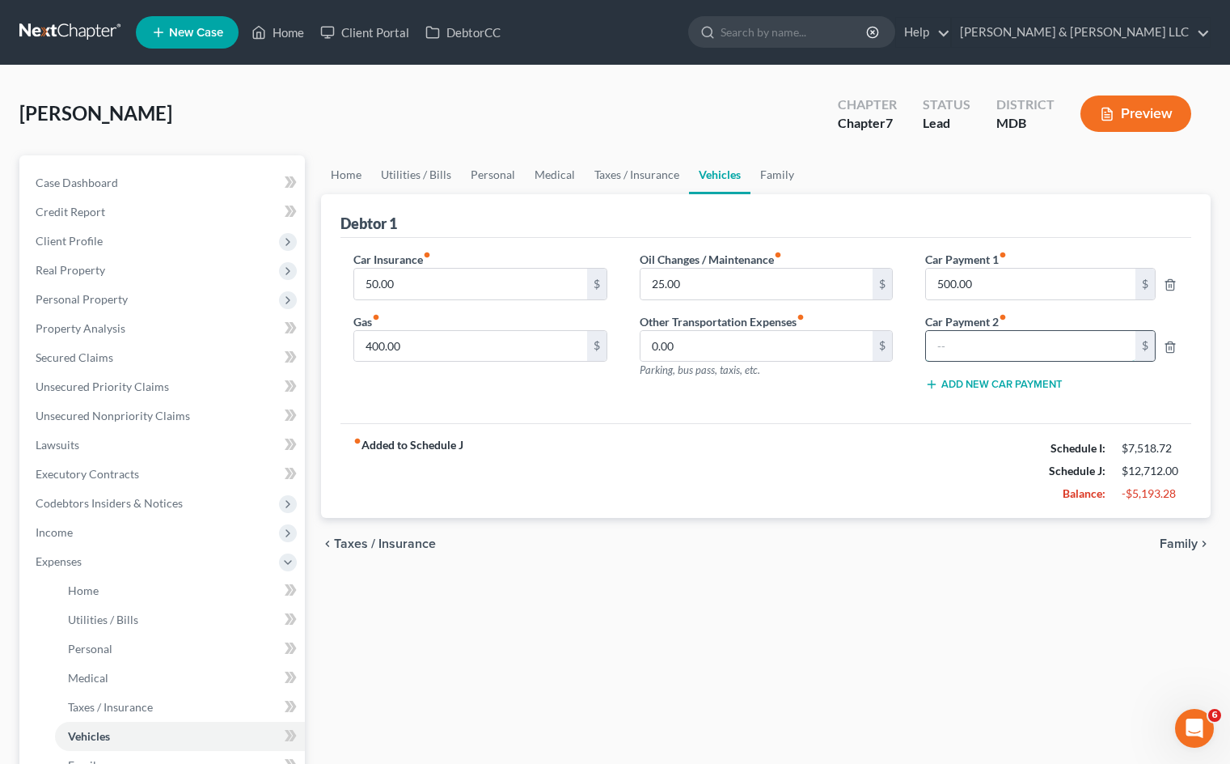
click at [1018, 348] on input "text" at bounding box center [1031, 346] width 210 height 31
type input "350"
click at [831, 552] on div "chevron_left Taxes / Insurance Family chevron_right" at bounding box center [766, 544] width 890 height 52
click at [184, 565] on span "Expenses" at bounding box center [164, 561] width 282 height 29
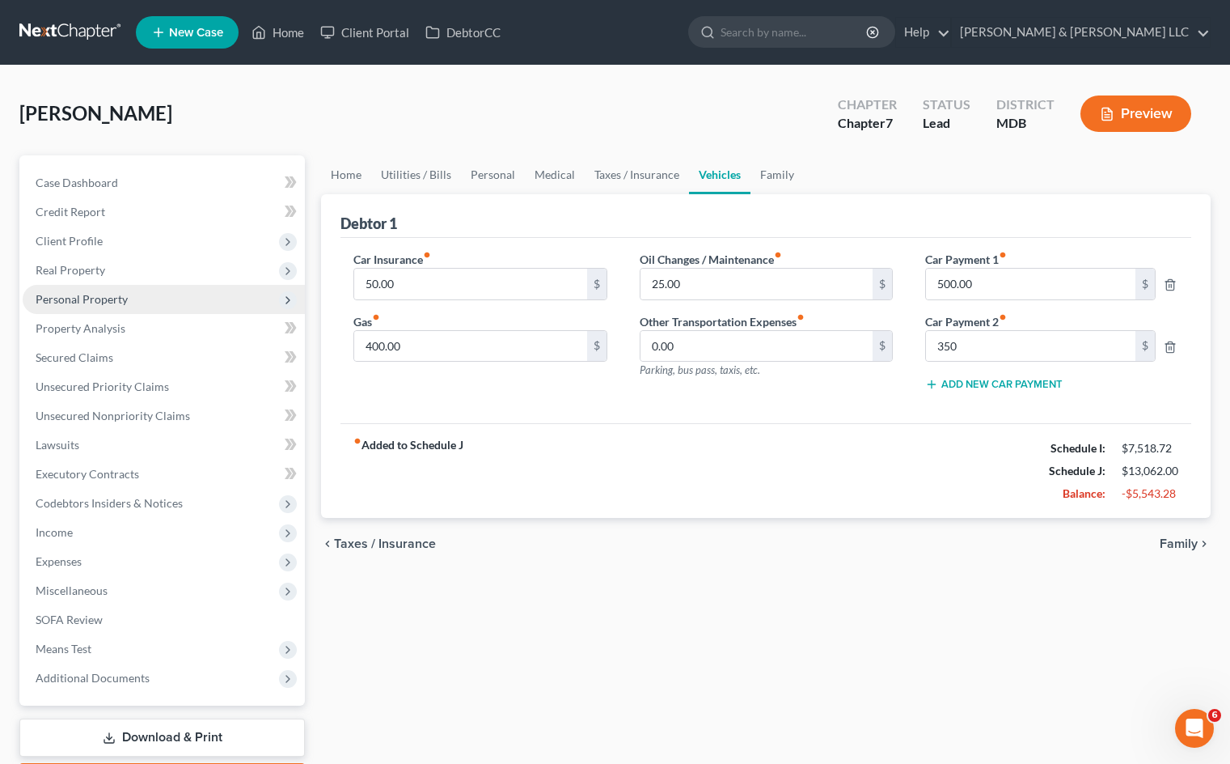
click at [166, 298] on span "Personal Property" at bounding box center [164, 299] width 282 height 29
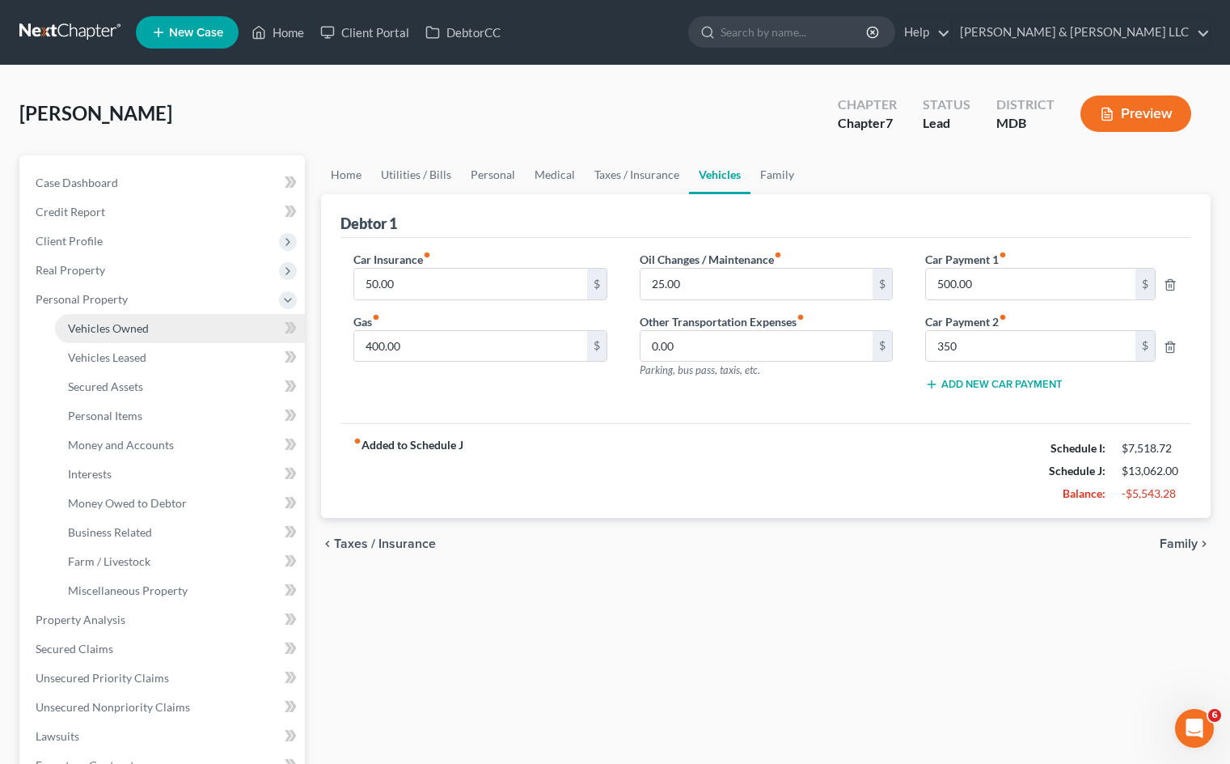
click at [178, 326] on link "Vehicles Owned" at bounding box center [180, 328] width 250 height 29
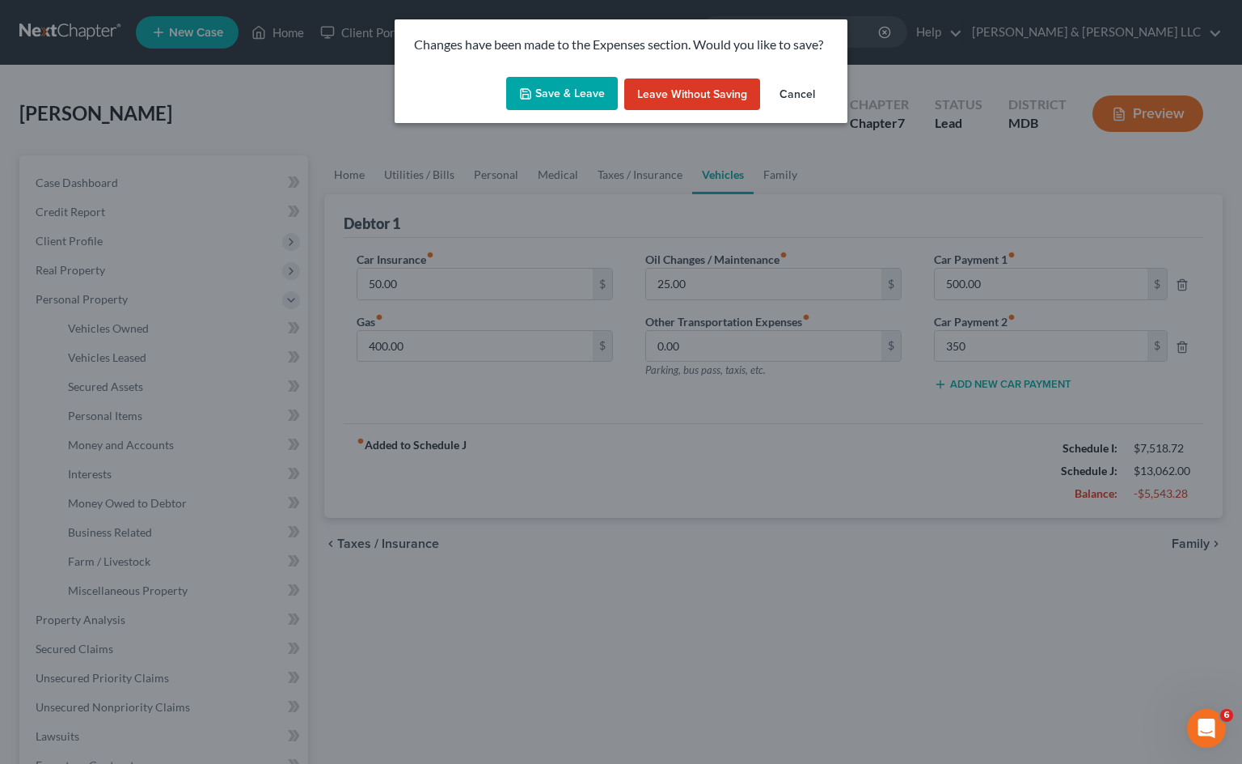
click at [563, 98] on button "Save & Leave" at bounding box center [562, 94] width 112 height 34
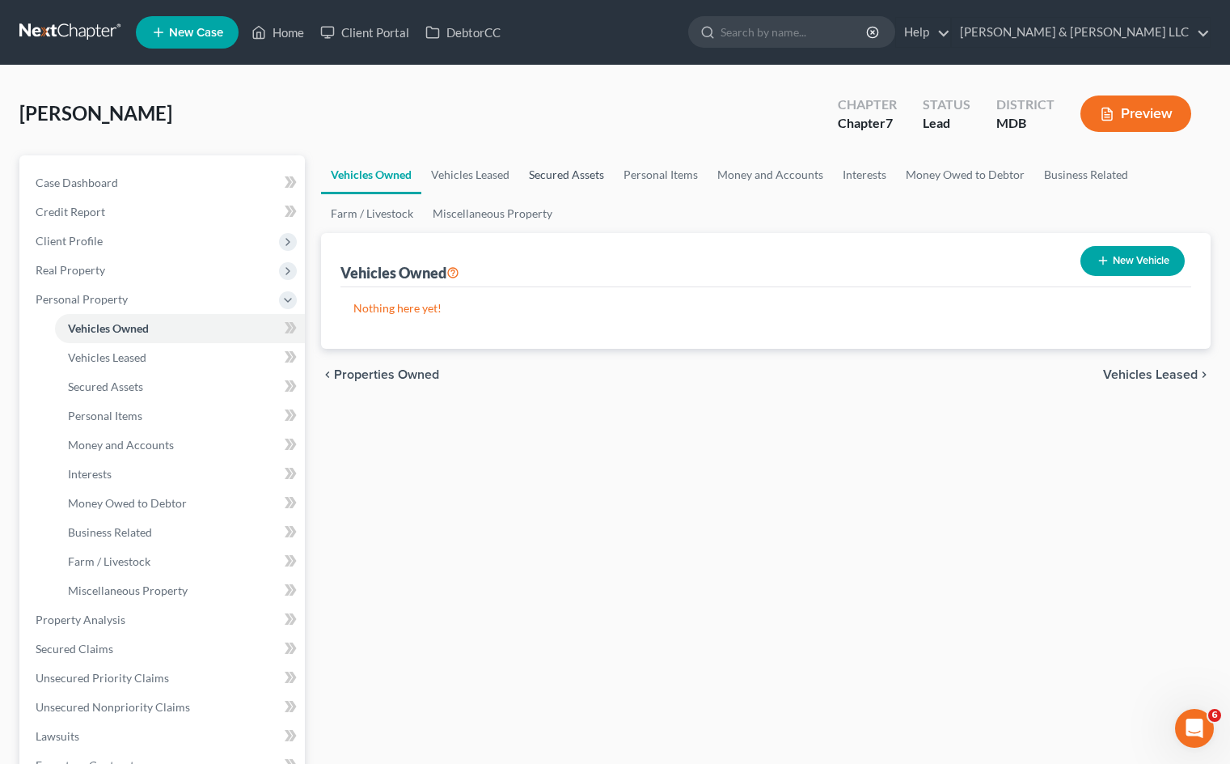
click at [546, 160] on link "Secured Assets" at bounding box center [566, 174] width 95 height 39
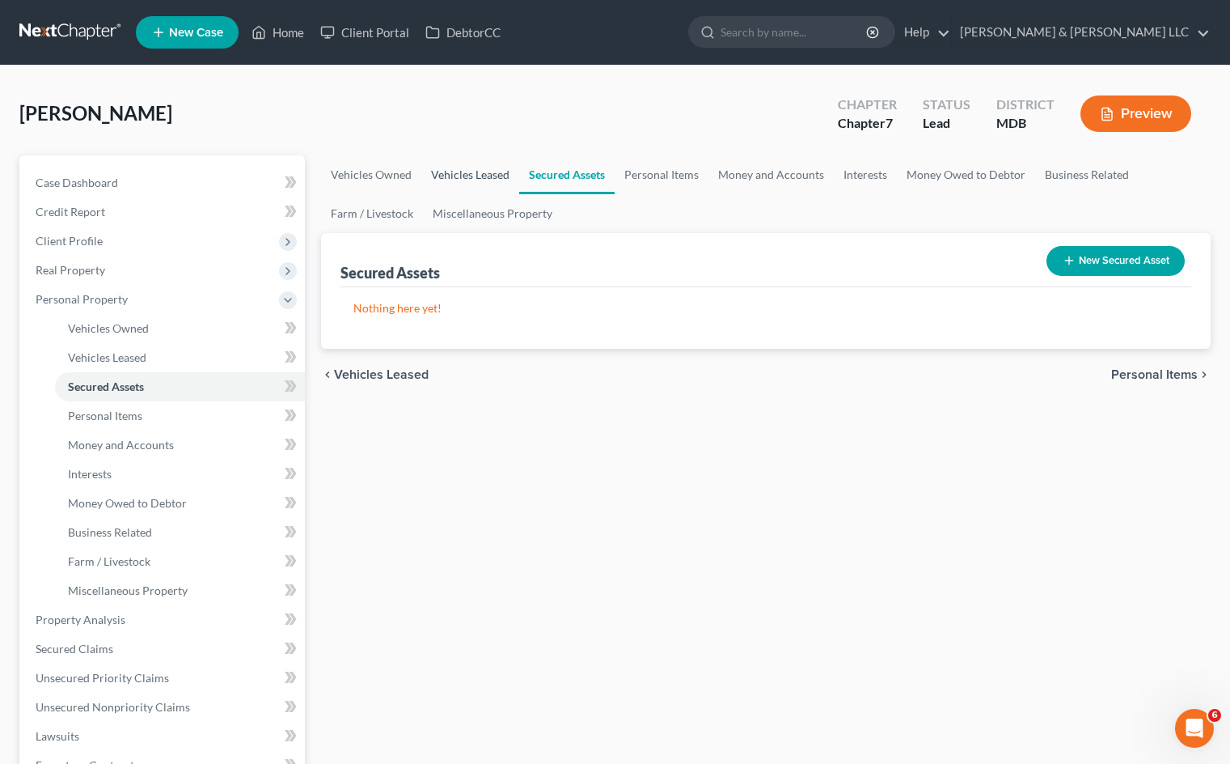
click at [510, 167] on link "Vehicles Leased" at bounding box center [470, 174] width 98 height 39
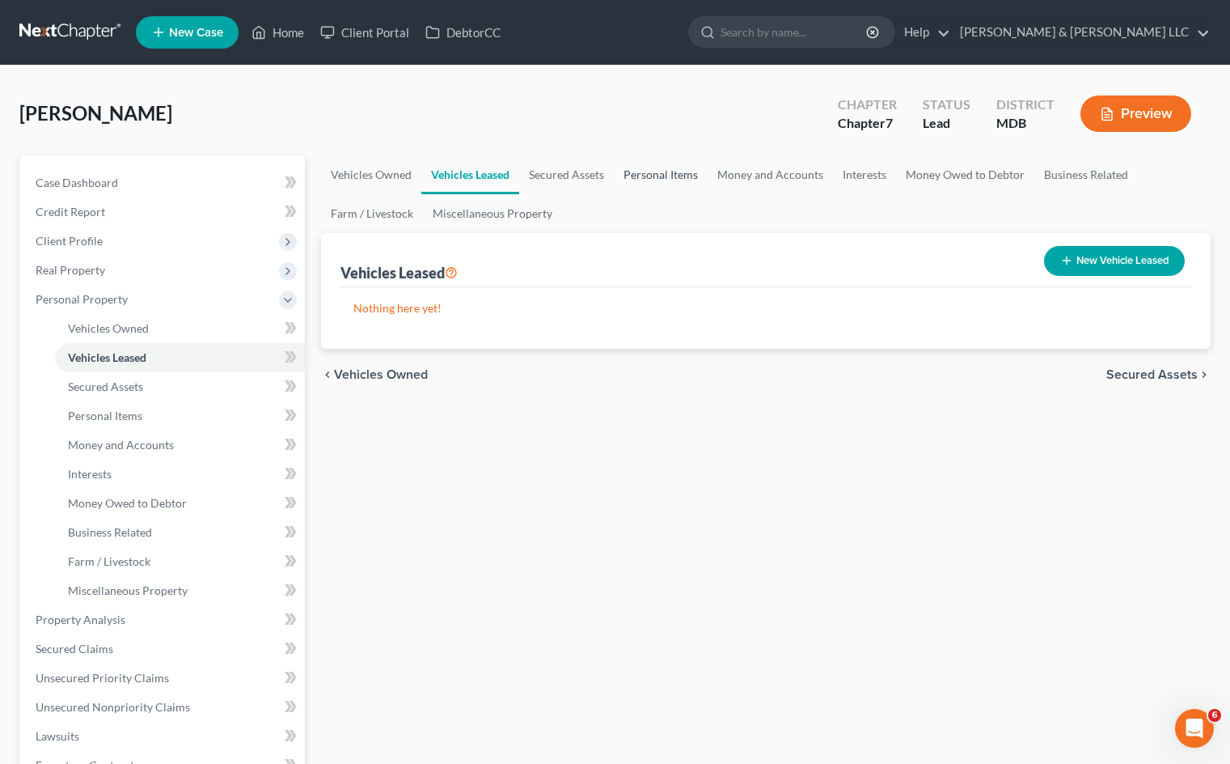
click at [689, 170] on link "Personal Items" at bounding box center [661, 174] width 94 height 39
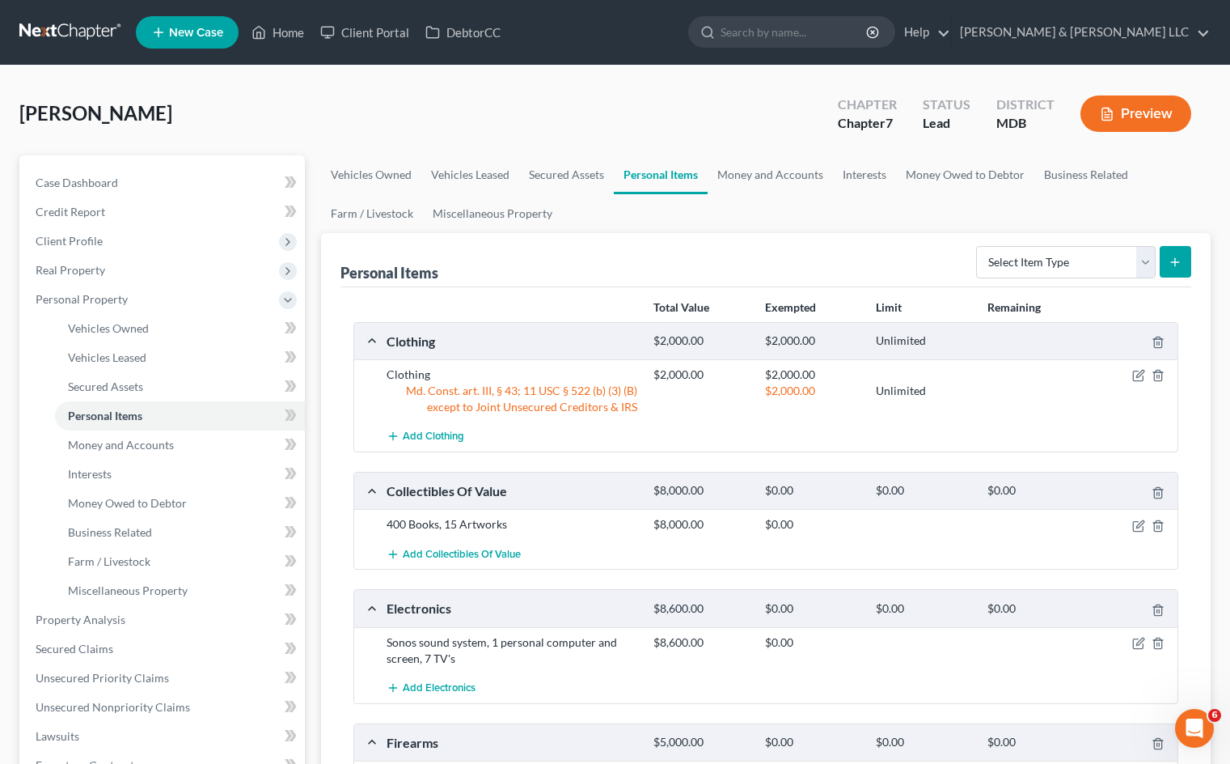
click at [892, 218] on ul "Vehicles Owned Vehicles Leased Secured Assets Personal Items Money and Accounts…" at bounding box center [766, 194] width 890 height 78
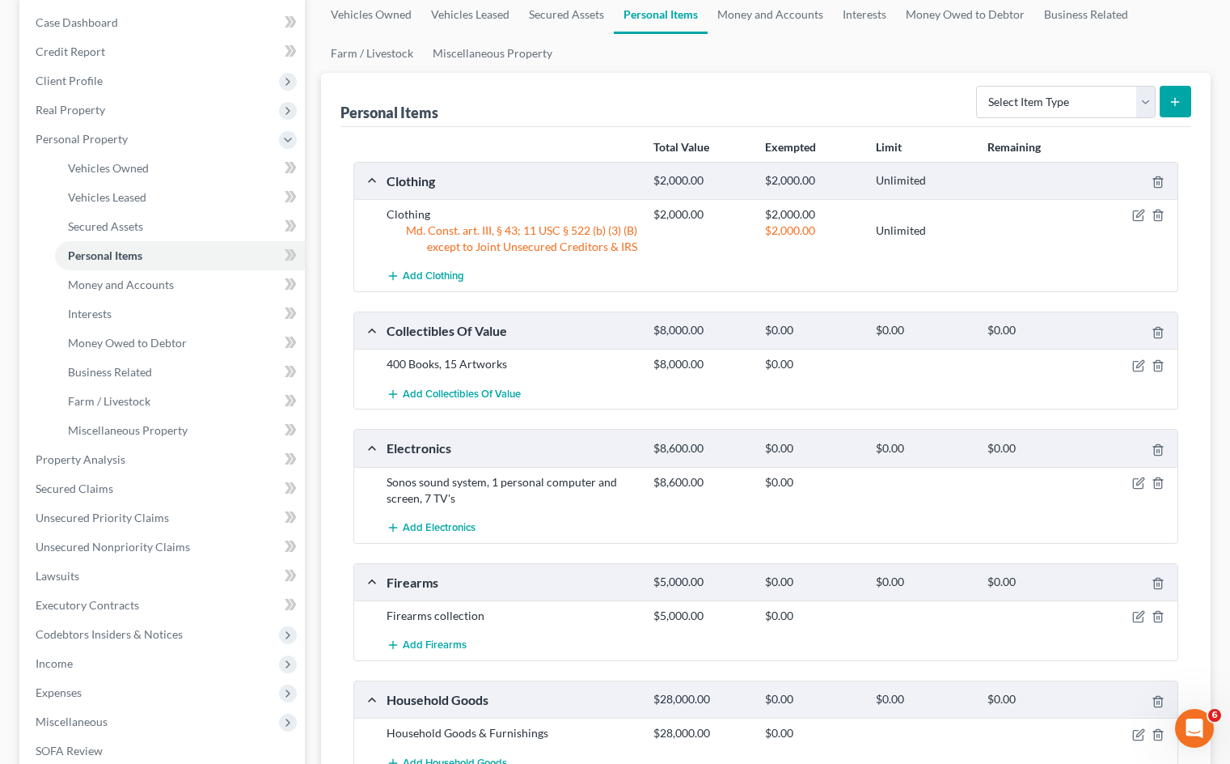
scroll to position [162, 0]
click at [1137, 365] on icon "button" at bounding box center [1140, 361] width 7 height 7
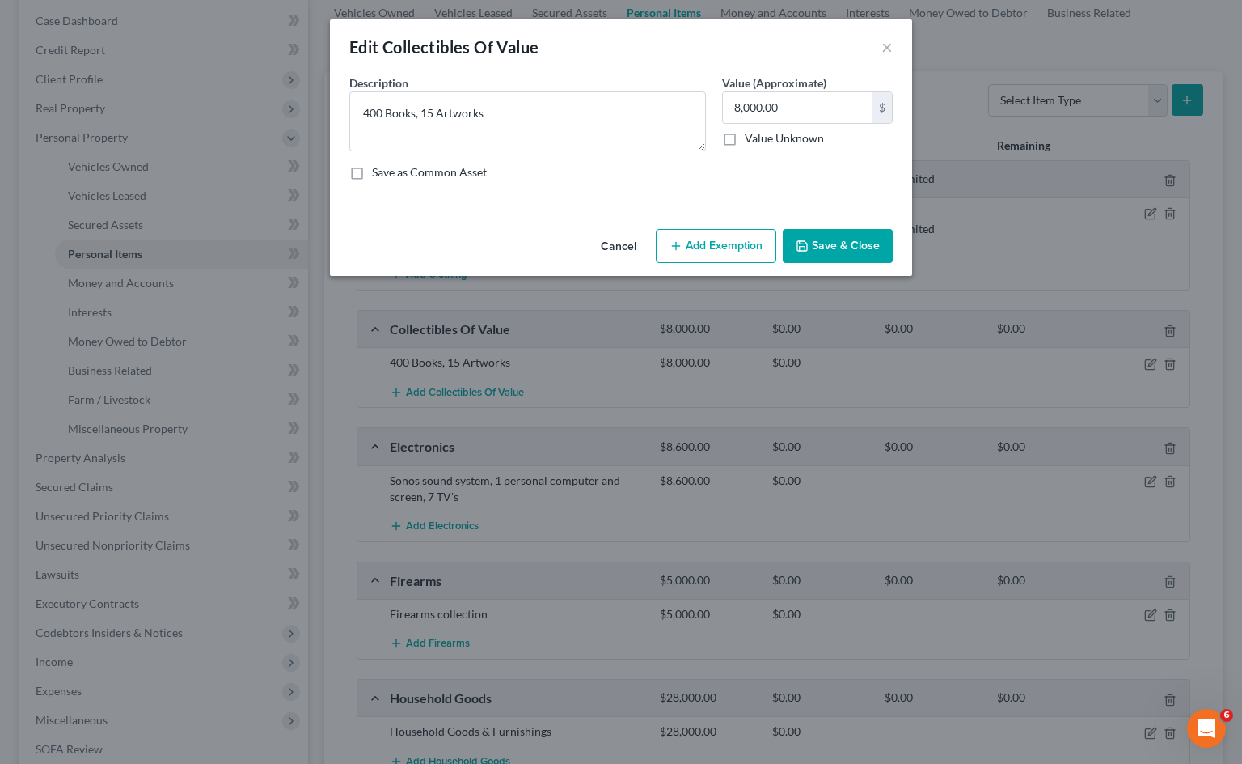
drag, startPoint x: 675, startPoint y: 248, endPoint x: 602, endPoint y: 268, distance: 76.3
click at [675, 243] on icon "button" at bounding box center [676, 245] width 13 height 13
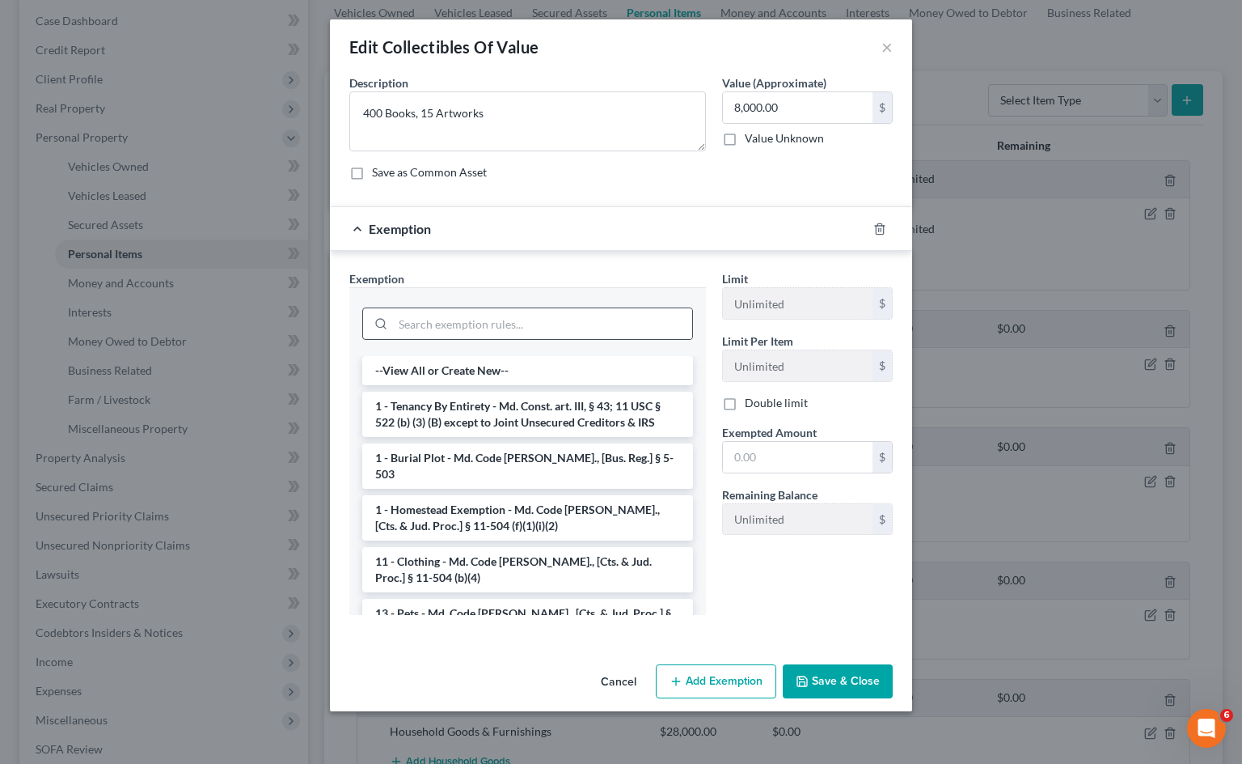
click at [521, 340] on div at bounding box center [527, 323] width 331 height 32
click at [523, 321] on input "search" at bounding box center [542, 323] width 299 height 31
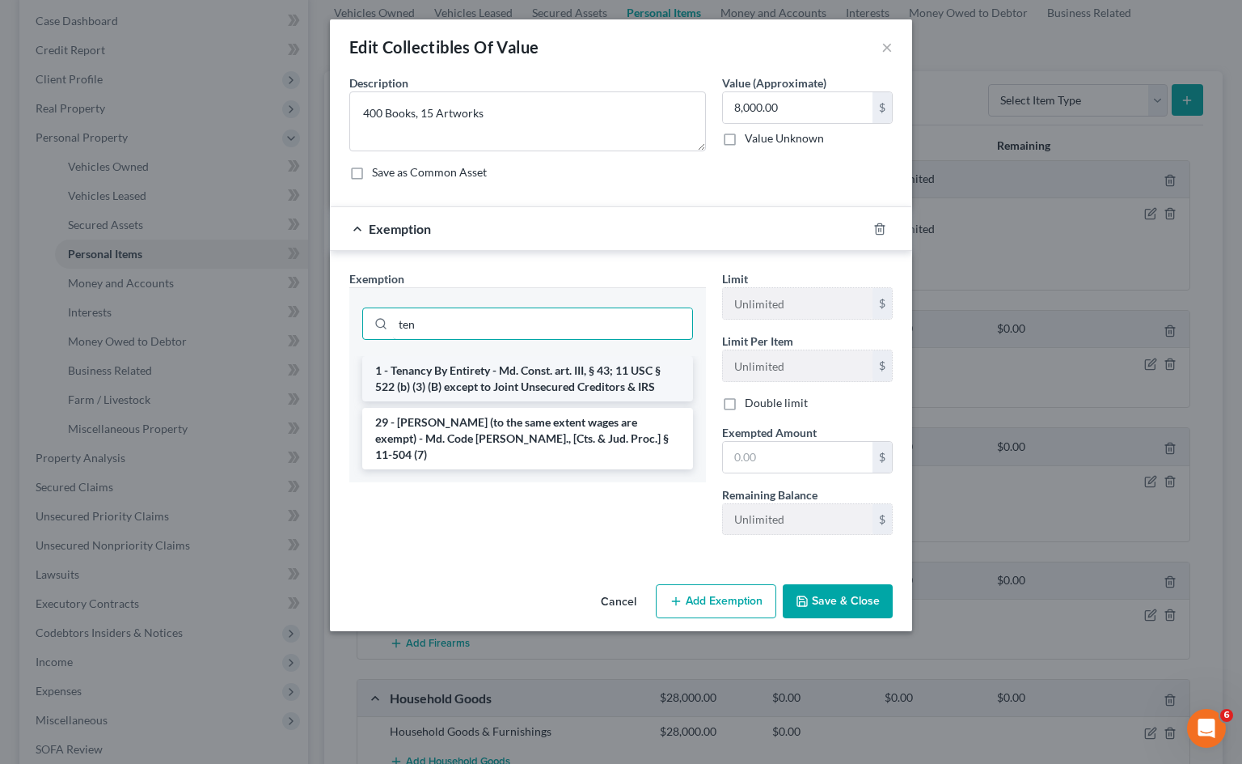
type input "ten"
drag, startPoint x: 537, startPoint y: 374, endPoint x: 662, endPoint y: 419, distance: 132.6
click at [537, 373] on li "1 - Tenancy By Entirety - Md. Const. art. III, § 43; 11 USC § 522 (b) (3) (B) e…" at bounding box center [527, 378] width 331 height 45
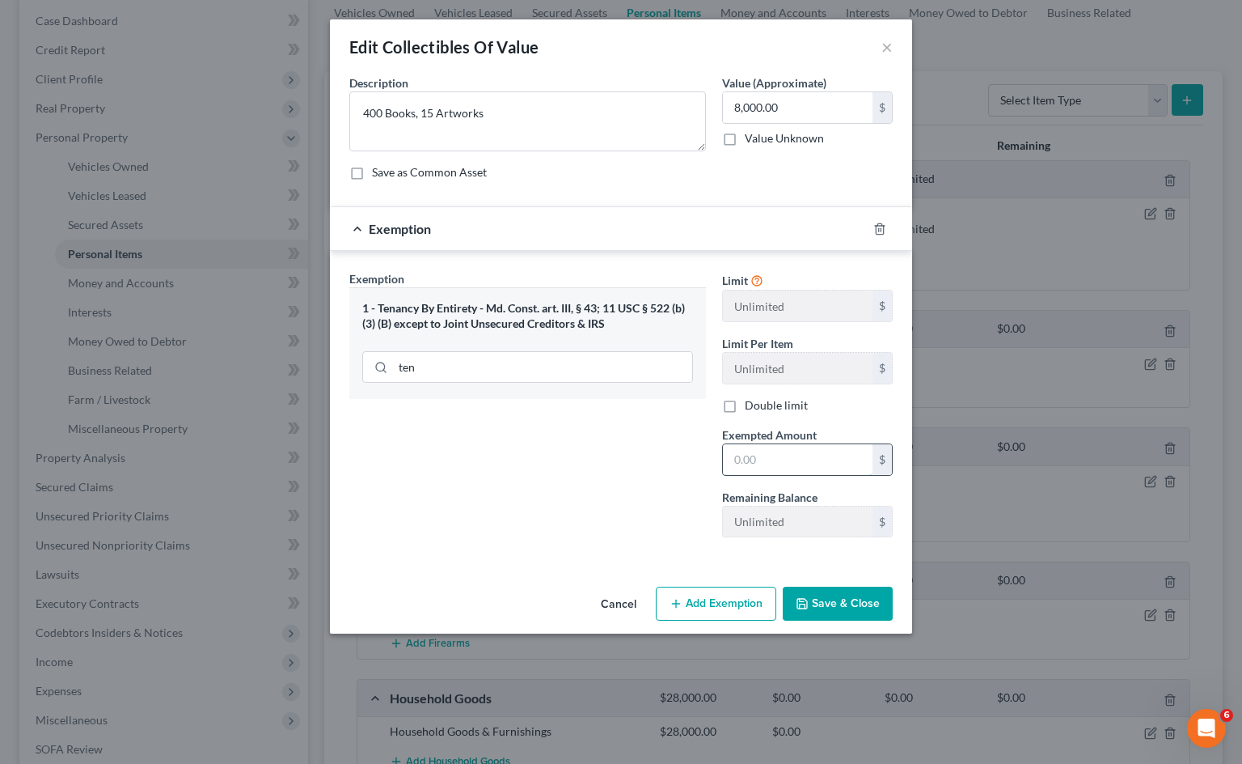
click at [776, 462] on input "text" at bounding box center [798, 459] width 150 height 31
click at [778, 461] on input "text" at bounding box center [798, 459] width 150 height 31
type input "8,000"
click at [604, 483] on div "Exemption Set must be selected for CA. Exemption * 1 - Tenancy By Entirety - Md…" at bounding box center [527, 410] width 373 height 280
click at [840, 603] on button "Save & Close" at bounding box center [838, 603] width 110 height 34
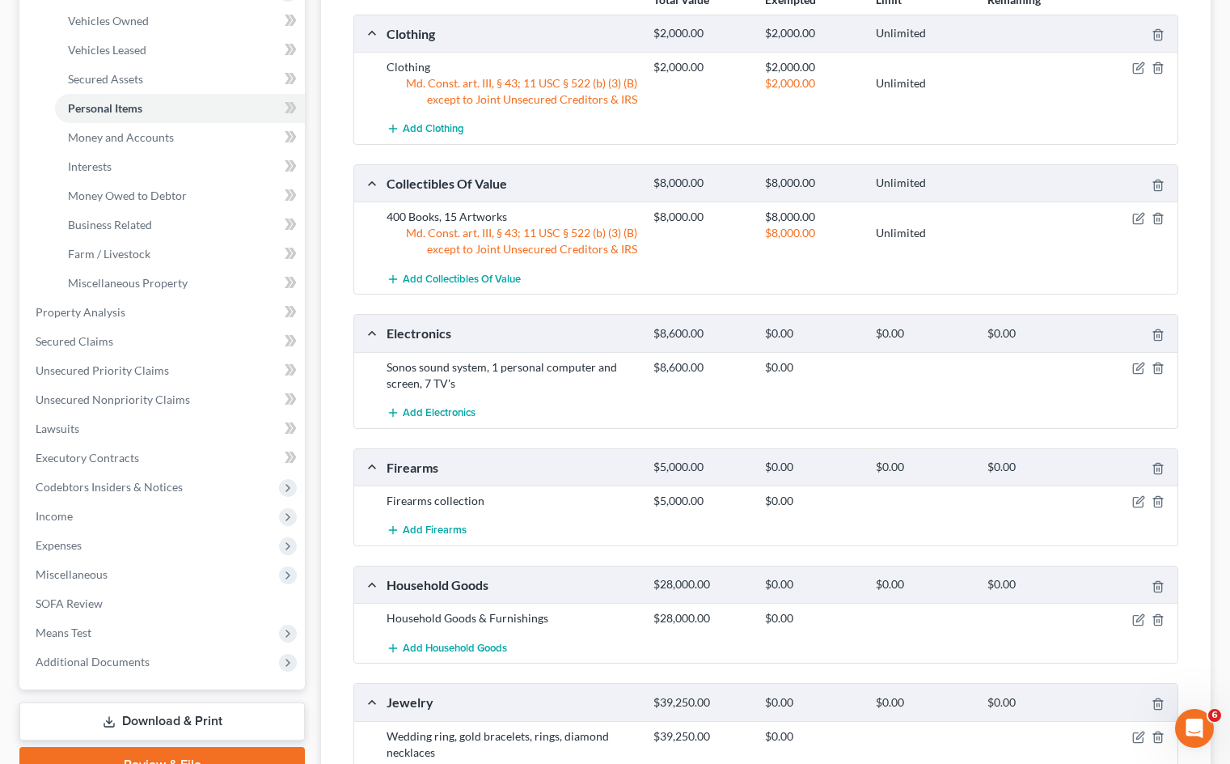
scroll to position [324, 0]
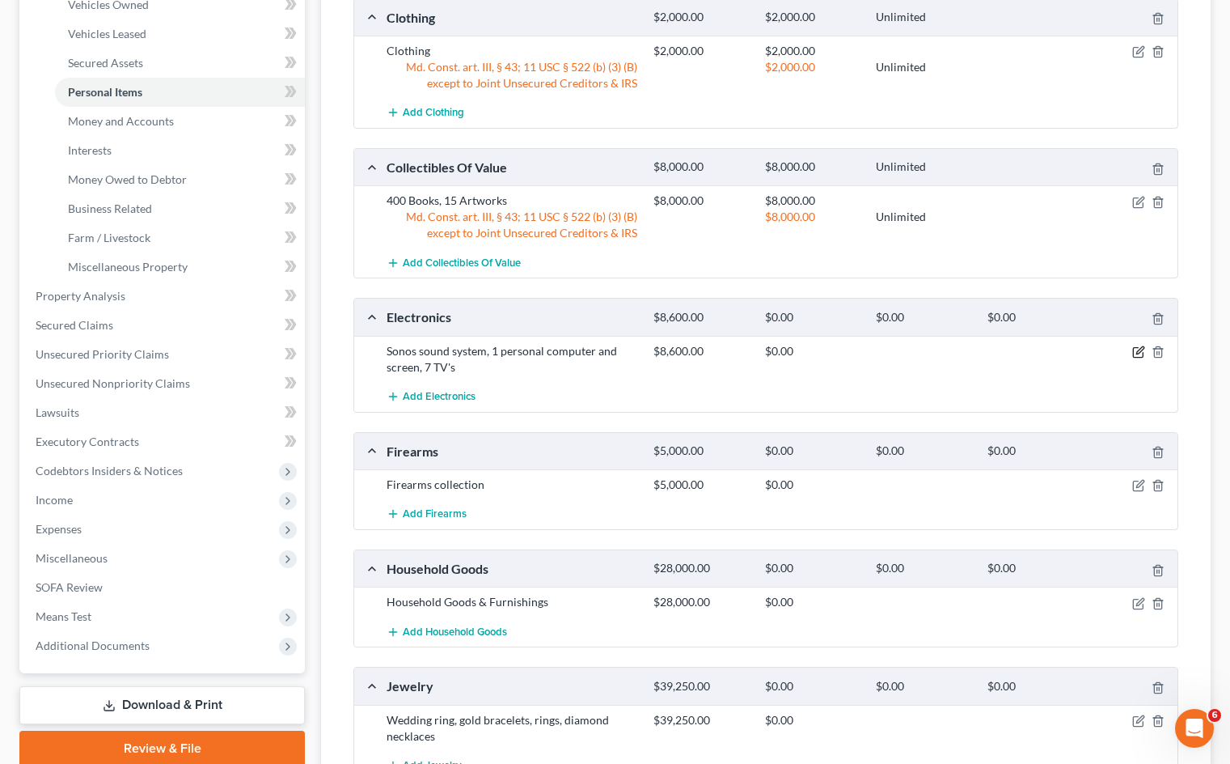
click at [1136, 348] on icon "button" at bounding box center [1138, 351] width 13 height 13
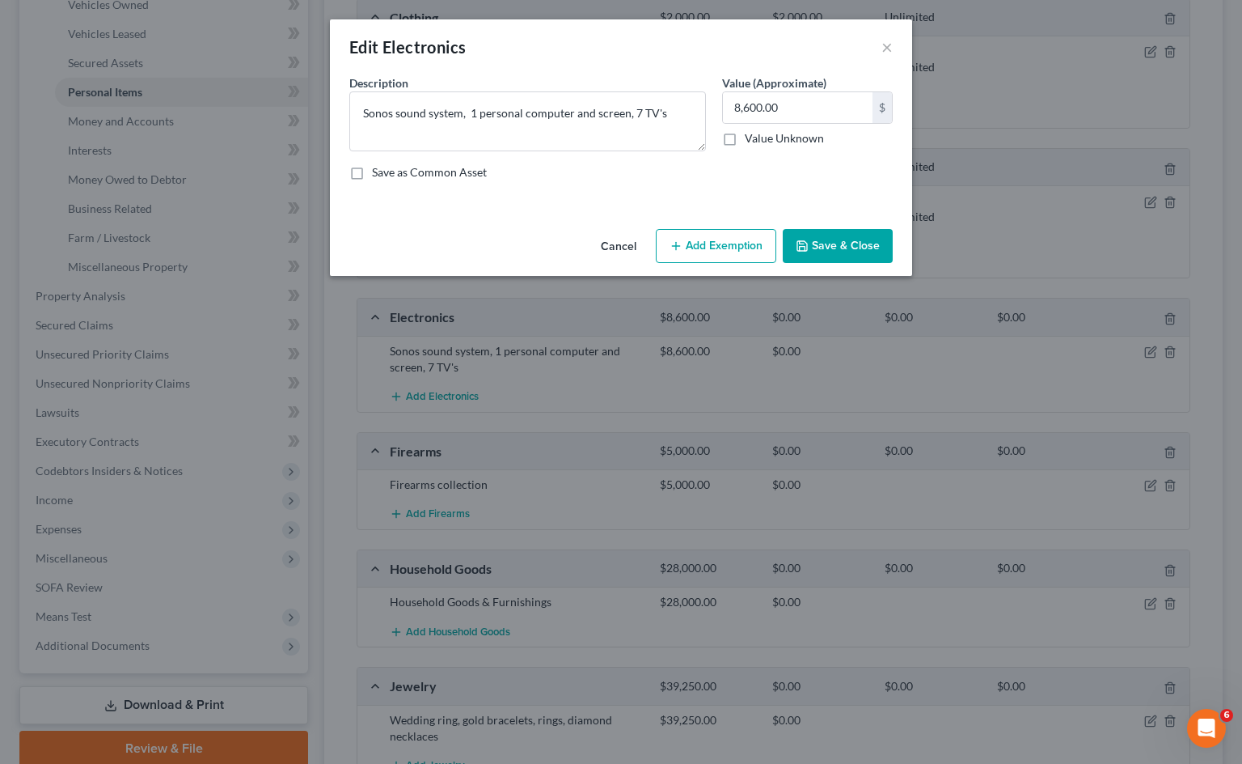
click at [722, 243] on button "Add Exemption" at bounding box center [716, 246] width 121 height 34
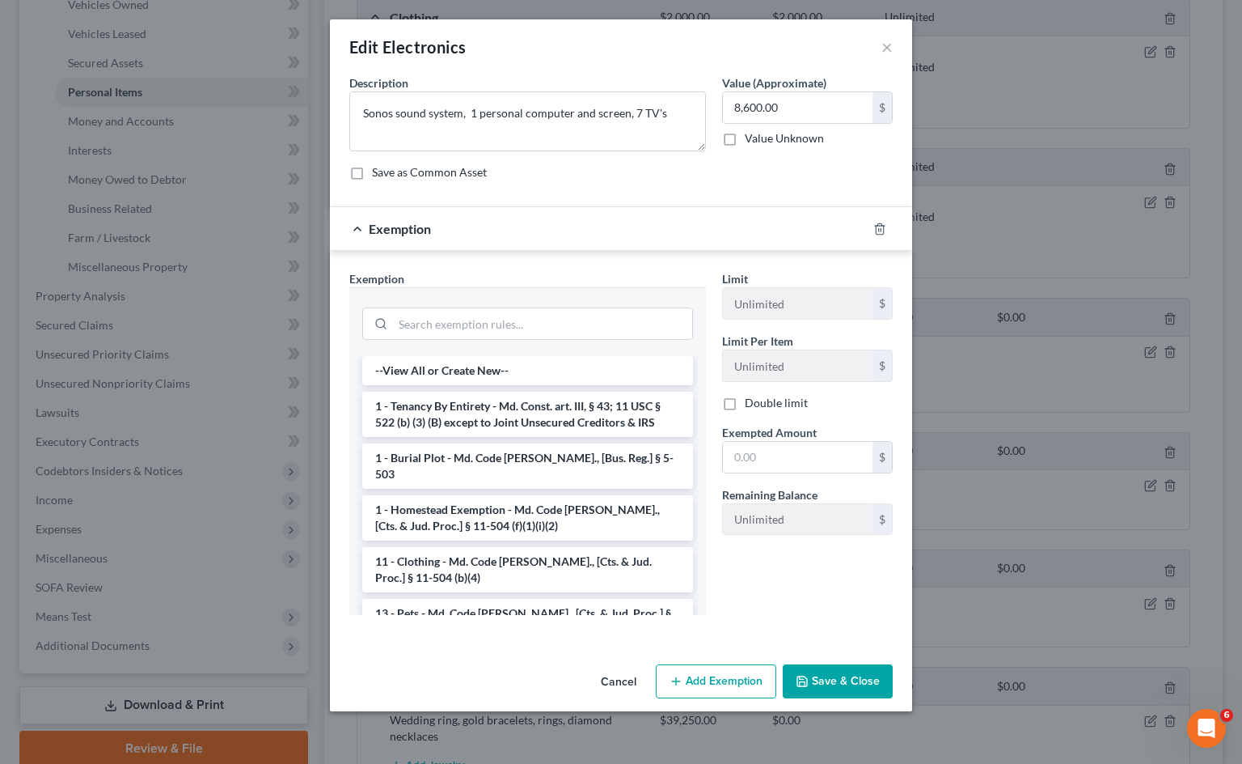
drag, startPoint x: 531, startPoint y: 413, endPoint x: 582, endPoint y: 415, distance: 50.2
click at [531, 412] on li "1 - Tenancy By Entirety - Md. Const. art. III, § 43; 11 USC § 522 (b) (3) (B) e…" at bounding box center [527, 414] width 331 height 45
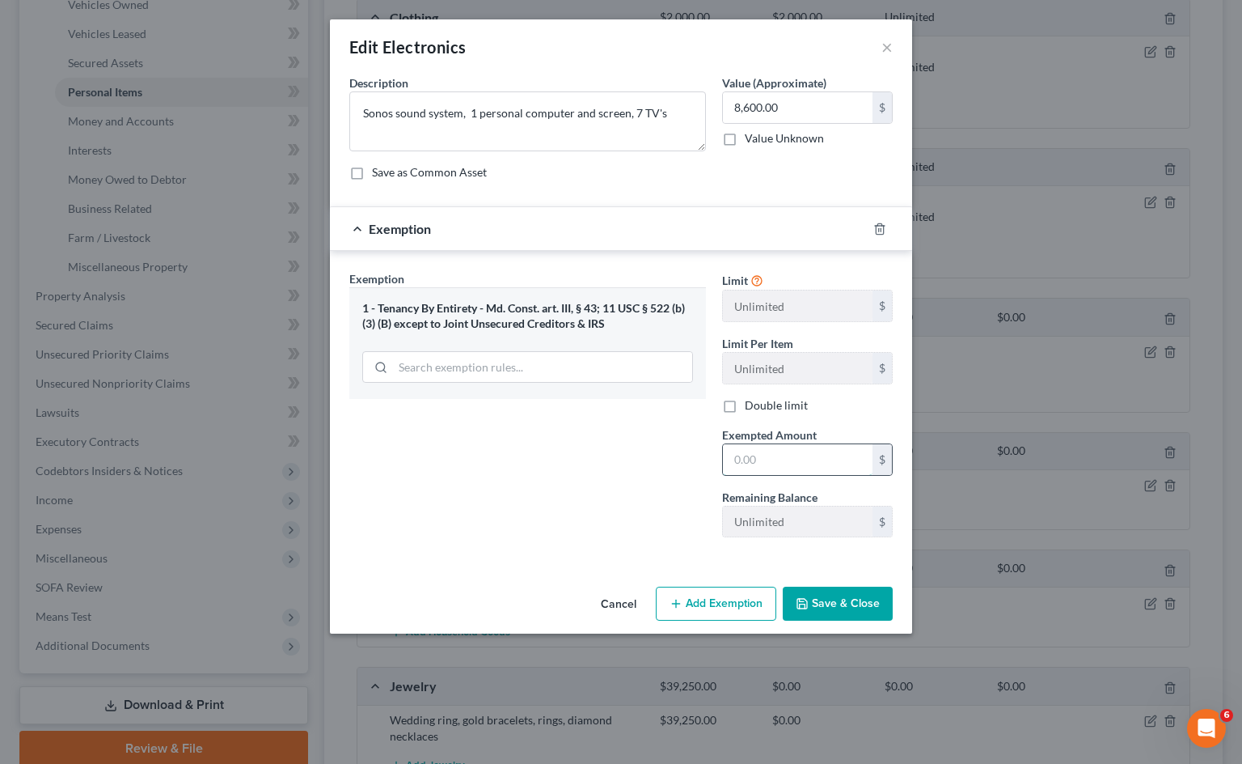
click at [808, 464] on input "text" at bounding box center [798, 459] width 150 height 31
type input "8,600"
click at [836, 610] on button "Save & Close" at bounding box center [838, 603] width 110 height 34
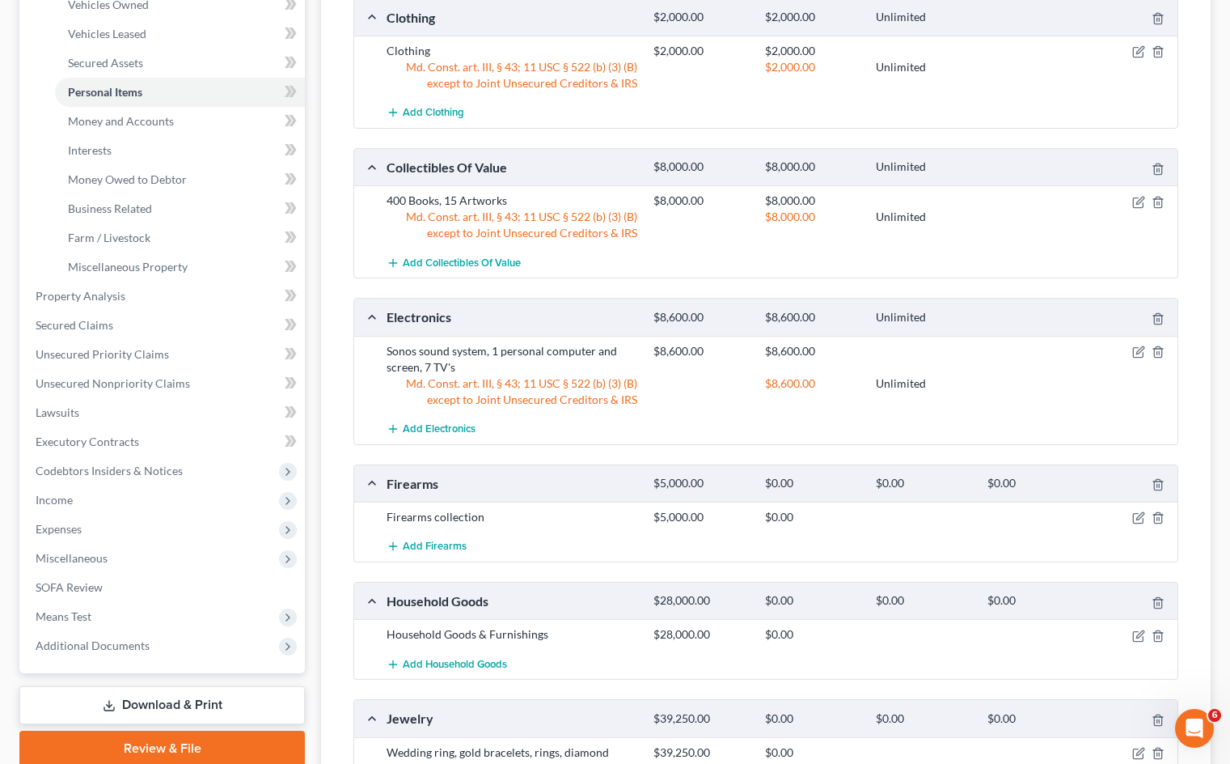
click at [1020, 272] on div "Add Collectibles Of Value" at bounding box center [779, 263] width 801 height 30
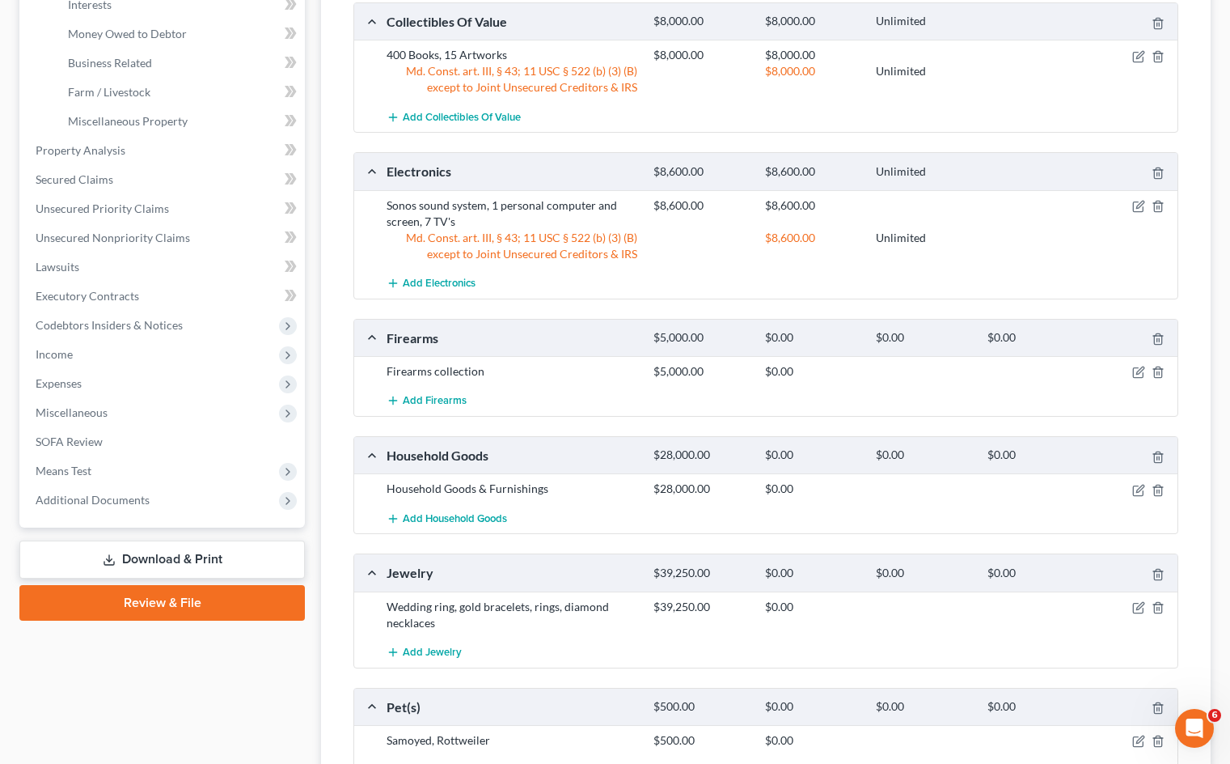
scroll to position [485, 0]
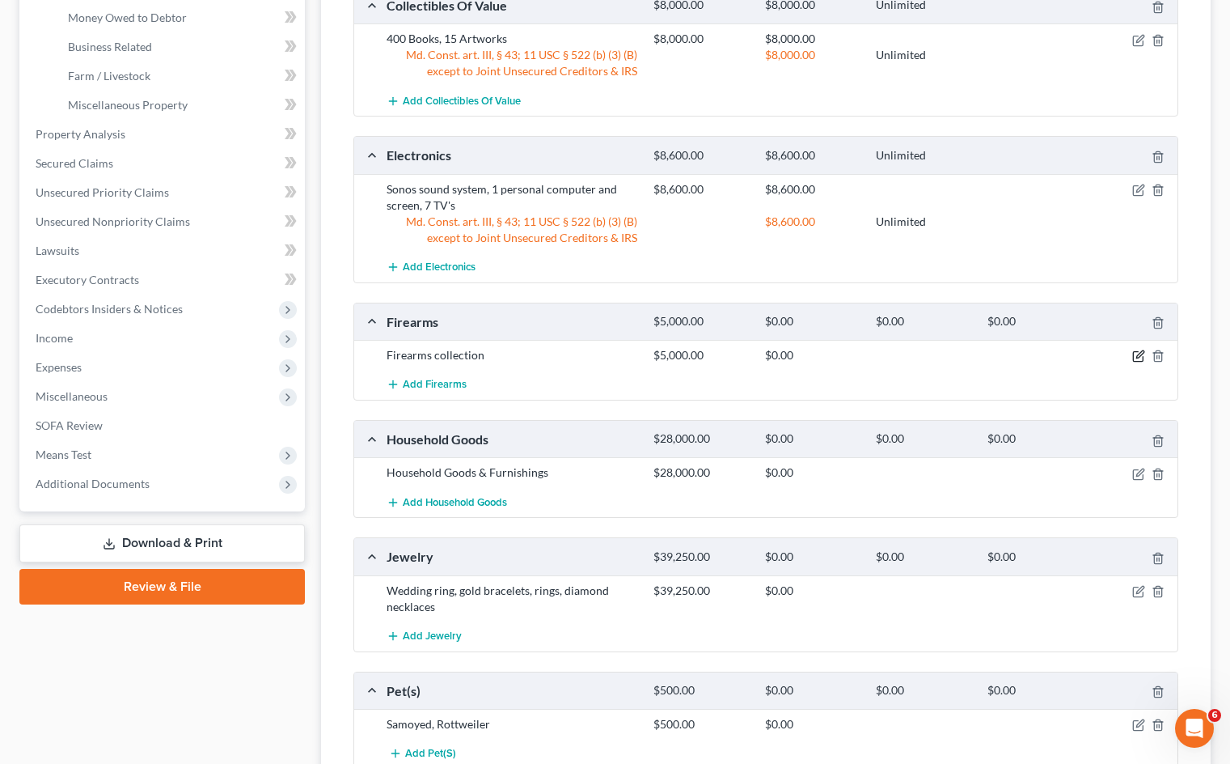
click at [1138, 359] on icon "button" at bounding box center [1138, 355] width 13 height 13
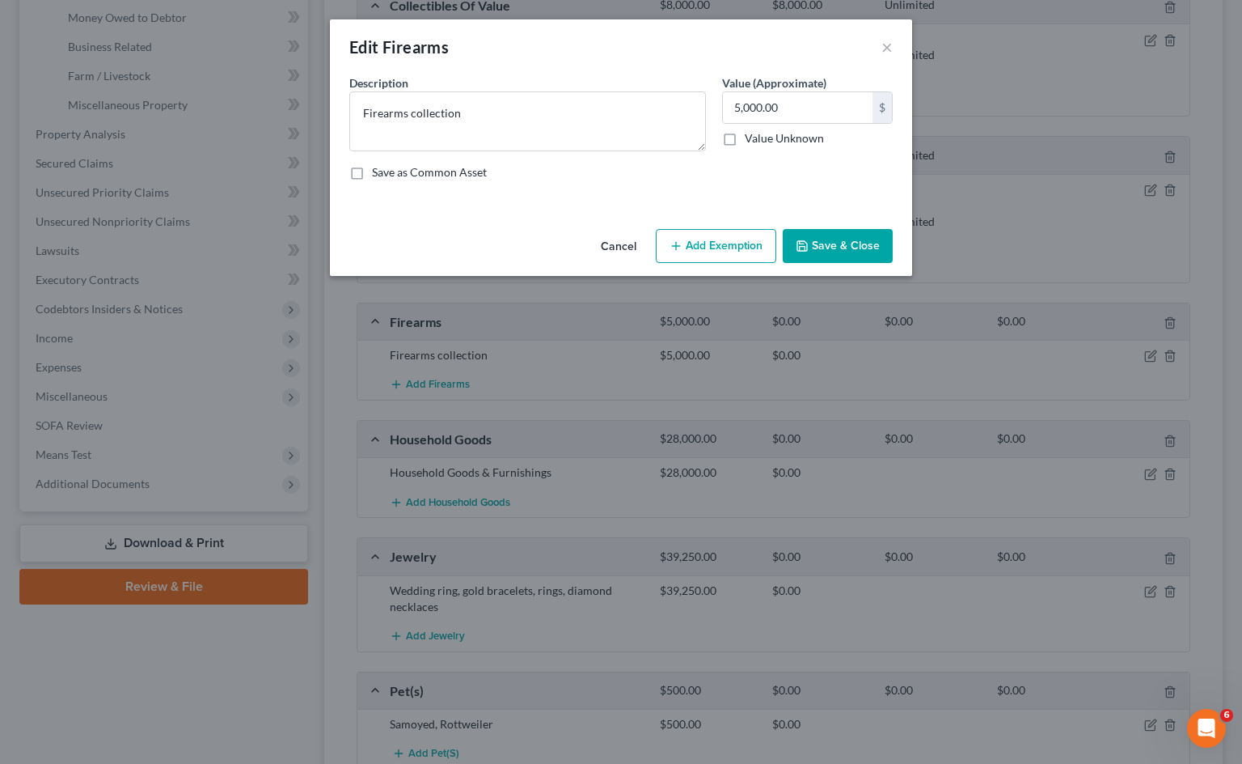
drag, startPoint x: 701, startPoint y: 251, endPoint x: 591, endPoint y: 256, distance: 109.3
click at [706, 250] on button "Add Exemption" at bounding box center [716, 246] width 121 height 34
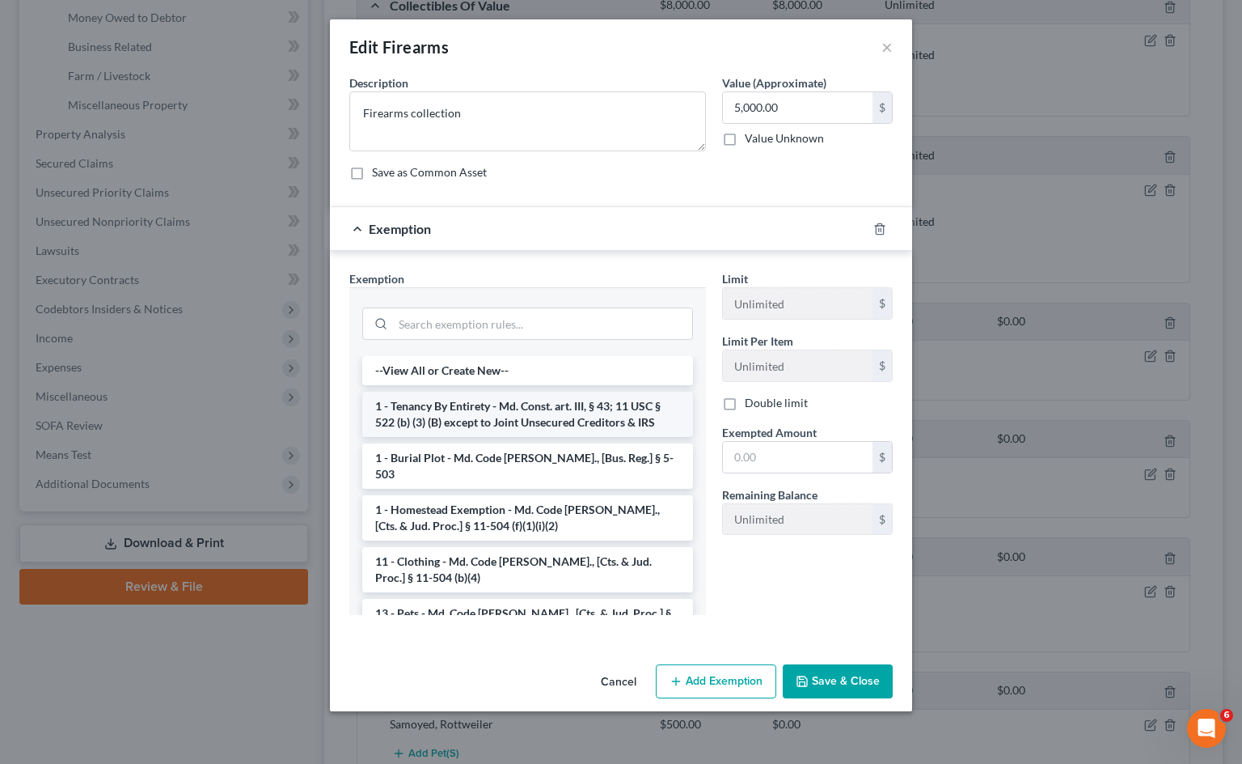
click at [575, 417] on li "1 - Tenancy By Entirety - Md. Const. art. III, § 43; 11 USC § 522 (b) (3) (B) e…" at bounding box center [527, 414] width 331 height 45
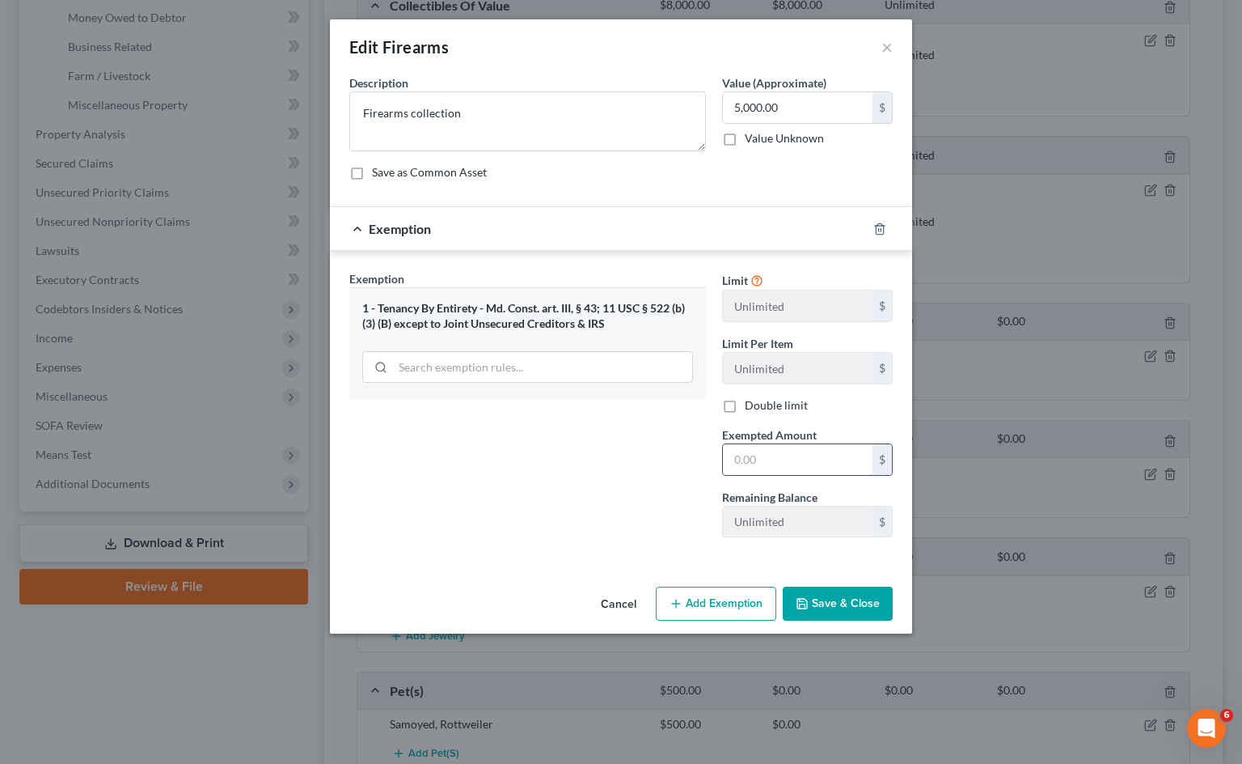
click at [760, 448] on input "text" at bounding box center [798, 459] width 150 height 31
type input "5,000"
click at [610, 458] on div "Exemption Set must be selected for CA. Exemption * 1 - Tenancy By Entirety - Md…" at bounding box center [527, 410] width 373 height 280
click at [826, 599] on button "Save & Close" at bounding box center [838, 603] width 110 height 34
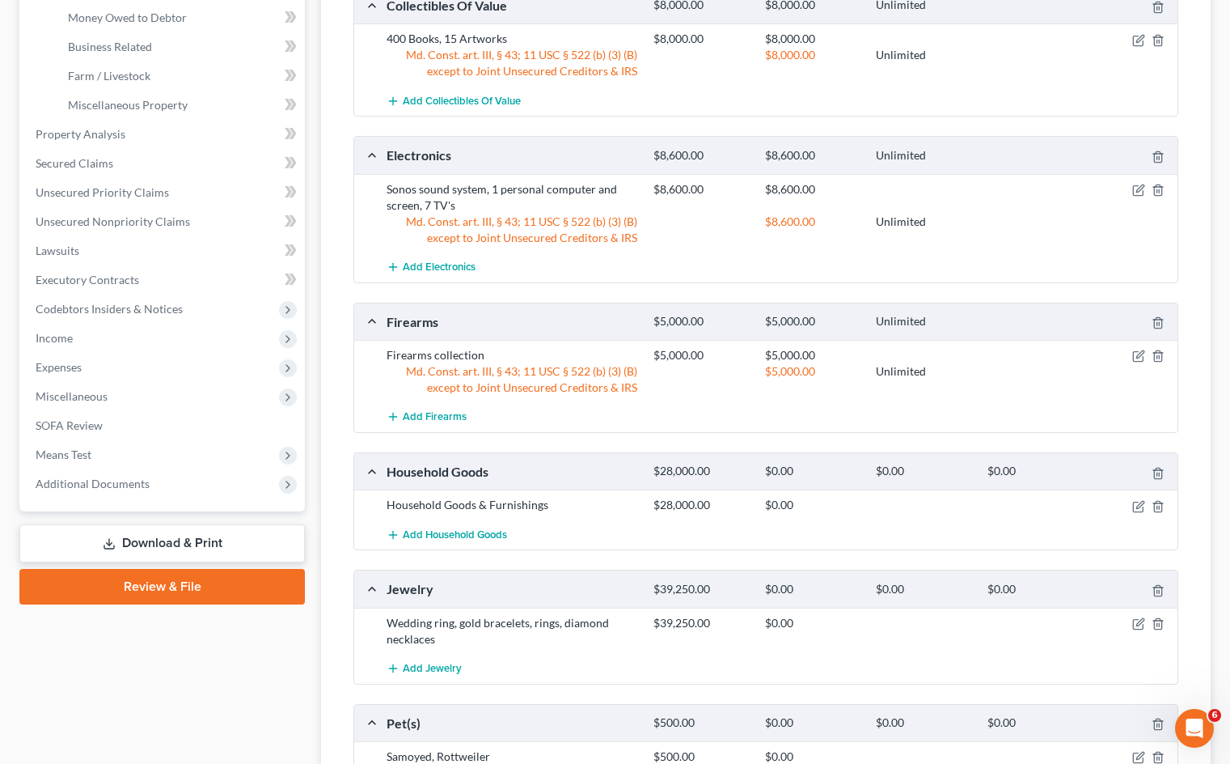
scroll to position [566, 0]
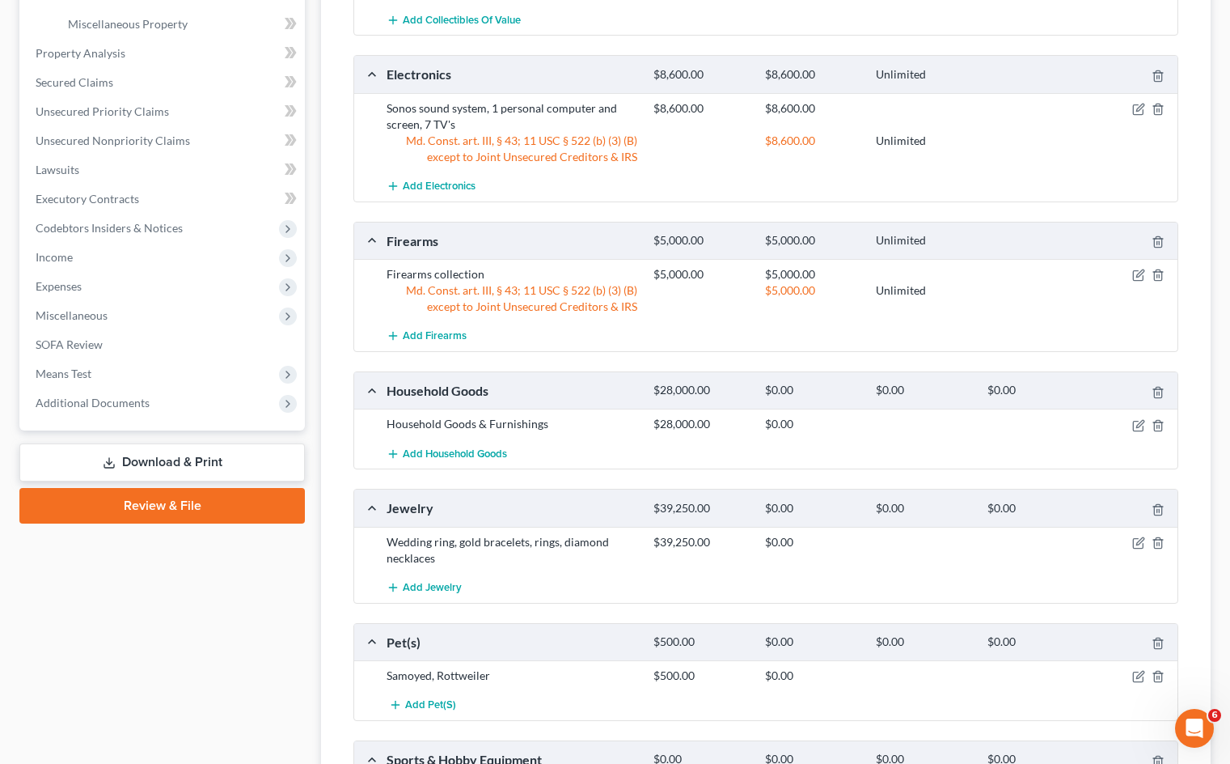
drag, startPoint x: 572, startPoint y: 419, endPoint x: 581, endPoint y: 408, distance: 14.4
click at [572, 419] on div "Household Goods & Furnishings" at bounding box center [512, 424] width 267 height 16
drag, startPoint x: 578, startPoint y: 318, endPoint x: 637, endPoint y: 290, distance: 65.1
click at [578, 318] on div "Firearms collection $5,000.00 $5,000.00 Md. Const. art. III, § 43; 11 USC § 522…" at bounding box center [765, 290] width 823 height 62
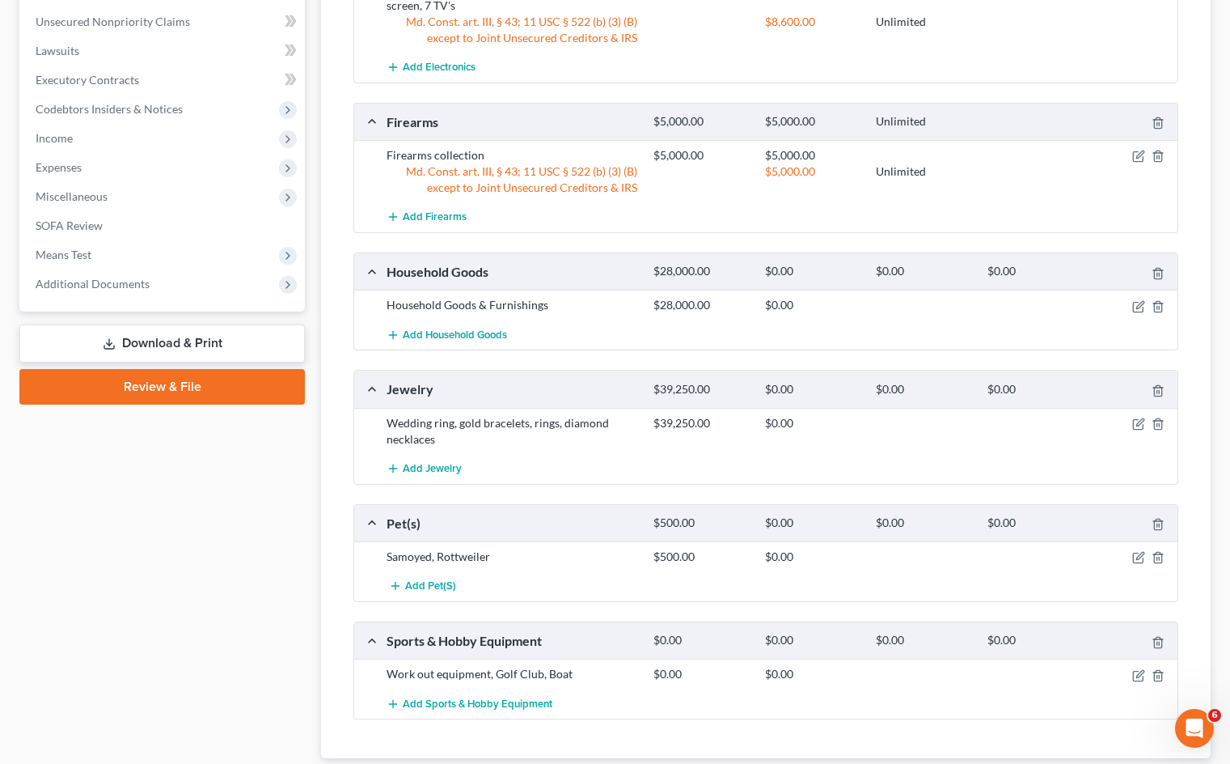
scroll to position [647, 0]
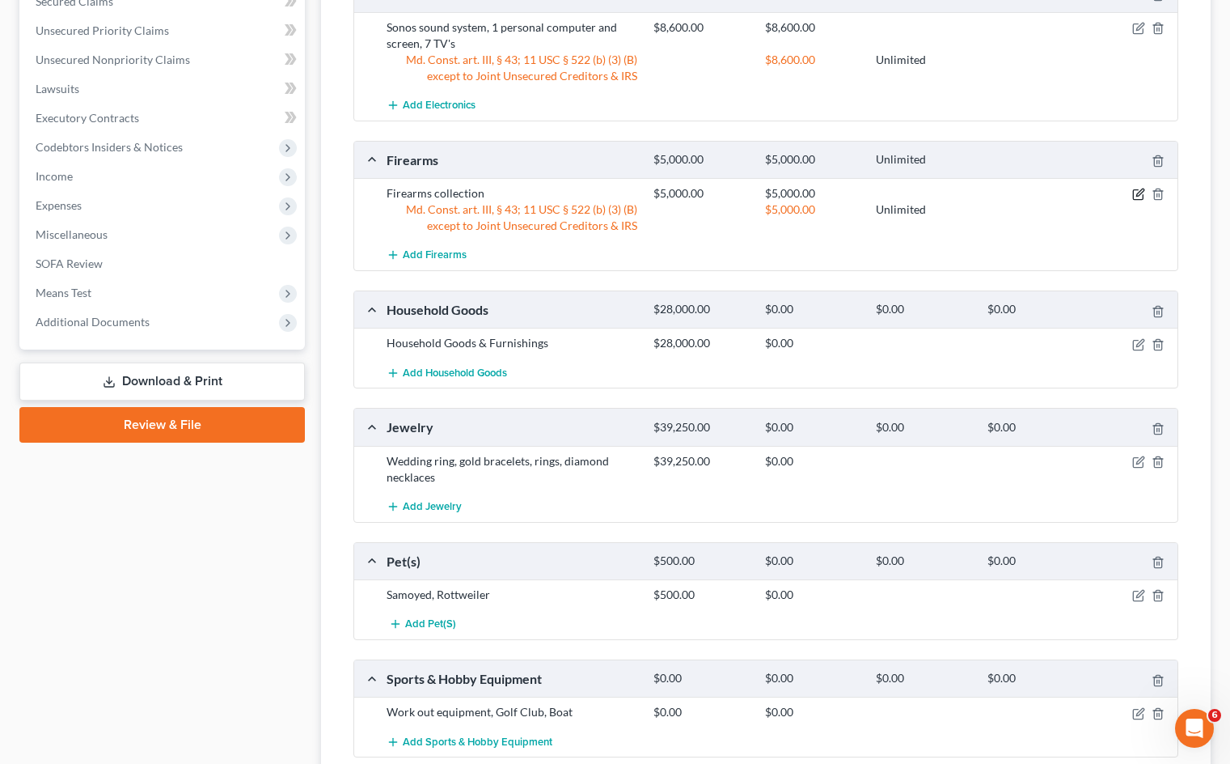
click at [1137, 188] on icon "button" at bounding box center [1138, 194] width 13 height 13
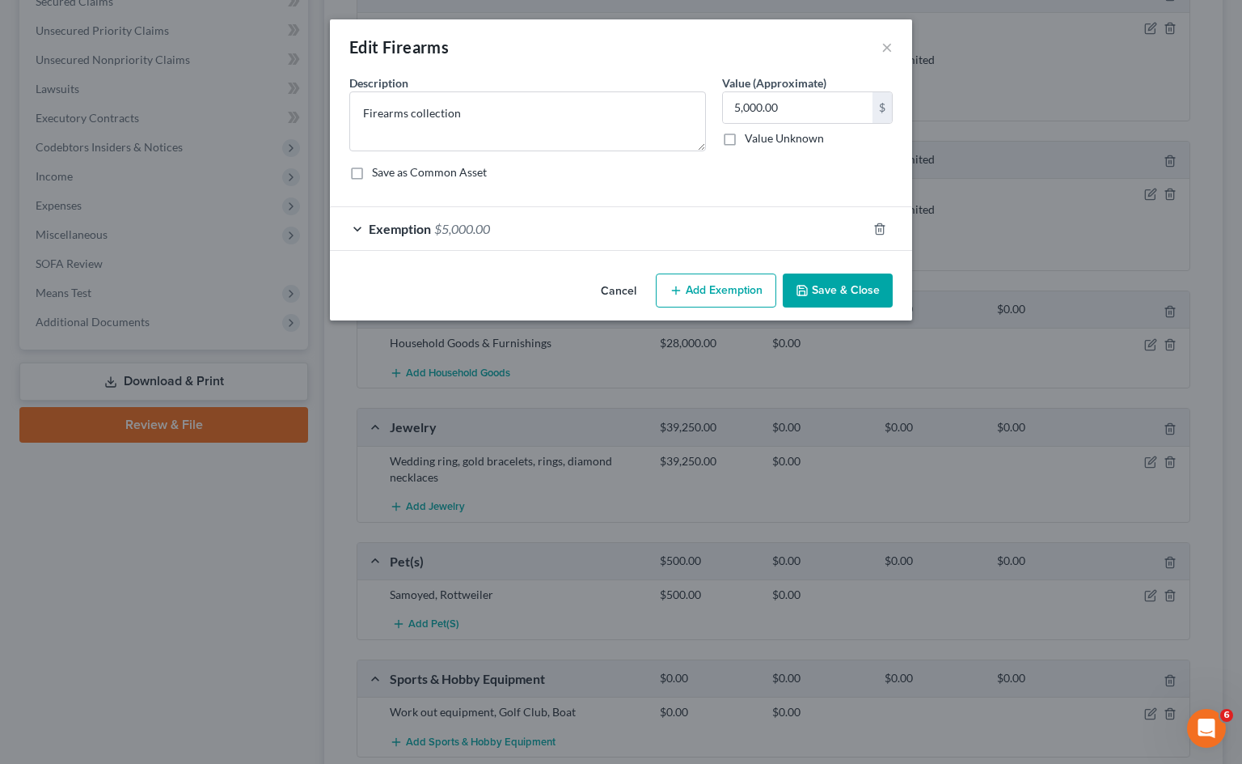
click at [638, 294] on button "Cancel" at bounding box center [618, 291] width 61 height 32
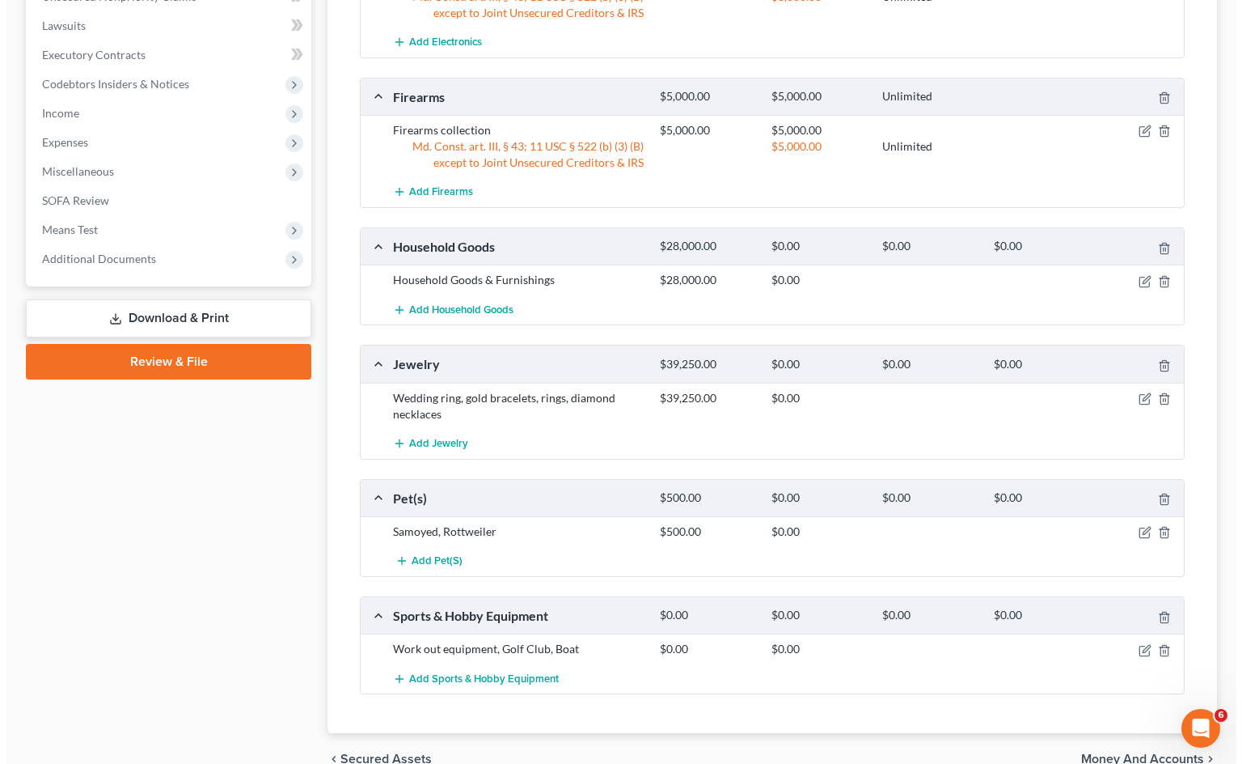
scroll to position [793, 0]
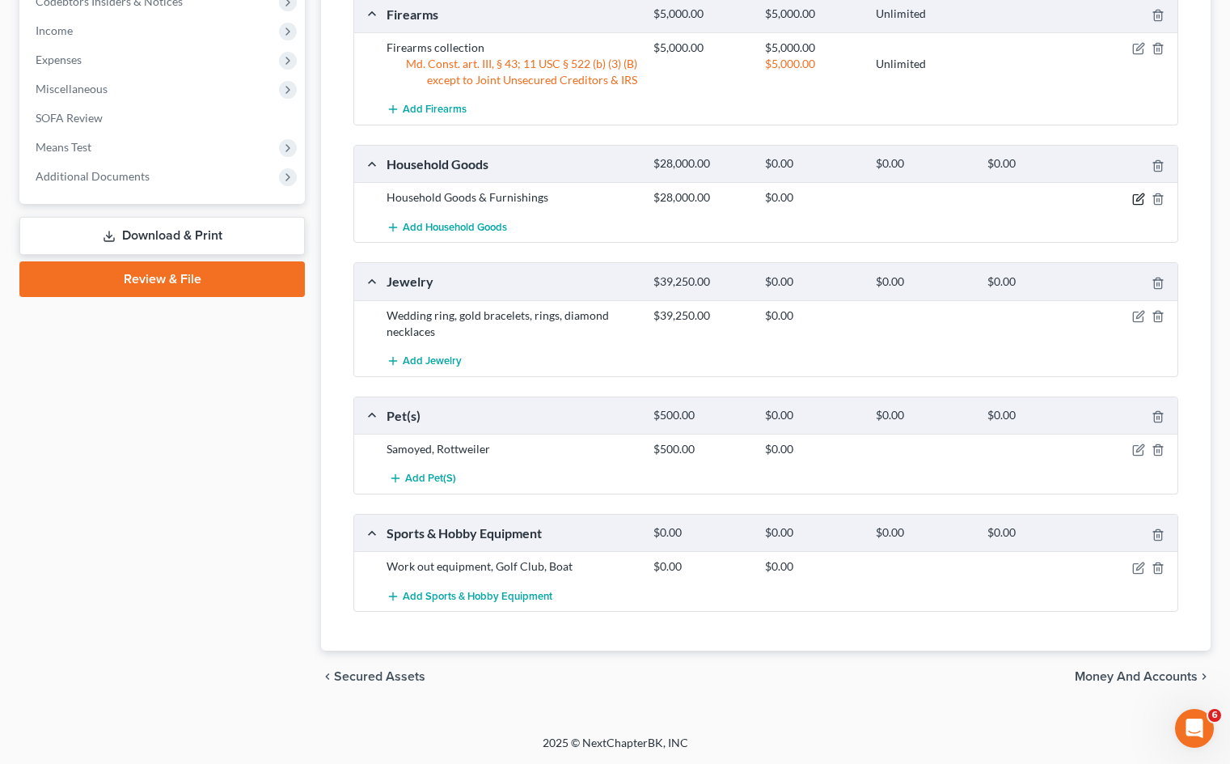
click at [1141, 201] on icon "button" at bounding box center [1138, 199] width 13 height 13
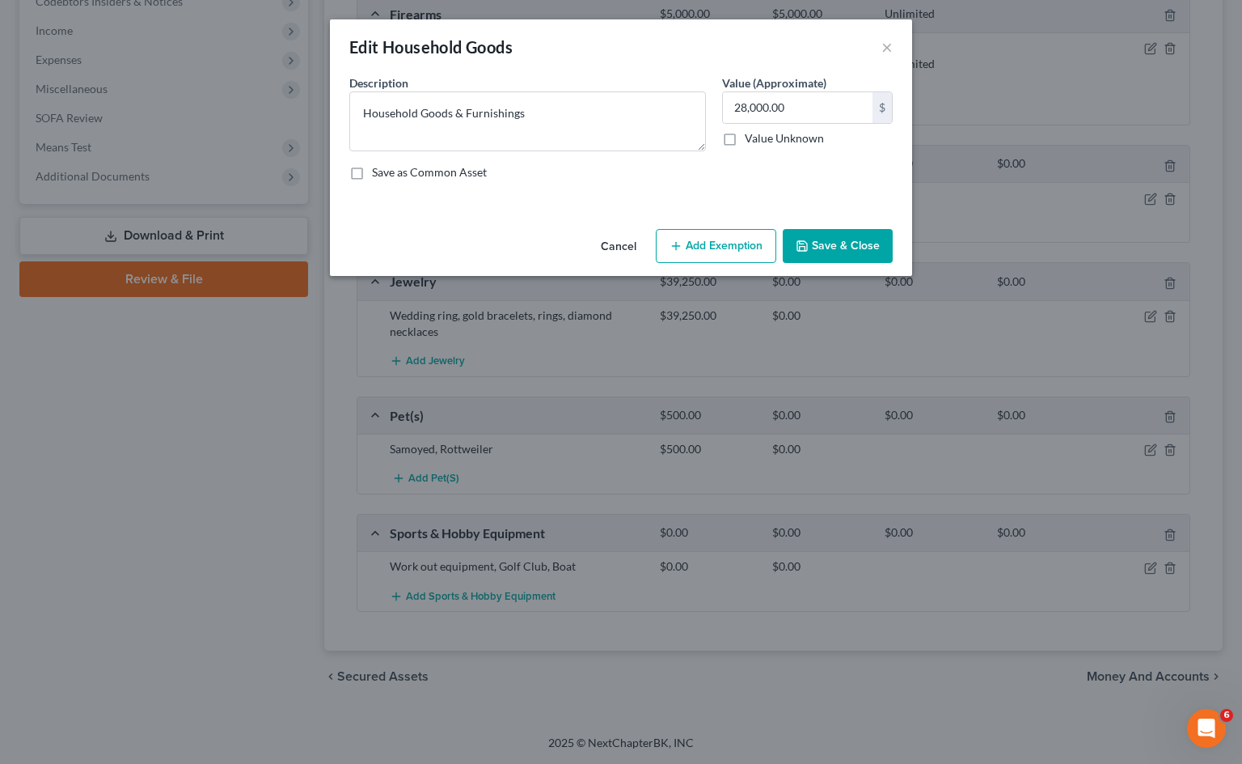
click at [722, 244] on button "Add Exemption" at bounding box center [716, 246] width 121 height 34
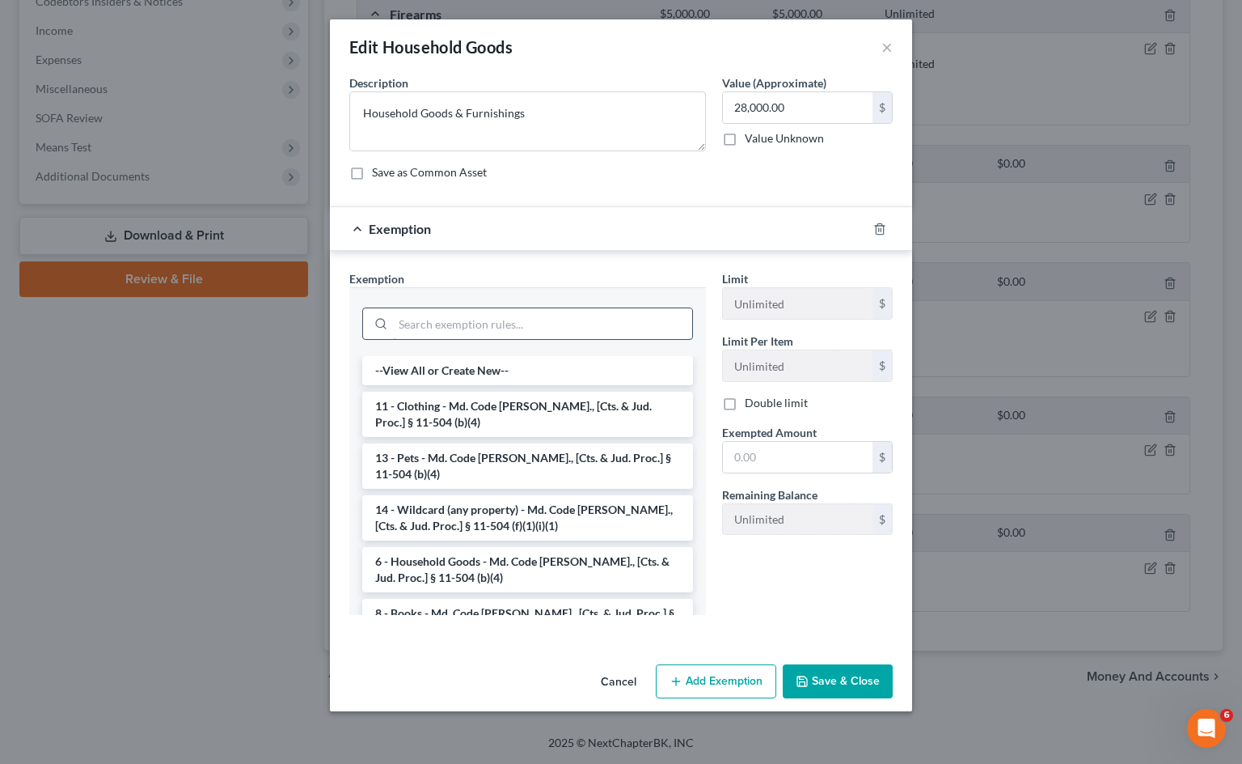
click at [605, 326] on input "search" at bounding box center [542, 323] width 299 height 31
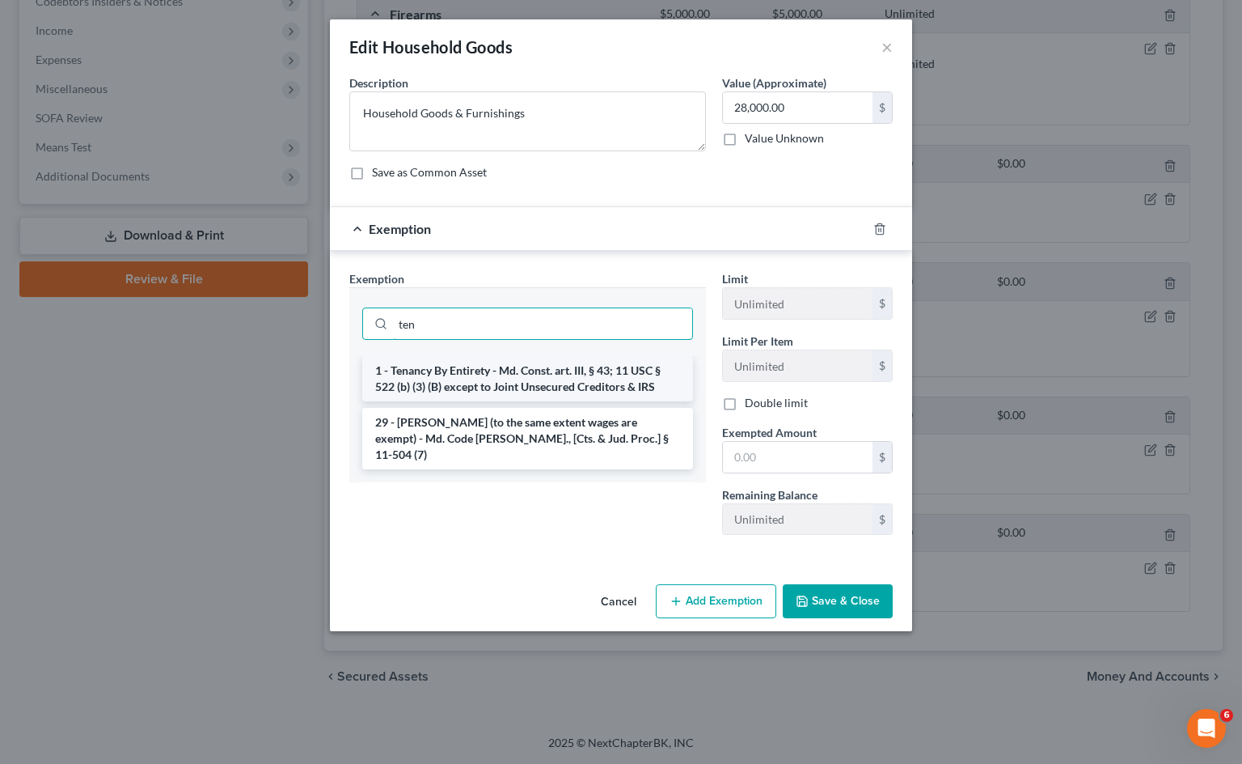
type input "ten"
click at [599, 376] on li "1 - Tenancy By Entirety - Md. Const. art. III, § 43; 11 USC § 522 (b) (3) (B) e…" at bounding box center [527, 378] width 331 height 45
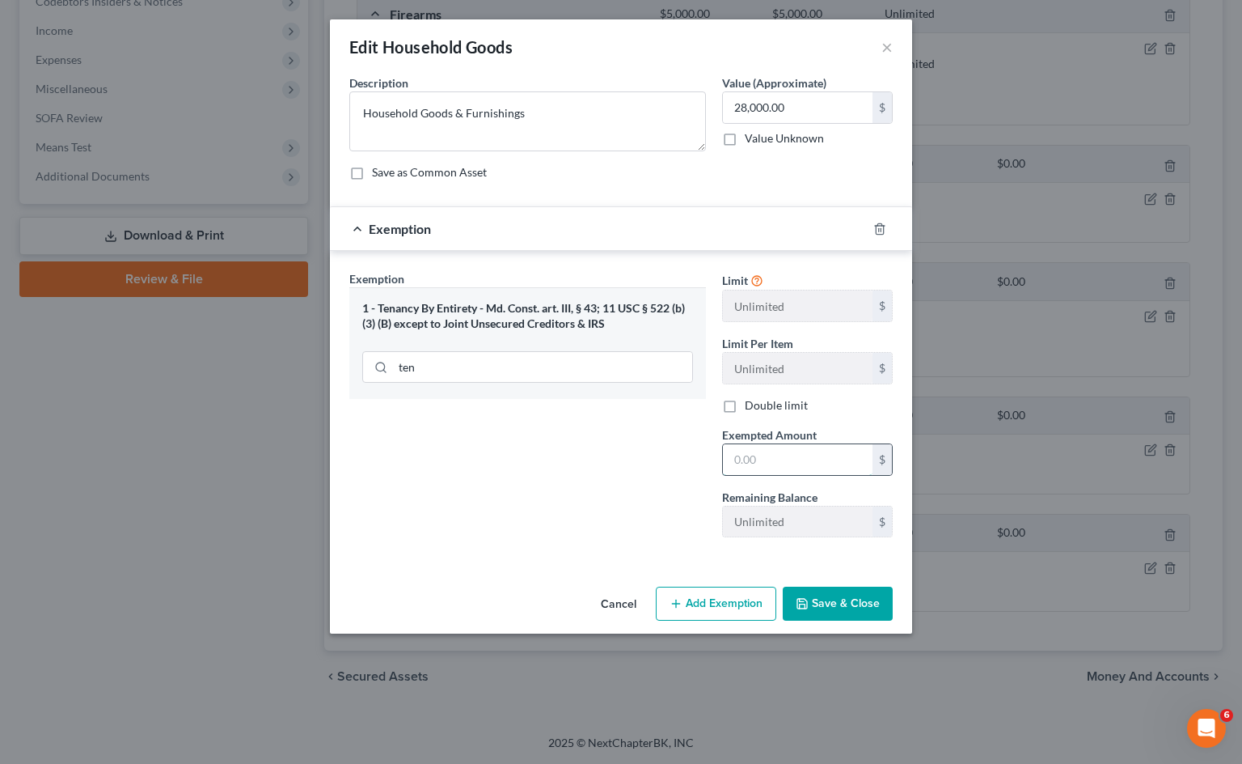
click at [798, 467] on input "text" at bounding box center [798, 459] width 150 height 31
type input "28,000"
click at [863, 598] on button "Save & Close" at bounding box center [838, 603] width 110 height 34
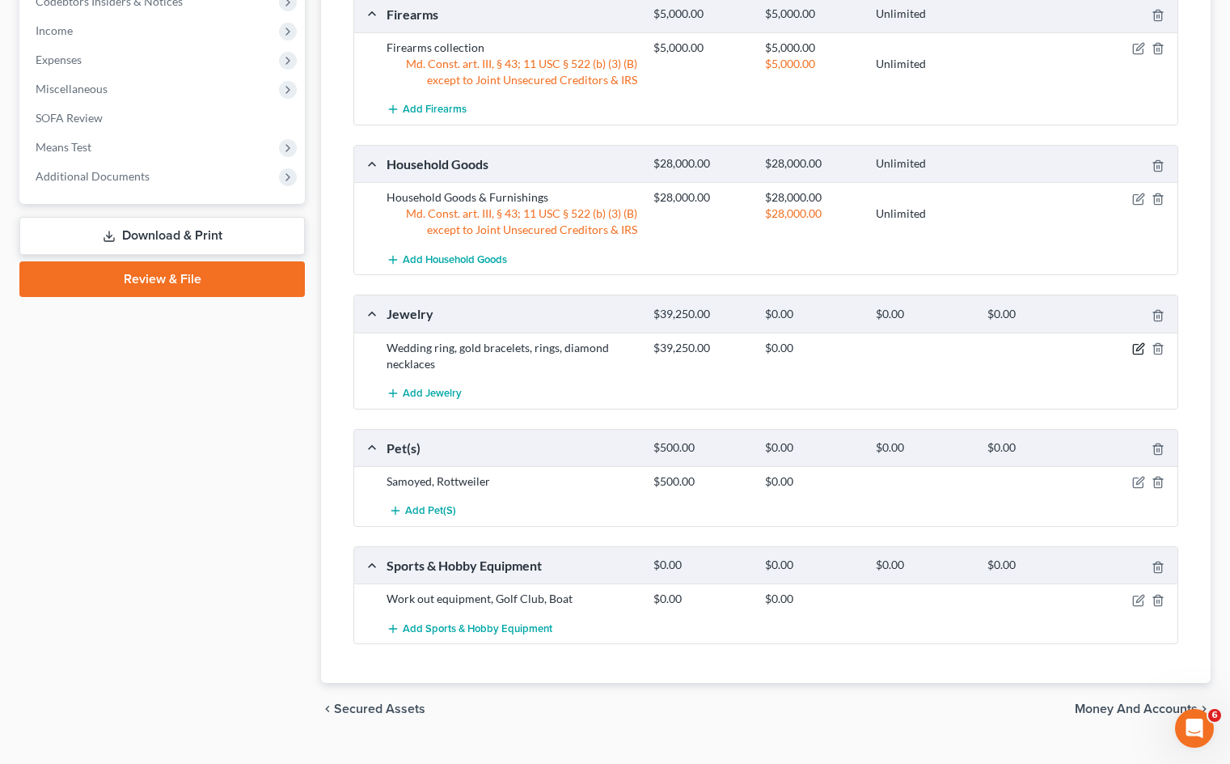
click at [1135, 351] on icon "button" at bounding box center [1138, 348] width 13 height 13
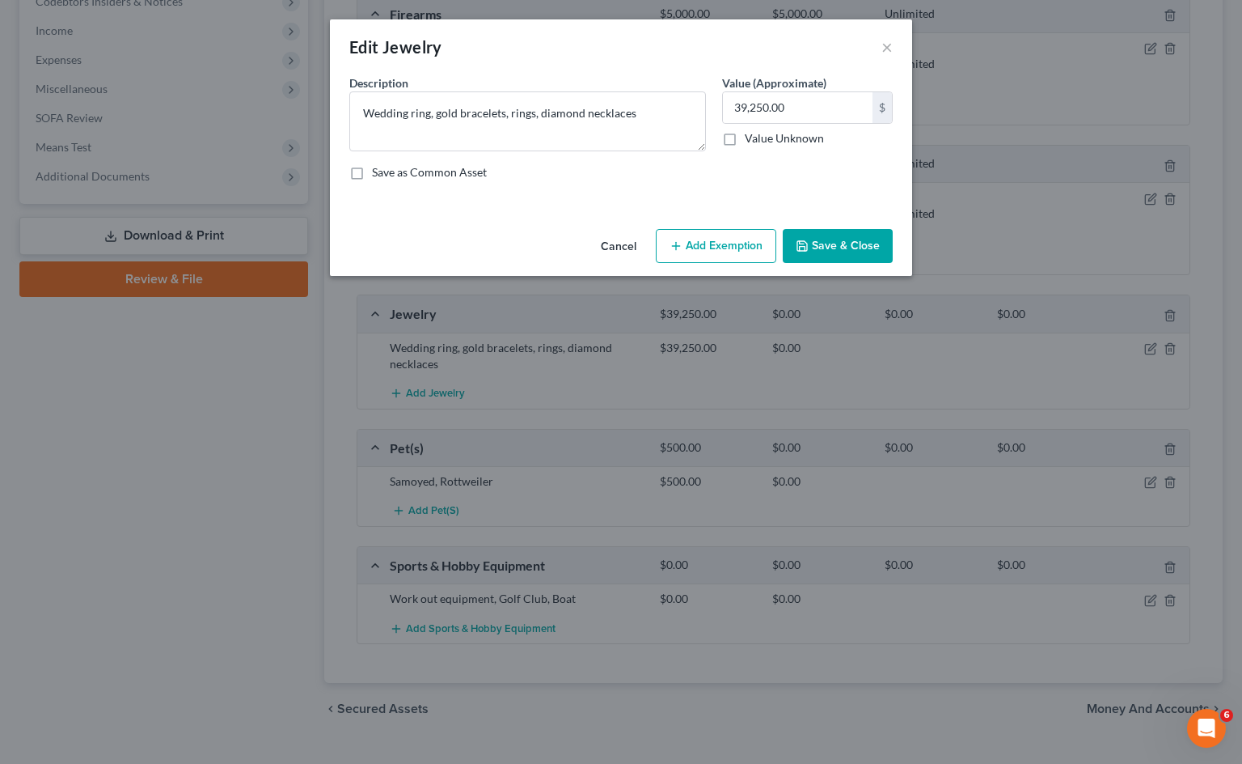
click at [710, 244] on button "Add Exemption" at bounding box center [716, 246] width 121 height 34
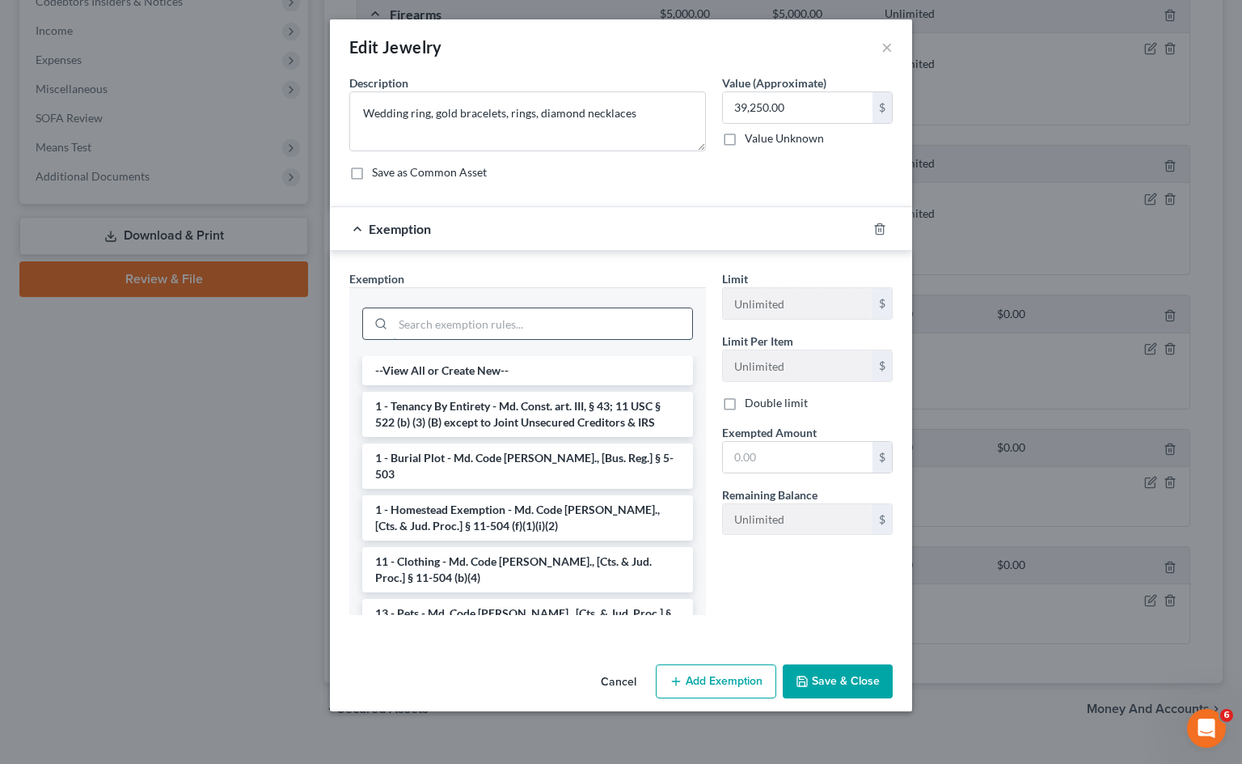
click at [610, 322] on input "search" at bounding box center [542, 323] width 299 height 31
click at [595, 419] on li "1 - Tenancy By Entirety - Md. Const. art. III, § 43; 11 USC § 522 (b) (3) (B) e…" at bounding box center [527, 414] width 331 height 45
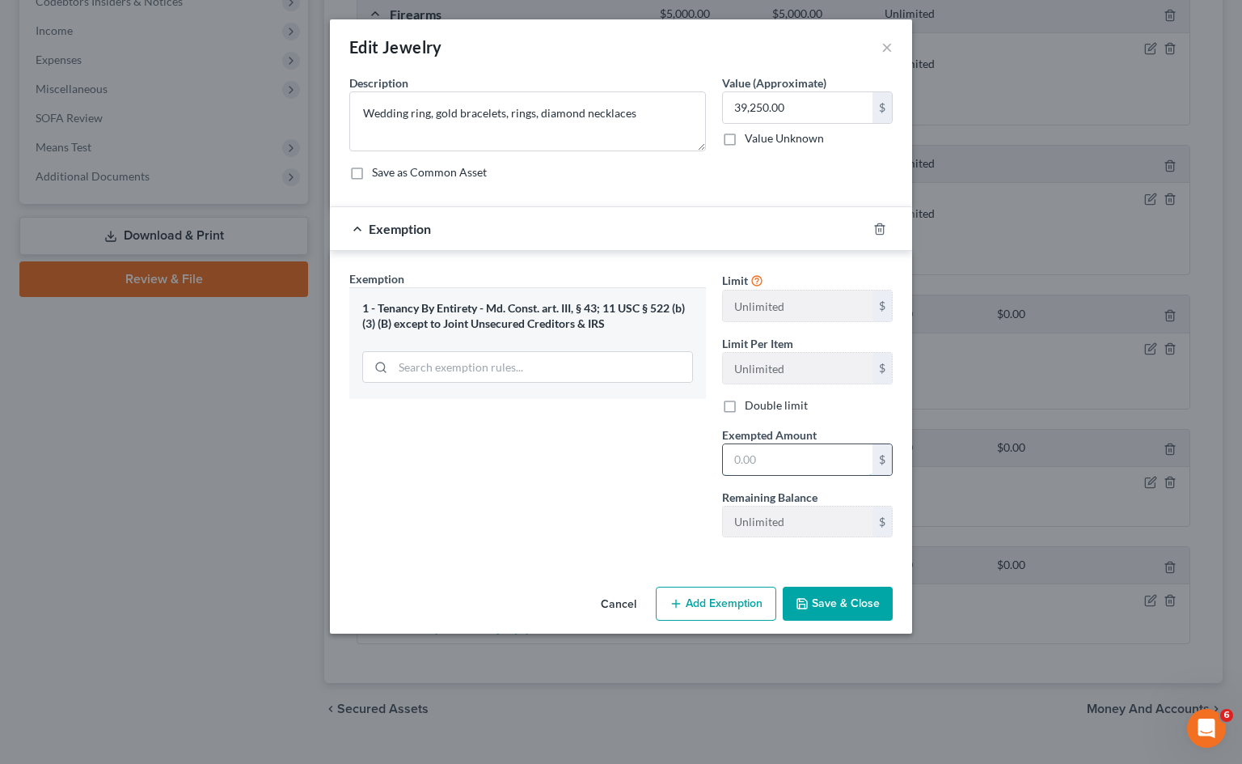
click at [792, 468] on input "text" at bounding box center [798, 459] width 150 height 31
click at [702, 603] on button "Add Exemption" at bounding box center [716, 603] width 121 height 34
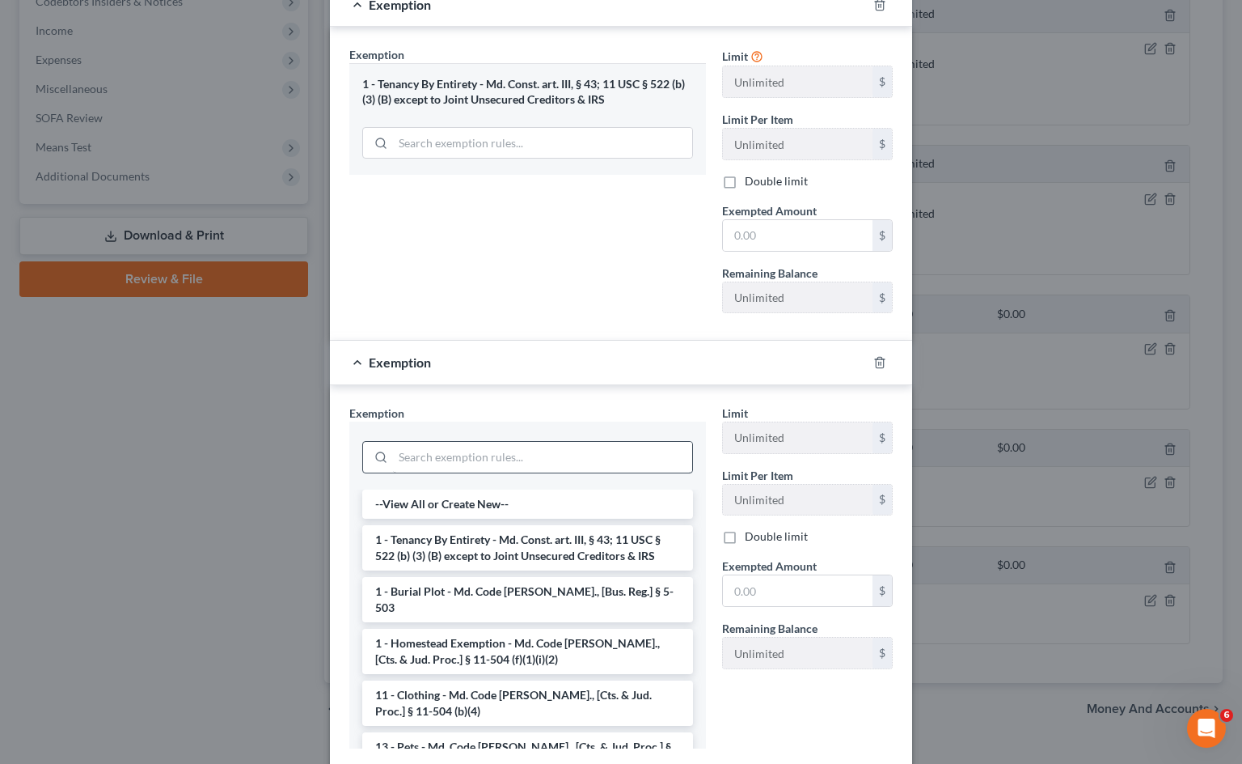
scroll to position [243, 0]
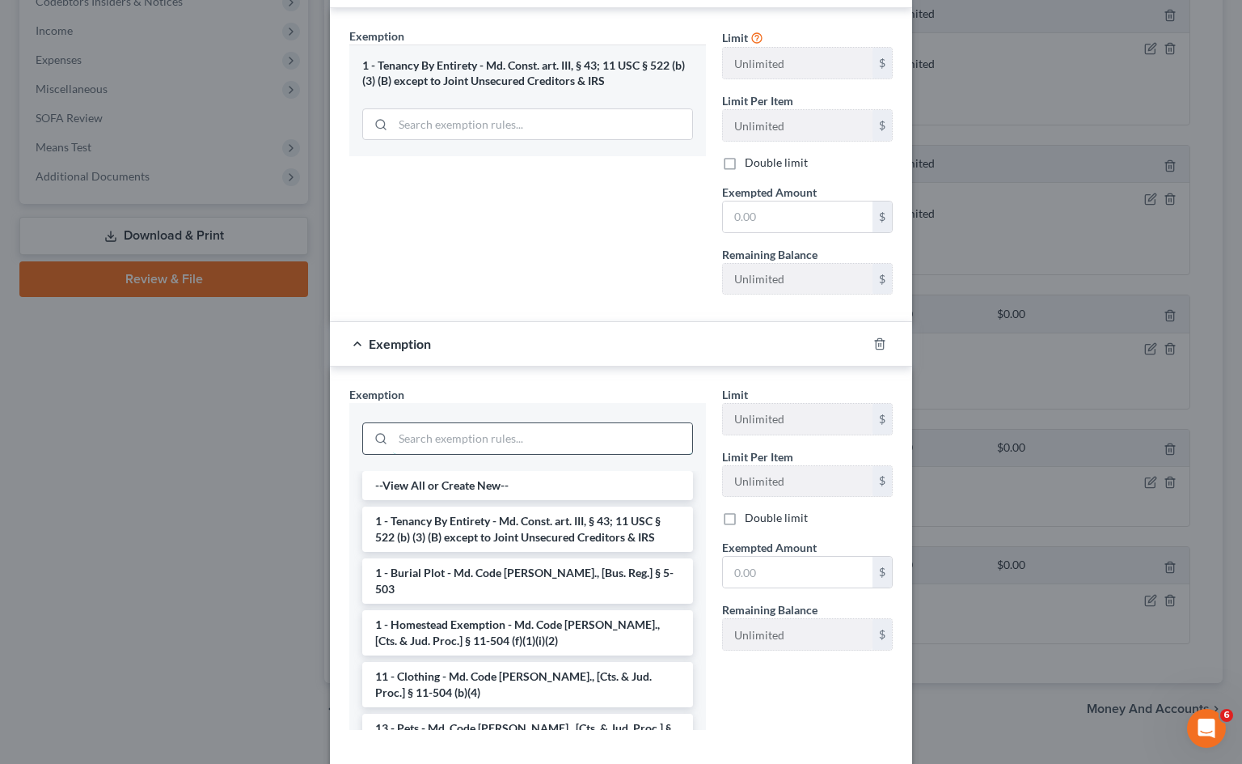
click at [582, 433] on input "search" at bounding box center [542, 438] width 299 height 31
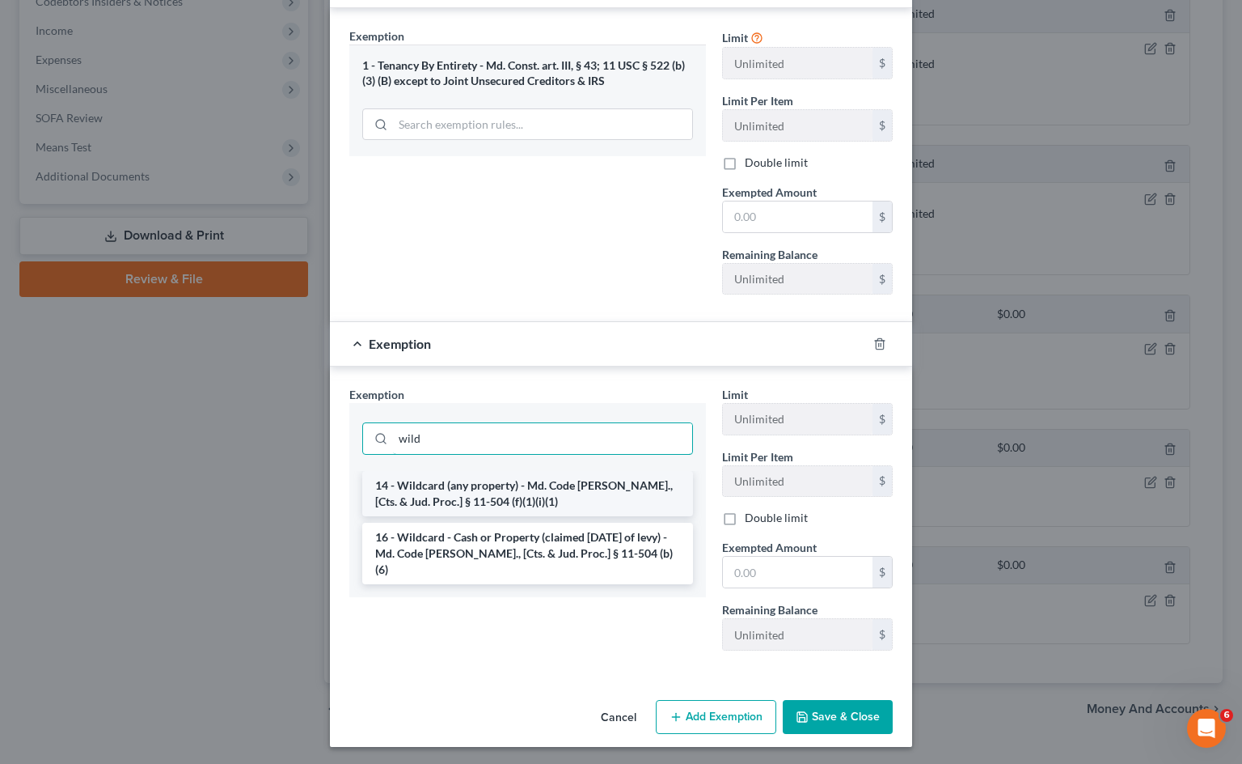
type input "wild"
click at [640, 484] on li "14 - Wildcard (any property) - Md. Code [PERSON_NAME]., [Cts. & Jud. Proc.] § 1…" at bounding box center [527, 493] width 331 height 45
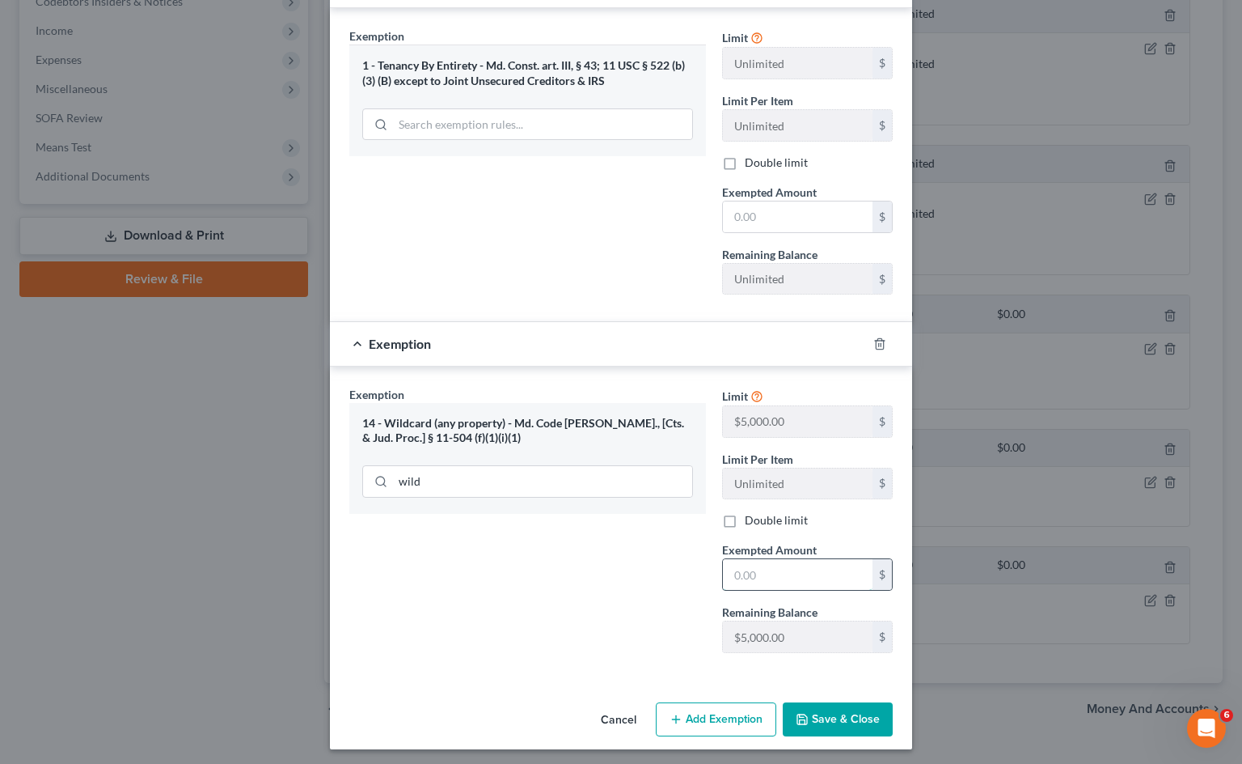
click at [775, 574] on input "text" at bounding box center [798, 574] width 150 height 31
type input "5,000"
click at [648, 263] on div "Exemption Set must be selected for CA. Exemption * 1 - Tenancy By Entirety - Md…" at bounding box center [527, 168] width 373 height 280
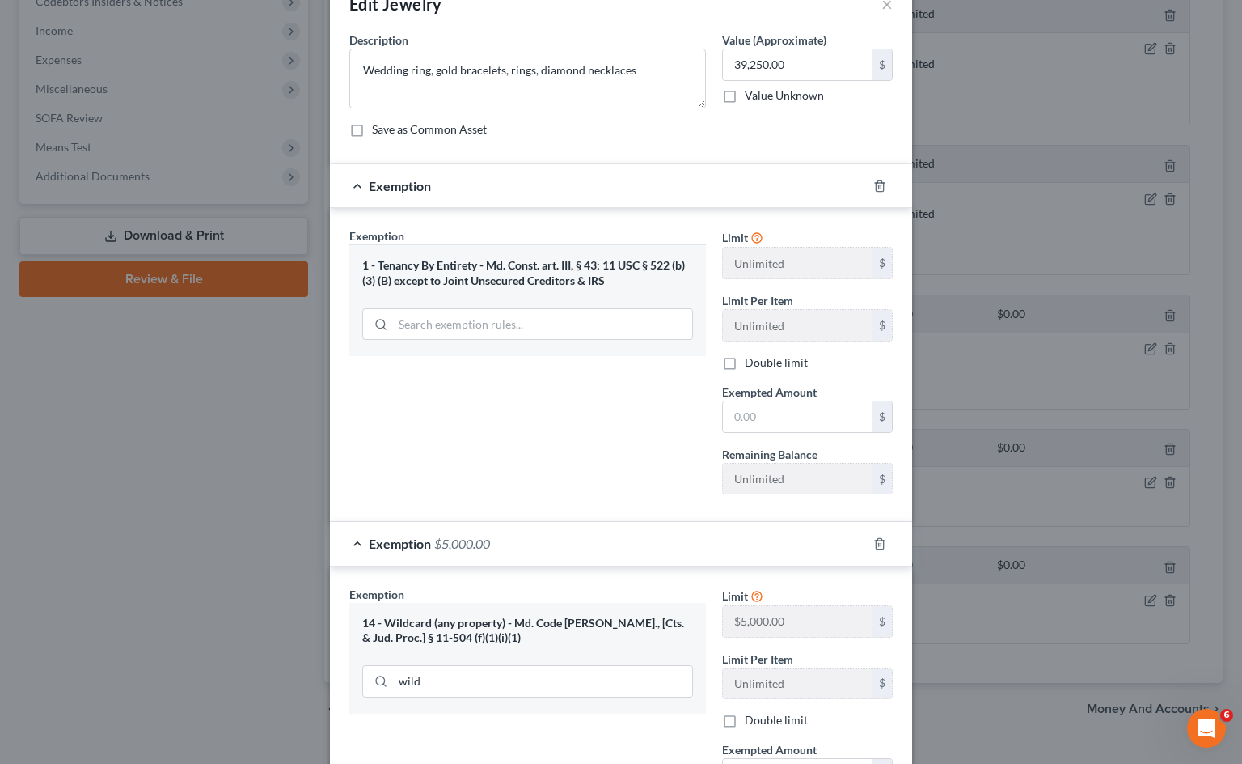
scroll to position [0, 0]
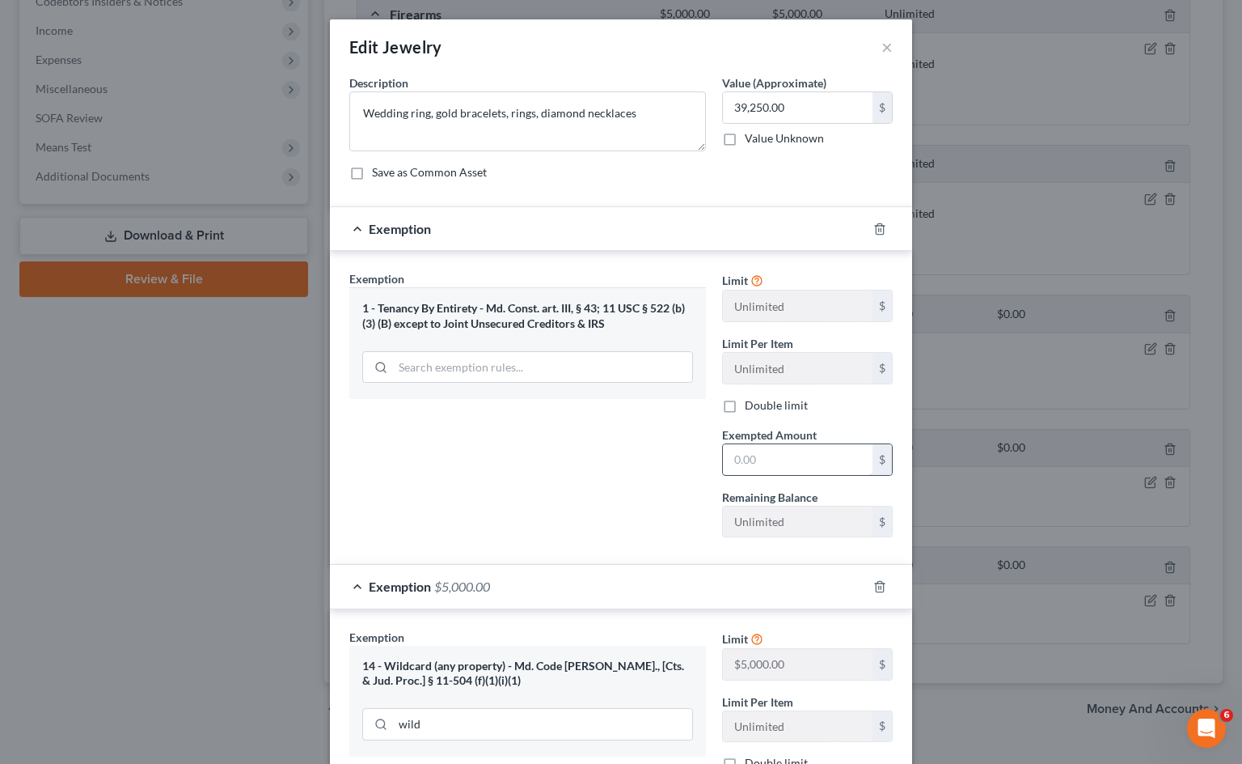
click at [788, 463] on input "text" at bounding box center [798, 459] width 150 height 31
type input "34,250"
click at [616, 405] on div "Exemption Set must be selected for CA. Exemption * 1 - Tenancy By Entirety - Md…" at bounding box center [527, 410] width 373 height 280
click at [878, 586] on icon "button" at bounding box center [879, 586] width 7 height 11
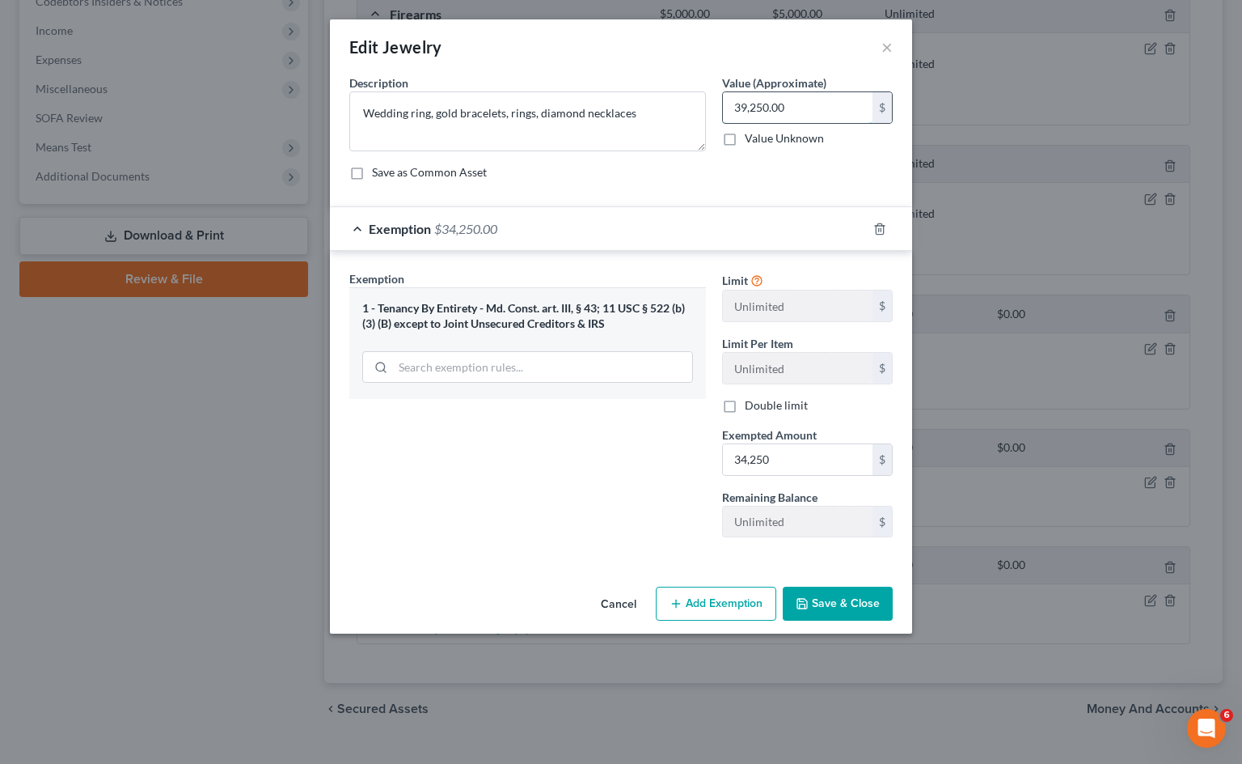
click at [747, 104] on input "39,250.00" at bounding box center [798, 107] width 150 height 31
click at [748, 104] on input "39,250.00" at bounding box center [798, 107] width 150 height 31
type input "34,250.00"
click at [835, 607] on button "Save & Close" at bounding box center [838, 603] width 110 height 34
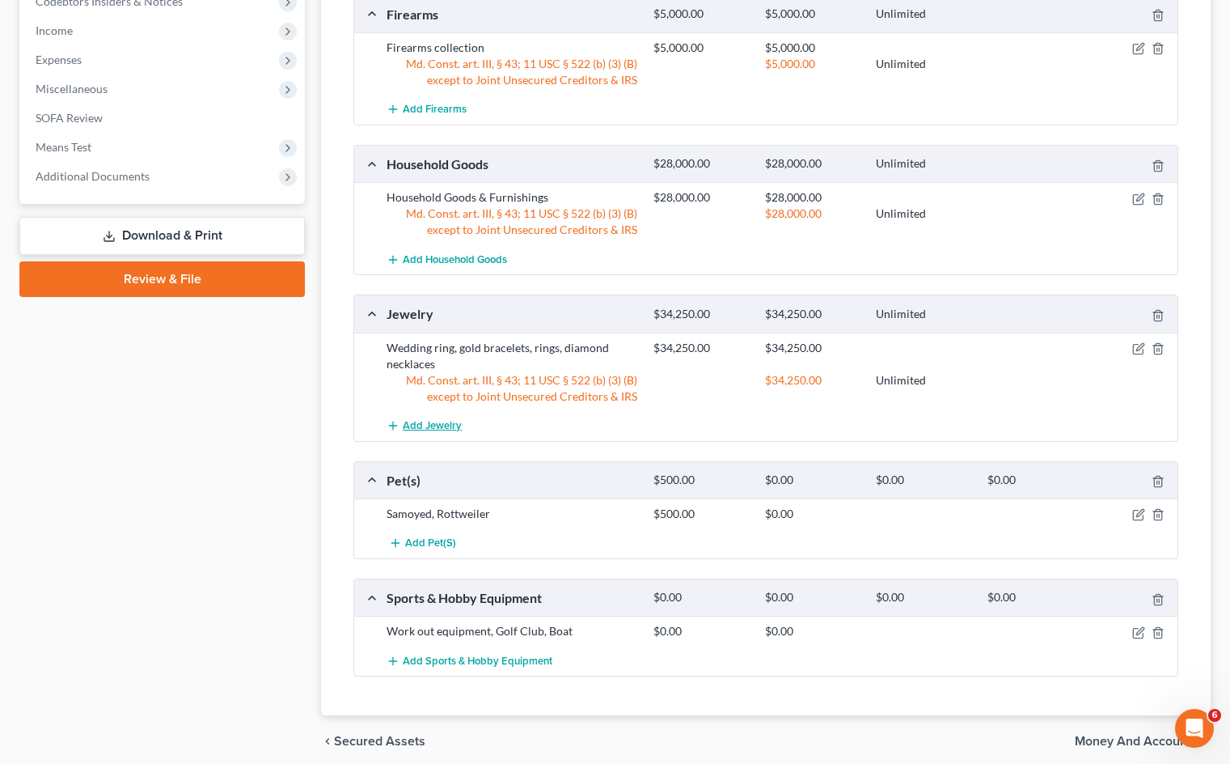
click at [427, 422] on span "Add Jewelry" at bounding box center [432, 425] width 59 height 13
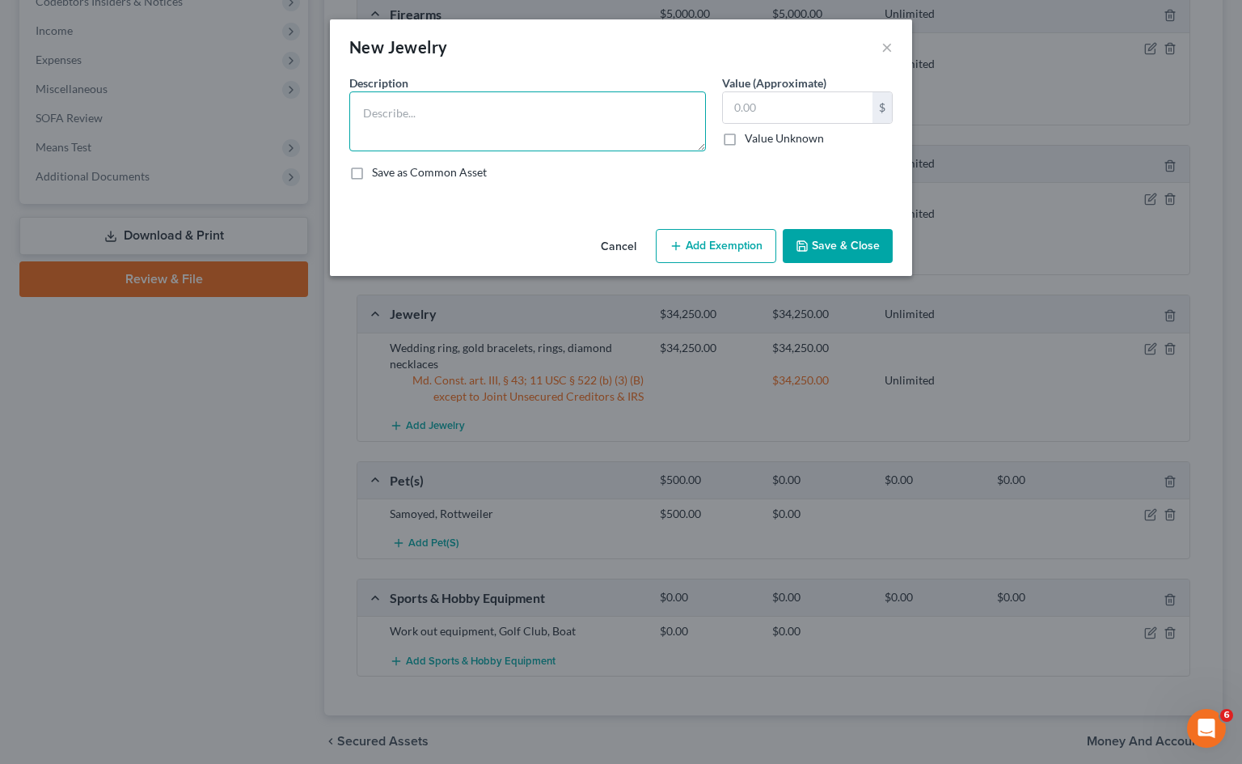
click at [465, 112] on textarea at bounding box center [527, 121] width 357 height 60
type textarea "Engagement ring"
click at [801, 98] on input "text" at bounding box center [798, 107] width 150 height 31
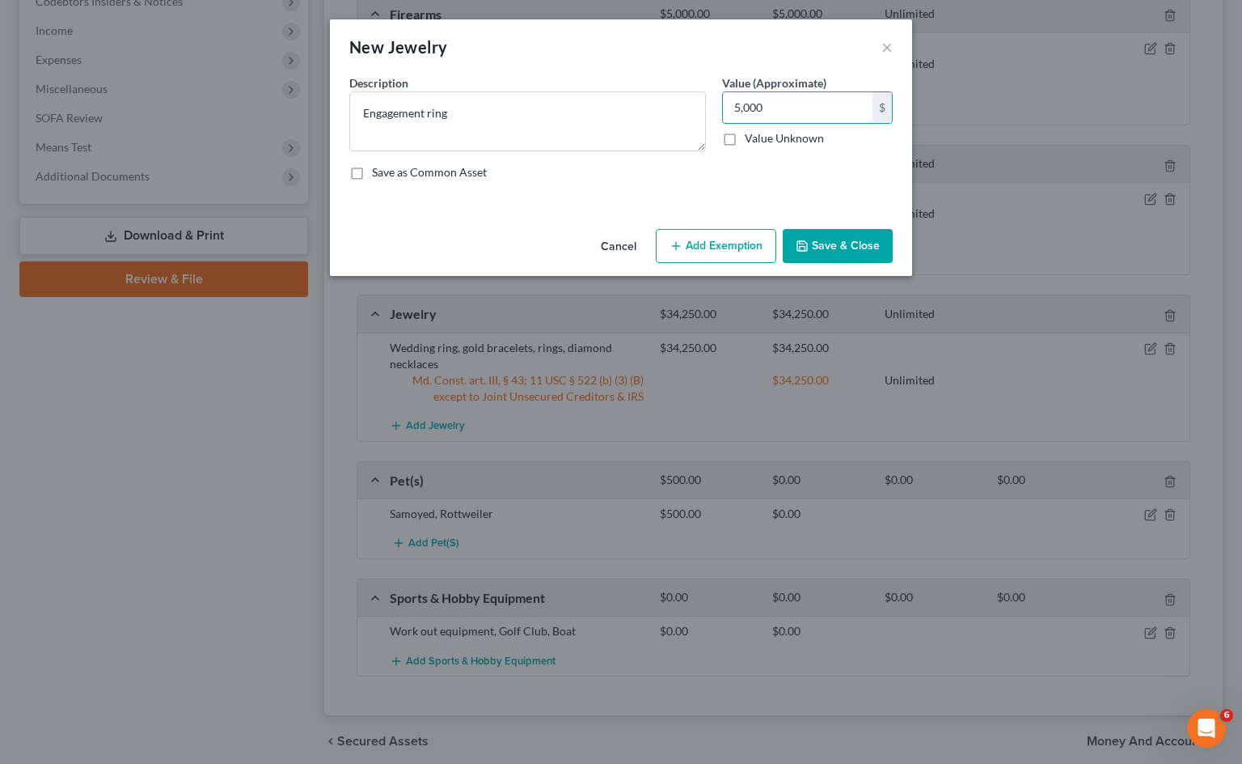
type input "5,000"
click at [718, 254] on button "Add Exemption" at bounding box center [716, 246] width 121 height 34
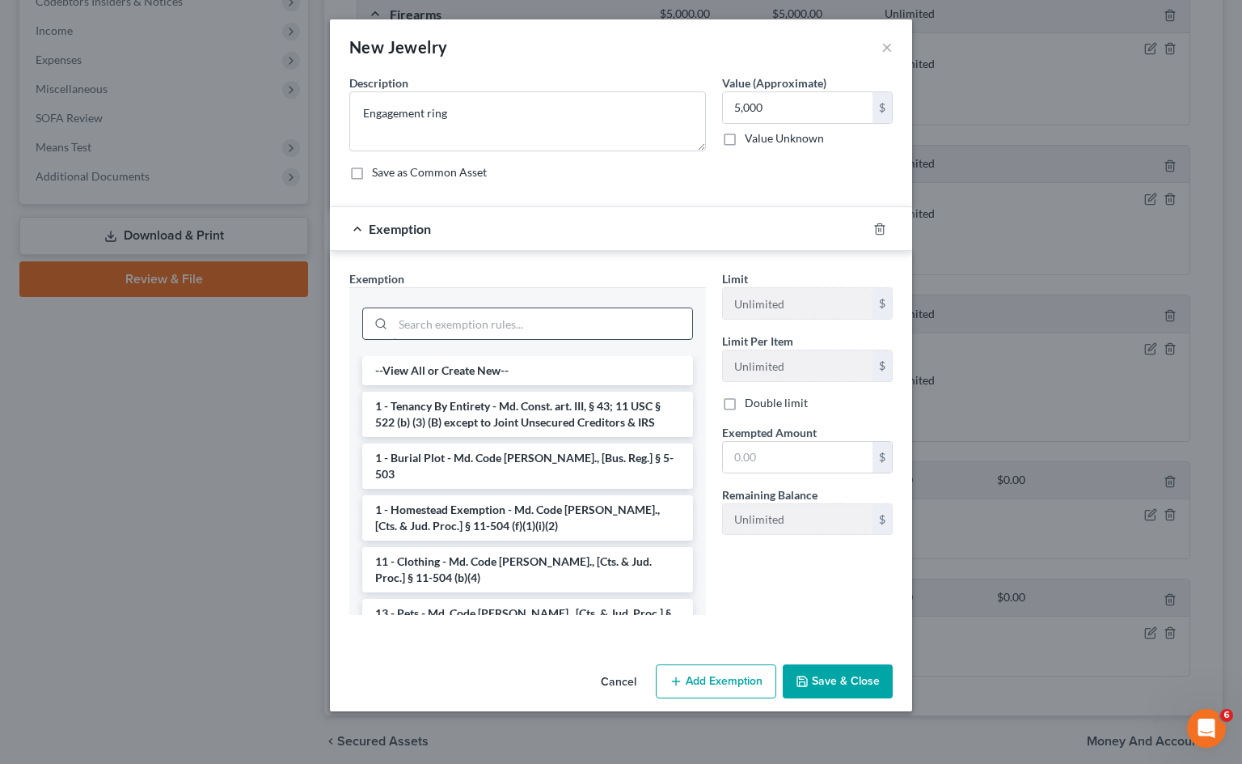
click at [506, 314] on input "search" at bounding box center [542, 323] width 299 height 31
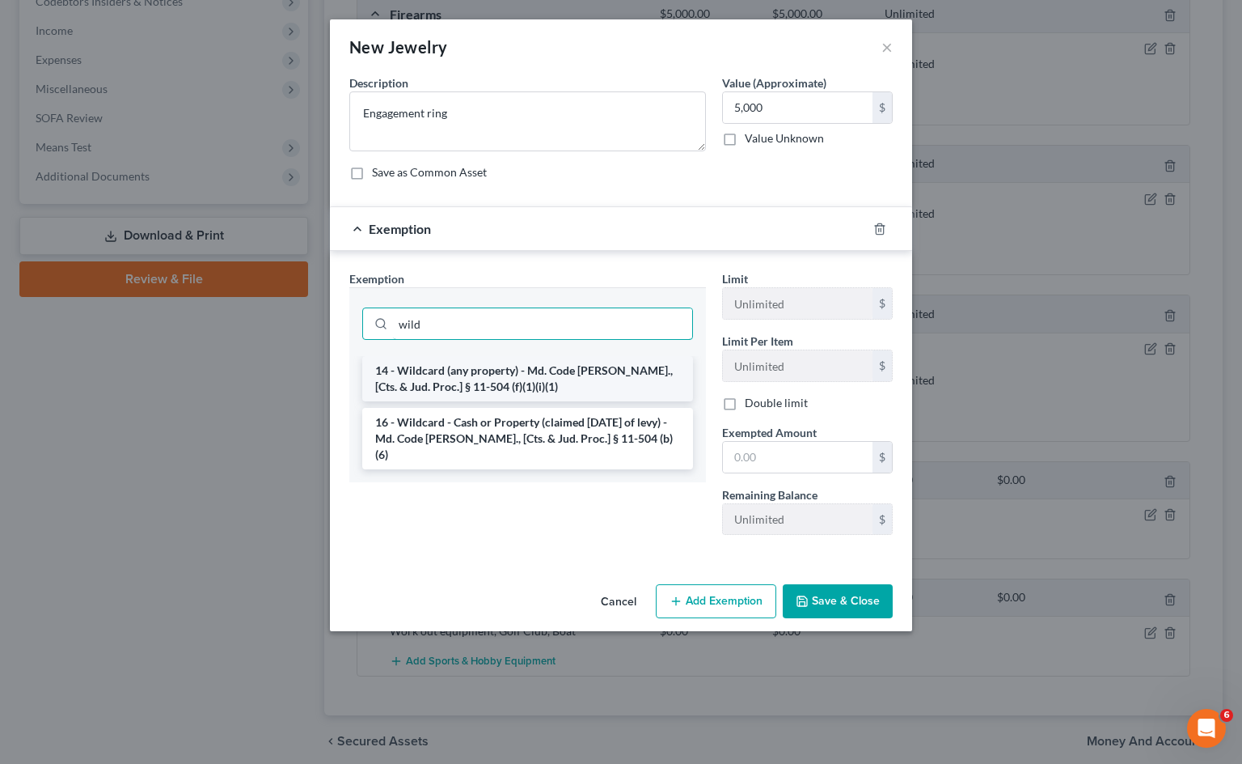
type input "wild"
click at [427, 386] on li "14 - Wildcard (any property) - Md. Code [PERSON_NAME]., [Cts. & Jud. Proc.] § 1…" at bounding box center [527, 378] width 331 height 45
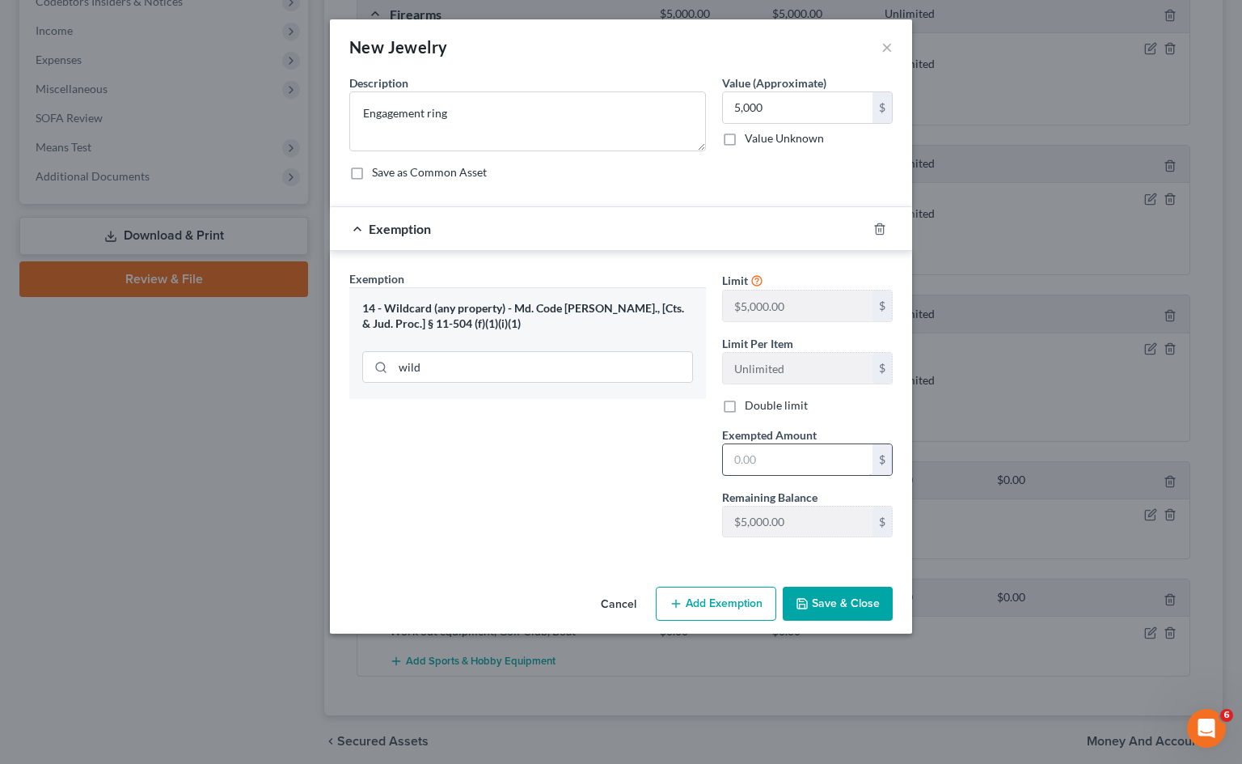
click at [786, 456] on input "text" at bounding box center [798, 459] width 150 height 31
type input "5,000"
click at [632, 453] on div "Exemption Set must be selected for CA. Exemption * 14 - Wildcard (any property)…" at bounding box center [527, 410] width 373 height 280
click at [836, 603] on button "Save & Close" at bounding box center [838, 603] width 110 height 34
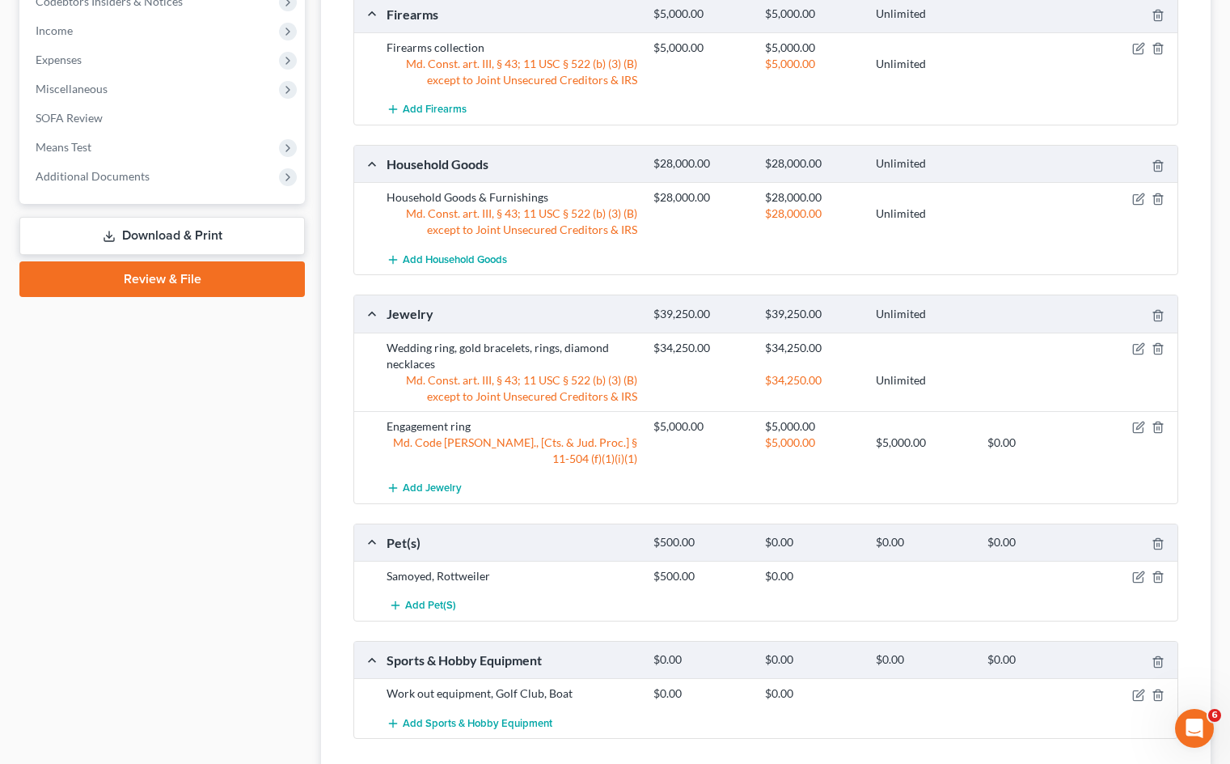
click at [1200, 430] on div "Personal Items Select Item Type Clothing Collectibles Of Value Electronics Fire…" at bounding box center [766, 108] width 890 height 1337
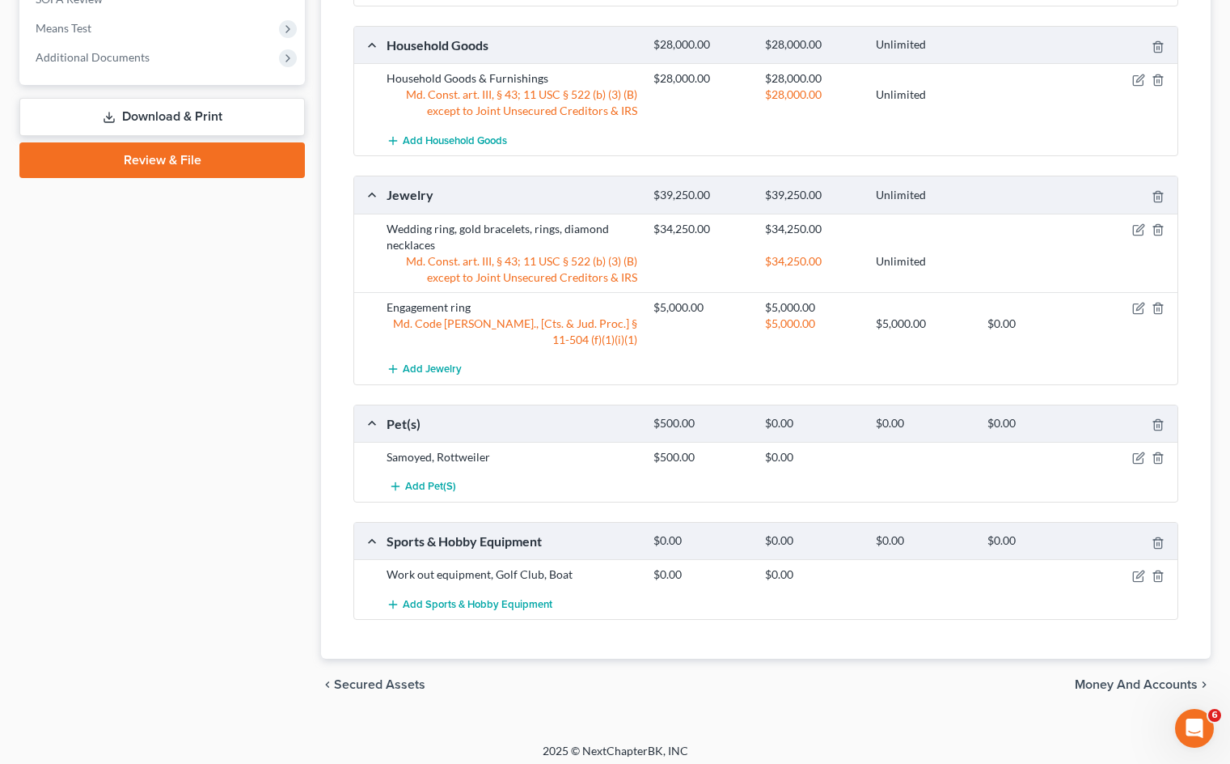
scroll to position [920, 0]
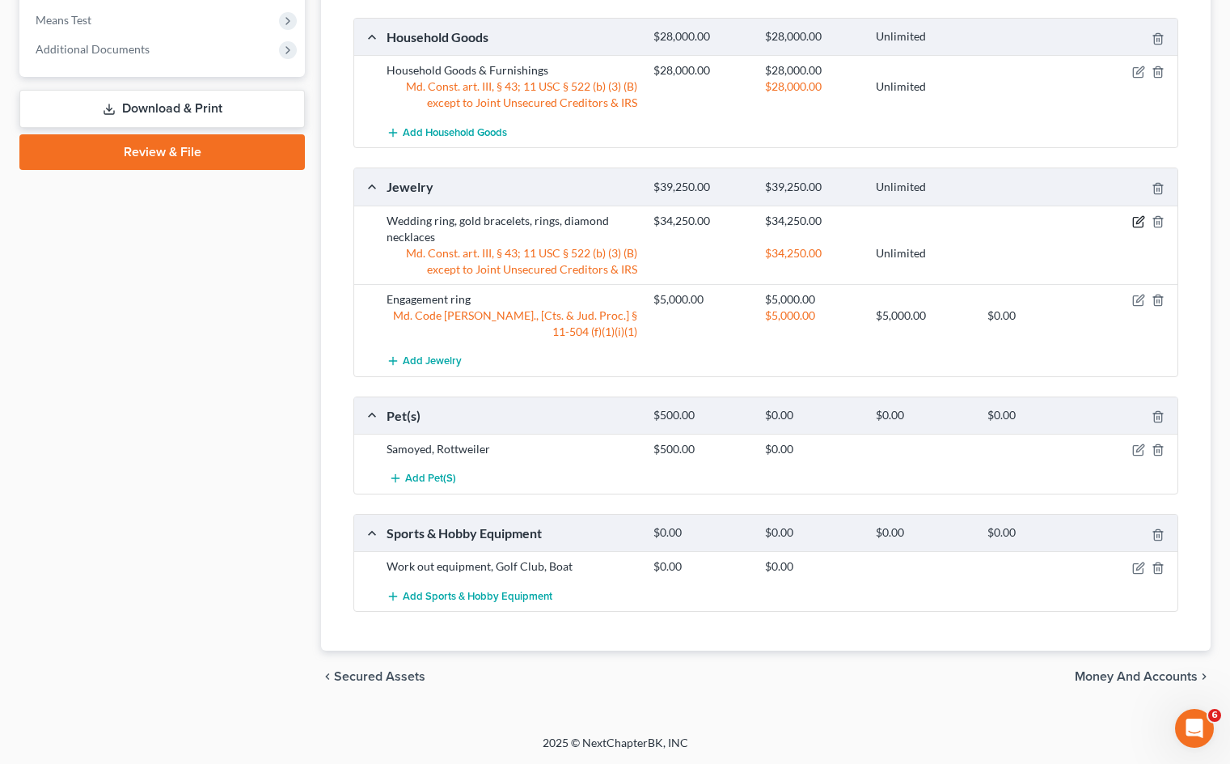
click at [1137, 223] on icon "button" at bounding box center [1140, 219] width 7 height 7
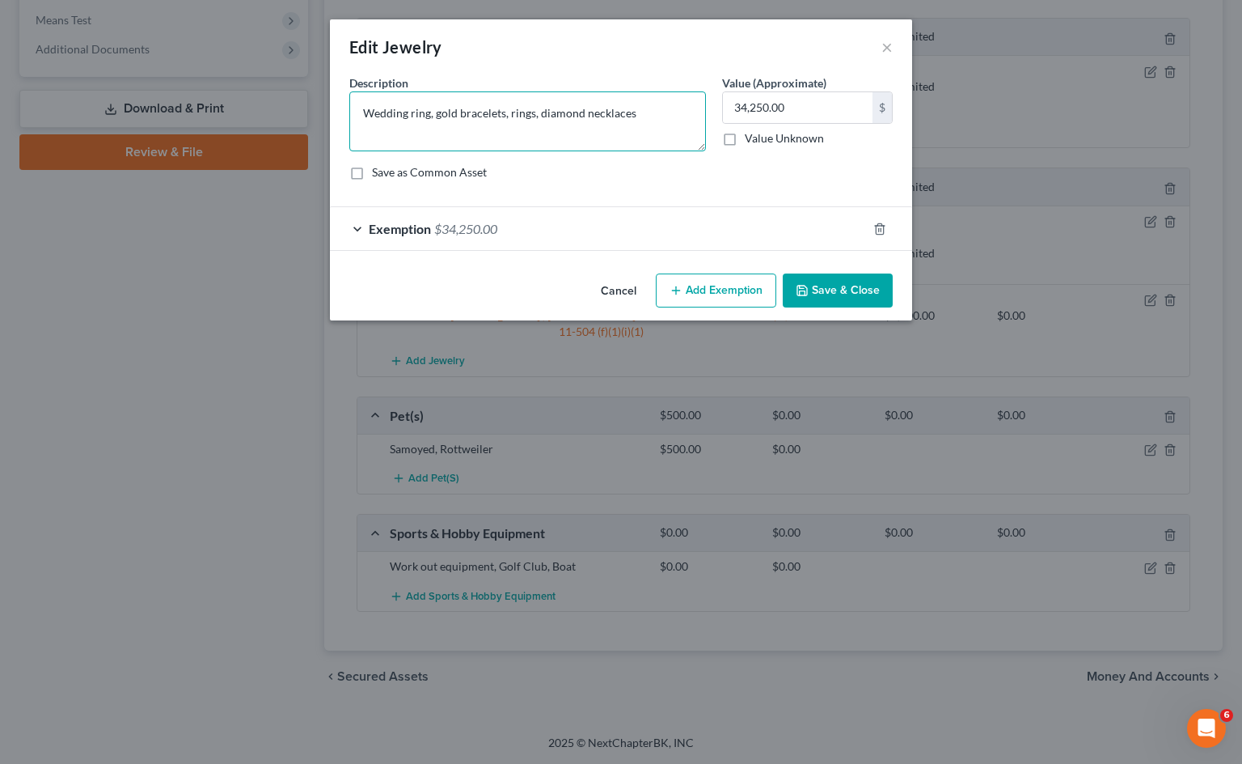
drag, startPoint x: 440, startPoint y: 112, endPoint x: 366, endPoint y: 113, distance: 74.4
click at [366, 113] on textarea "Wedding ring, gold bracelets, rings, diamond necklaces" at bounding box center [527, 121] width 357 height 60
type textarea "Gold bracelets, rings, diamond necklaces"
click at [845, 286] on button "Save & Close" at bounding box center [838, 290] width 110 height 34
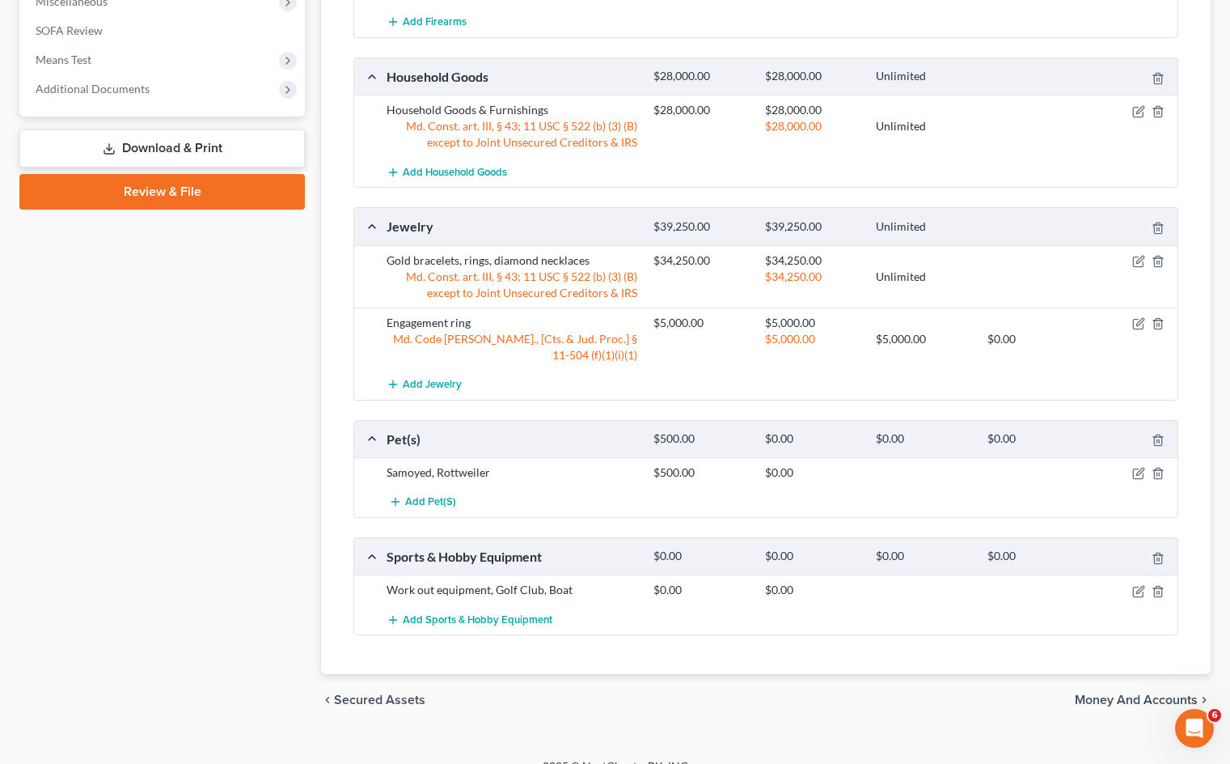
scroll to position [904, 0]
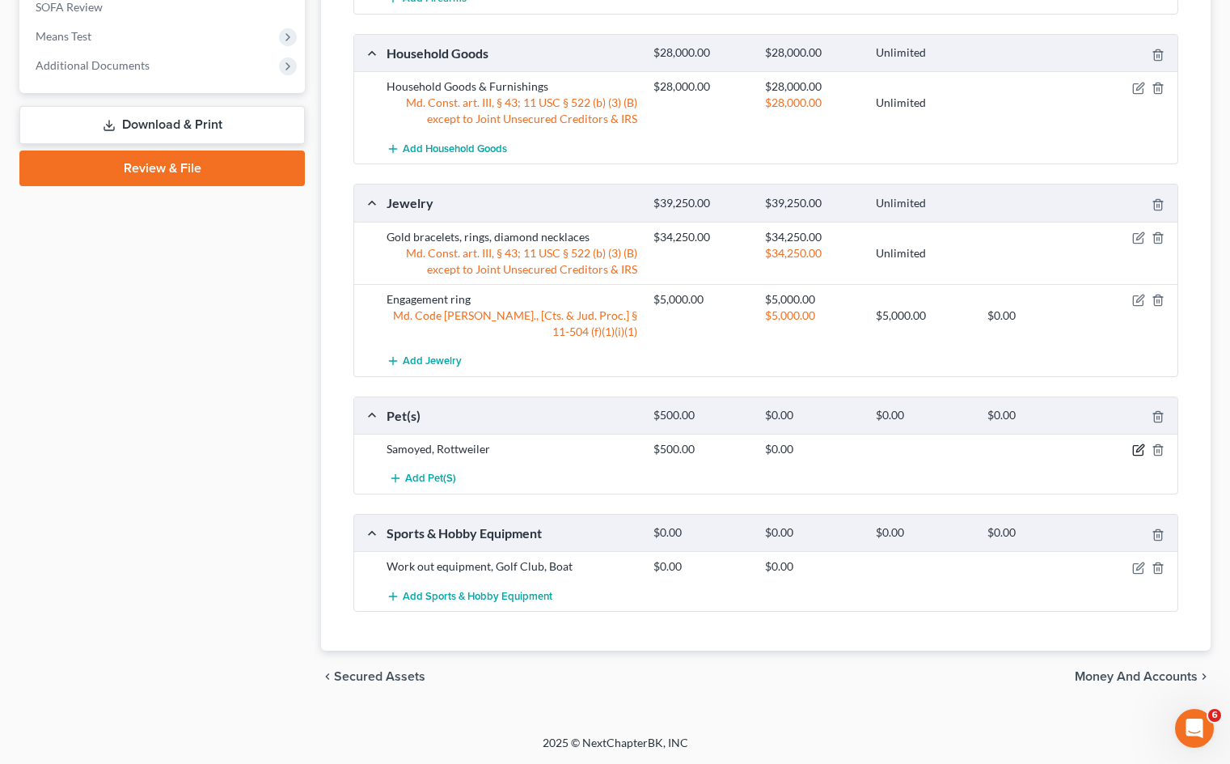
click at [1137, 453] on icon "button" at bounding box center [1138, 449] width 13 height 13
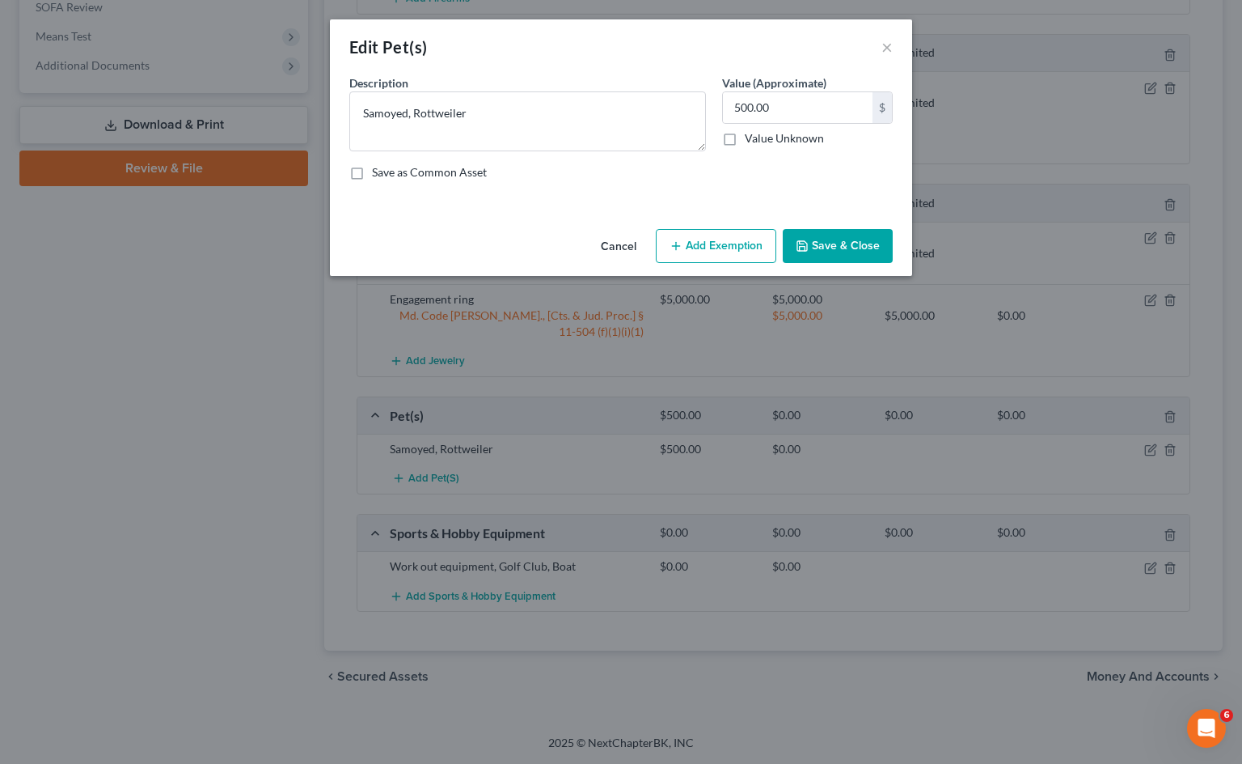
click at [745, 249] on button "Add Exemption" at bounding box center [716, 246] width 121 height 34
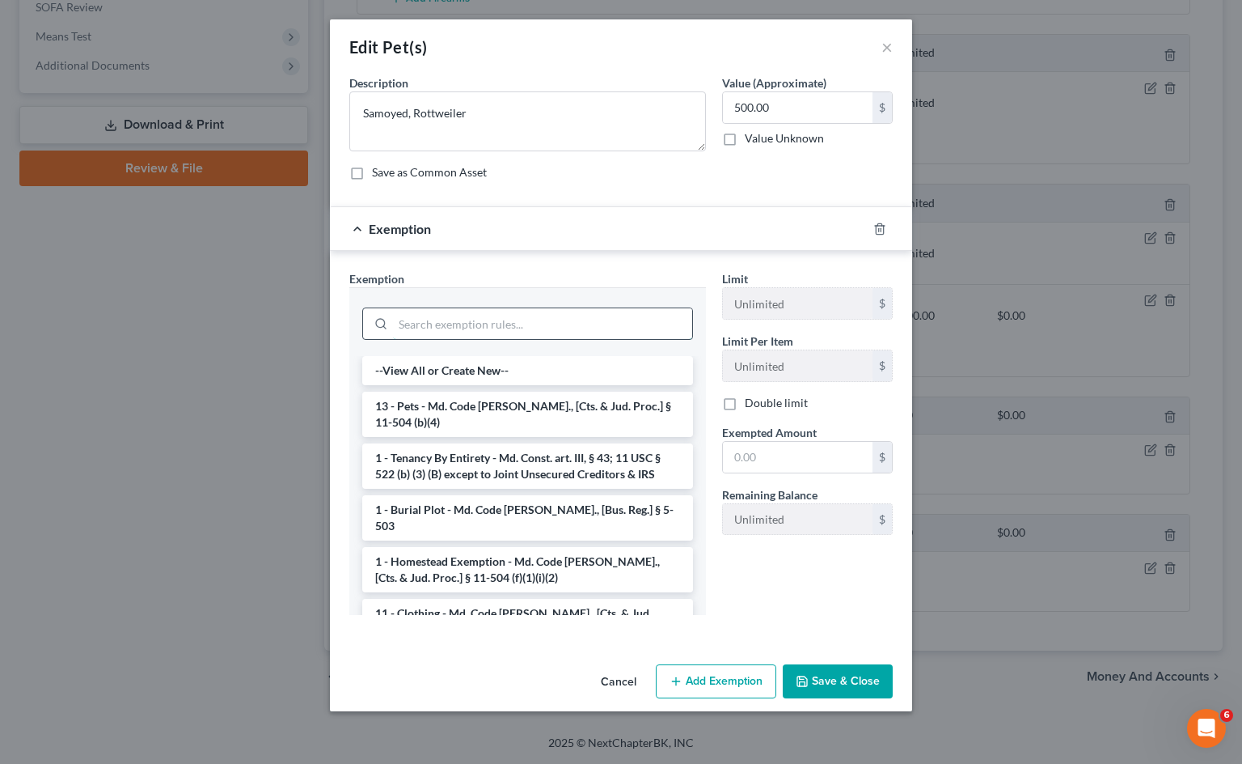
click at [486, 315] on input "search" at bounding box center [542, 323] width 299 height 31
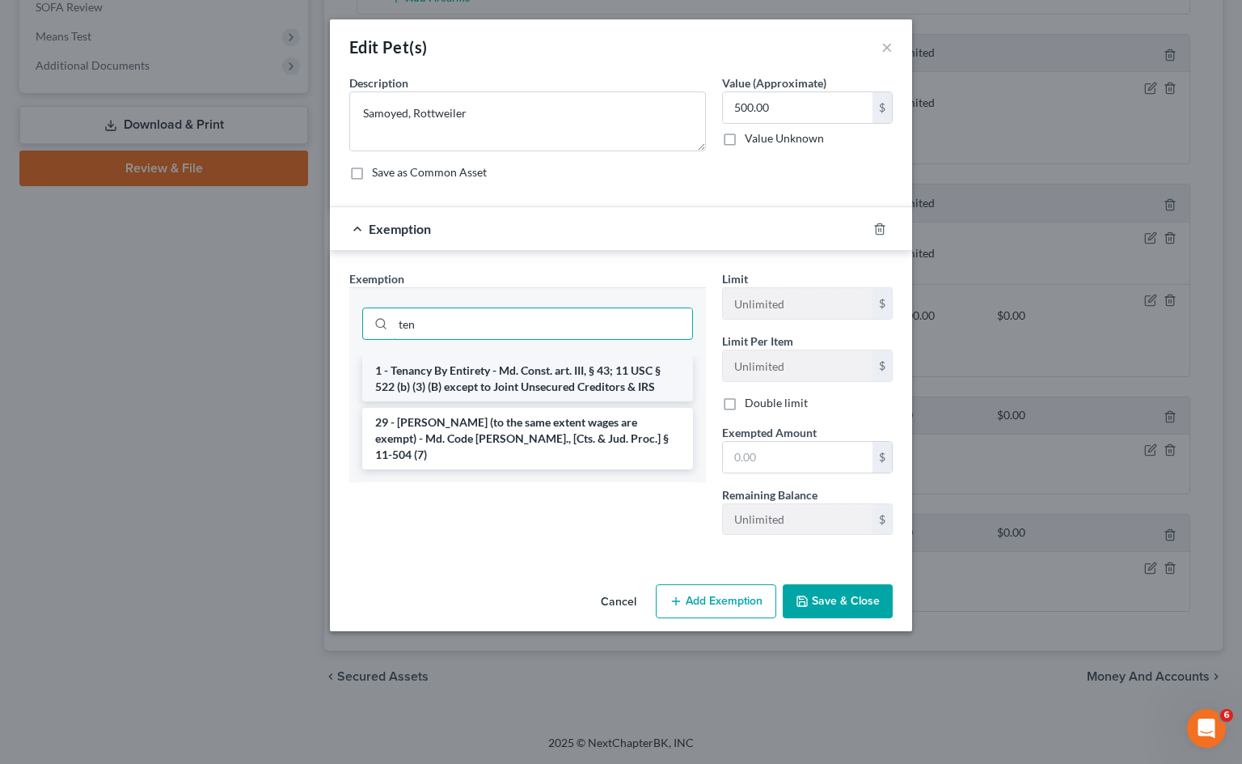
type input "ten"
click at [508, 375] on li "1 - Tenancy By Entirety - Md. Const. art. III, § 43; 11 USC § 522 (b) (3) (B) e…" at bounding box center [527, 378] width 331 height 45
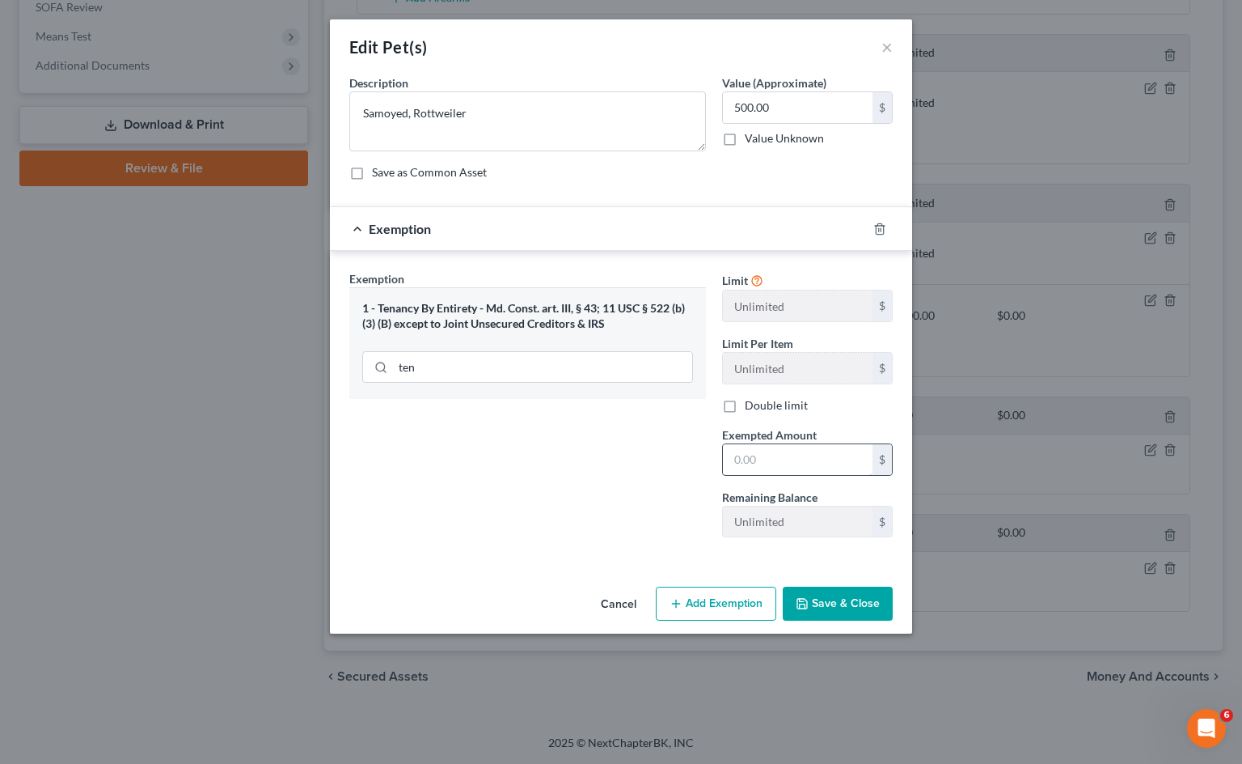
click at [782, 474] on input "text" at bounding box center [798, 459] width 150 height 31
type input "500"
click at [591, 522] on div "Exemption Set must be selected for CA. Exemption * 1 - Tenancy By Entirety - Md…" at bounding box center [527, 410] width 373 height 280
click at [826, 593] on button "Save & Close" at bounding box center [838, 603] width 110 height 34
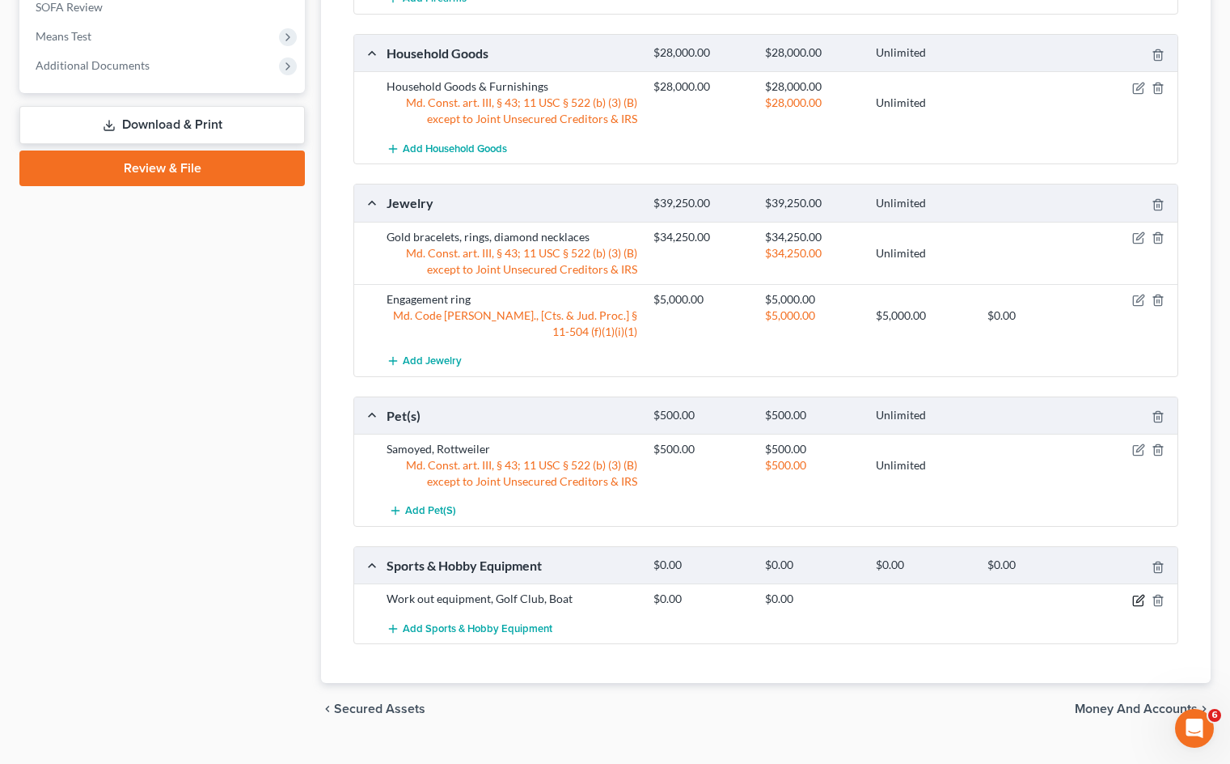
click at [1138, 603] on icon "button" at bounding box center [1138, 600] width 13 height 13
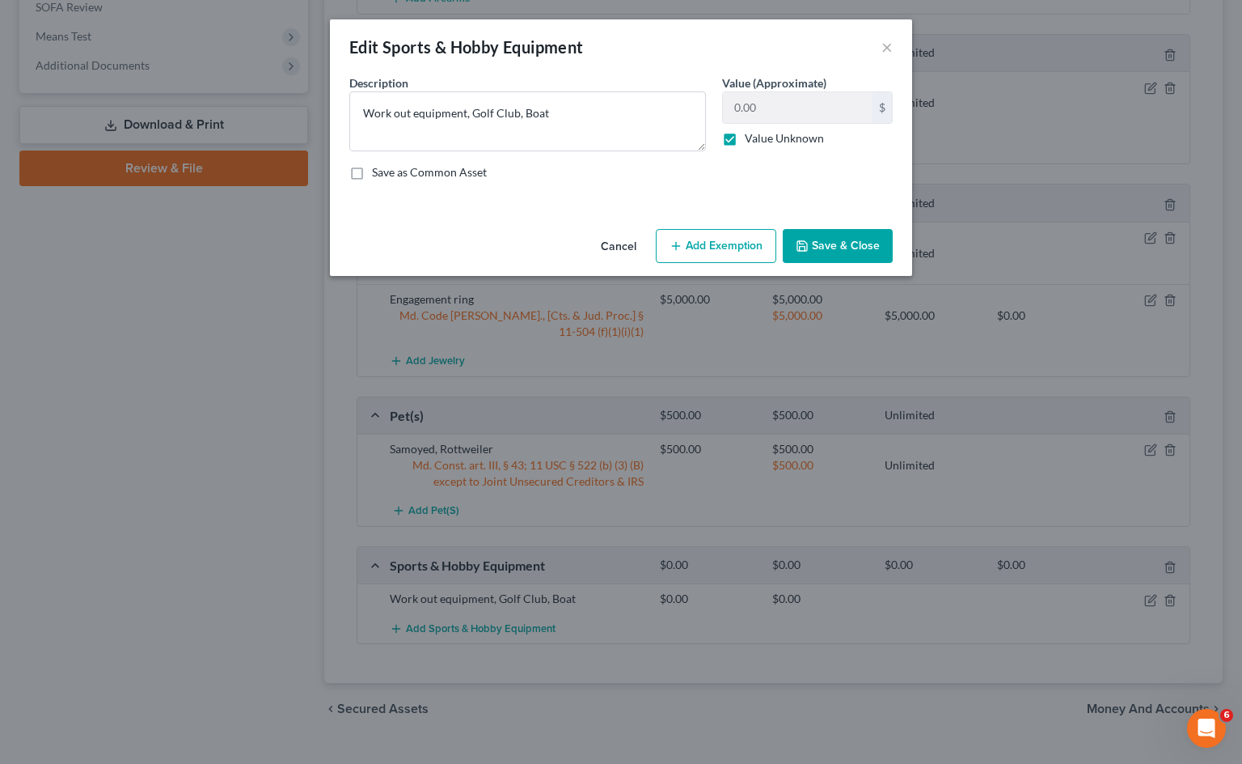
click at [724, 252] on button "Add Exemption" at bounding box center [716, 246] width 121 height 34
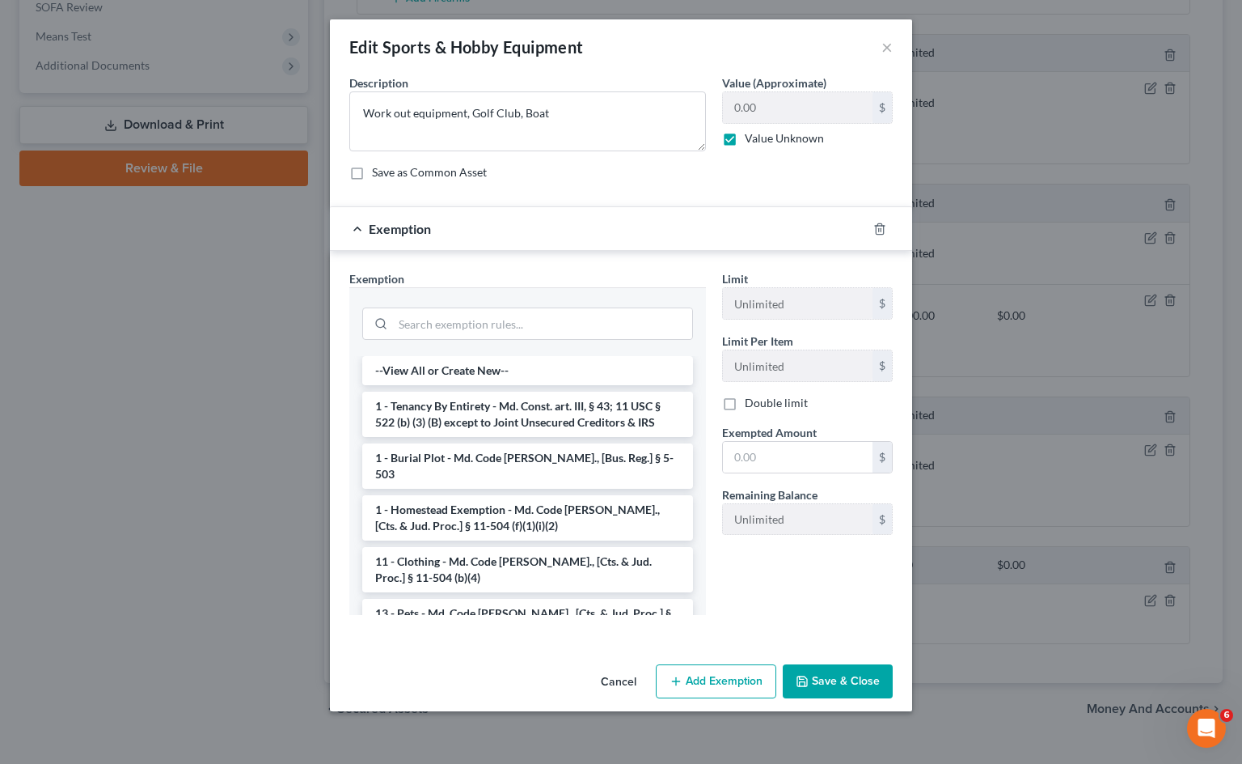
click at [621, 692] on button "Cancel" at bounding box center [618, 682] width 61 height 32
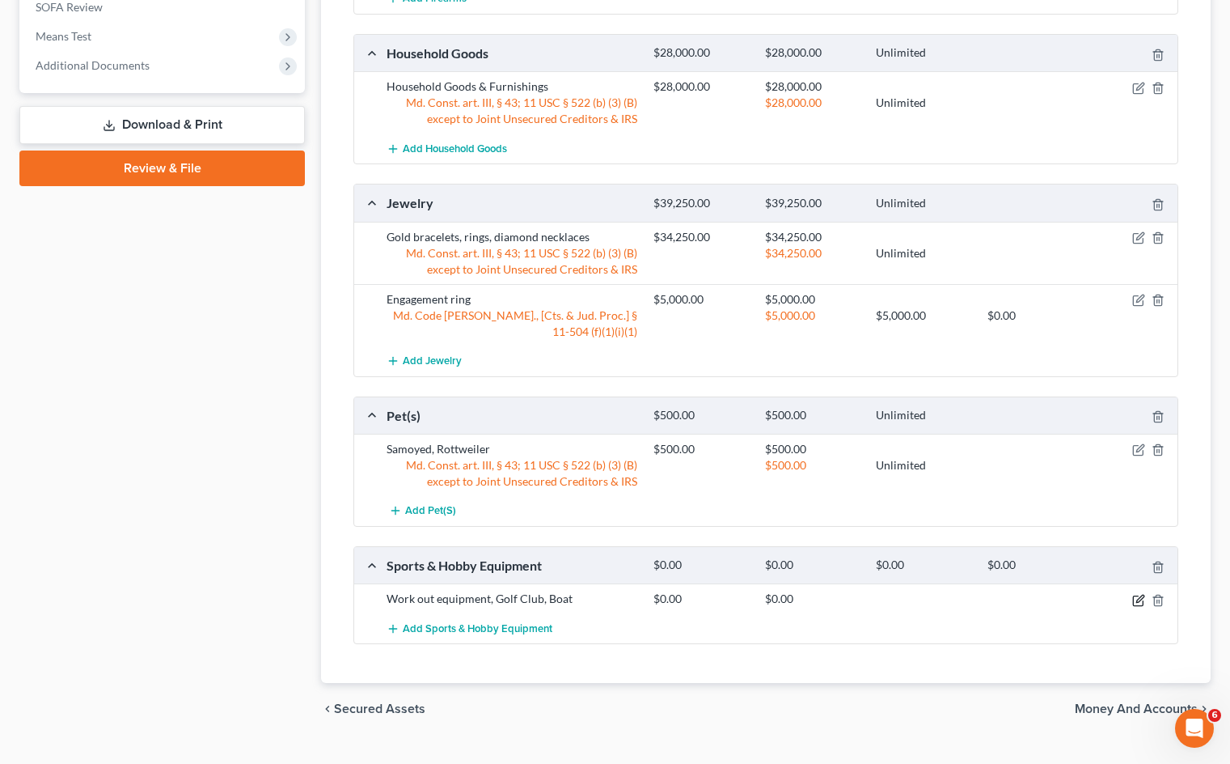
click at [1135, 603] on icon "button" at bounding box center [1138, 600] width 13 height 13
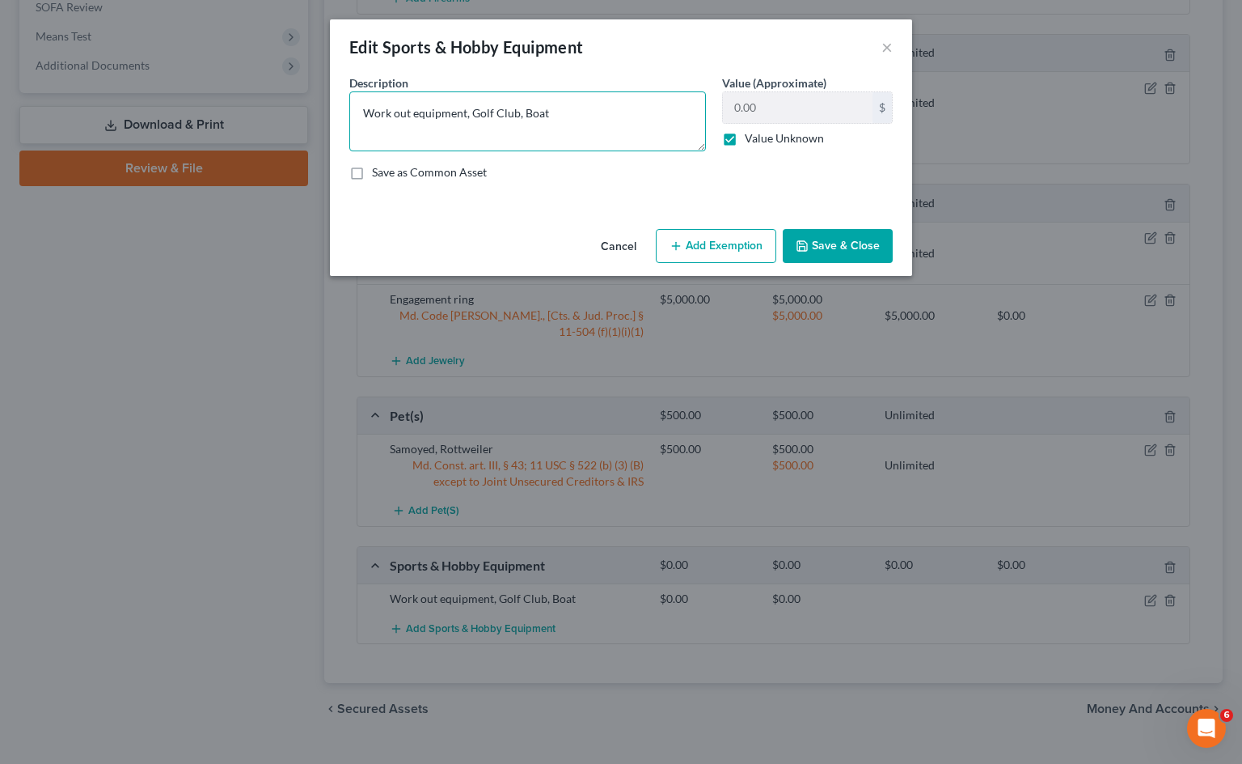
click at [561, 116] on textarea "Work out equipment, Golf Club, Boat" at bounding box center [527, 121] width 357 height 60
drag, startPoint x: 563, startPoint y: 112, endPoint x: 519, endPoint y: 114, distance: 43.7
click at [519, 114] on textarea "Work out equipment, Golf Club, Boat" at bounding box center [527, 121] width 357 height 60
click at [520, 114] on textarea "Work out equipment, Golf Club" at bounding box center [527, 121] width 357 height 60
drag, startPoint x: 530, startPoint y: 116, endPoint x: 471, endPoint y: 132, distance: 61.0
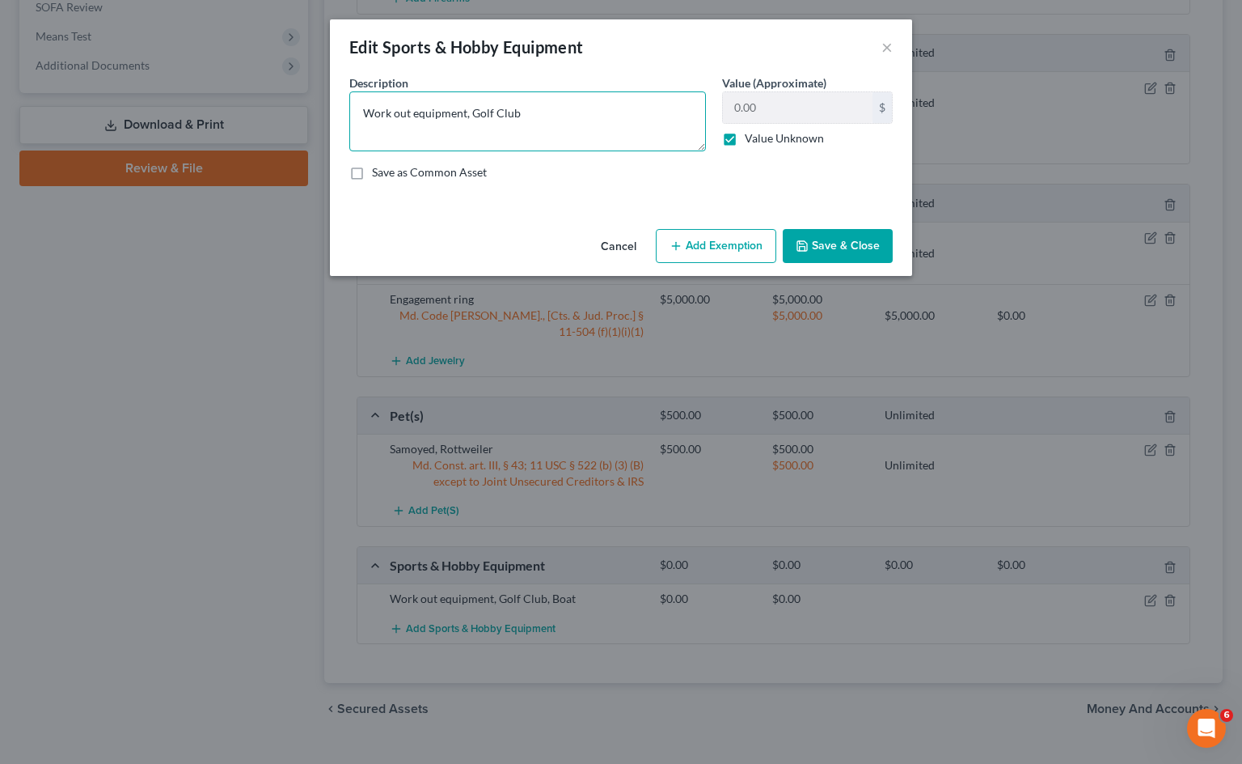
click at [467, 121] on textarea "Work out equipment, Golf Club" at bounding box center [527, 121] width 357 height 60
type textarea "Work out equipment"
click at [701, 246] on button "Add Exemption" at bounding box center [716, 246] width 121 height 34
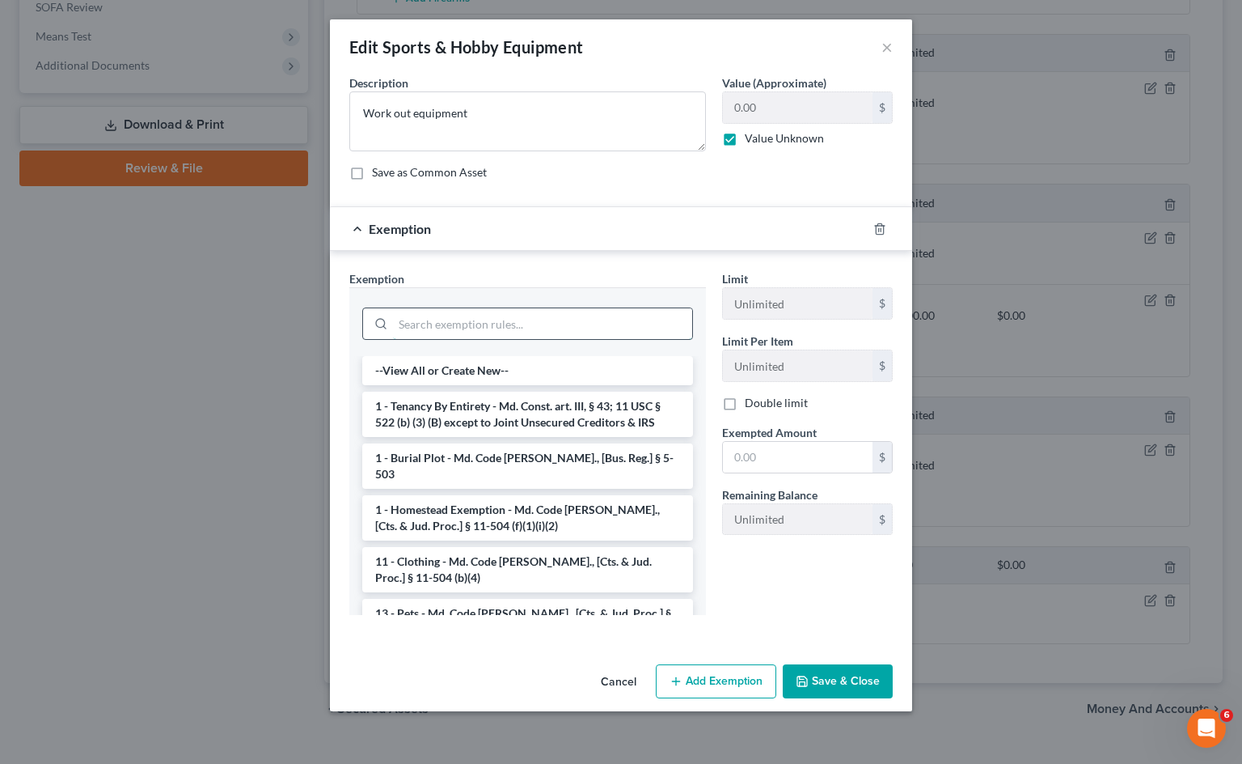
click at [517, 319] on input "search" at bounding box center [542, 323] width 299 height 31
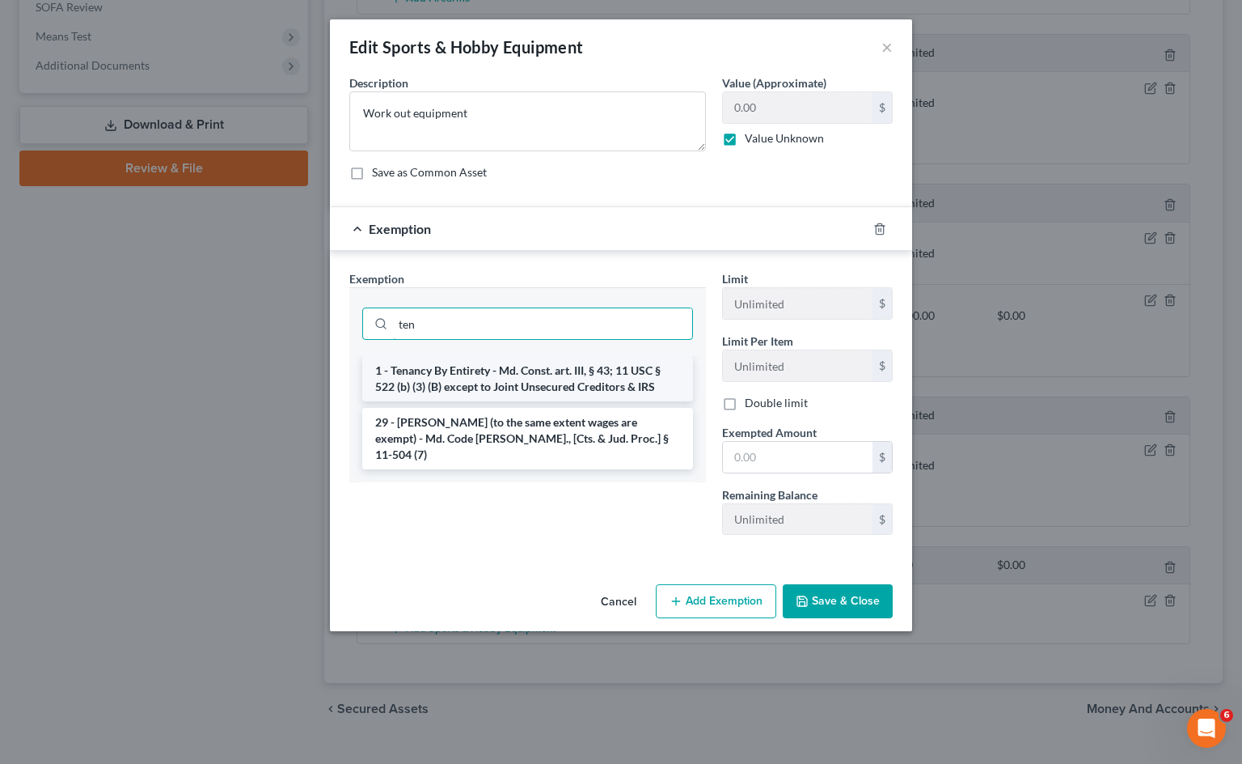
type input "ten"
click at [522, 366] on li "1 - Tenancy By Entirety - Md. Const. art. III, § 43; 11 USC § 522 (b) (3) (B) e…" at bounding box center [527, 378] width 331 height 45
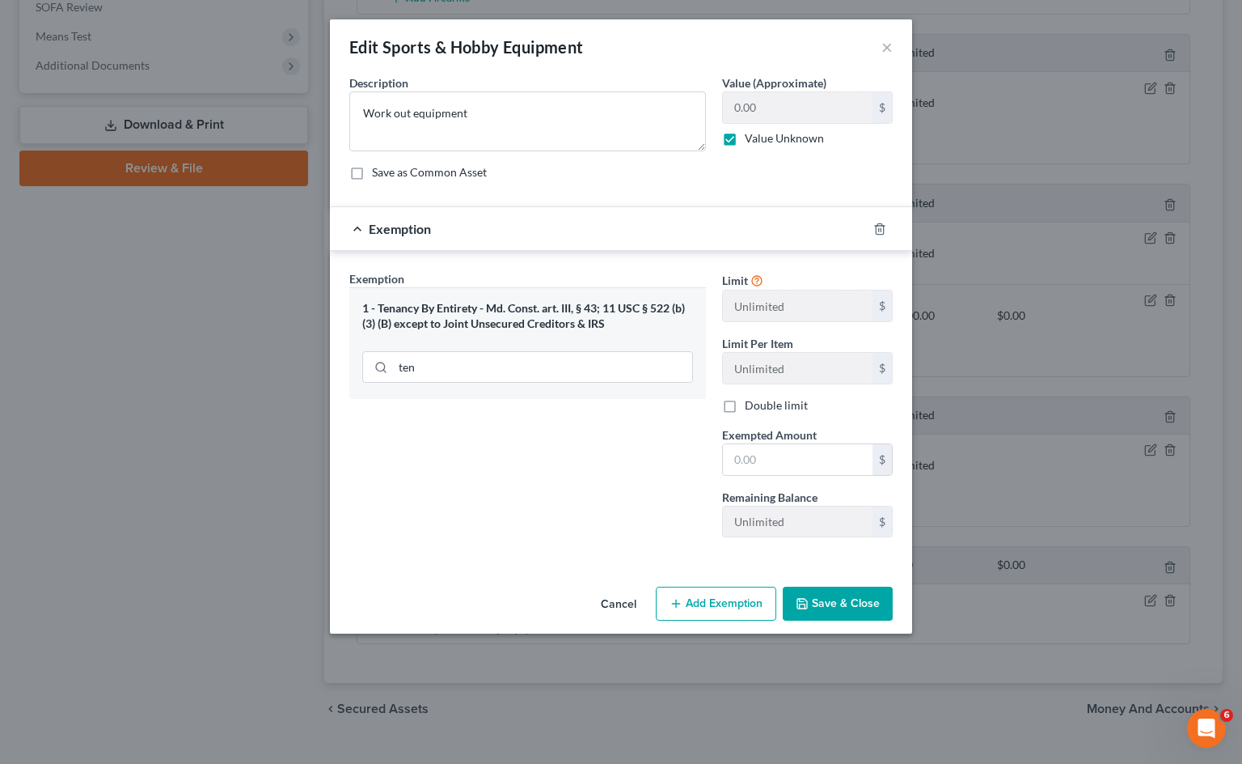
drag, startPoint x: 849, startPoint y: 605, endPoint x: 638, endPoint y: 462, distance: 255.1
click at [638, 462] on div "Edit Sports & Hobby Equipment × An exemption set must first be selected from th…" at bounding box center [621, 326] width 582 height 614
click at [773, 461] on input "text" at bounding box center [798, 459] width 150 height 31
drag, startPoint x: 732, startPoint y: 135, endPoint x: 764, endPoint y: 111, distance: 39.8
click at [745, 135] on label "Value Unknown" at bounding box center [784, 138] width 79 height 16
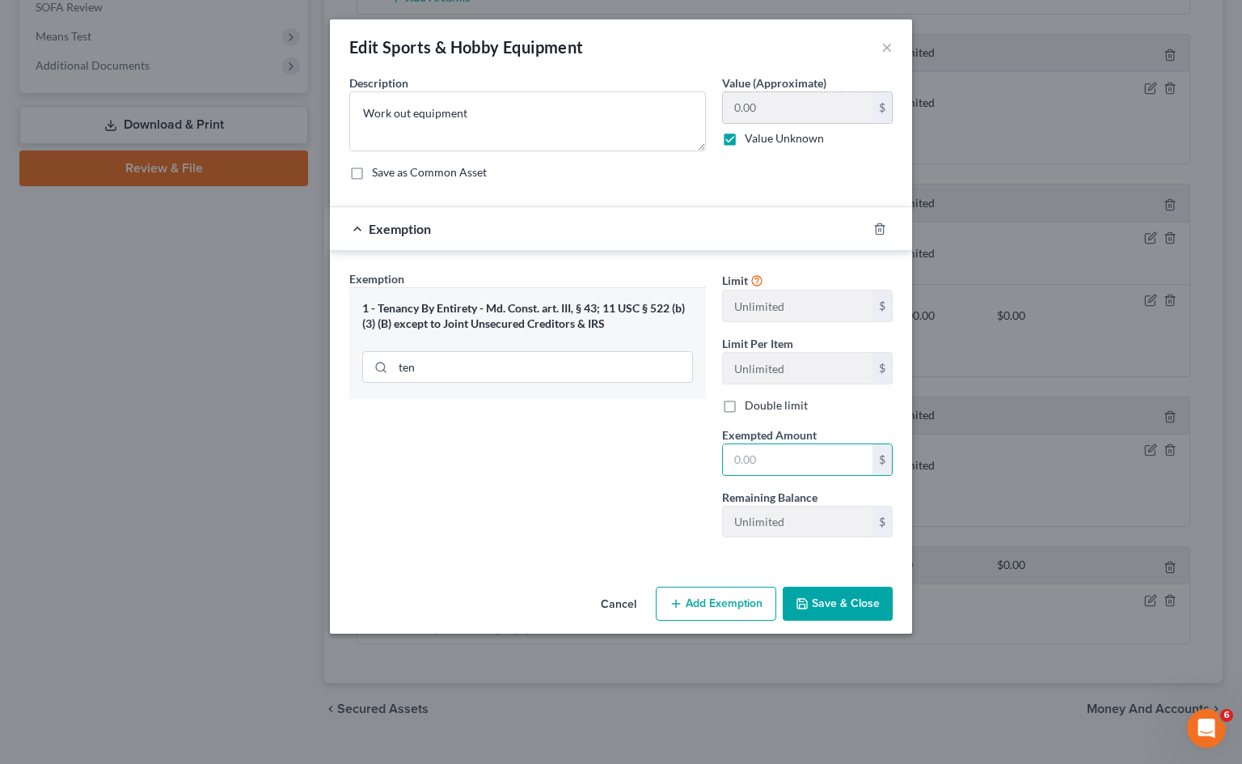
click at [751, 135] on input "Value Unknown" at bounding box center [756, 135] width 11 height 11
checkbox input "false"
click at [772, 104] on input "0.00" at bounding box center [798, 107] width 150 height 31
type input "2,000"
click at [777, 463] on input "text" at bounding box center [798, 459] width 150 height 31
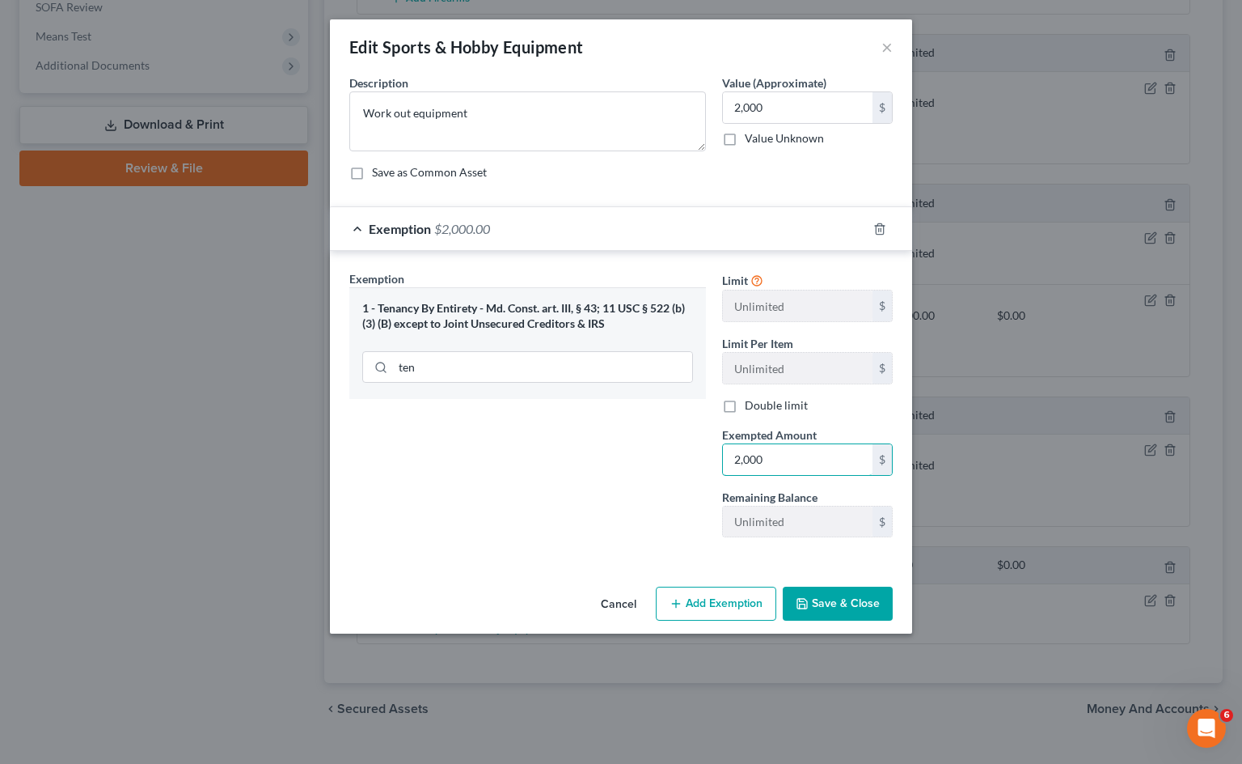
type input "2,000"
click at [637, 466] on div "Exemption Set must be selected for CA. Exemption * 1 - Tenancy By Entirety - Md…" at bounding box center [527, 410] width 373 height 280
click at [825, 593] on button "Save & Close" at bounding box center [838, 603] width 110 height 34
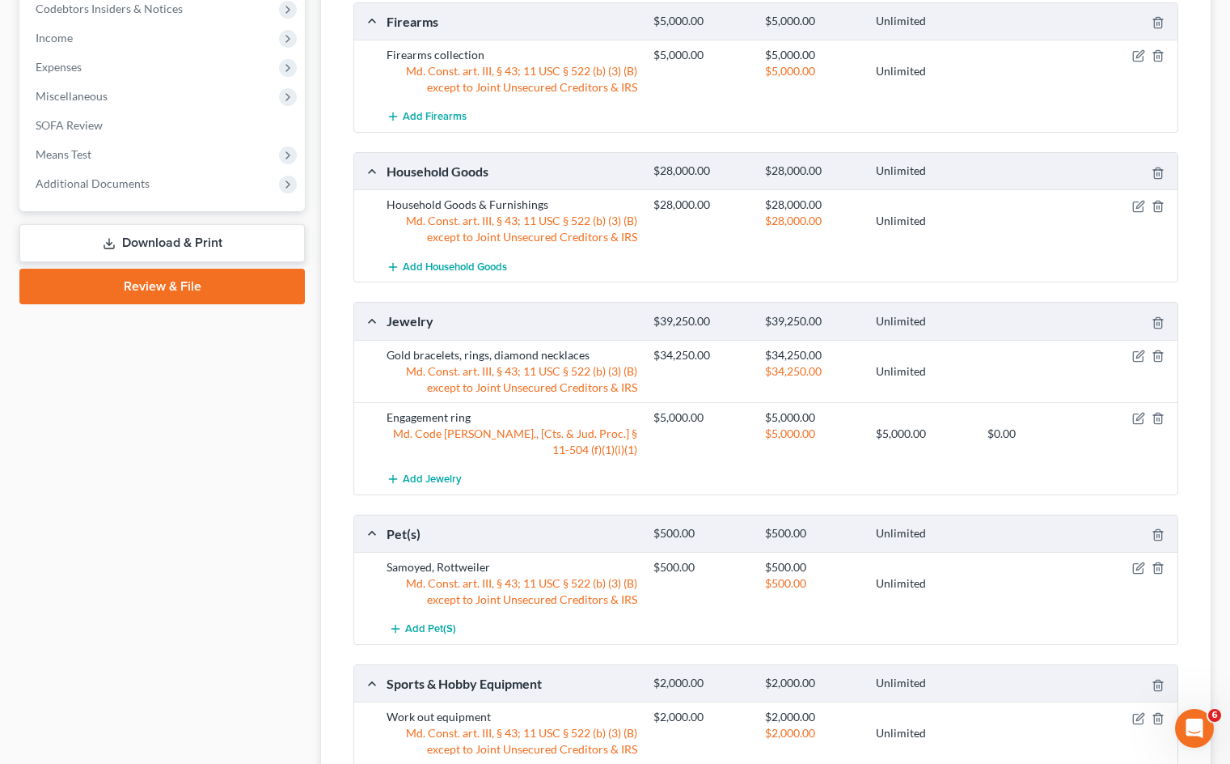
scroll to position [159, 0]
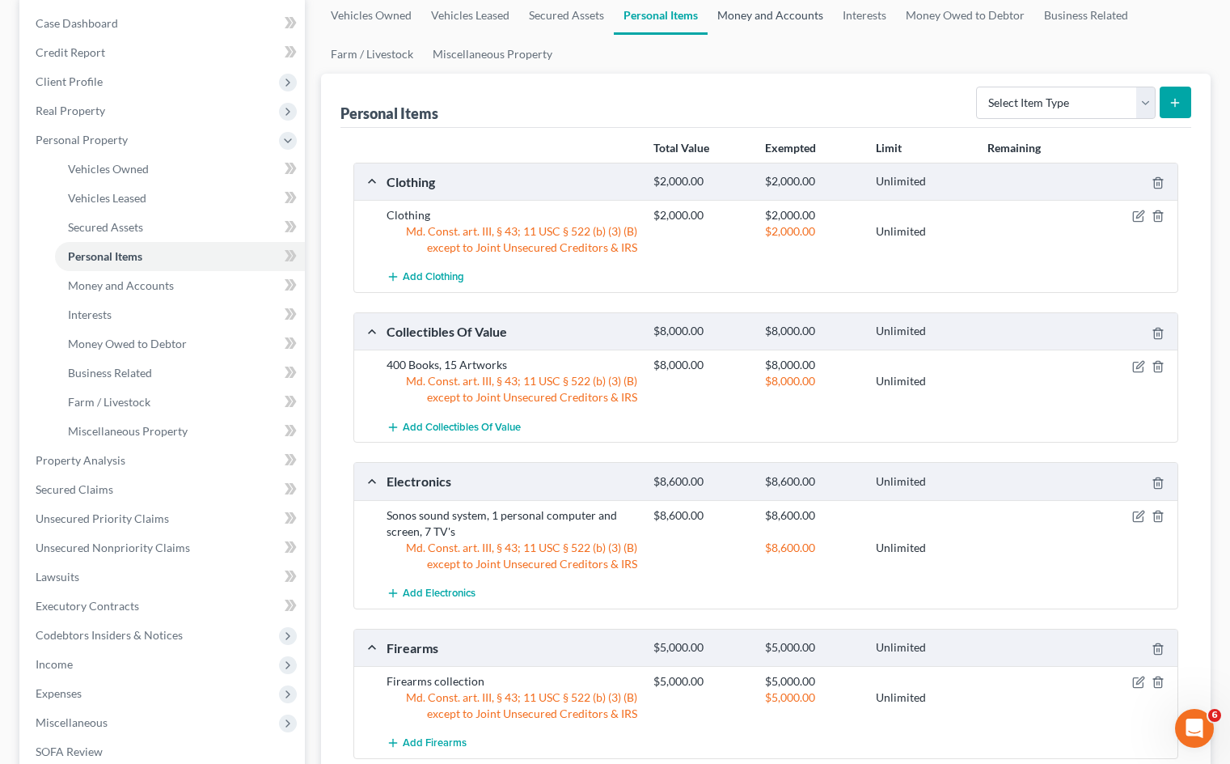
click at [802, 22] on link "Money and Accounts" at bounding box center [770, 15] width 125 height 39
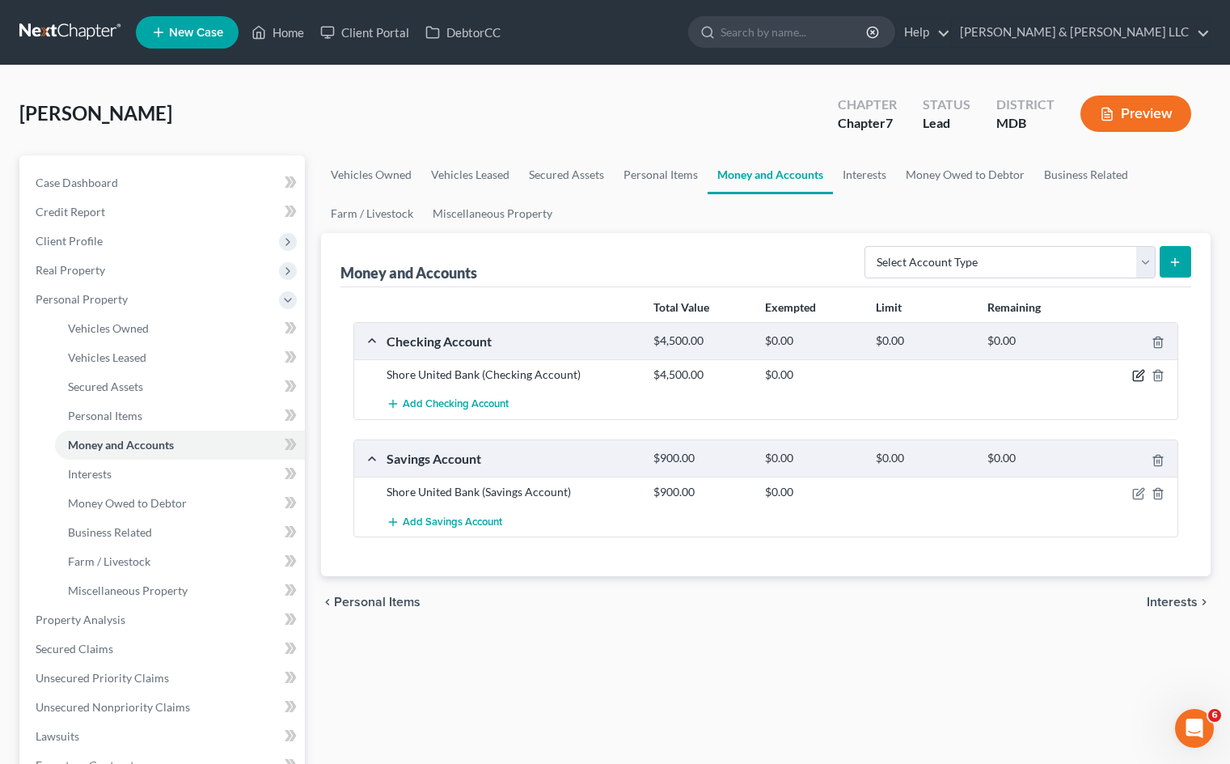
click at [1135, 375] on icon "button" at bounding box center [1138, 375] width 13 height 13
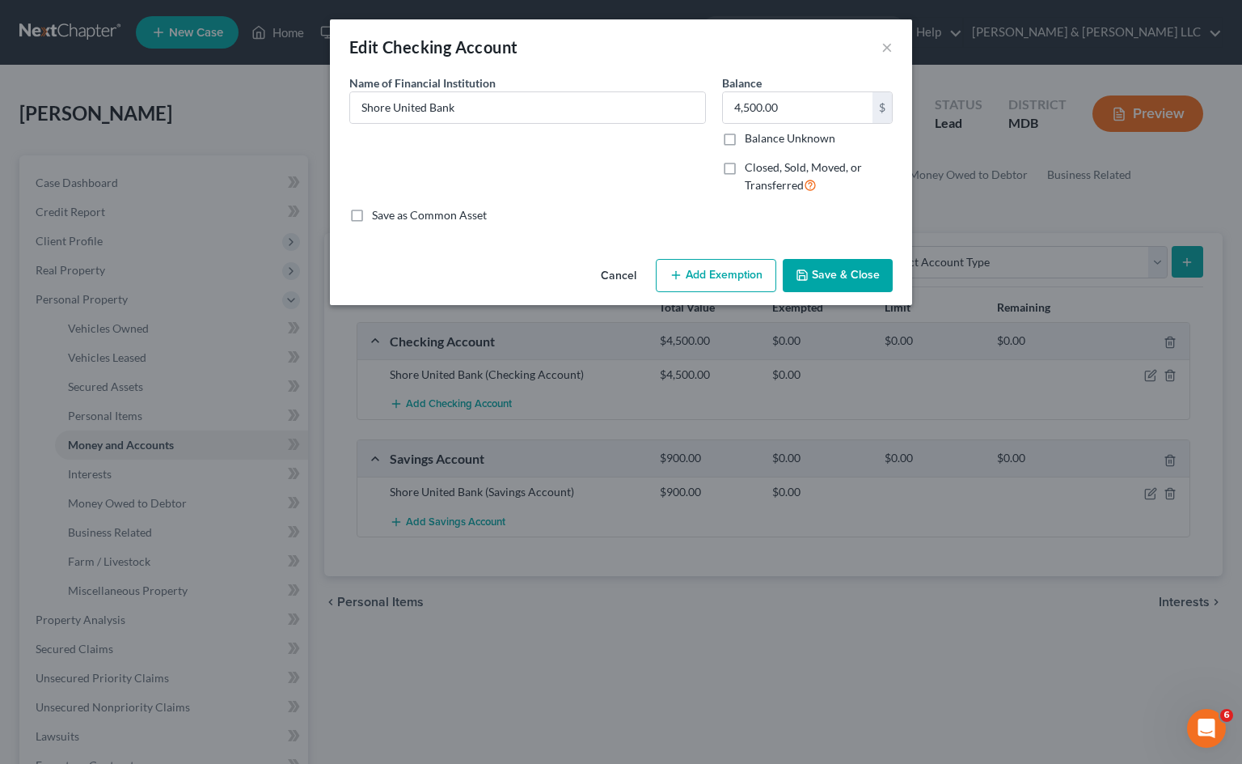
click at [719, 271] on button "Add Exemption" at bounding box center [716, 276] width 121 height 34
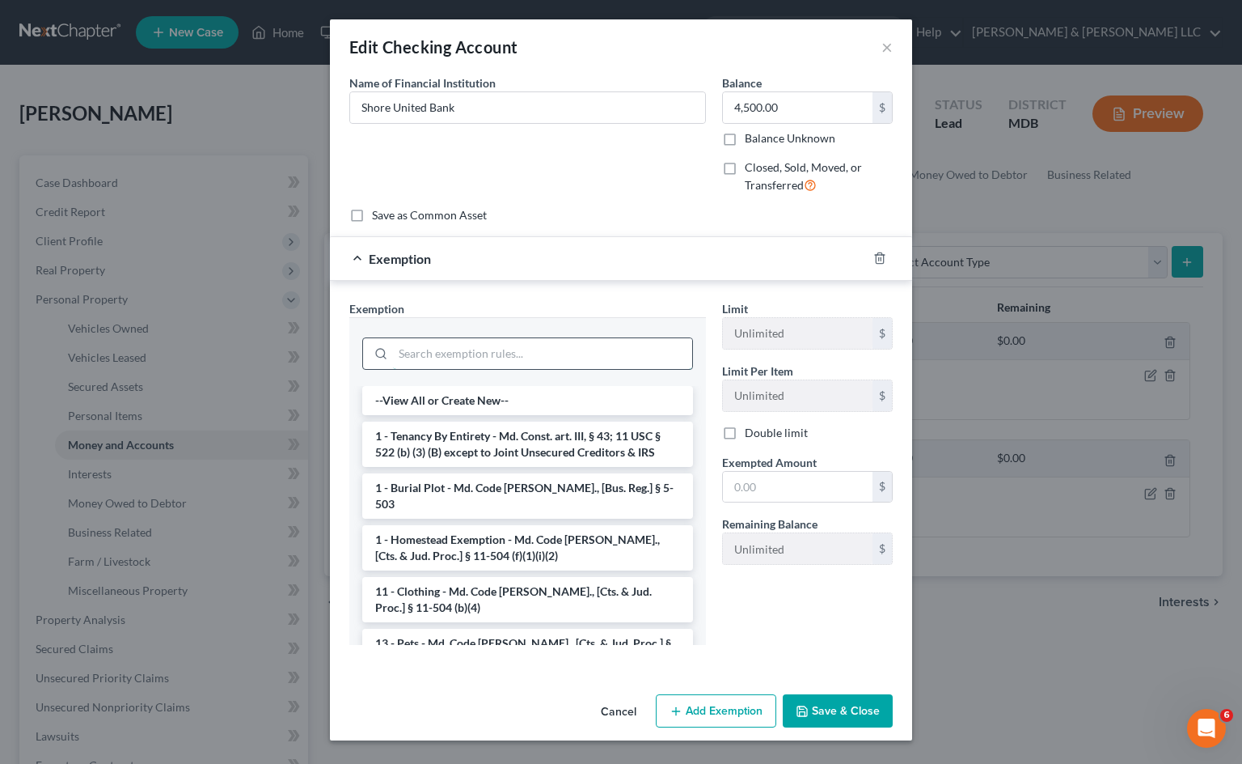
click at [500, 345] on input "search" at bounding box center [542, 353] width 299 height 31
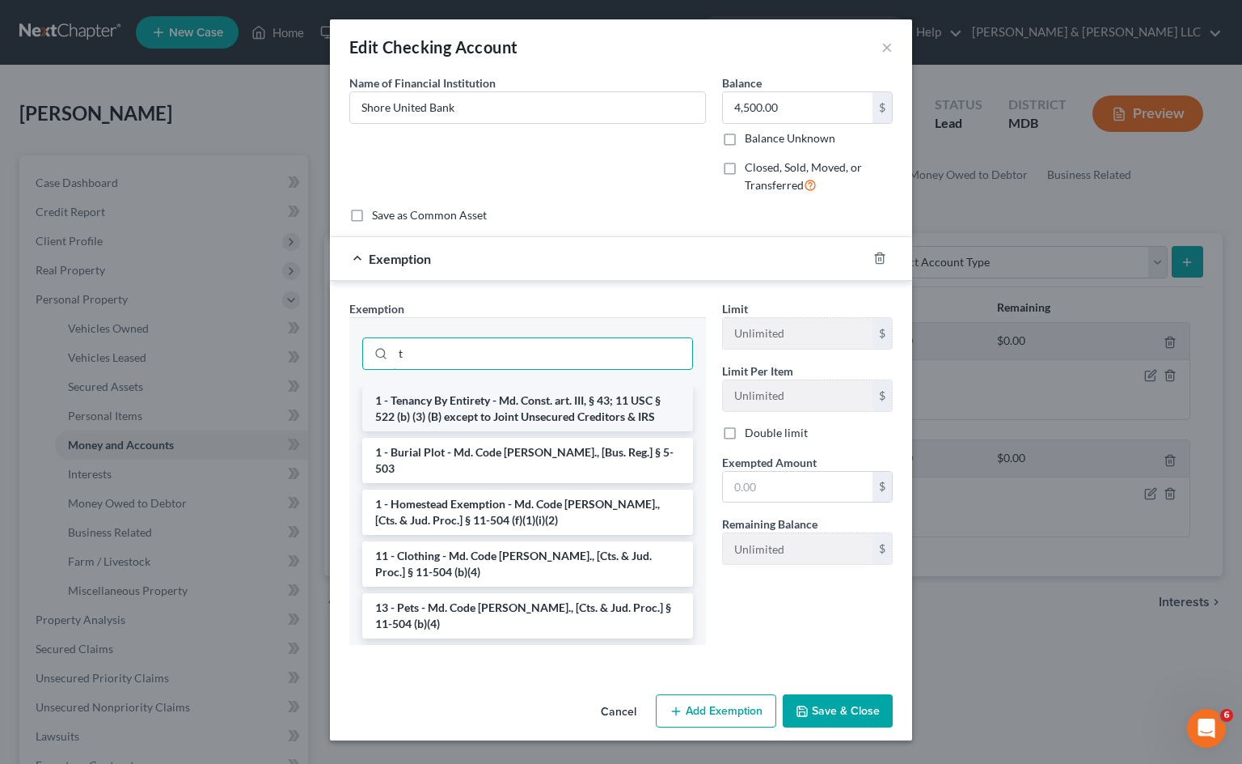
type input "t"
click at [544, 402] on li "1 - Tenancy By Entirety - Md. Const. art. III, § 43; 11 USC § 522 (b) (3) (B) e…" at bounding box center [527, 408] width 331 height 45
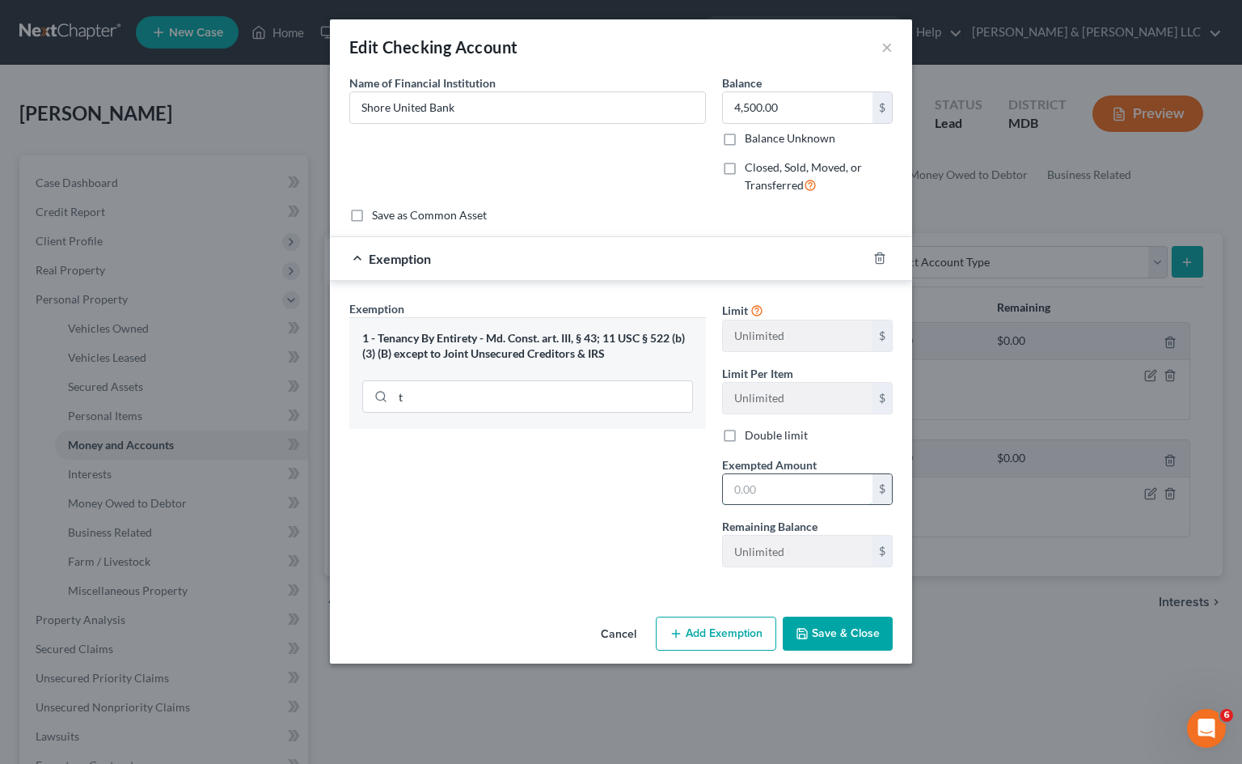
click at [797, 489] on input "text" at bounding box center [798, 489] width 150 height 31
type input "4,500"
click at [419, 386] on input "t" at bounding box center [542, 396] width 299 height 31
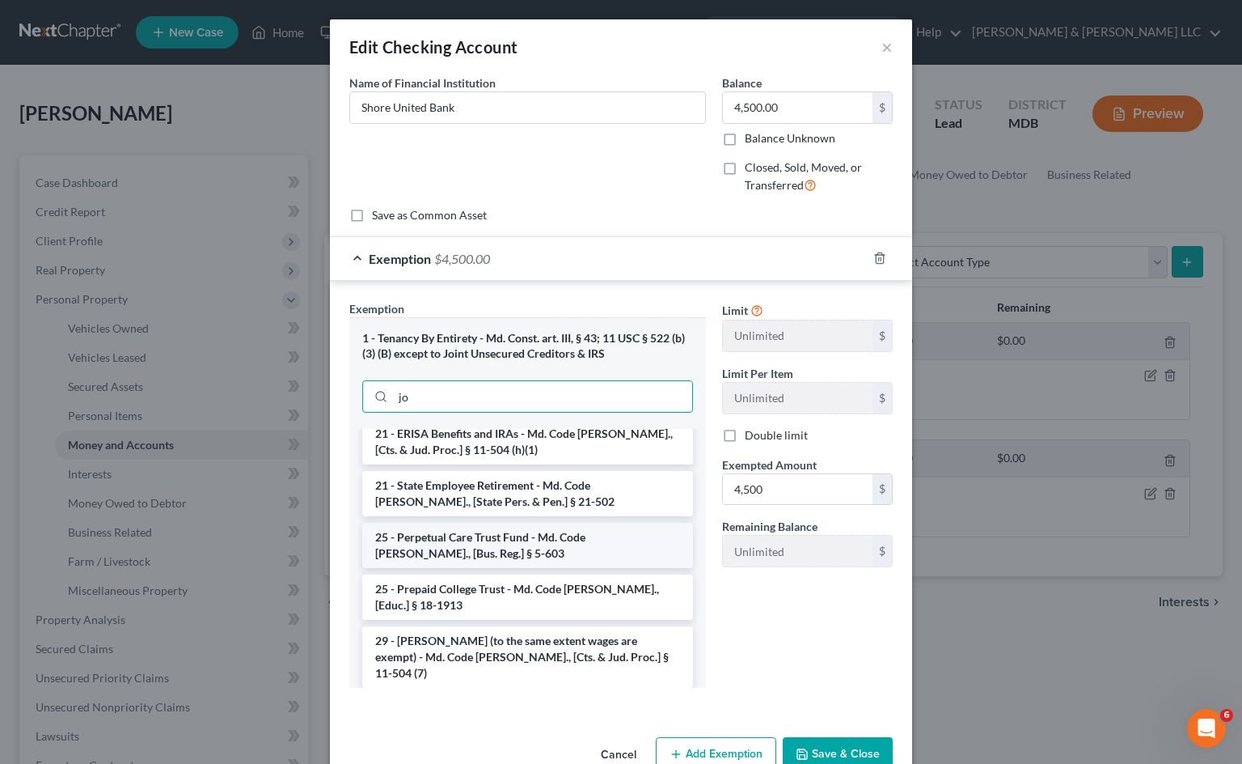
scroll to position [404, 0]
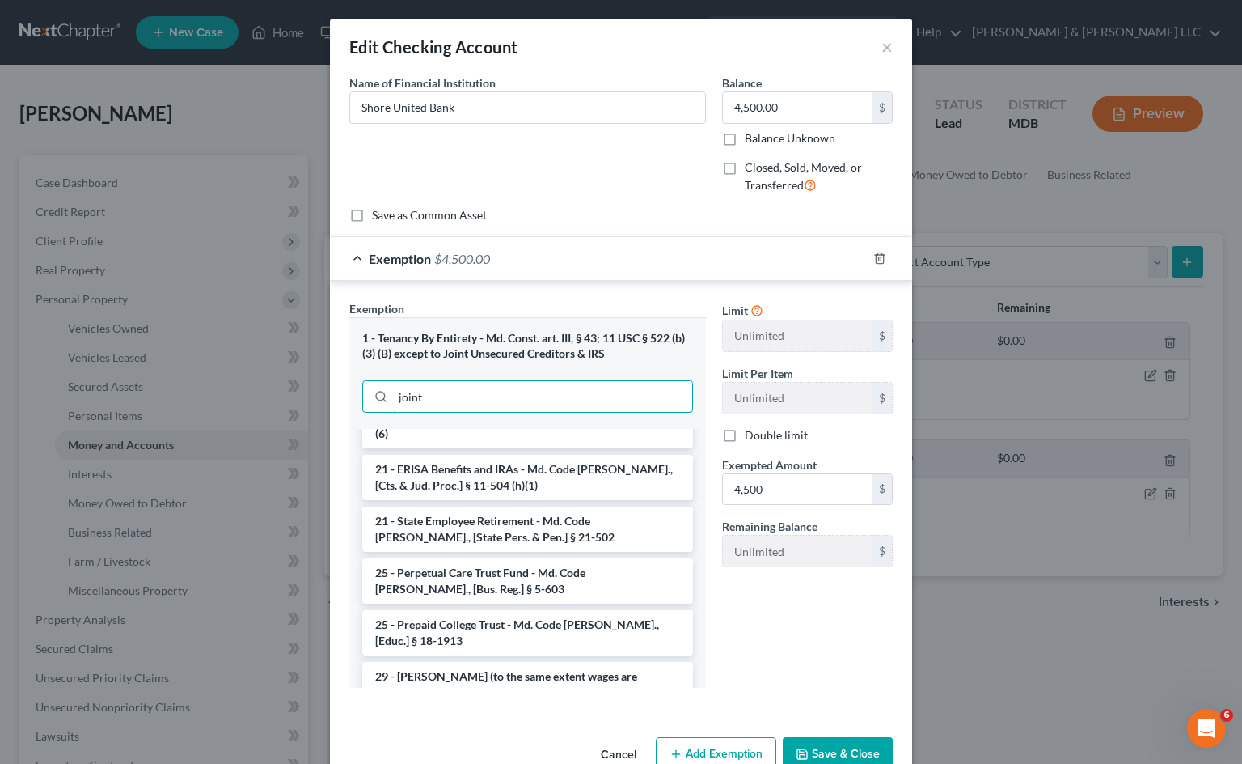
type input "joint"
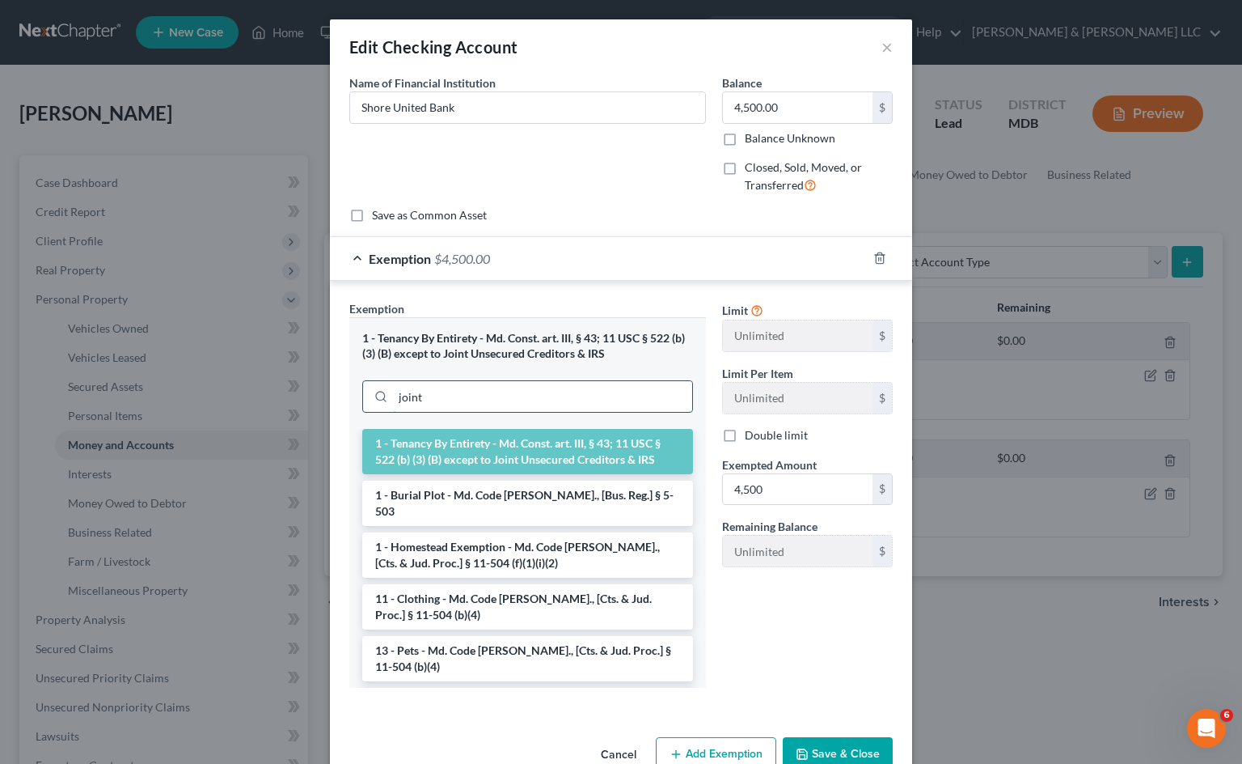
click at [502, 398] on input "joint" at bounding box center [542, 396] width 299 height 31
click at [557, 451] on li "1 - Tenancy By Entirety - Md. Const. art. III, § 43; 11 USC § 522 (b) (3) (B) e…" at bounding box center [527, 451] width 331 height 45
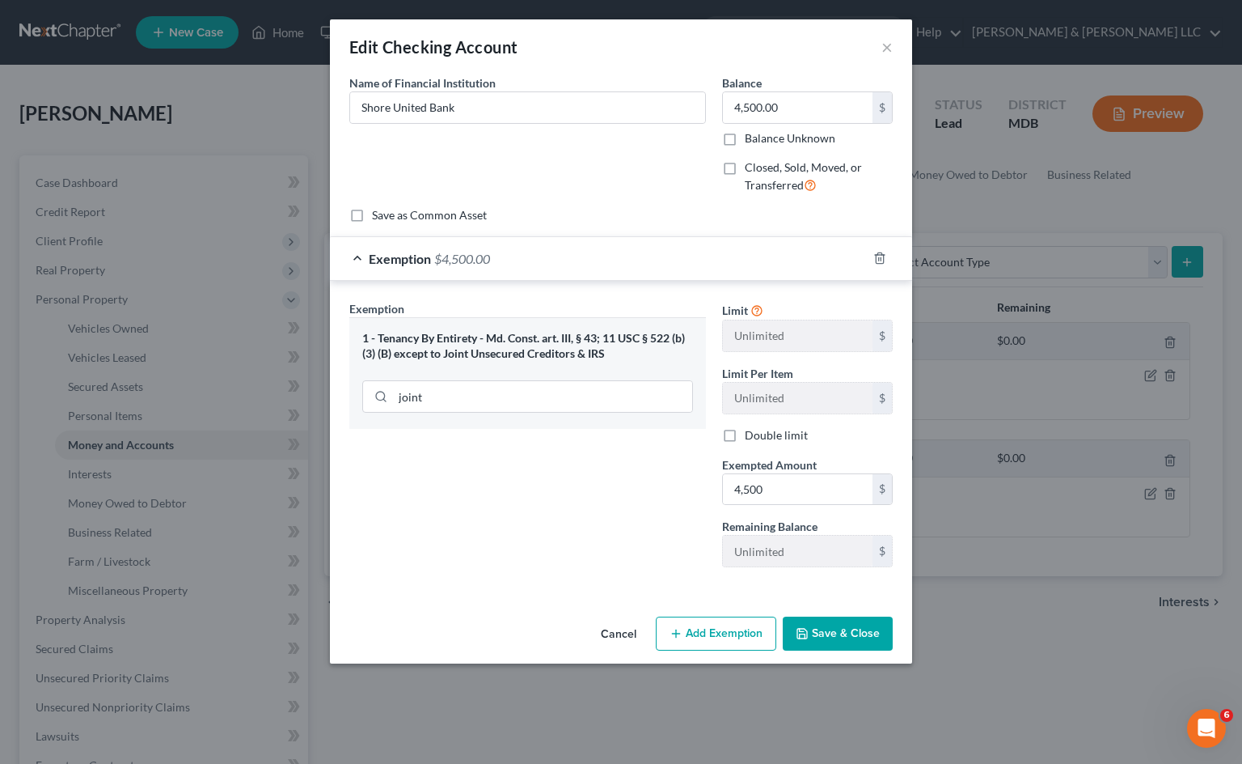
click at [832, 626] on button "Save & Close" at bounding box center [838, 633] width 110 height 34
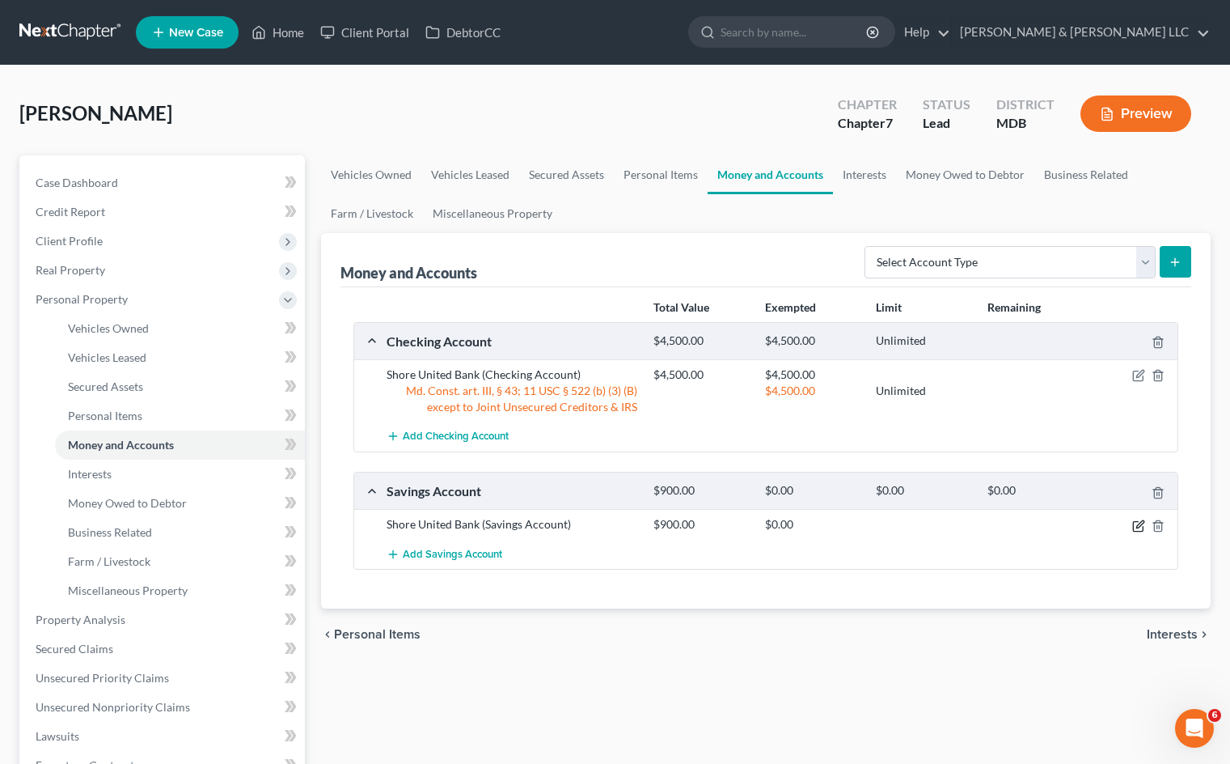
click at [1135, 526] on icon "button" at bounding box center [1138, 525] width 13 height 13
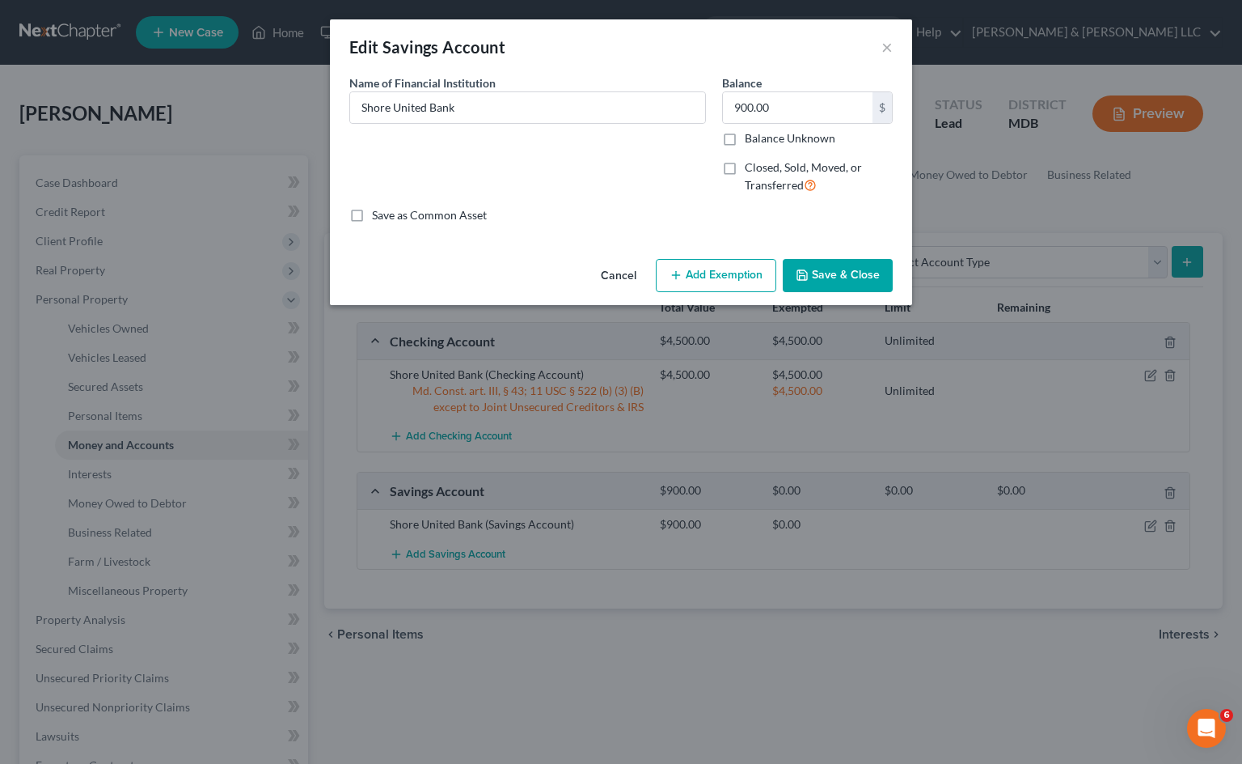
drag, startPoint x: 731, startPoint y: 273, endPoint x: 671, endPoint y: 290, distance: 62.4
click at [732, 273] on button "Add Exemption" at bounding box center [716, 276] width 121 height 34
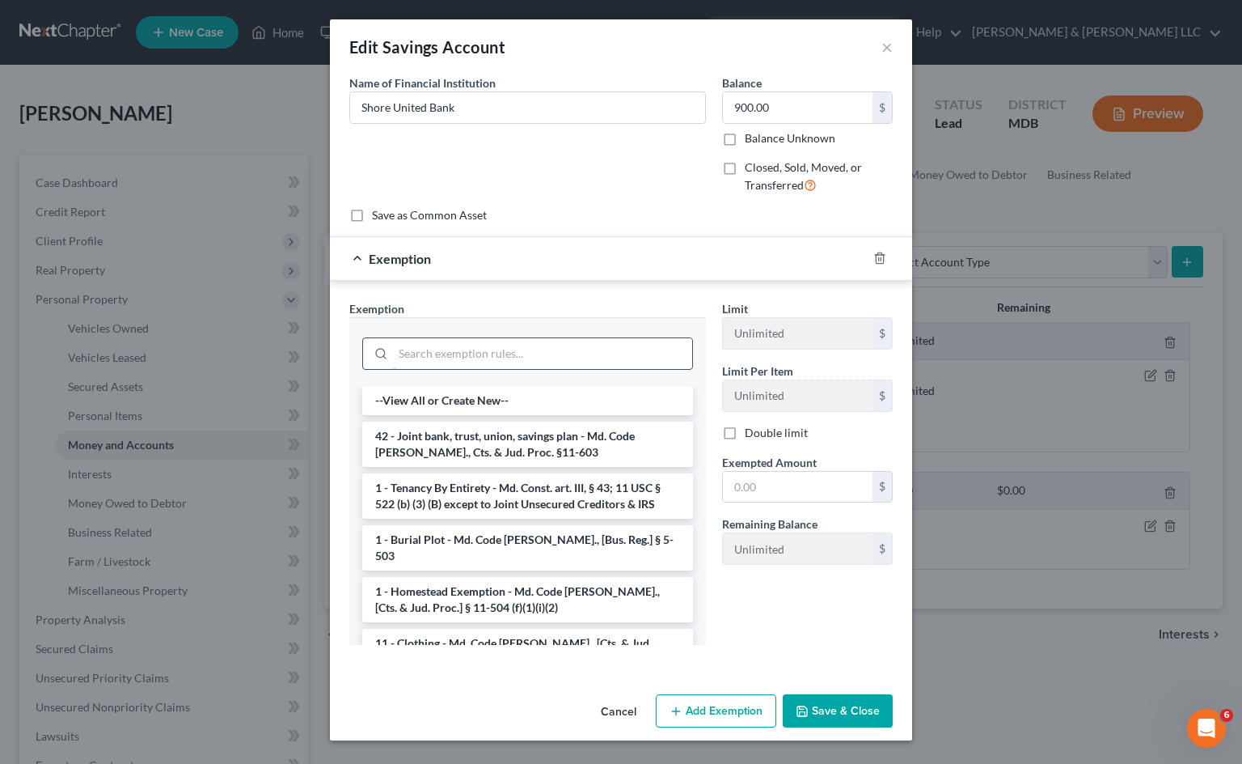
click at [506, 362] on input "search" at bounding box center [542, 353] width 299 height 31
click at [575, 443] on li "42 - Joint bank, trust, union, savings plan - Md. Code [PERSON_NAME]., Cts. & J…" at bounding box center [527, 443] width 331 height 45
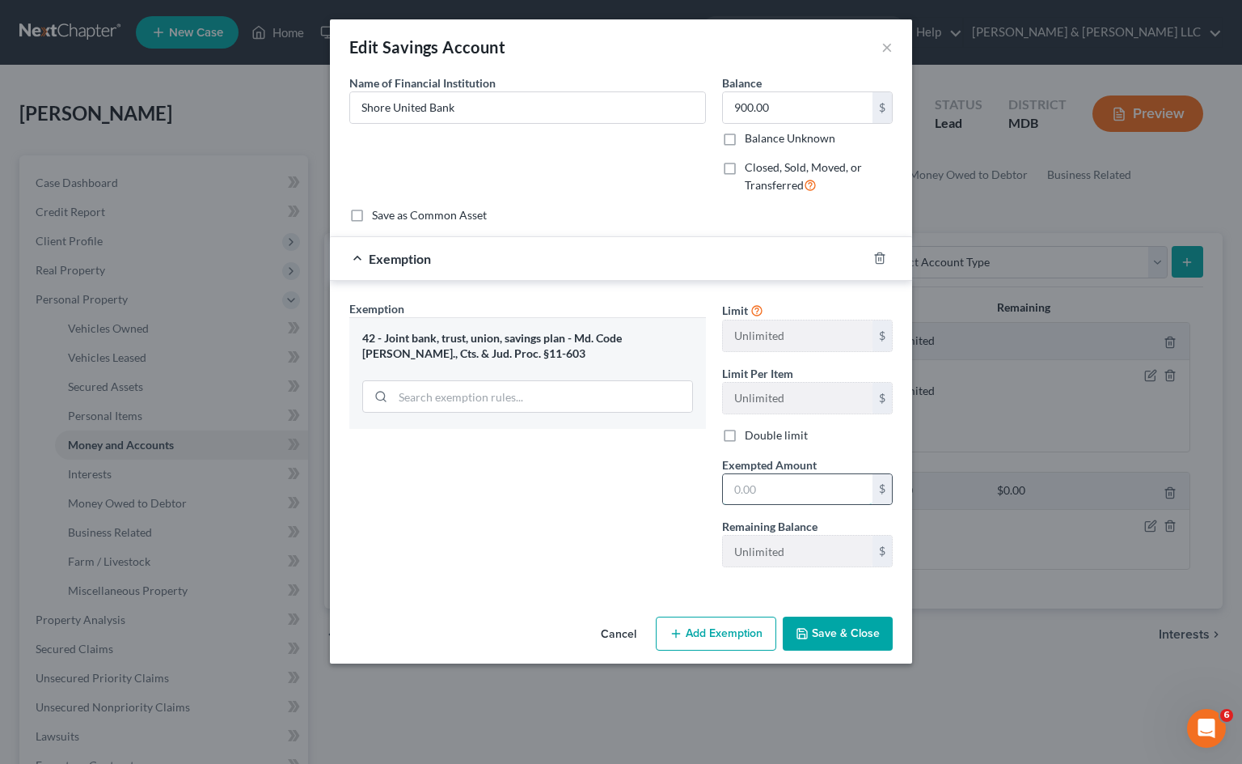
click at [758, 491] on input "text" at bounding box center [798, 489] width 150 height 31
type input "900"
click at [594, 527] on div "Exemption Set must be selected for CA. Exemption * 42 - Joint bank, trust, unio…" at bounding box center [527, 440] width 373 height 280
click at [832, 634] on button "Save & Close" at bounding box center [838, 633] width 110 height 34
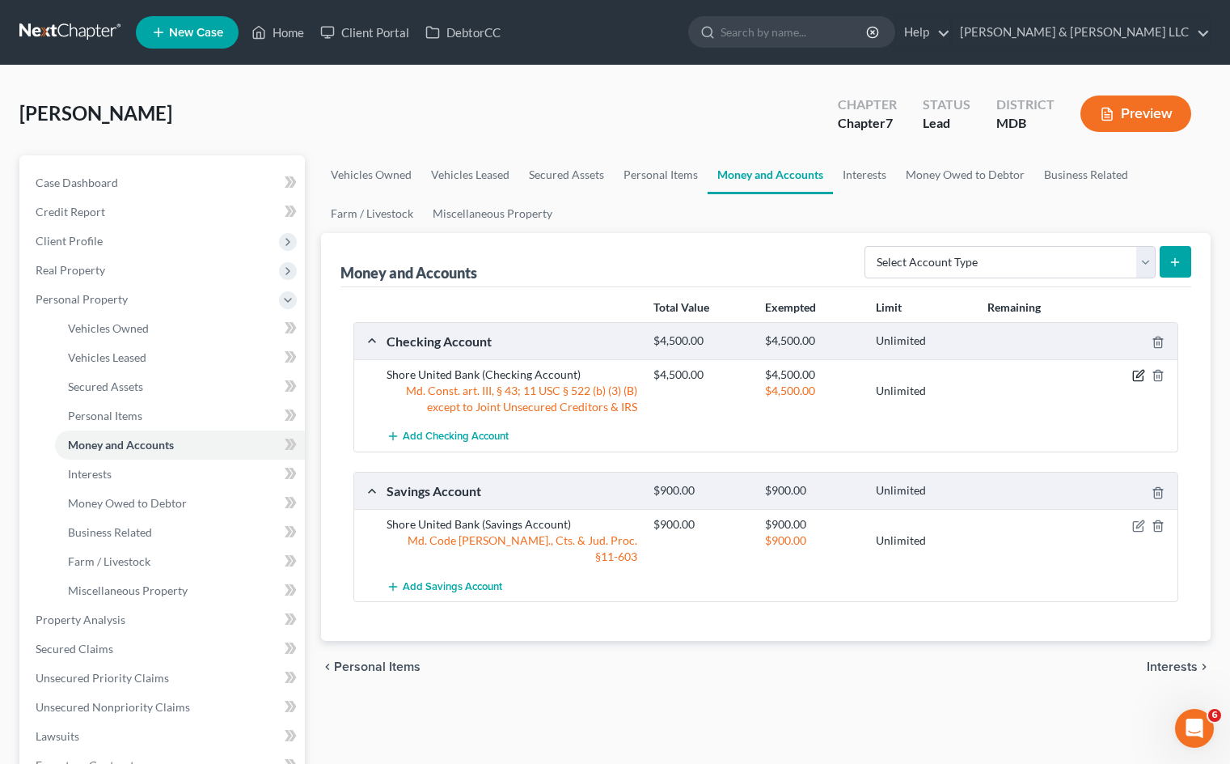
click at [1137, 377] on icon "button" at bounding box center [1140, 373] width 7 height 7
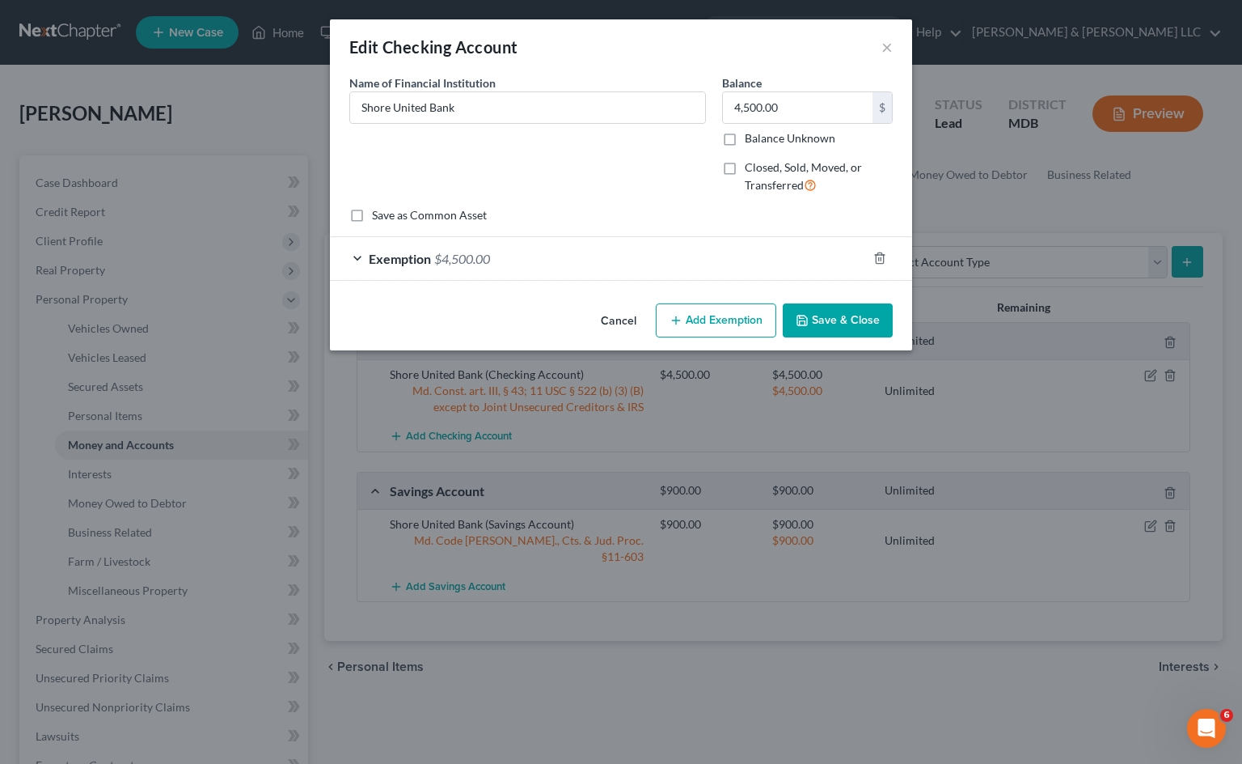
click at [423, 256] on span "Exemption" at bounding box center [400, 258] width 62 height 15
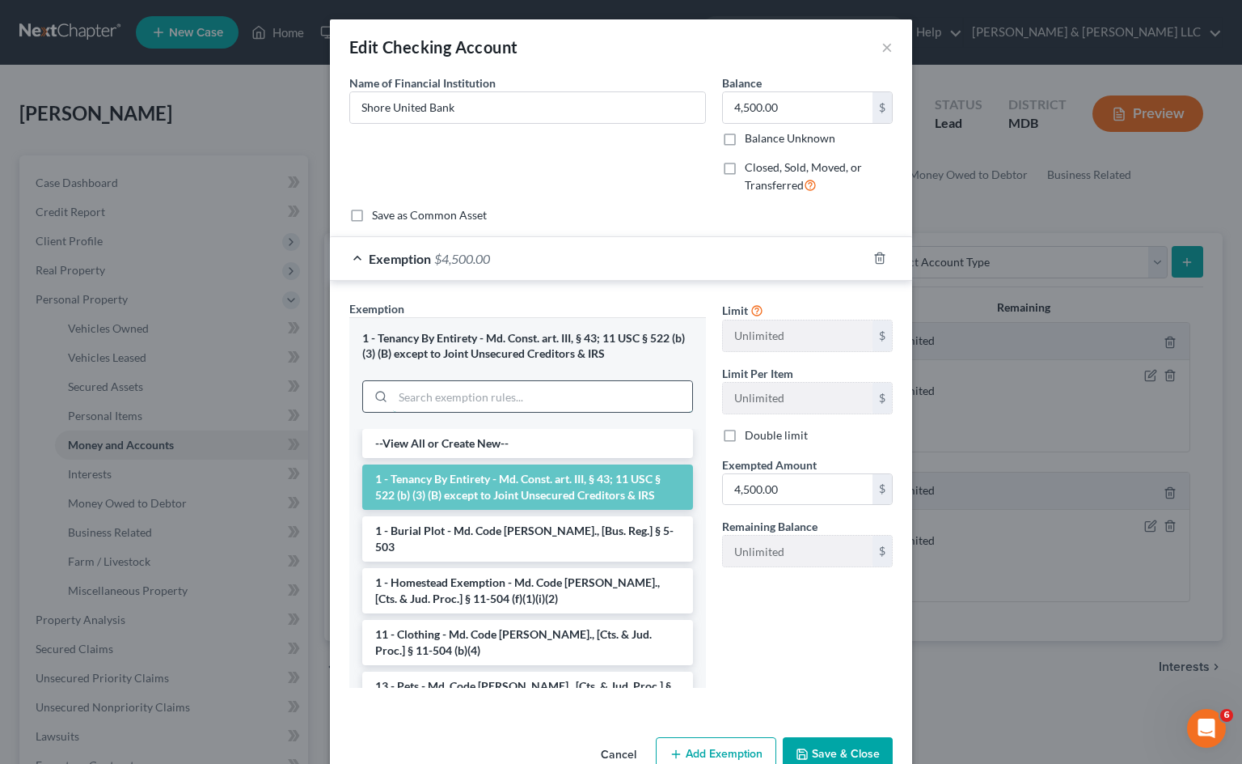
click at [516, 394] on input "search" at bounding box center [542, 396] width 299 height 31
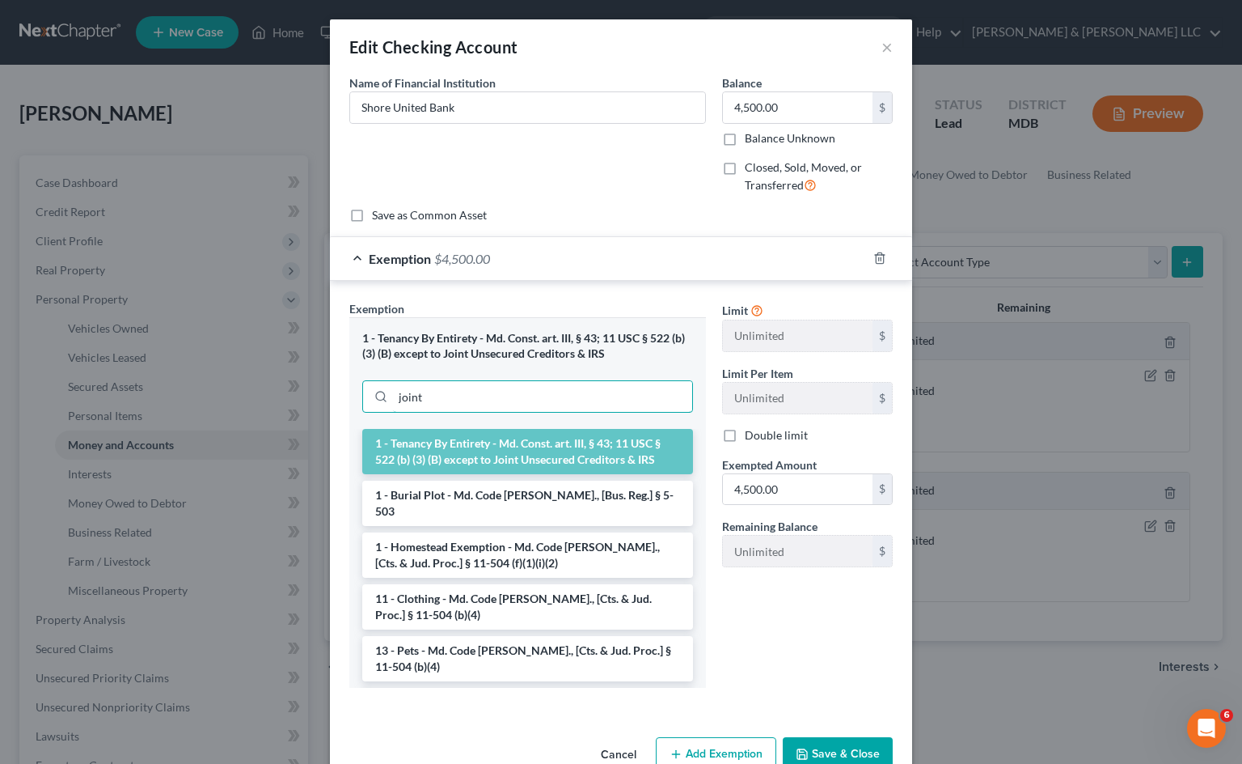
type input "joint"
click at [780, 627] on div "Limit Unlimited $ Limit Per Item Unlimited $ Double limit Exempted Amount * 4,5…" at bounding box center [807, 500] width 187 height 400
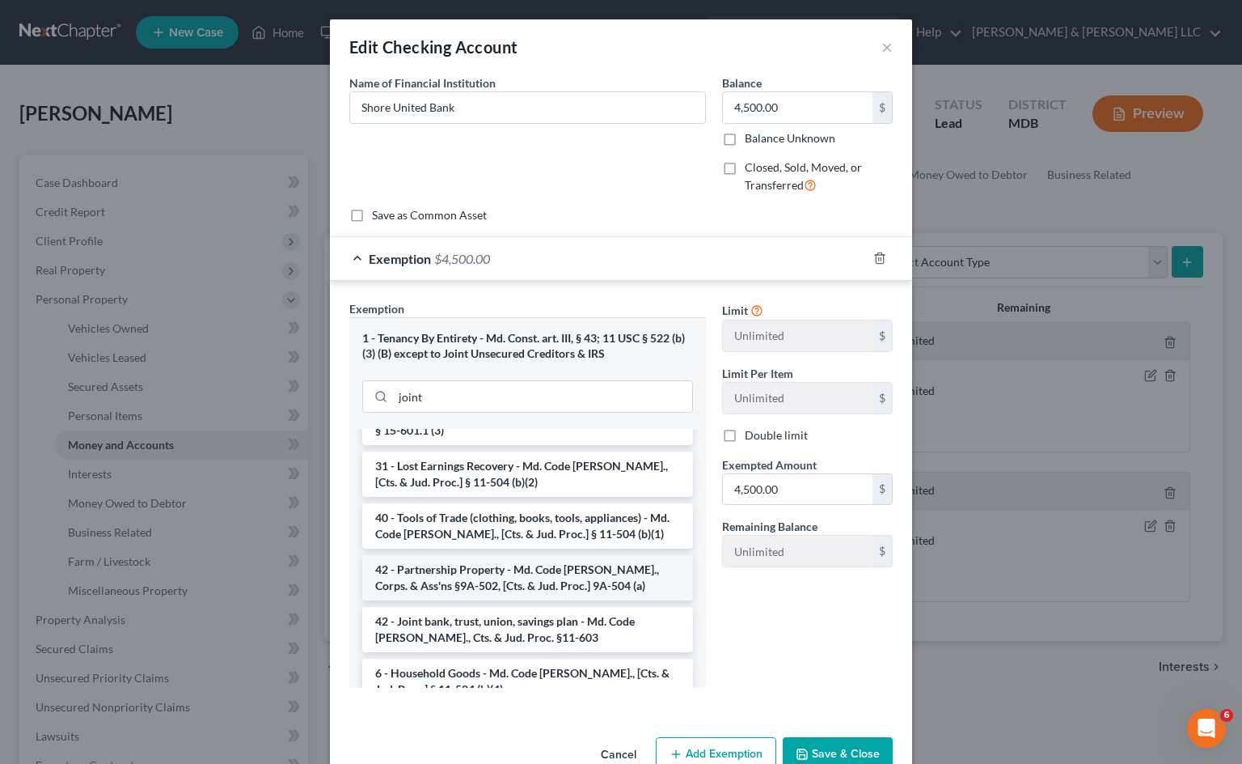
scroll to position [1281, 0]
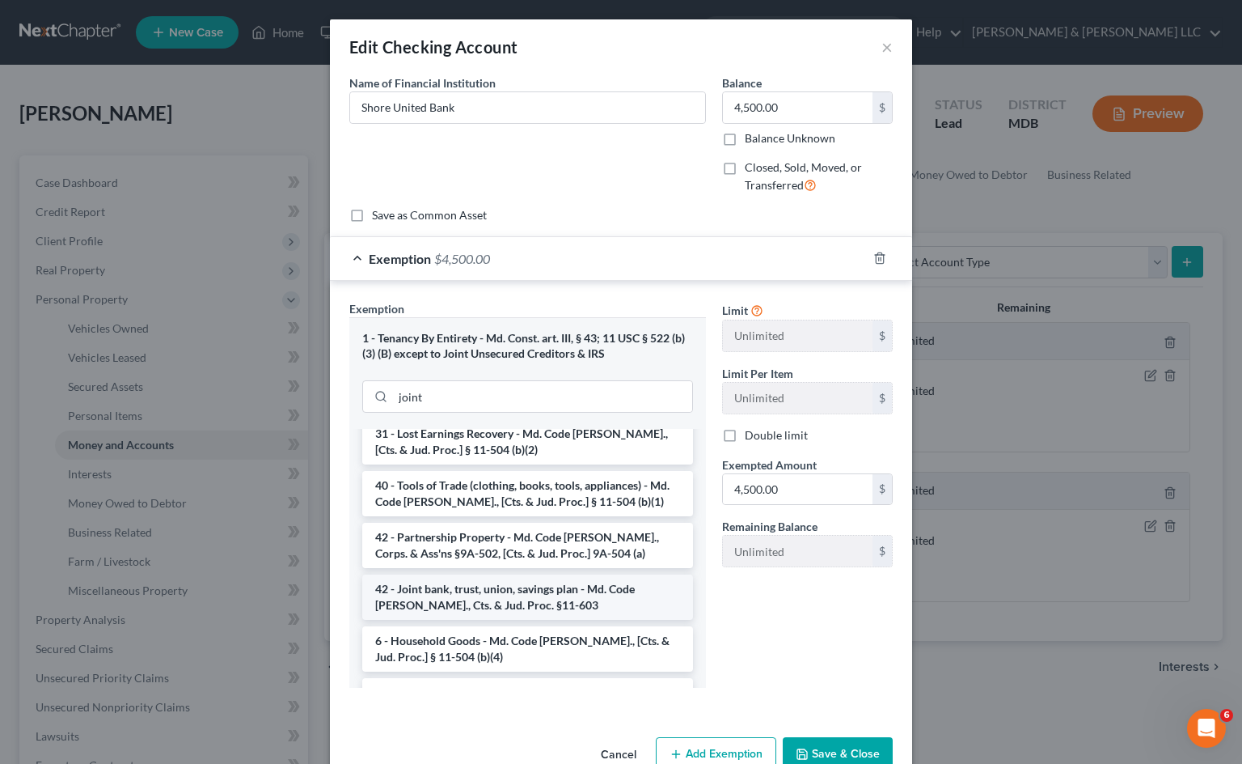
click at [574, 574] on li "42 - Joint bank, trust, union, savings plan - Md. Code [PERSON_NAME]., Cts. & J…" at bounding box center [527, 596] width 331 height 45
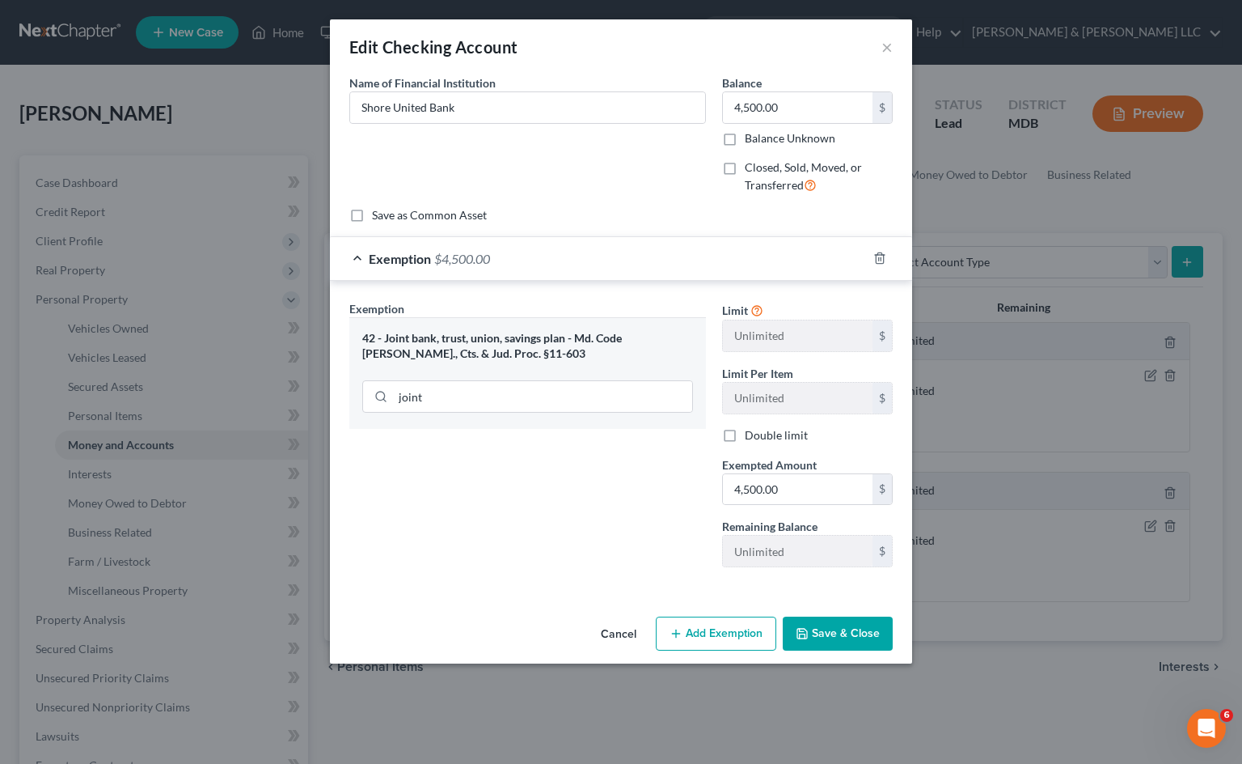
click at [832, 633] on button "Save & Close" at bounding box center [838, 633] width 110 height 34
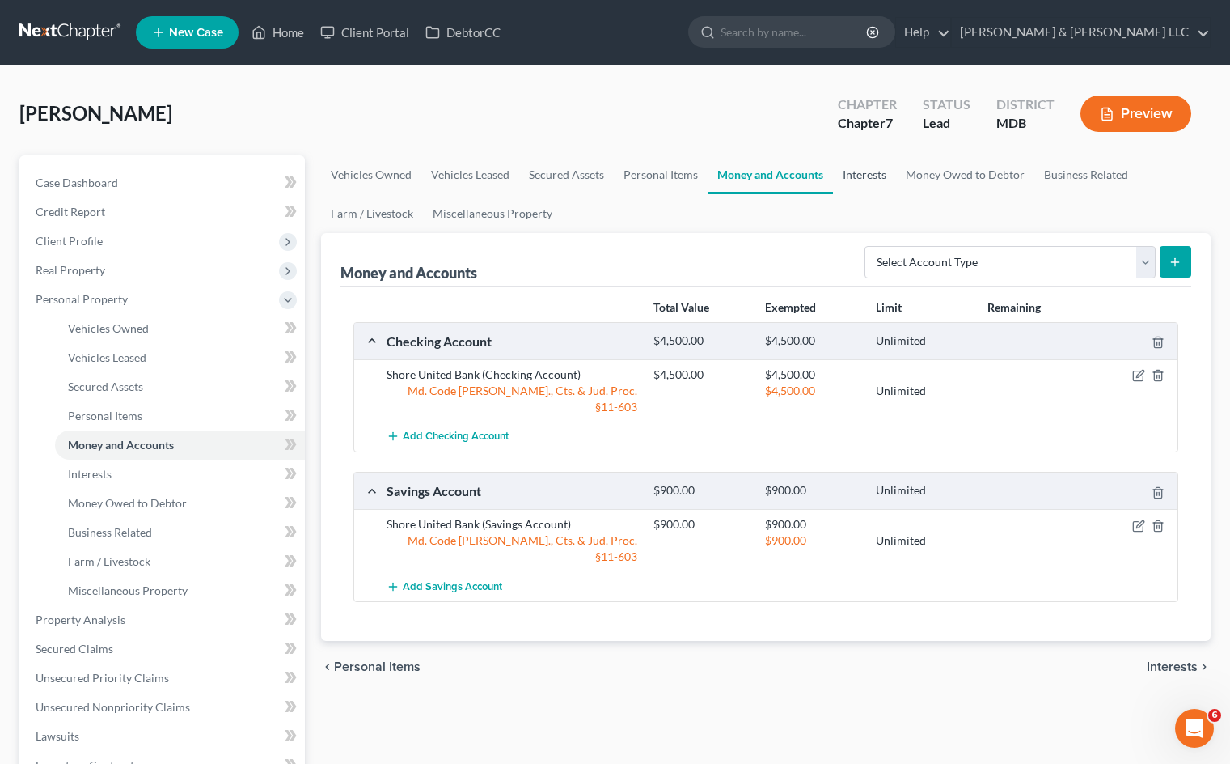
click at [878, 173] on link "Interests" at bounding box center [864, 174] width 63 height 39
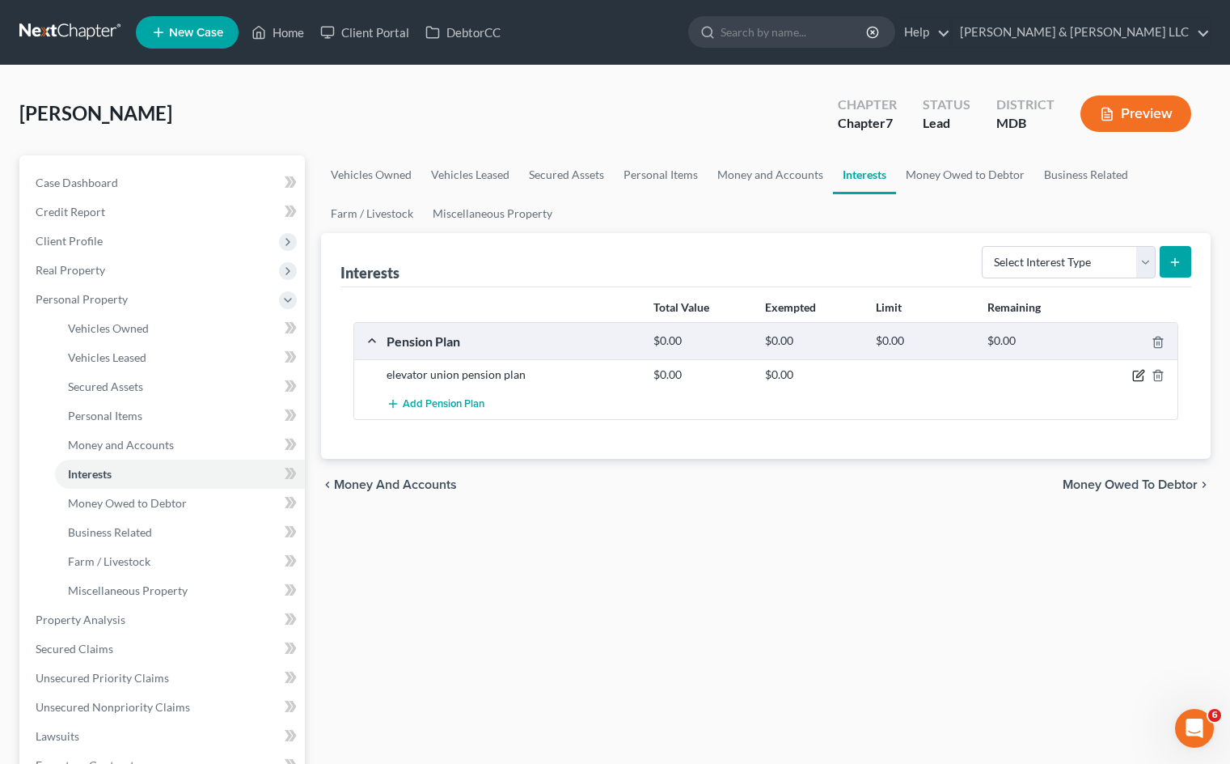
click at [1139, 374] on icon "button" at bounding box center [1140, 373] width 7 height 7
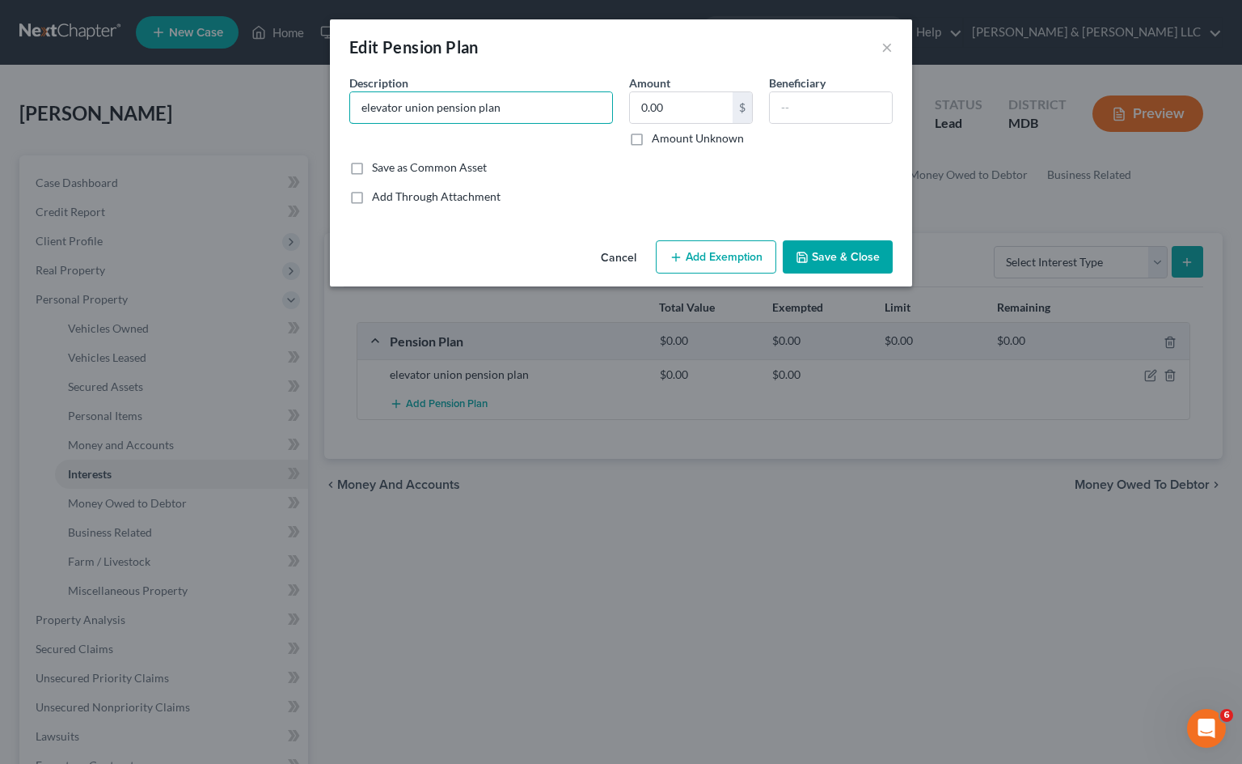
drag, startPoint x: 519, startPoint y: 105, endPoint x: 328, endPoint y: 85, distance: 191.2
click at [339, 98] on div "An exemption set must first be selected from the Filing Information section. Co…" at bounding box center [621, 153] width 582 height 159
type input "Elevator Union Pension Plan"
drag, startPoint x: 635, startPoint y: 140, endPoint x: 796, endPoint y: 109, distance: 163.9
click at [652, 140] on label "Amount Unknown" at bounding box center [698, 138] width 92 height 16
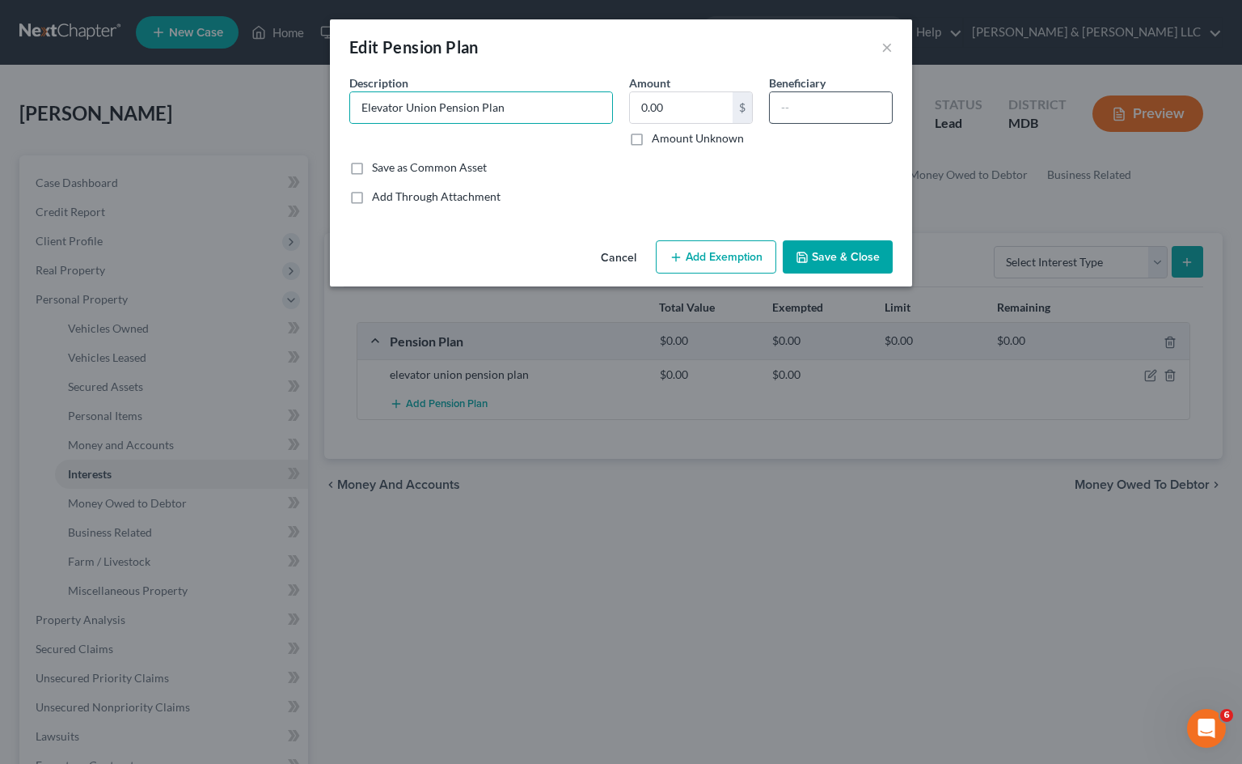
click at [658, 140] on input "Amount Unknown" at bounding box center [663, 135] width 11 height 11
checkbox input "true"
click at [811, 105] on input "text" at bounding box center [831, 107] width 122 height 31
type input "Debtor"
click at [741, 258] on button "Add Exemption" at bounding box center [716, 257] width 121 height 34
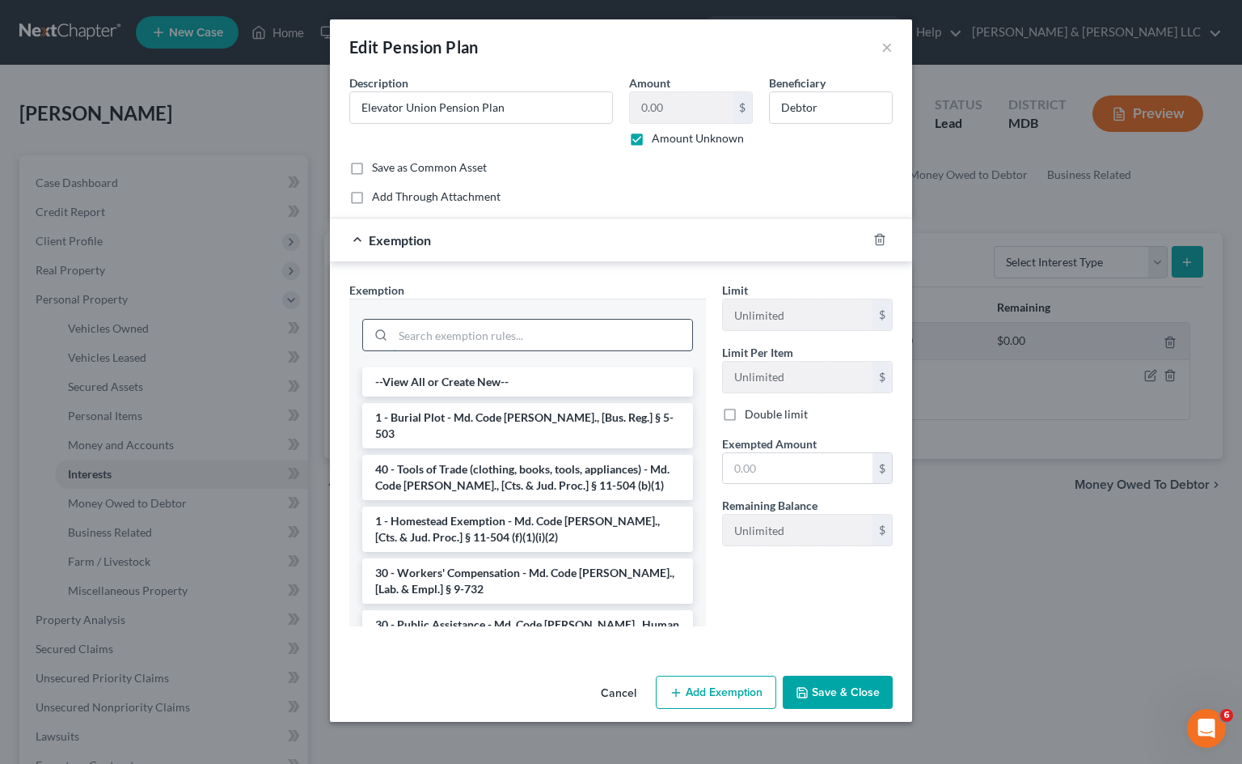
click at [518, 323] on input "search" at bounding box center [542, 335] width 299 height 31
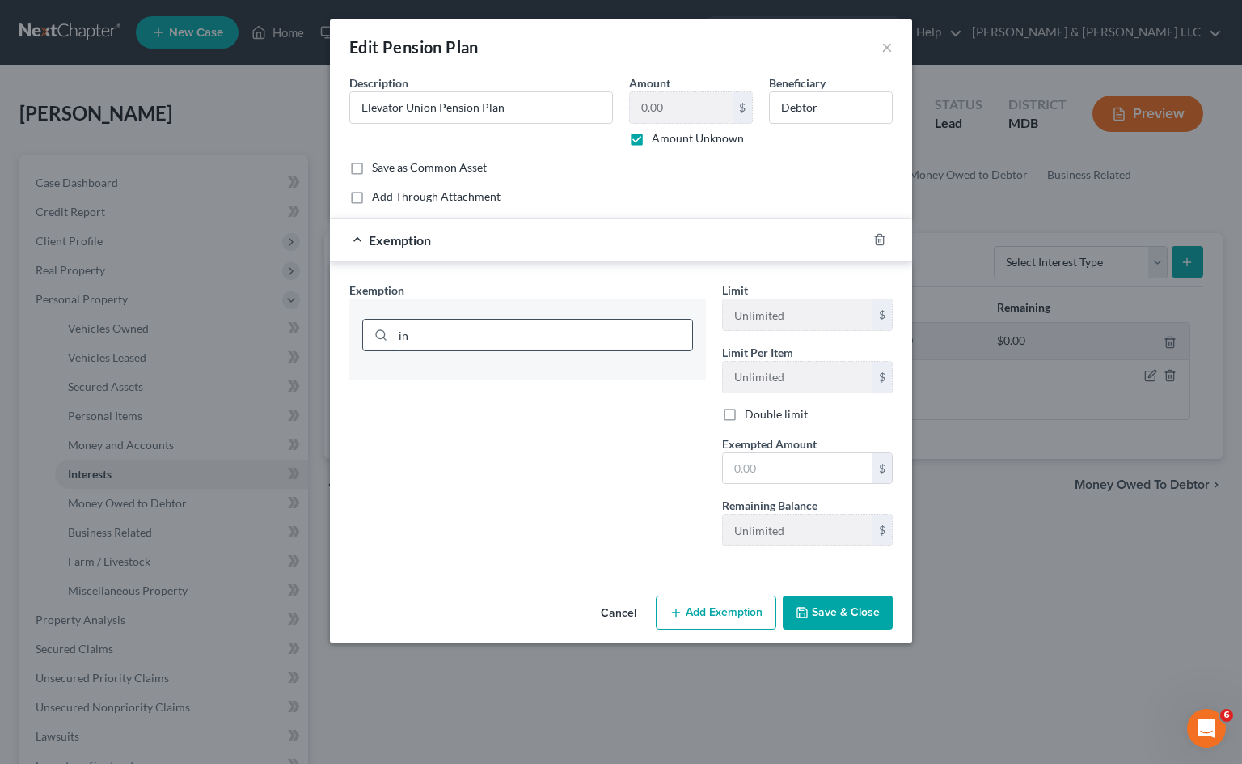
type input "i"
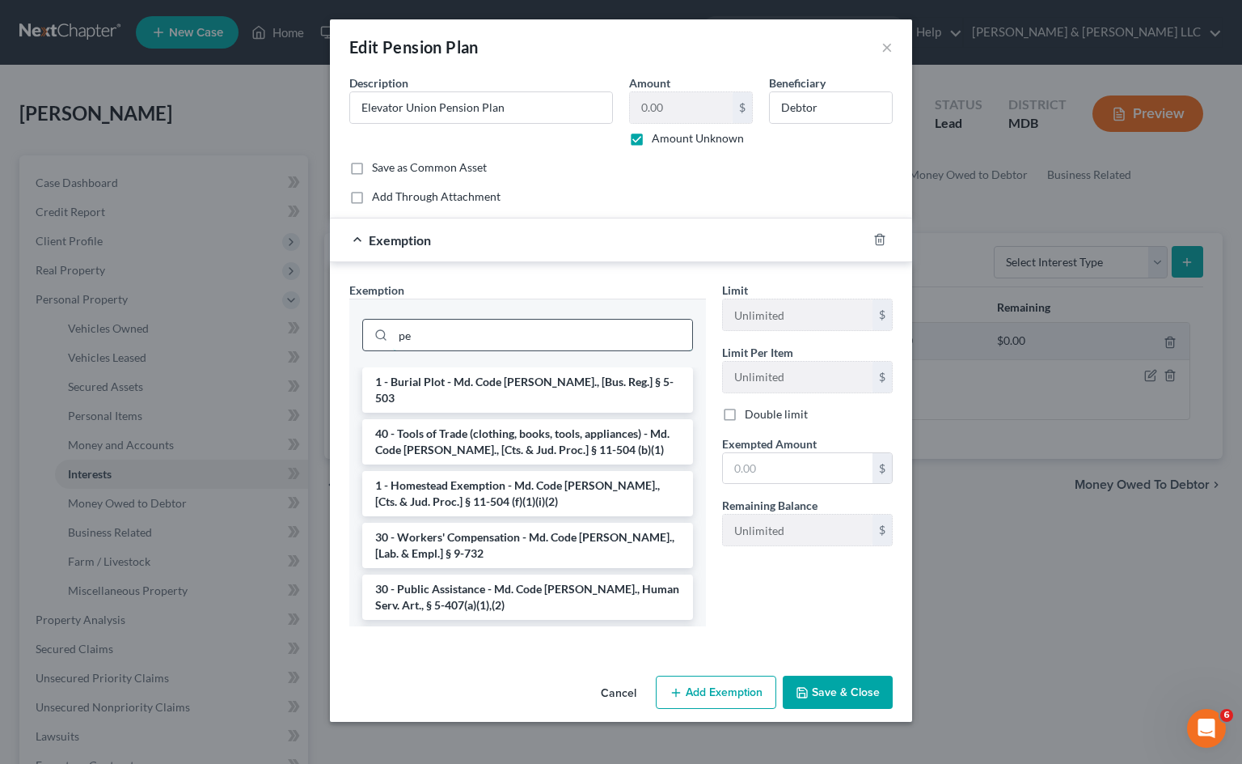
type input "p"
type input "r"
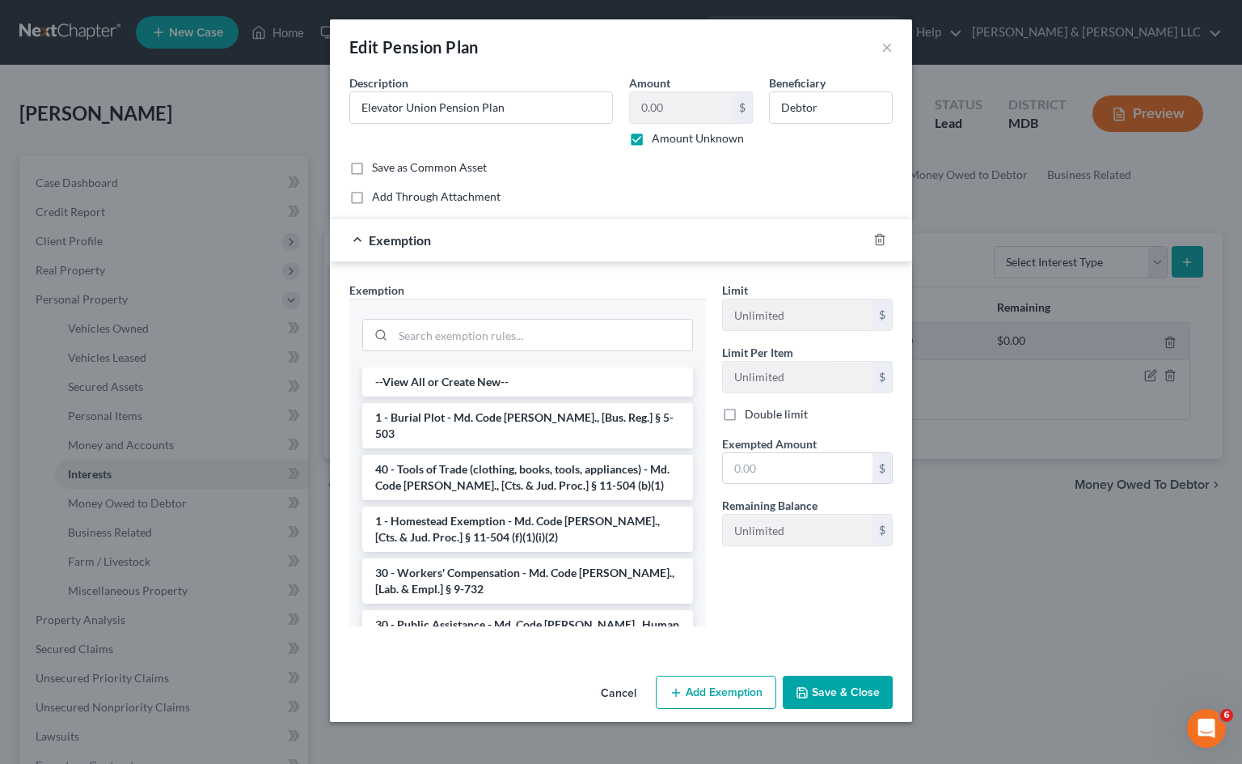
click at [791, 588] on div "Limit Unlimited $ Limit Per Item Unlimited $ Double limit Exempted Amount * $ R…" at bounding box center [807, 460] width 187 height 358
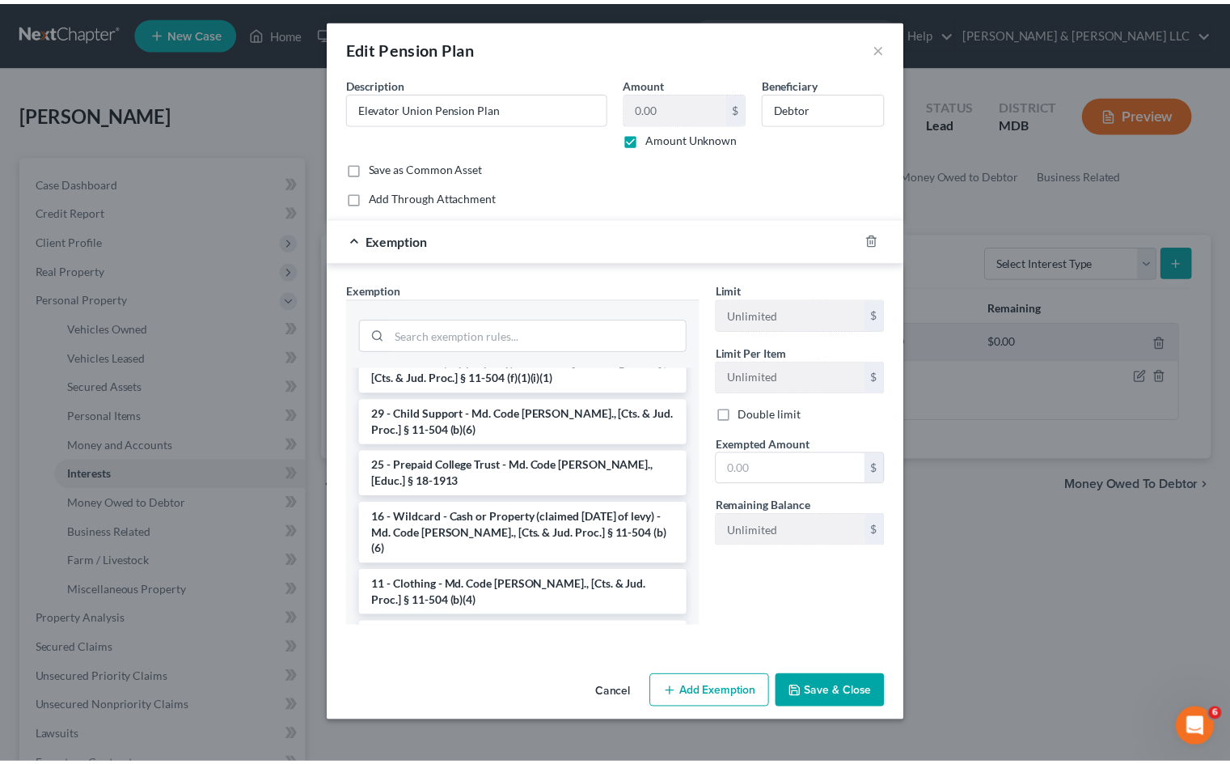
scroll to position [950, 0]
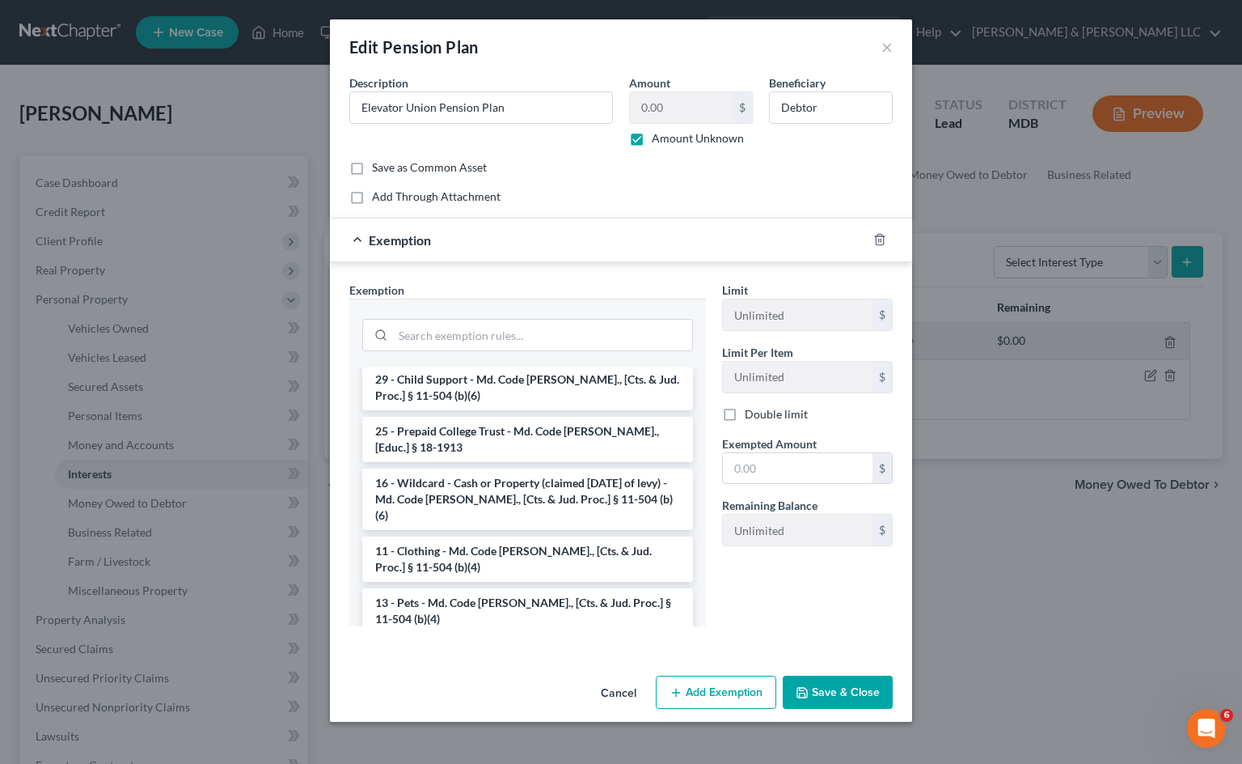
click at [622, 690] on button "Cancel" at bounding box center [618, 693] width 61 height 32
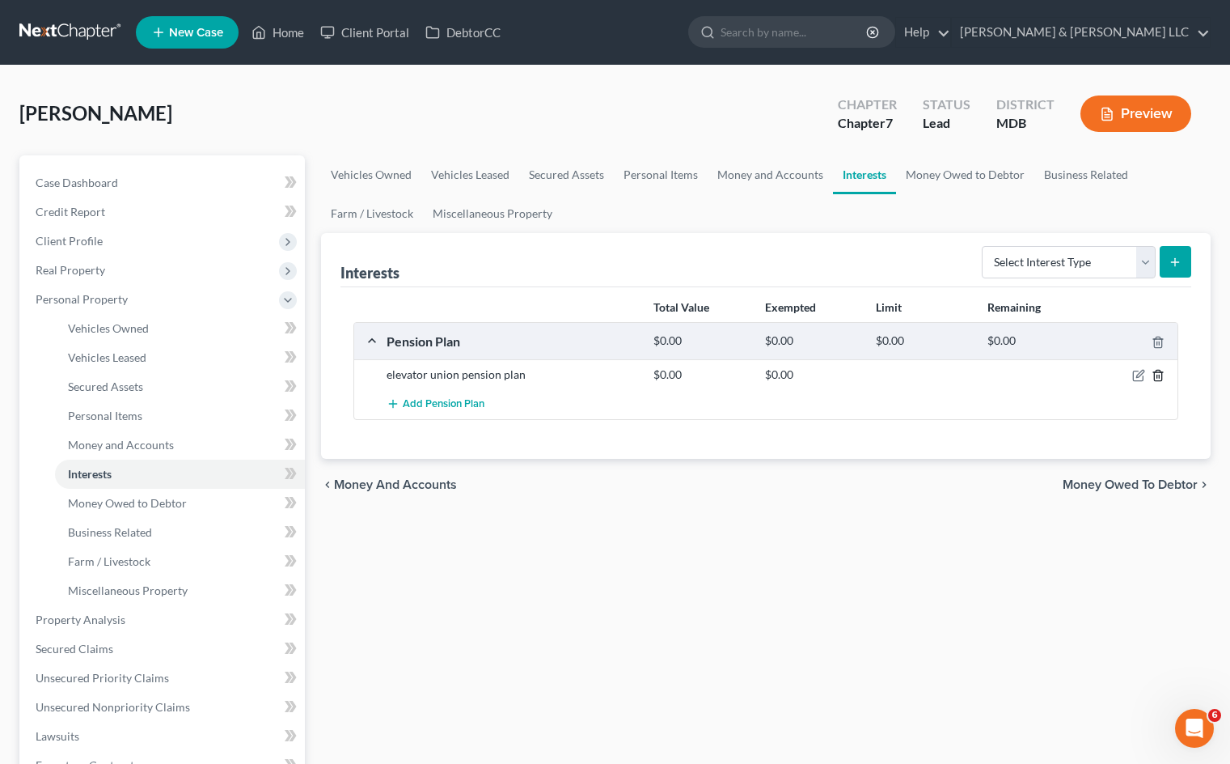
click at [1161, 377] on icon "button" at bounding box center [1158, 375] width 13 height 13
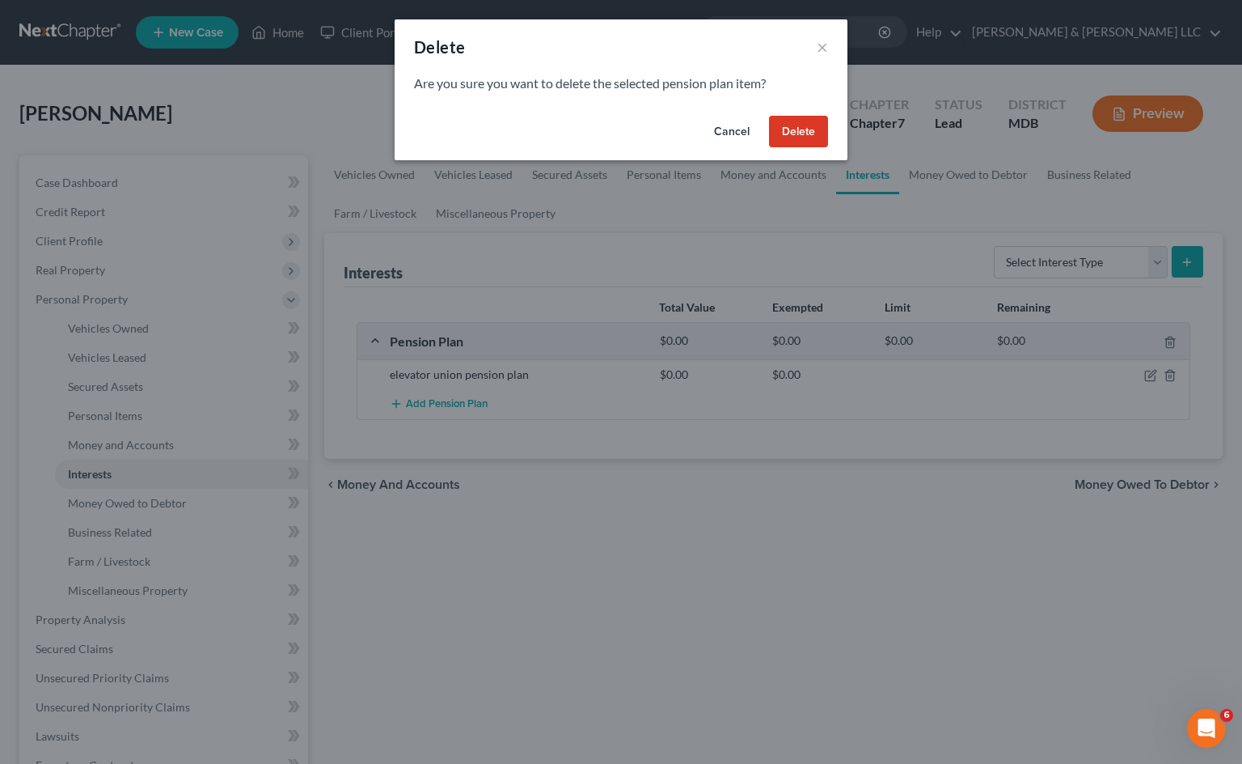
click at [806, 133] on button "Delete" at bounding box center [798, 132] width 59 height 32
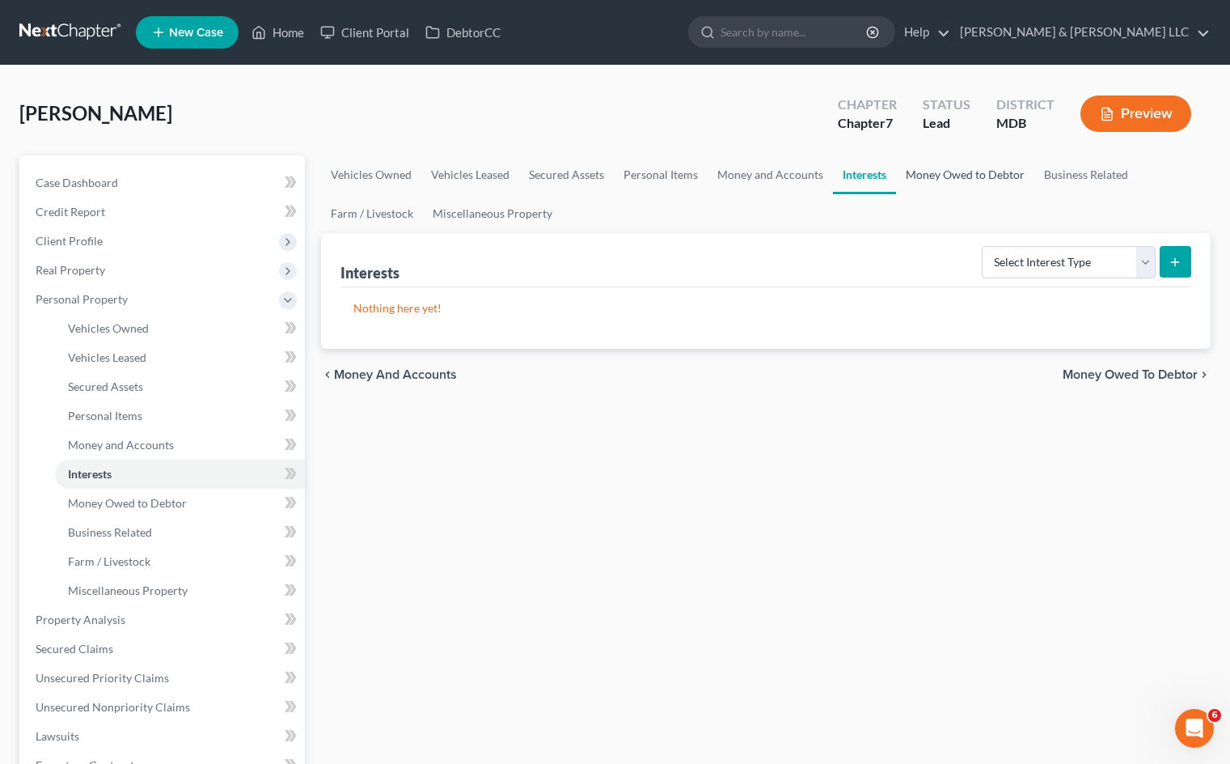
click at [972, 173] on link "Money Owed to Debtor" at bounding box center [965, 174] width 138 height 39
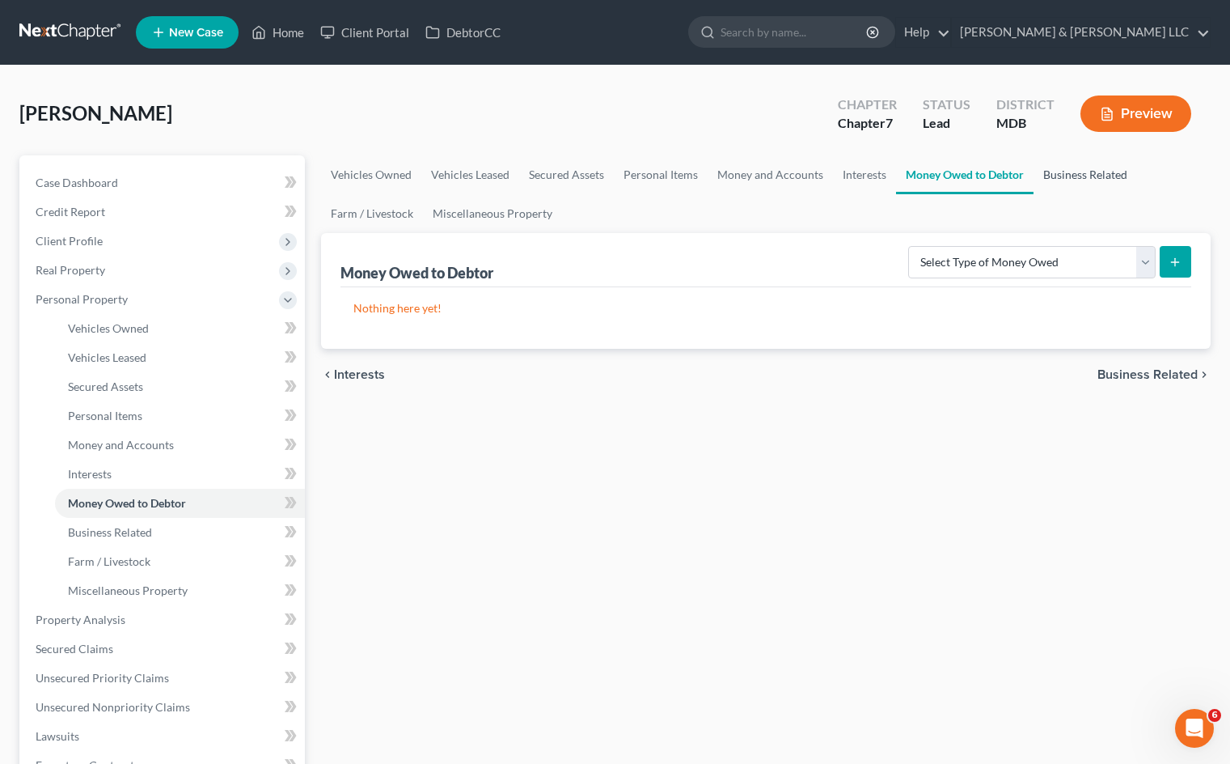
click at [1090, 165] on link "Business Related" at bounding box center [1086, 174] width 104 height 39
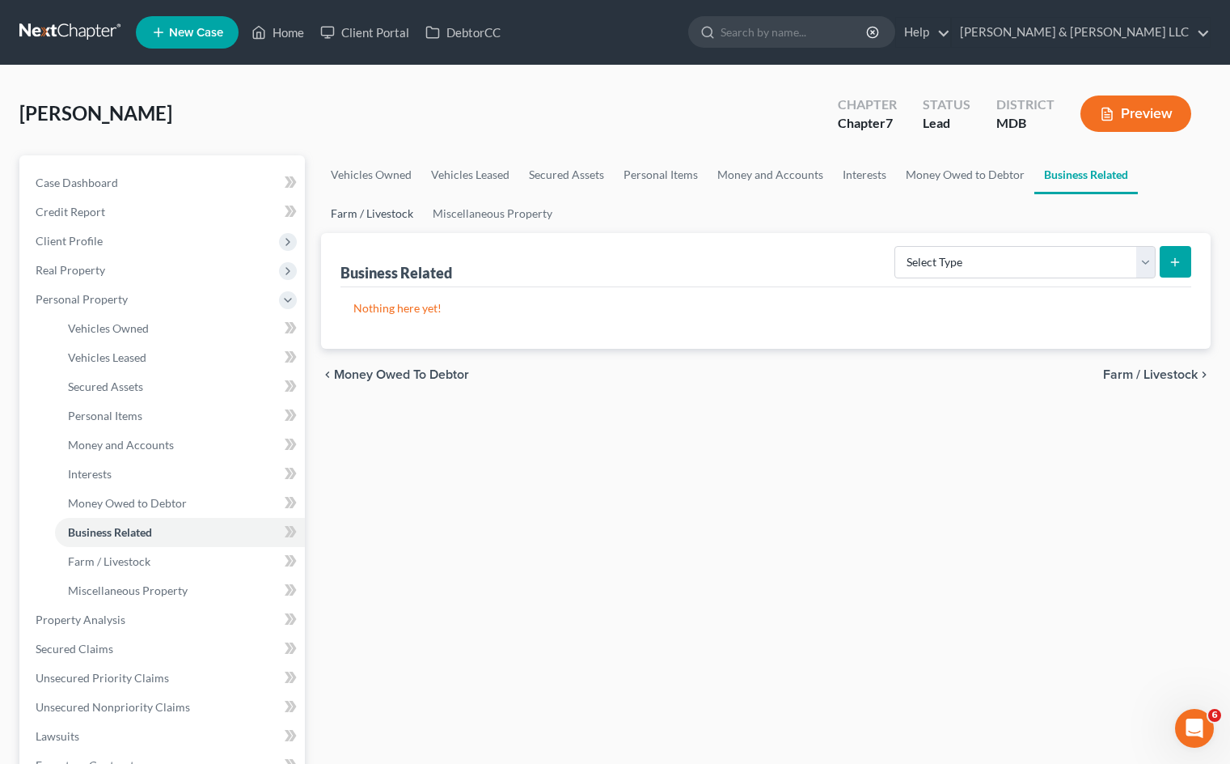
click at [392, 219] on link "Farm / Livestock" at bounding box center [372, 213] width 102 height 39
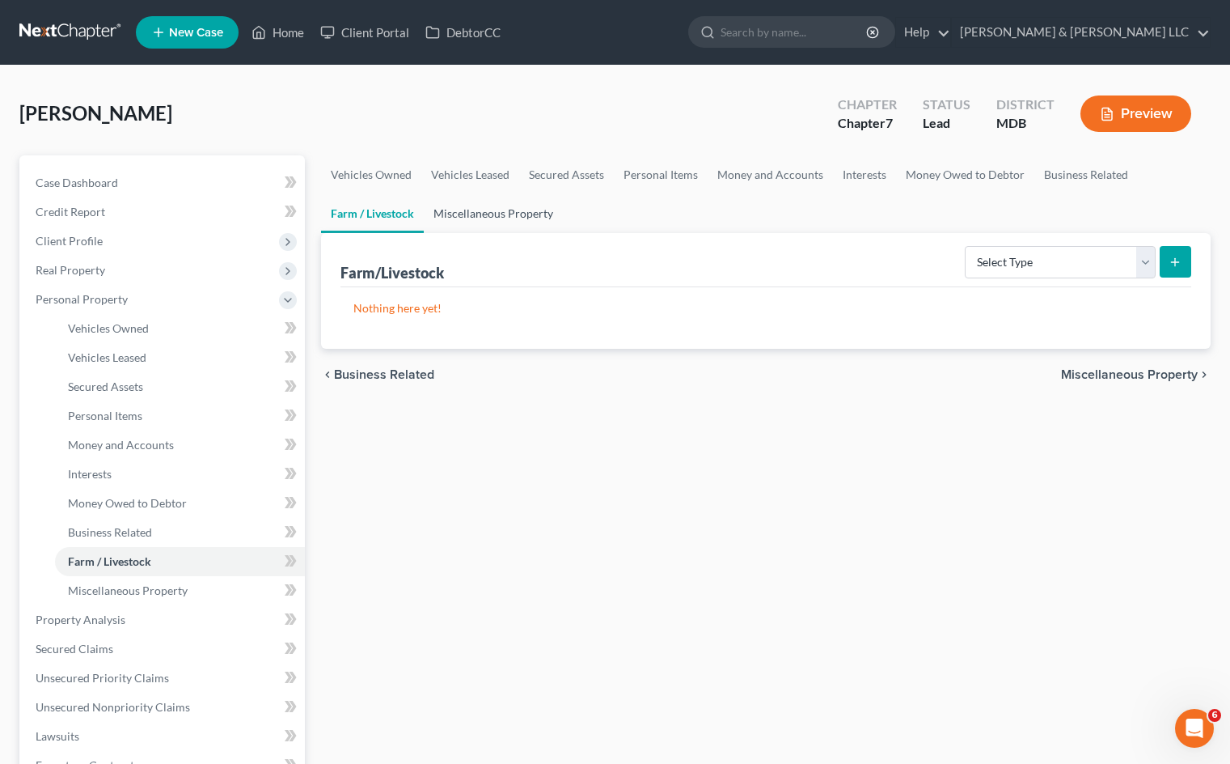
click at [477, 212] on link "Miscellaneous Property" at bounding box center [493, 213] width 139 height 39
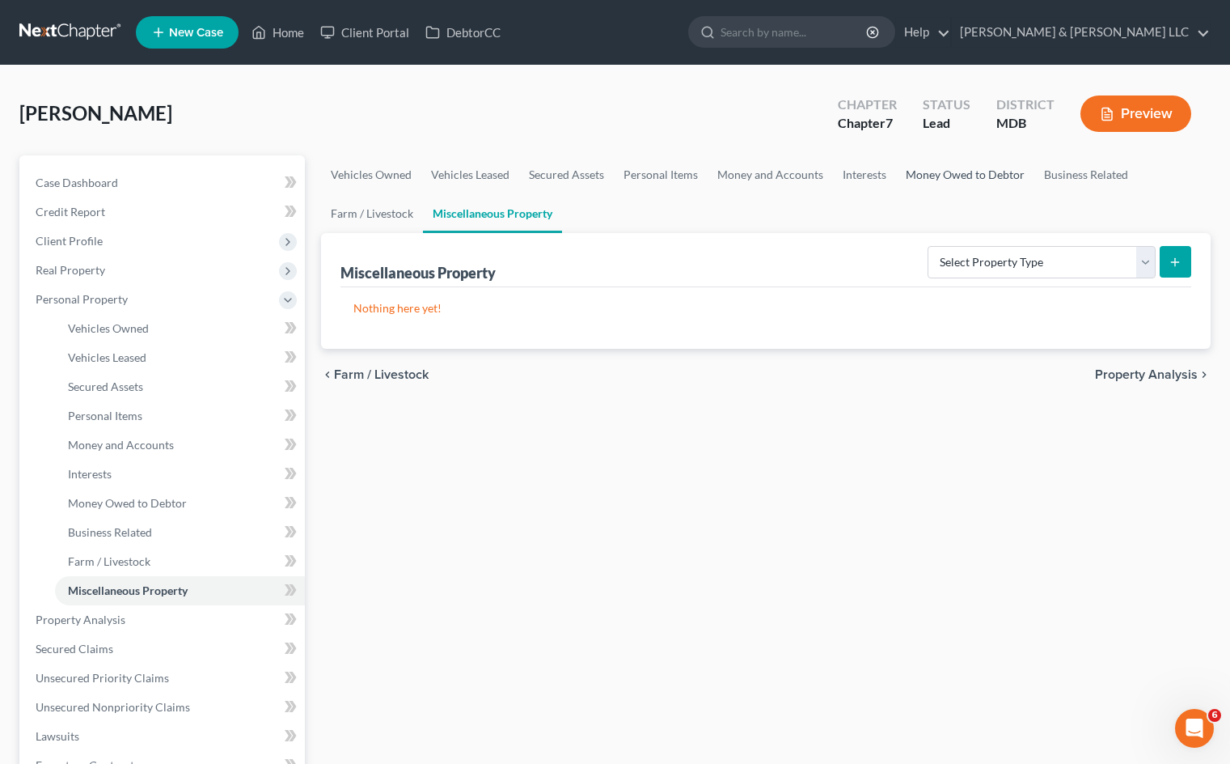
click at [925, 171] on link "Money Owed to Debtor" at bounding box center [965, 174] width 138 height 39
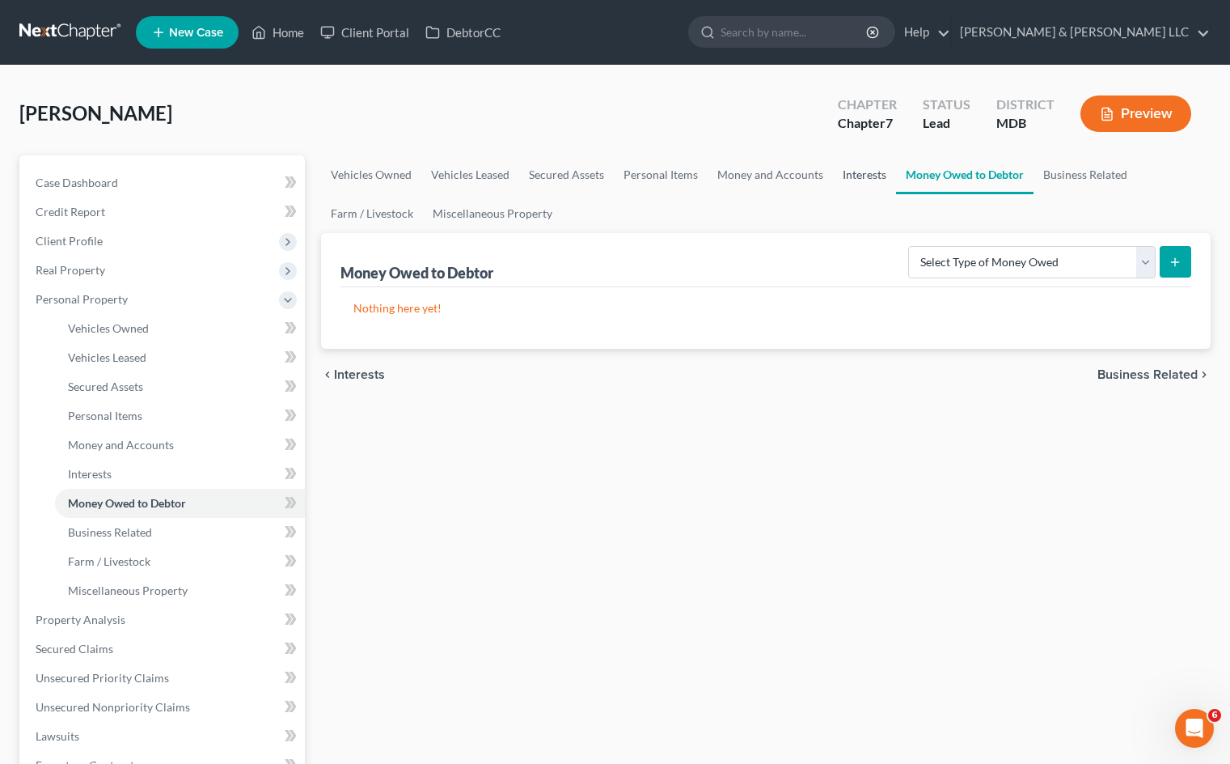
click at [859, 180] on link "Interests" at bounding box center [864, 174] width 63 height 39
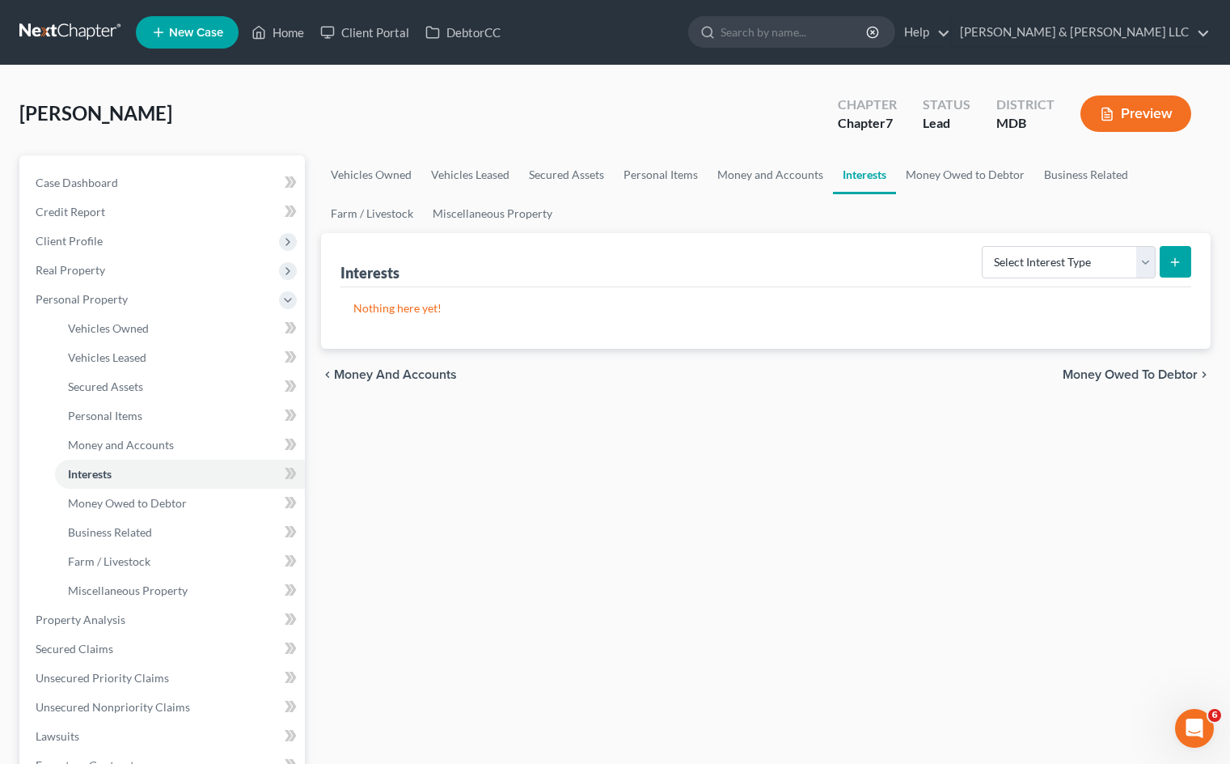
click at [787, 582] on div "Vehicles Owned Vehicles Leased Secured Assets Personal Items Money and Accounts…" at bounding box center [766, 622] width 906 height 934
click at [210, 310] on span "Personal Property" at bounding box center [164, 299] width 282 height 29
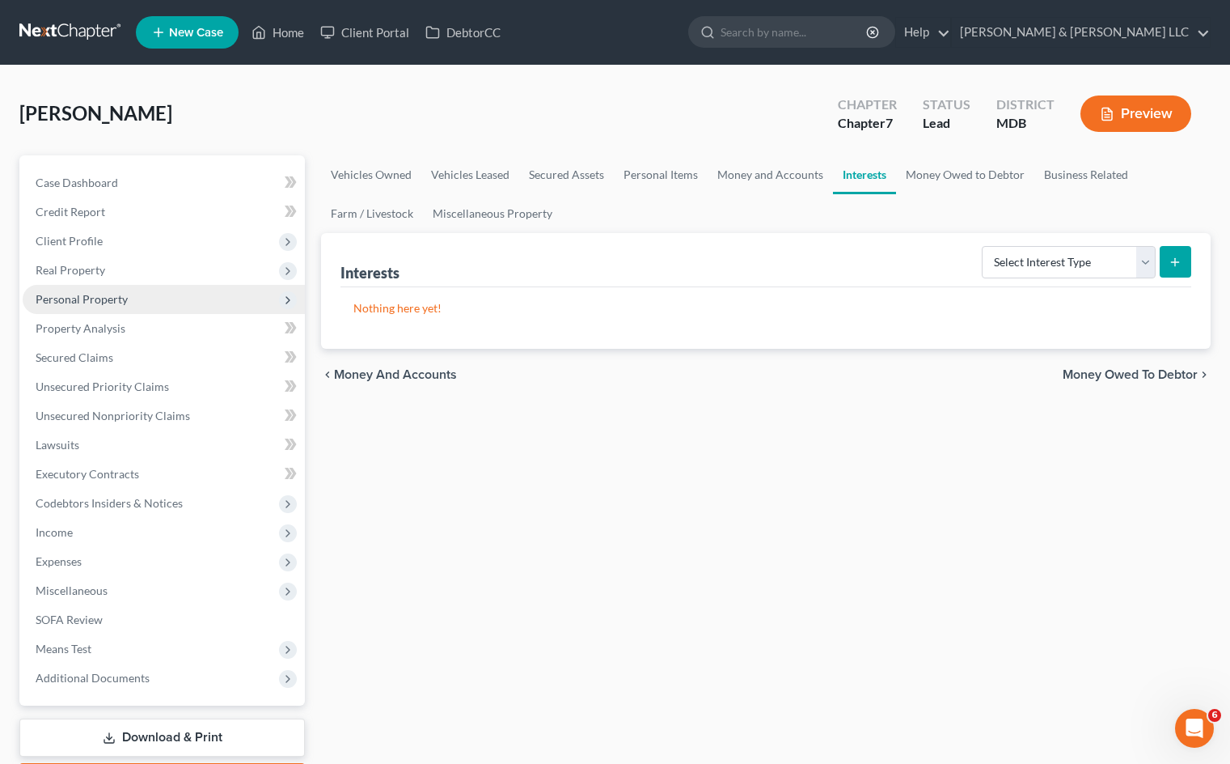
click at [158, 299] on span "Personal Property" at bounding box center [164, 299] width 282 height 29
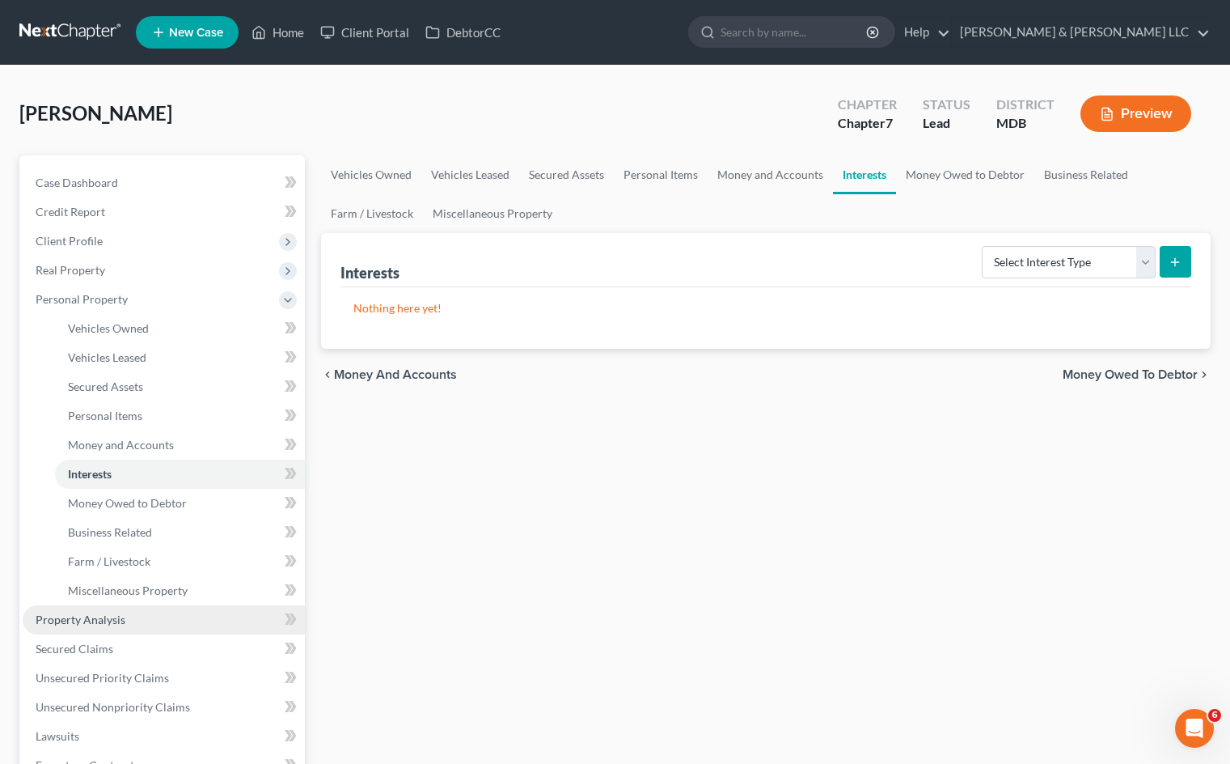
click at [136, 623] on link "Property Analysis" at bounding box center [164, 619] width 282 height 29
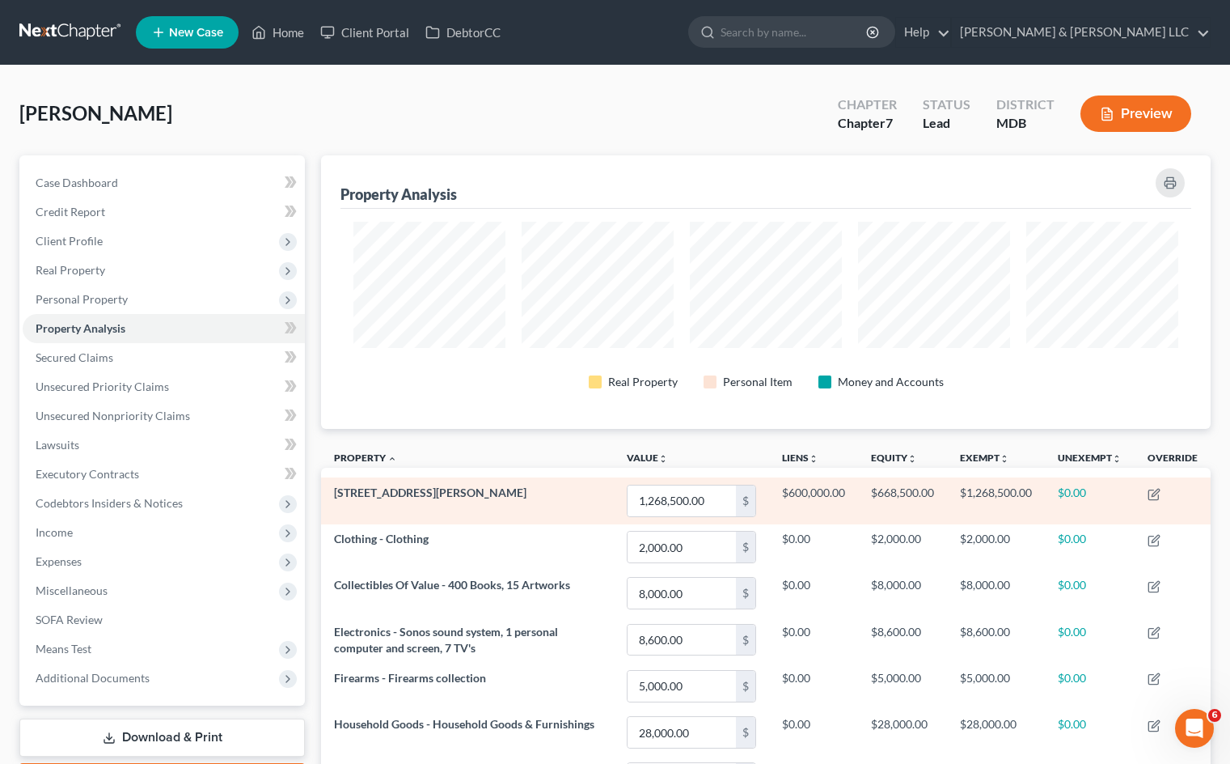
scroll to position [273, 890]
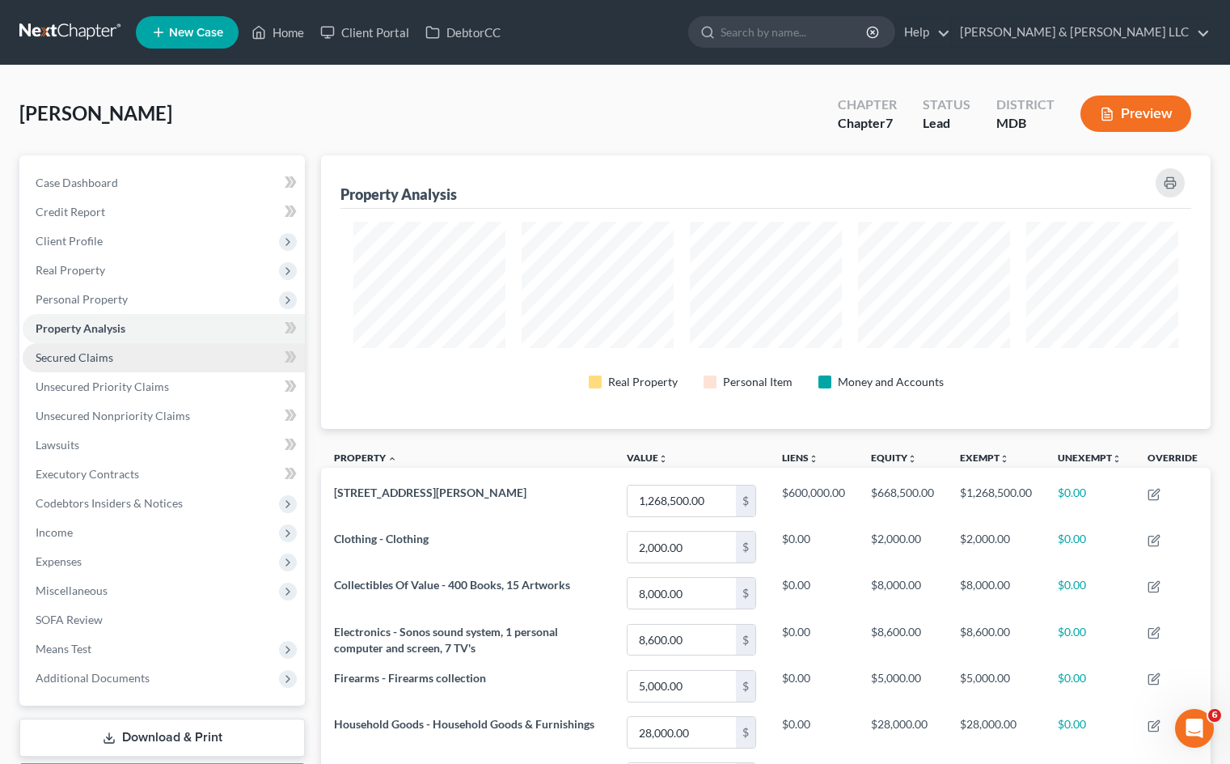
click at [183, 354] on link "Secured Claims" at bounding box center [164, 357] width 282 height 29
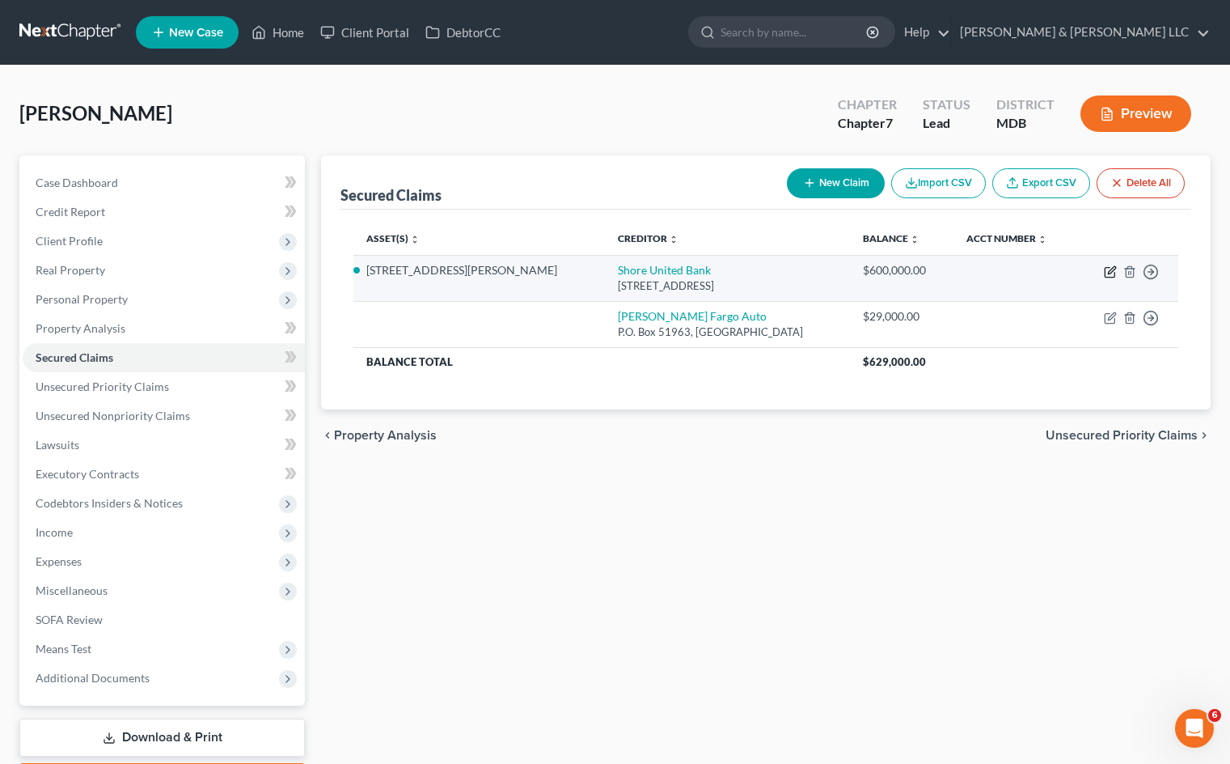
click at [1107, 272] on icon "button" at bounding box center [1110, 271] width 13 height 13
select select "21"
select select "2"
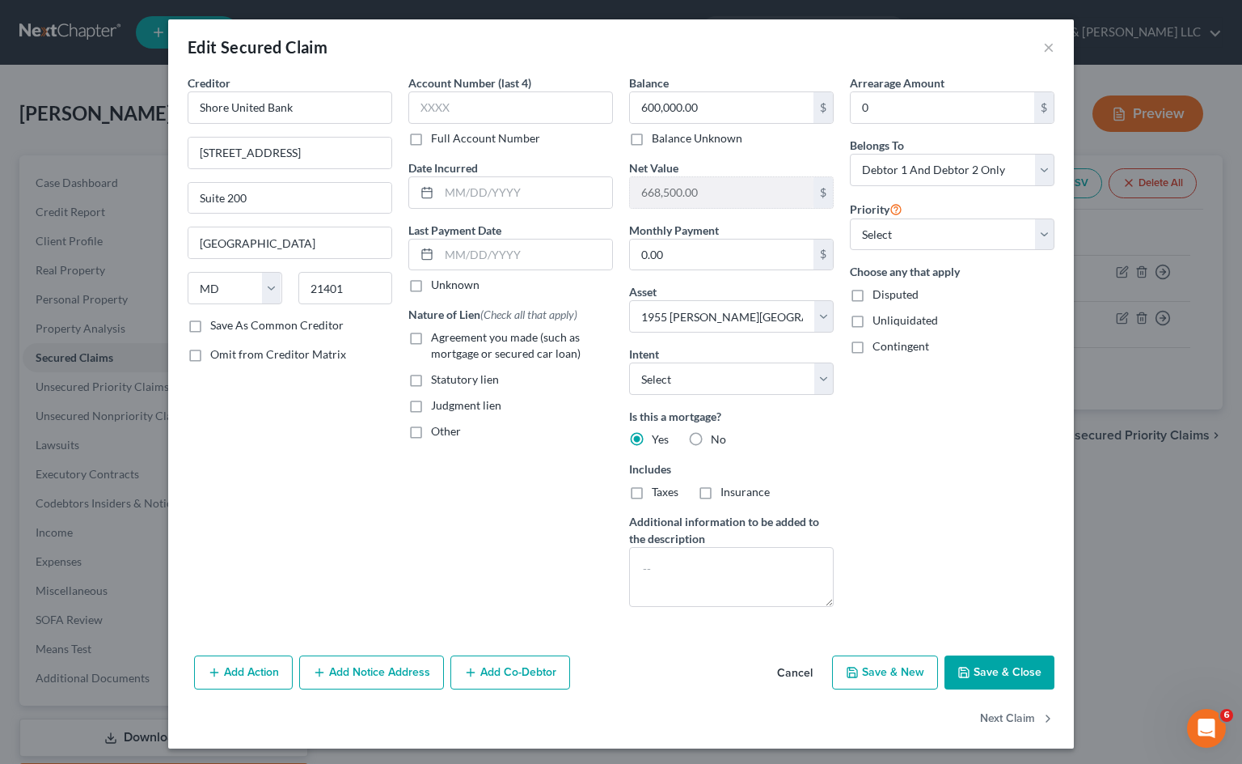
click at [789, 667] on button "Cancel" at bounding box center [794, 673] width 61 height 32
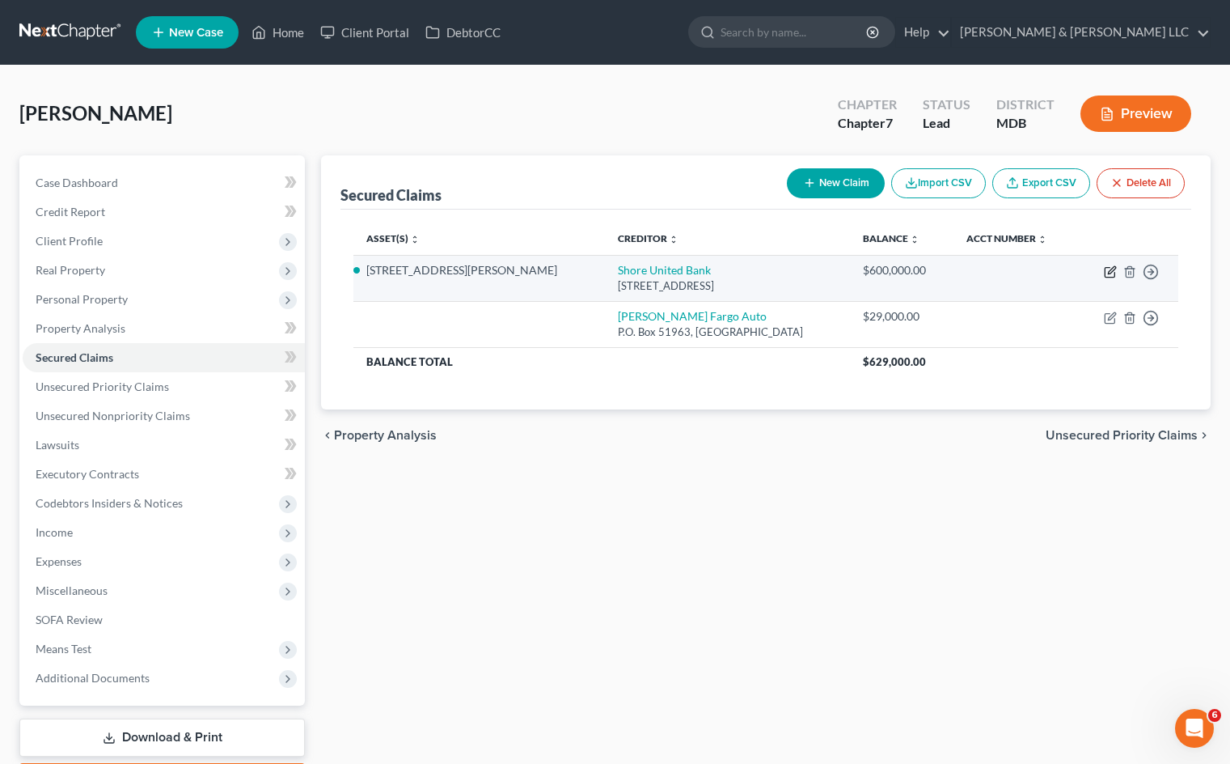
click at [1108, 265] on icon "button" at bounding box center [1110, 271] width 13 height 13
select select "21"
select select "2"
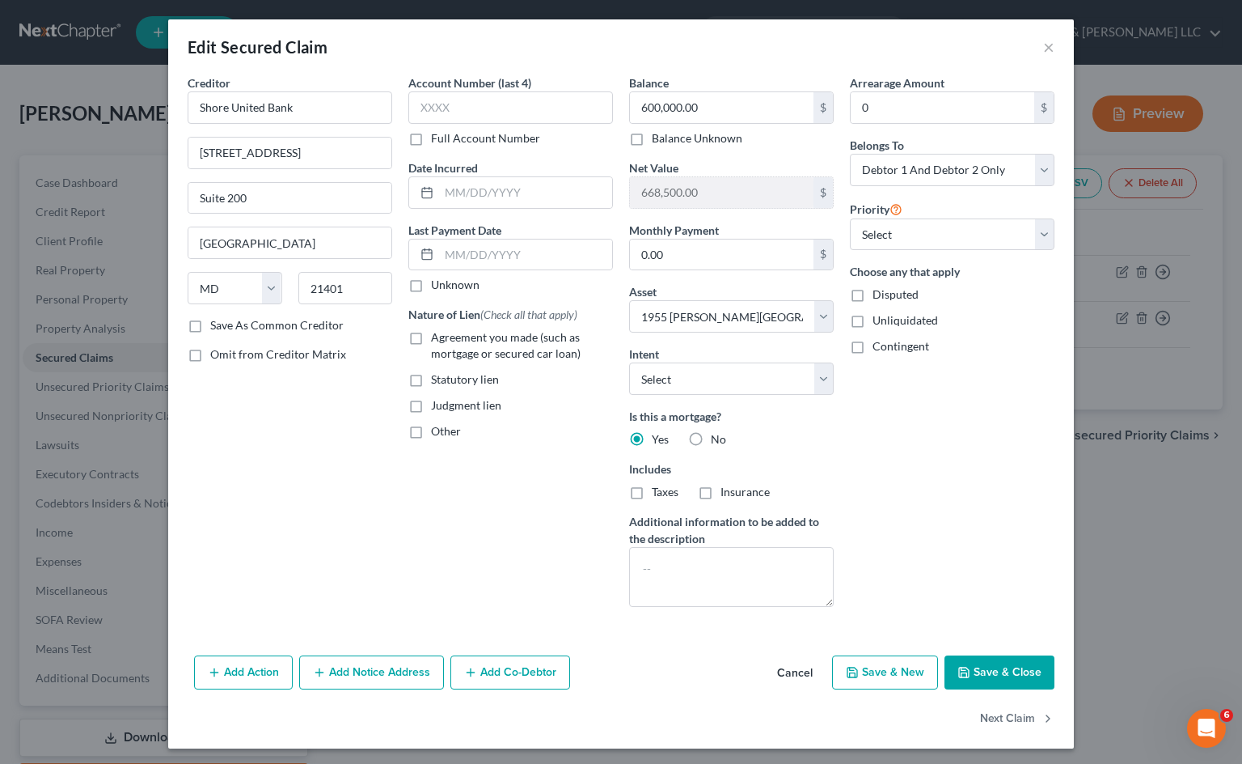
click at [952, 425] on div "Arrearage Amount 0 $ Belongs To * Select Debtor 1 Only Debtor 2 Only Debtor 1 A…" at bounding box center [952, 346] width 221 height 545
click at [942, 171] on select "Select Debtor 1 Only Debtor 2 Only Debtor 1 And Debtor 2 Only At Least One Of T…" at bounding box center [952, 170] width 205 height 32
drag, startPoint x: 942, startPoint y: 171, endPoint x: 897, endPoint y: 530, distance: 361.2
click at [942, 171] on select "Select Debtor 1 Only Debtor 2 Only Debtor 1 And Debtor 2 Only At Least One Of T…" at bounding box center [952, 170] width 205 height 32
click at [791, 675] on button "Cancel" at bounding box center [794, 673] width 61 height 32
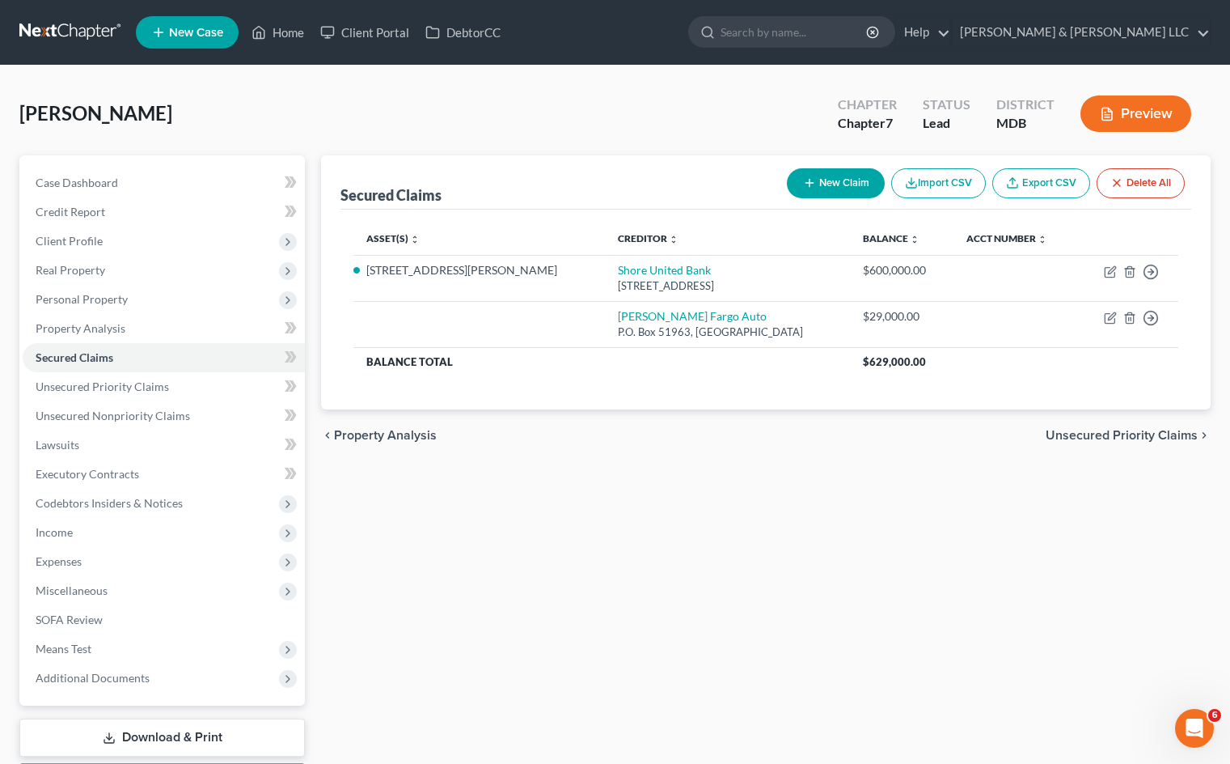
click at [851, 568] on div "Secured Claims New Claim Import CSV Export CSV Delete All Asset(s) expand_more …" at bounding box center [766, 476] width 906 height 643
click at [197, 383] on link "Unsecured Priority Claims" at bounding box center [164, 386] width 282 height 29
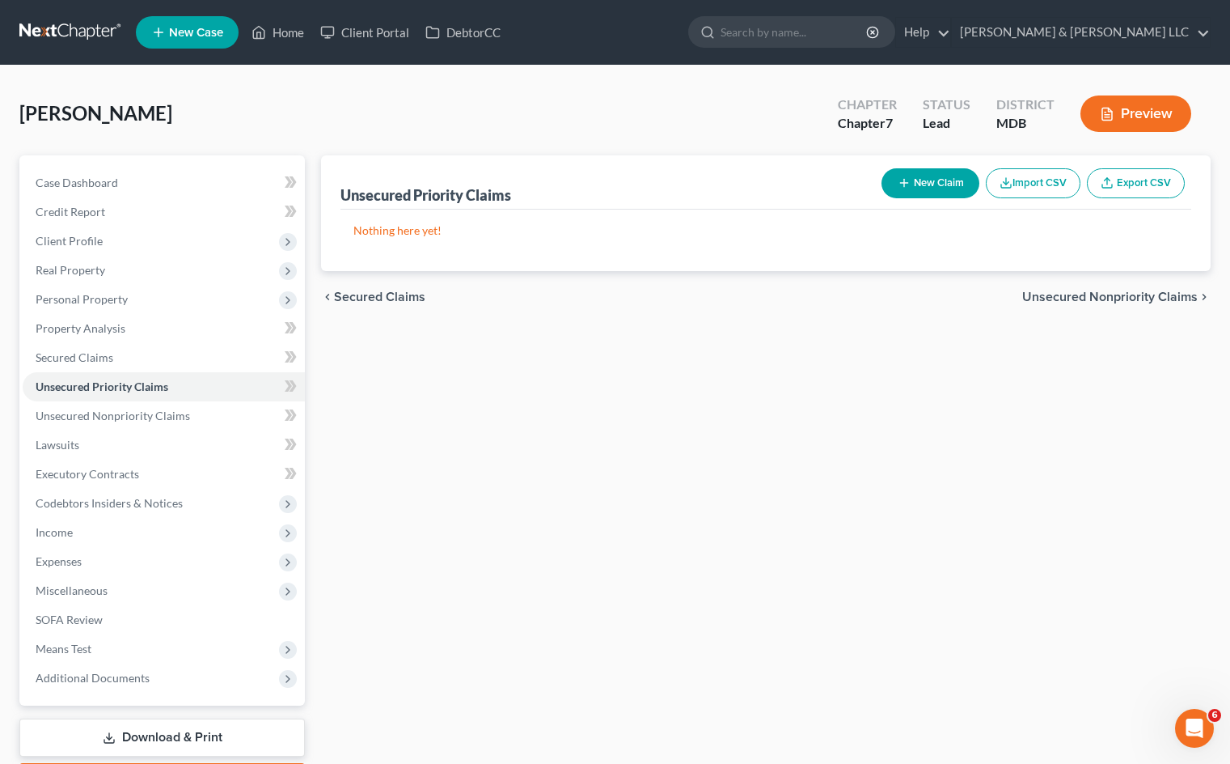
click at [480, 441] on div "Unsecured Priority Claims New Claim Import CSV Export CSV Nothing here yet! Pre…" at bounding box center [766, 476] width 906 height 643
click at [162, 420] on span "Unsecured Nonpriority Claims" at bounding box center [113, 415] width 155 height 14
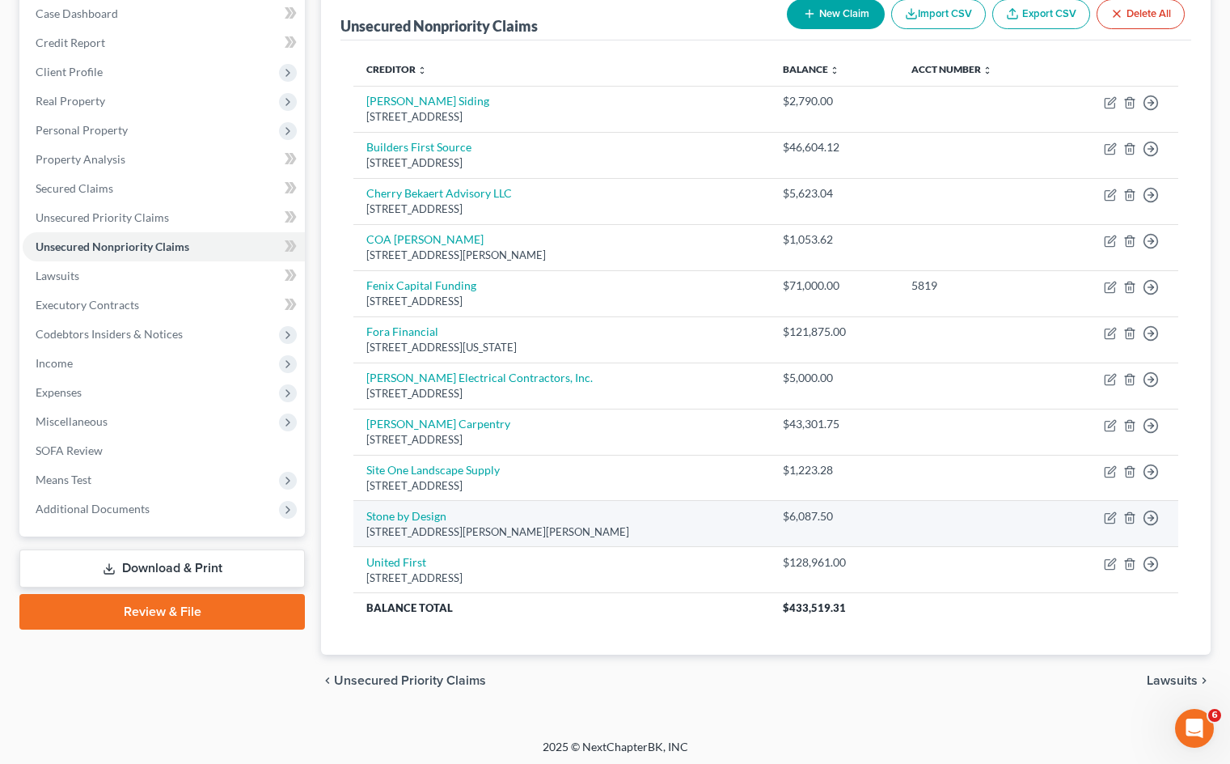
scroll to position [173, 0]
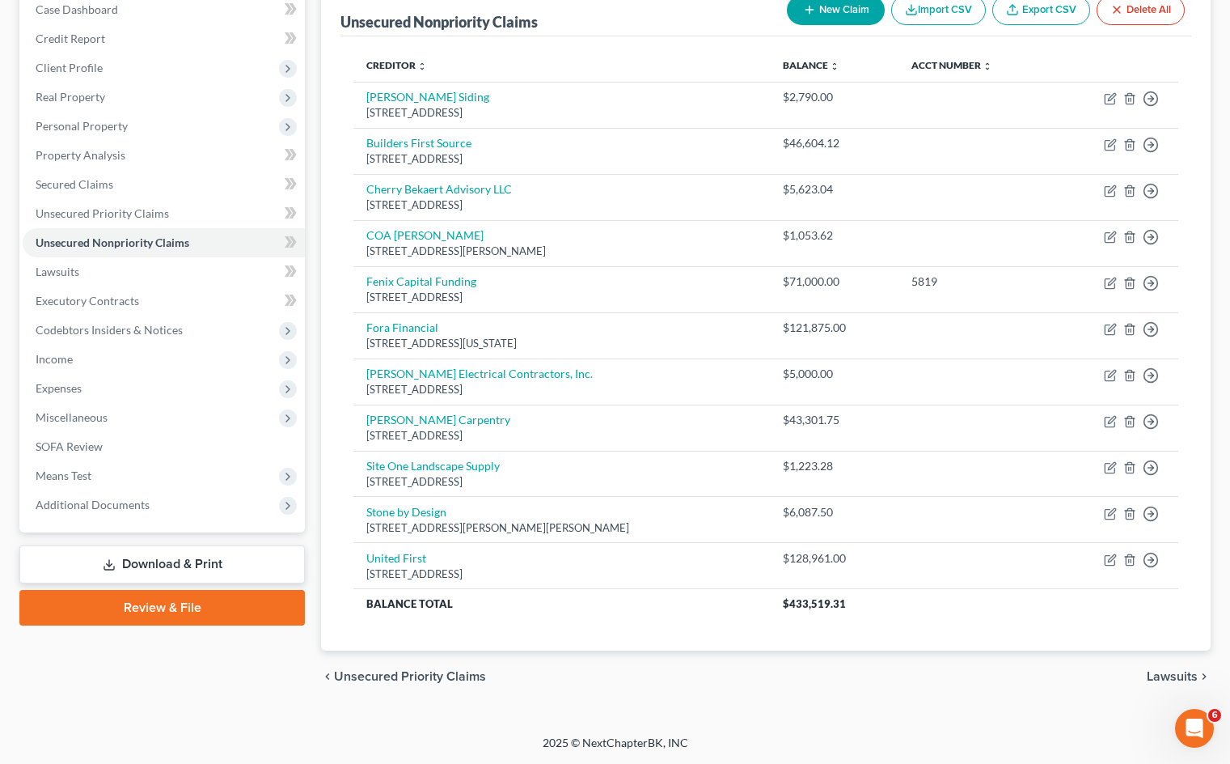
click at [742, 684] on div "chevron_left Unsecured Priority Claims Lawsuits chevron_right" at bounding box center [766, 676] width 890 height 52
click at [751, 684] on div "chevron_left Unsecured Priority Claims Lawsuits chevron_right" at bounding box center [766, 676] width 890 height 52
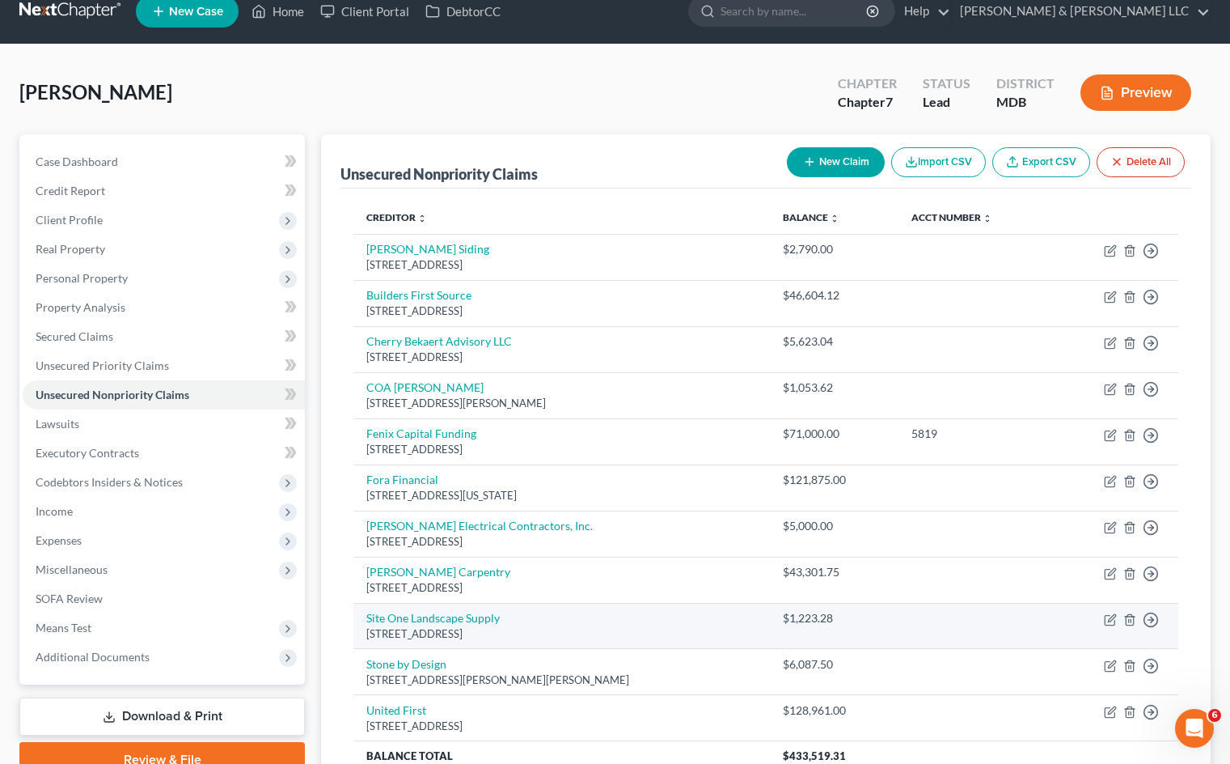
scroll to position [0, 0]
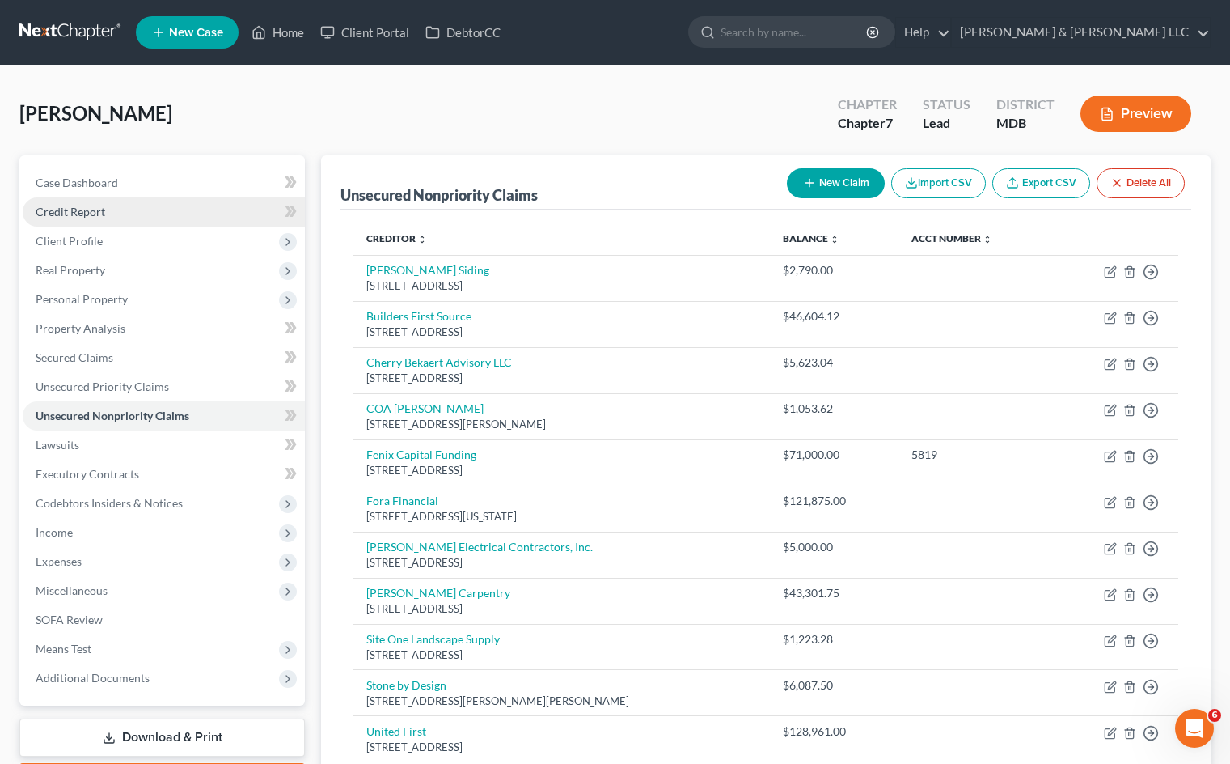
click at [188, 214] on link "Credit Report" at bounding box center [164, 211] width 282 height 29
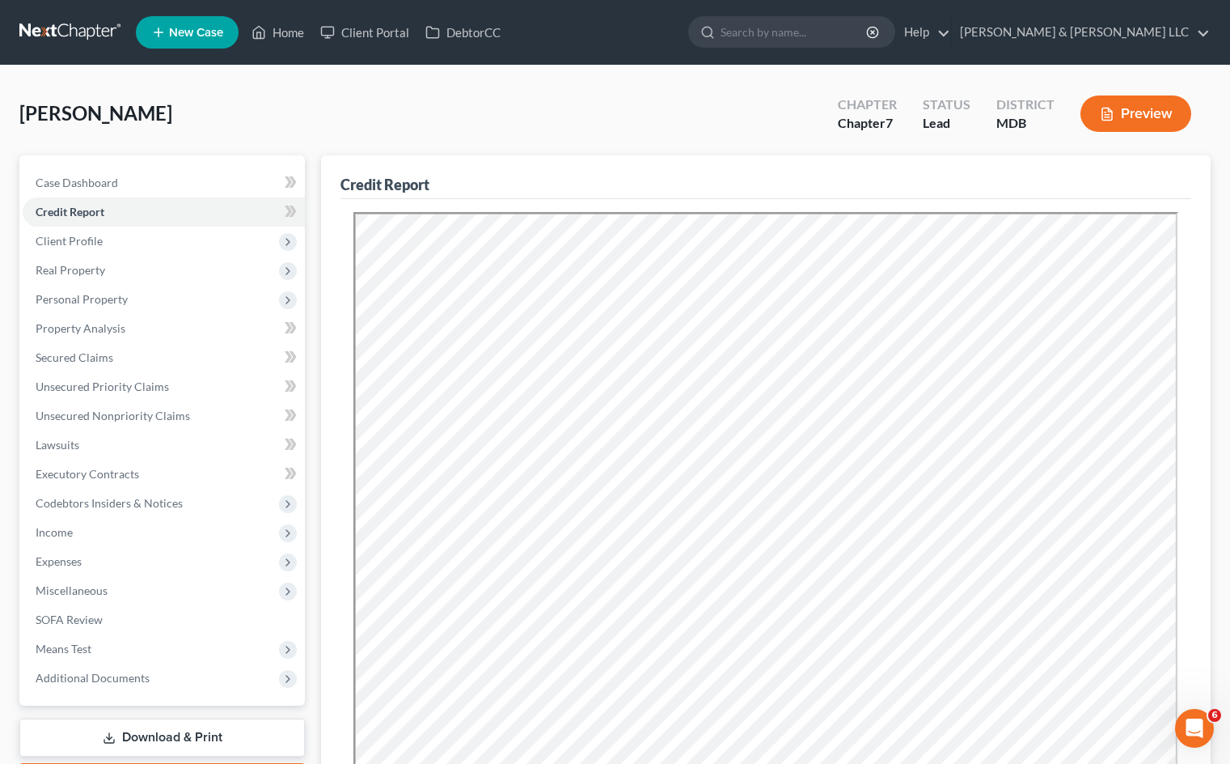
click at [591, 124] on div "[PERSON_NAME] Upgraded Chapter Chapter 7 Status Lead District MDB Preview" at bounding box center [615, 120] width 1192 height 70
click at [207, 239] on span "Client Profile" at bounding box center [164, 240] width 282 height 29
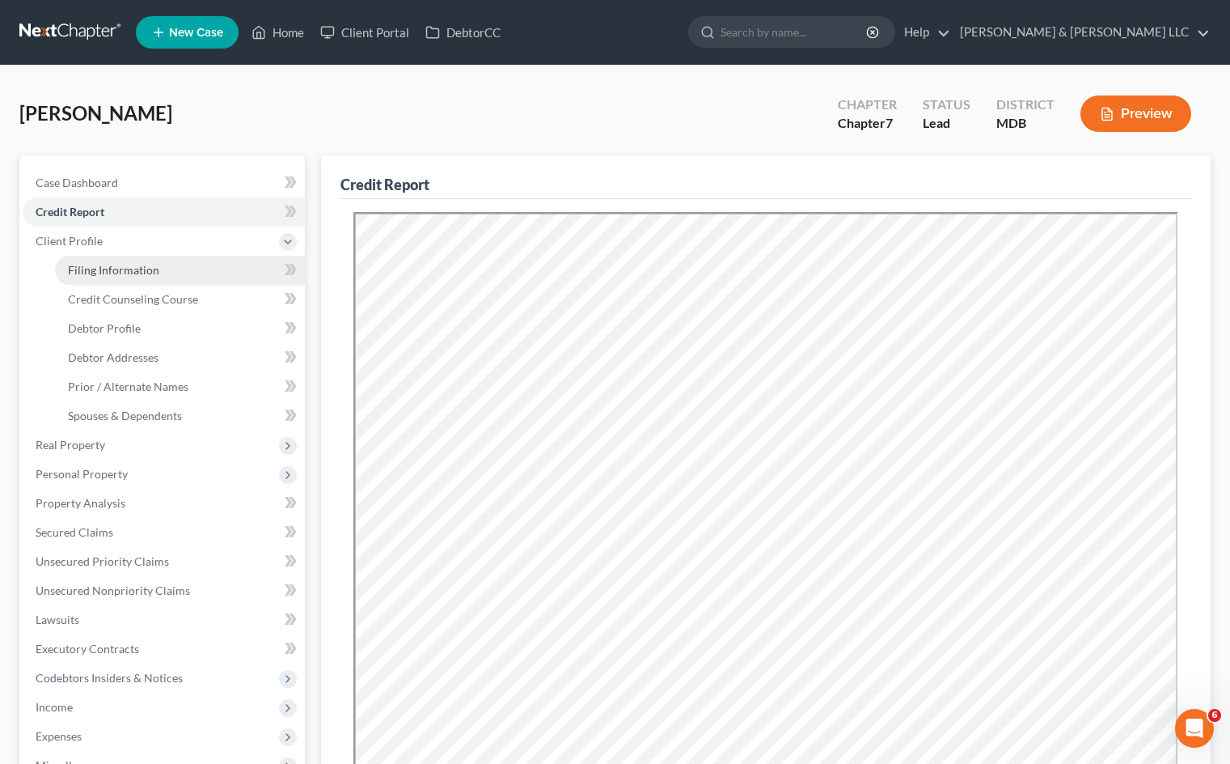
drag, startPoint x: 205, startPoint y: 277, endPoint x: 228, endPoint y: 262, distance: 28.0
click at [204, 277] on link "Filing Information" at bounding box center [180, 270] width 250 height 29
select select "1"
select select "0"
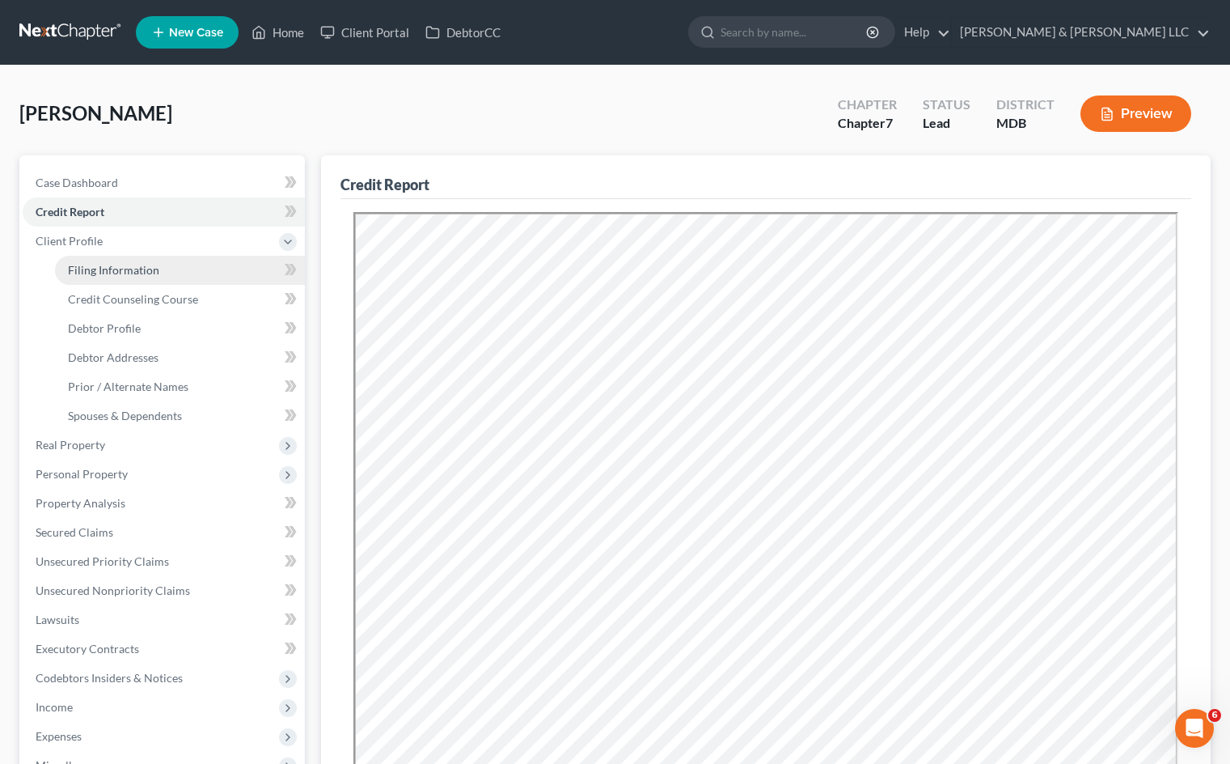
select select "38"
select select "0"
select select "21"
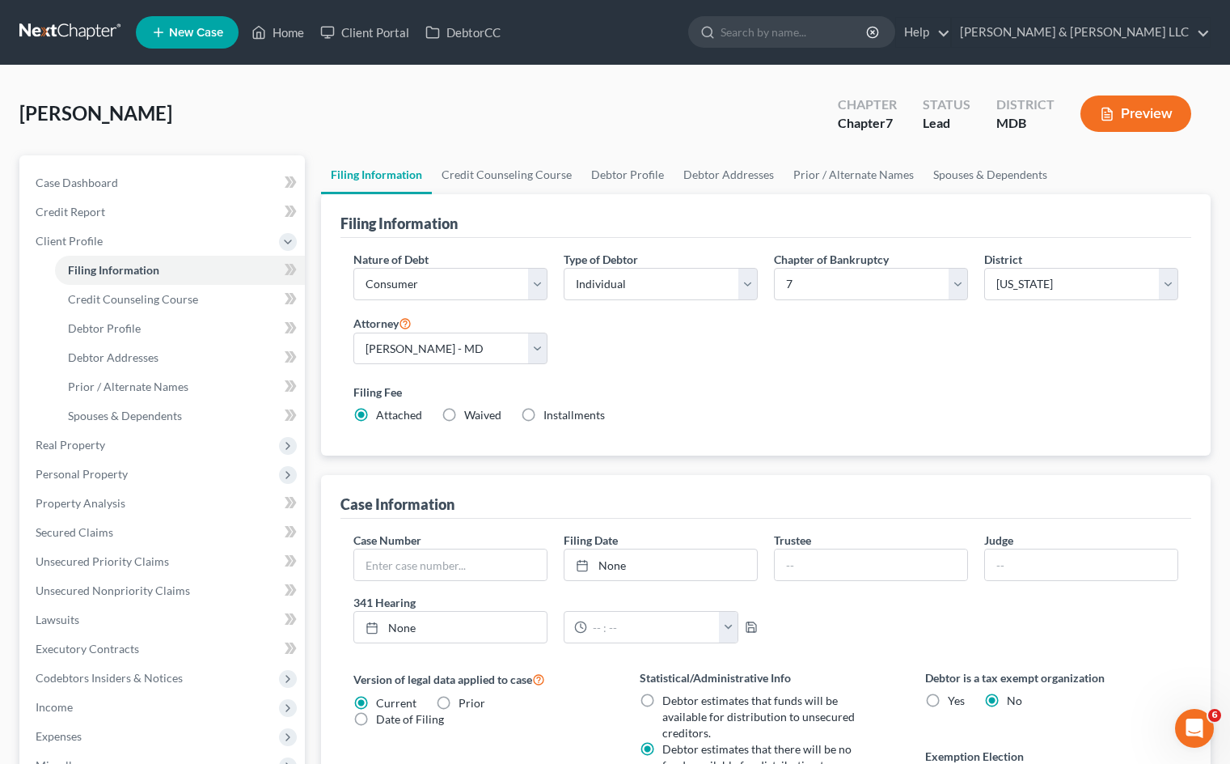
click at [561, 115] on div "[PERSON_NAME] Upgraded Chapter Chapter 7 Status Lead District MDB Preview" at bounding box center [615, 120] width 1192 height 70
drag, startPoint x: 273, startPoint y: 242, endPoint x: 535, endPoint y: 90, distance: 303.0
click at [271, 242] on span "Client Profile" at bounding box center [164, 240] width 282 height 29
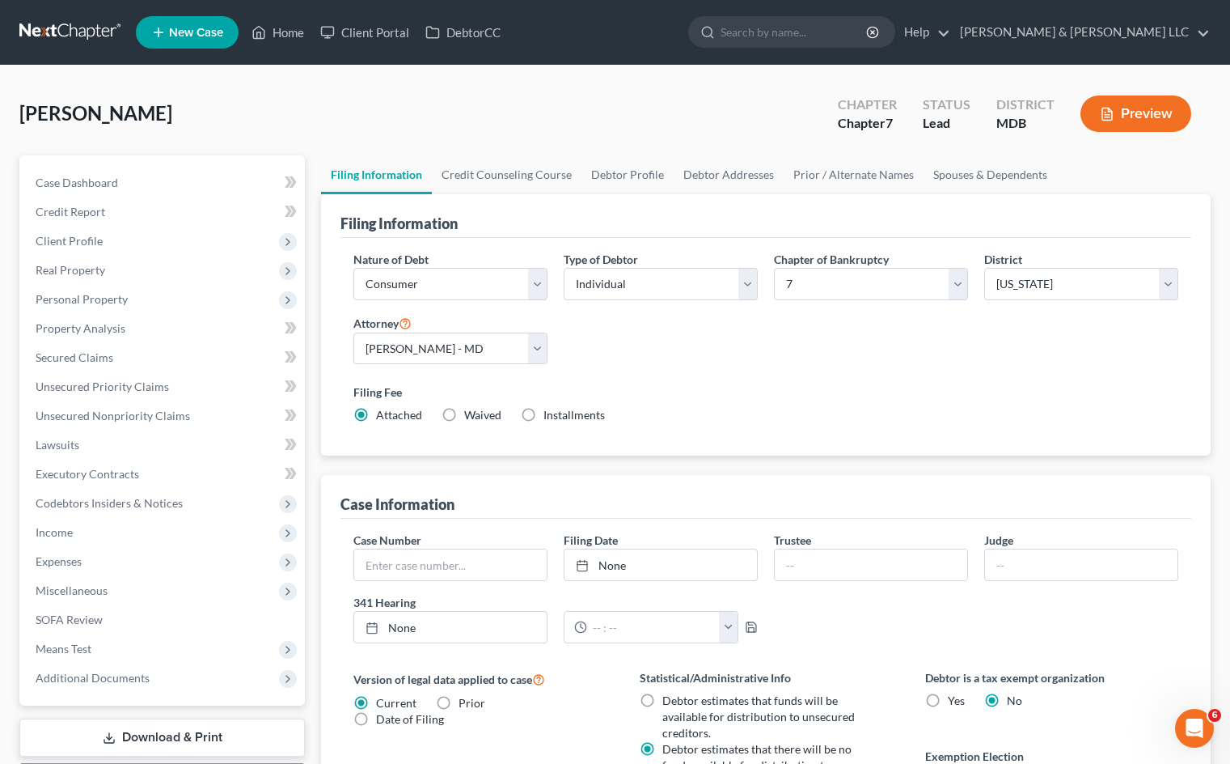
click at [548, 92] on div "[PERSON_NAME] Upgraded Chapter Chapter 7 Status Lead District MDB Preview" at bounding box center [615, 120] width 1192 height 70
click at [480, 134] on div "[PERSON_NAME] Upgraded Chapter Chapter 7 Status Lead District MDB Preview" at bounding box center [615, 120] width 1192 height 70
drag, startPoint x: 740, startPoint y: 469, endPoint x: 828, endPoint y: 396, distance: 114.3
click at [740, 469] on div "Filing Information Nature of Debt Select Business Consumer Other Nature of Busi…" at bounding box center [766, 597] width 890 height 807
click at [1136, 105] on button "Preview" at bounding box center [1136, 113] width 111 height 36
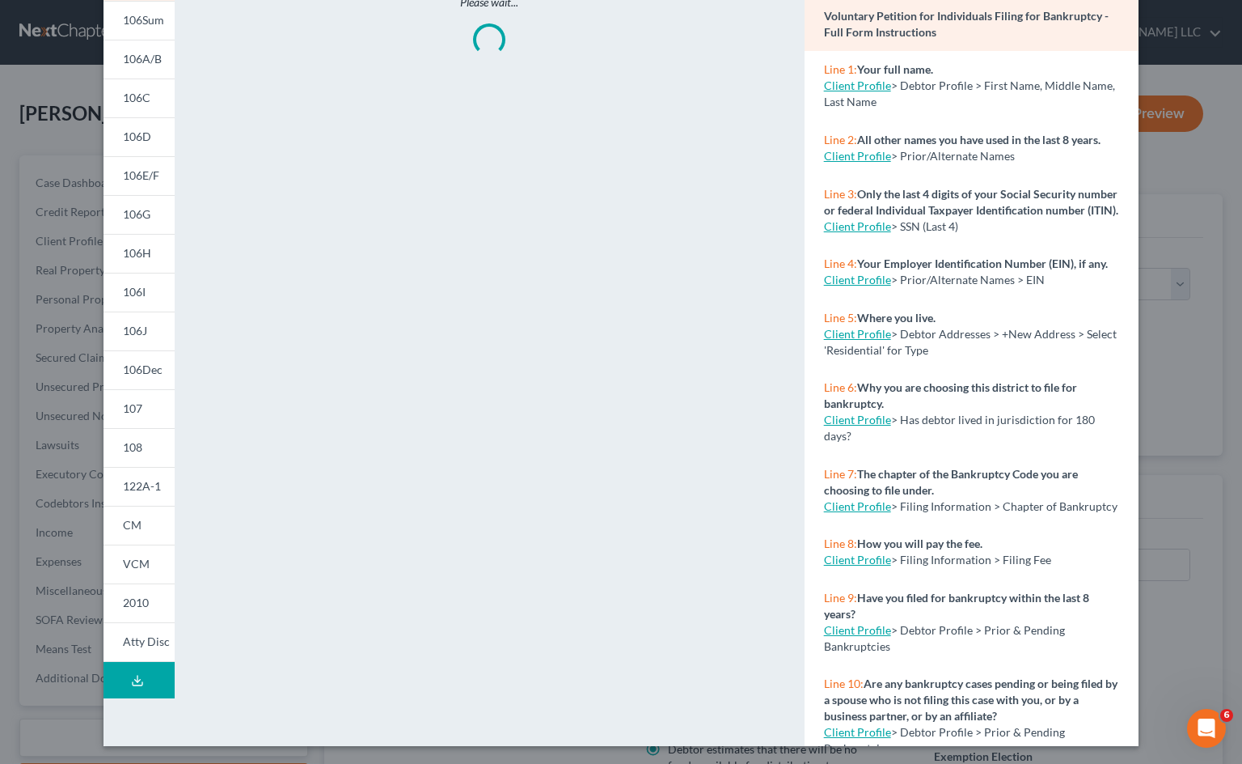
scroll to position [133, 0]
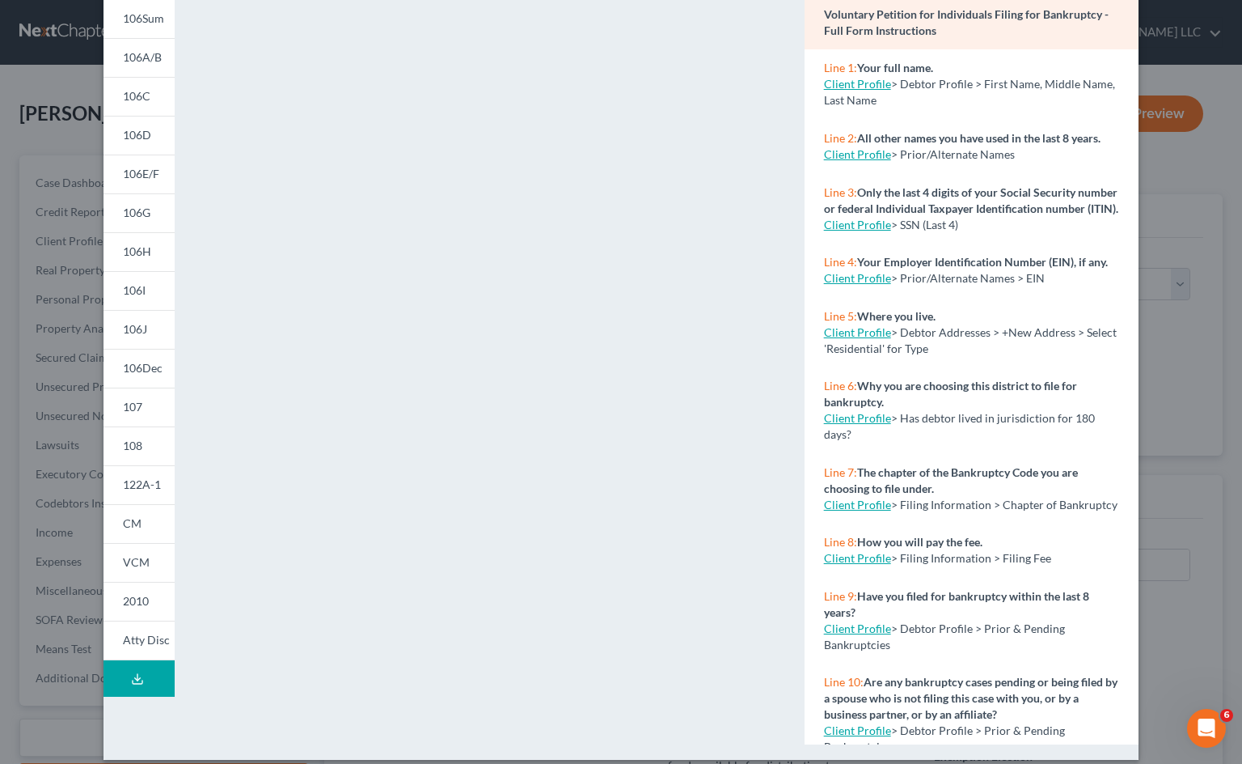
click at [142, 675] on button "Download Draft" at bounding box center [139, 678] width 71 height 36
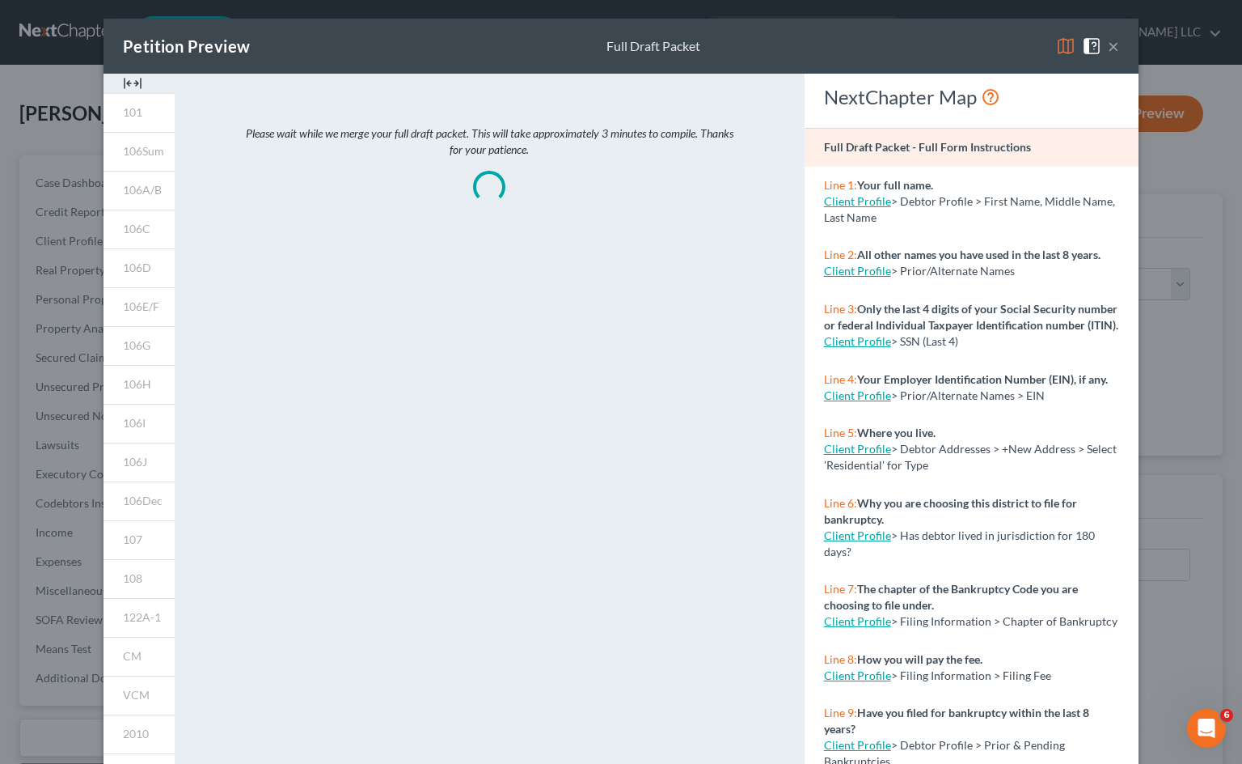
scroll to position [0, 0]
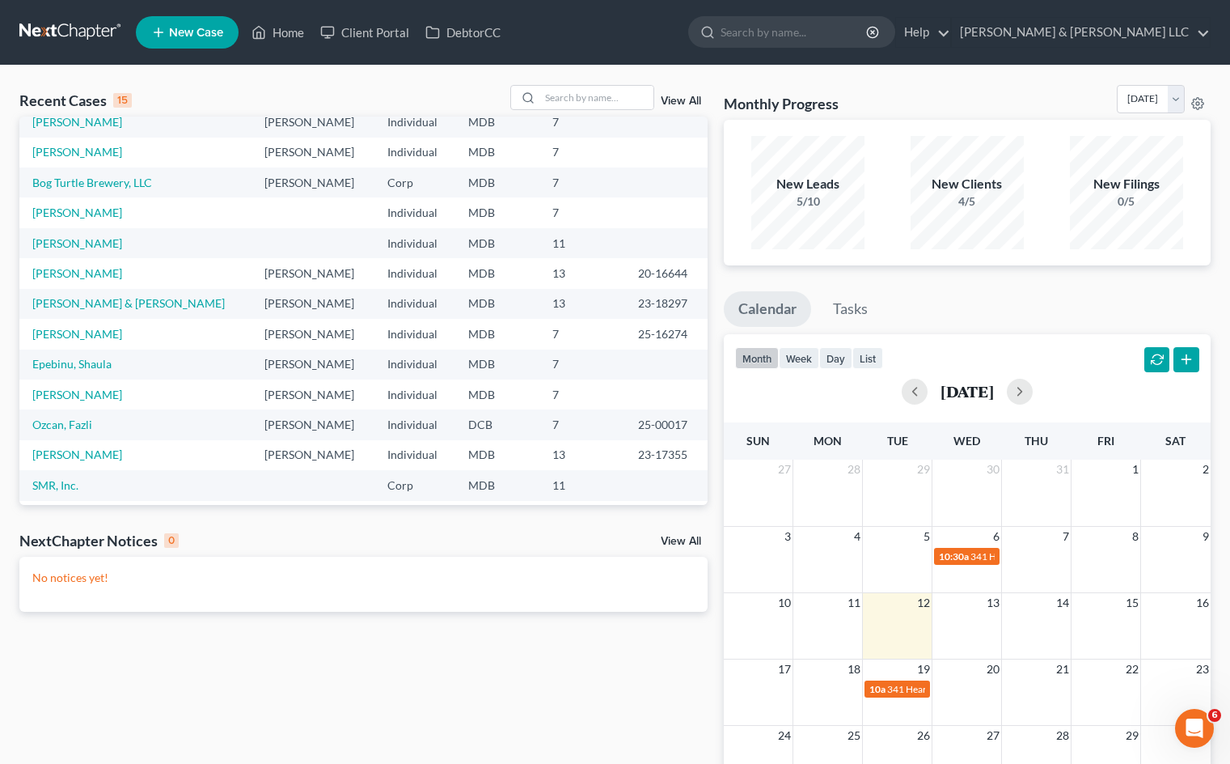
scroll to position [111, 0]
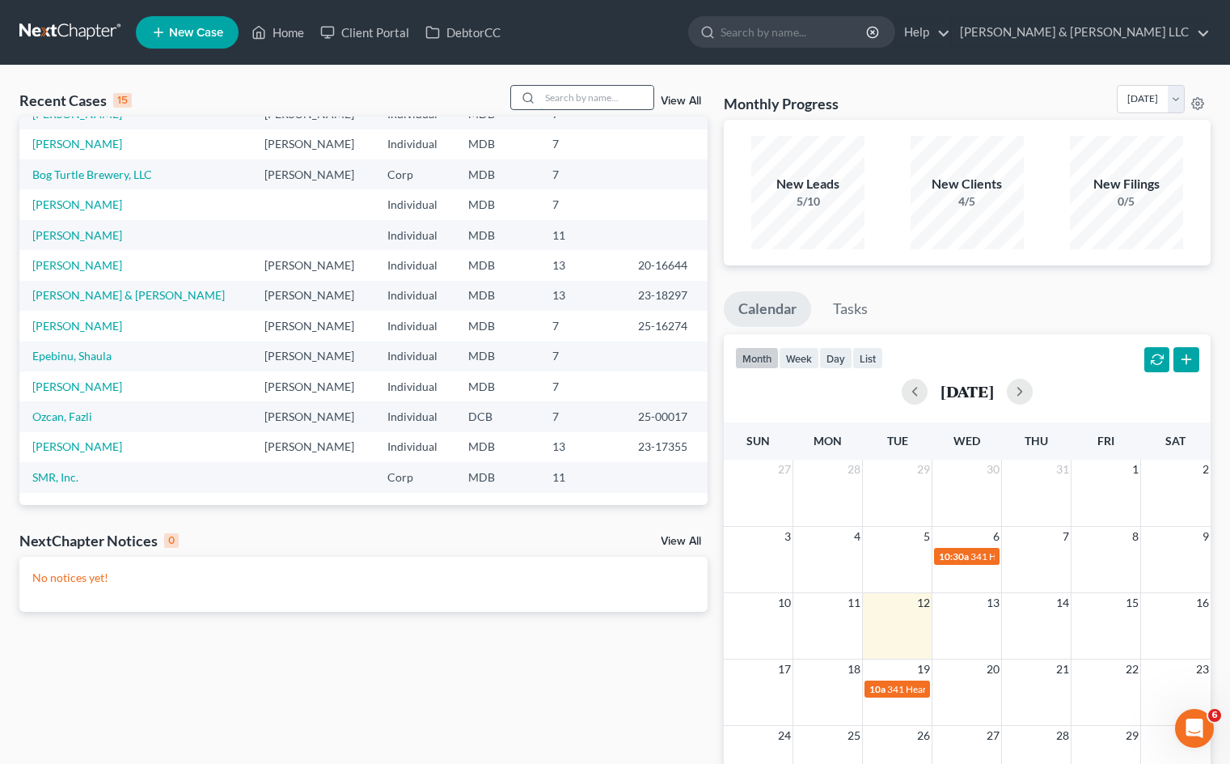
click at [580, 92] on input "search" at bounding box center [596, 97] width 113 height 23
type input "the innovative"
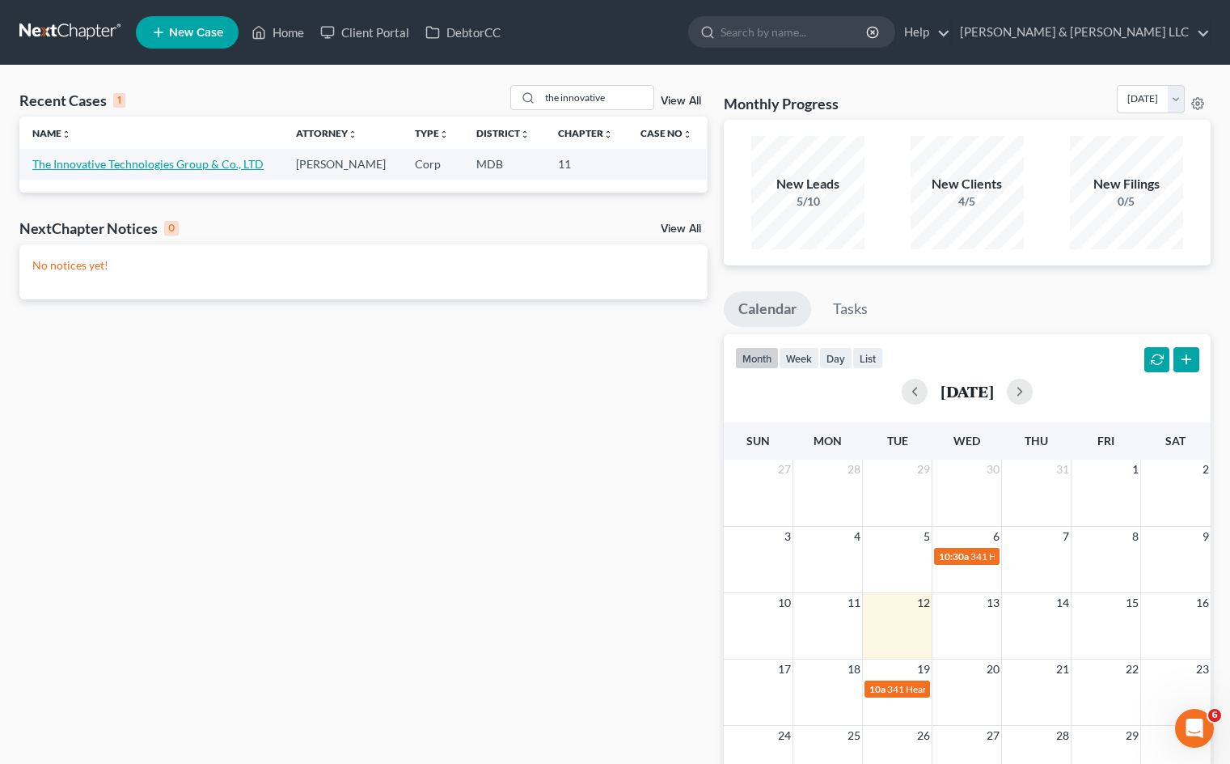
click at [179, 166] on link "The Innovative Technologies Group & Co., LTD" at bounding box center [147, 164] width 231 height 14
select select "9"
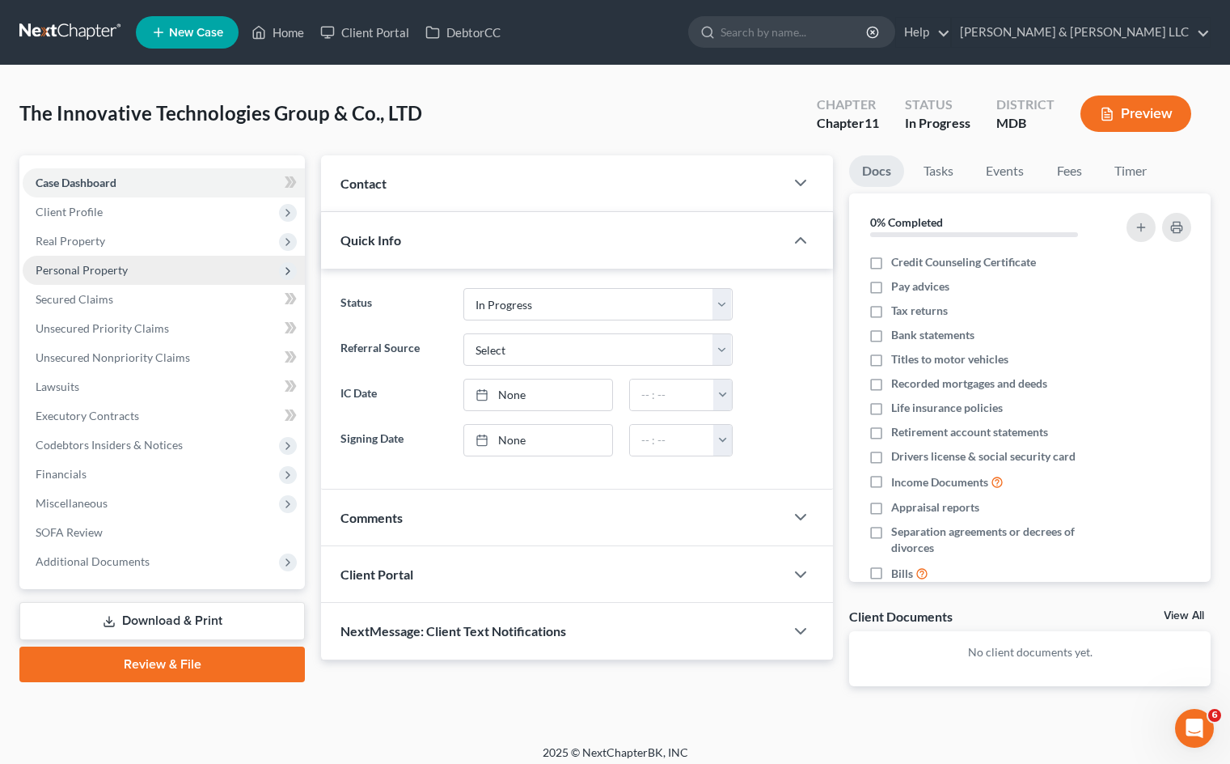
click at [109, 263] on span "Personal Property" at bounding box center [82, 270] width 92 height 14
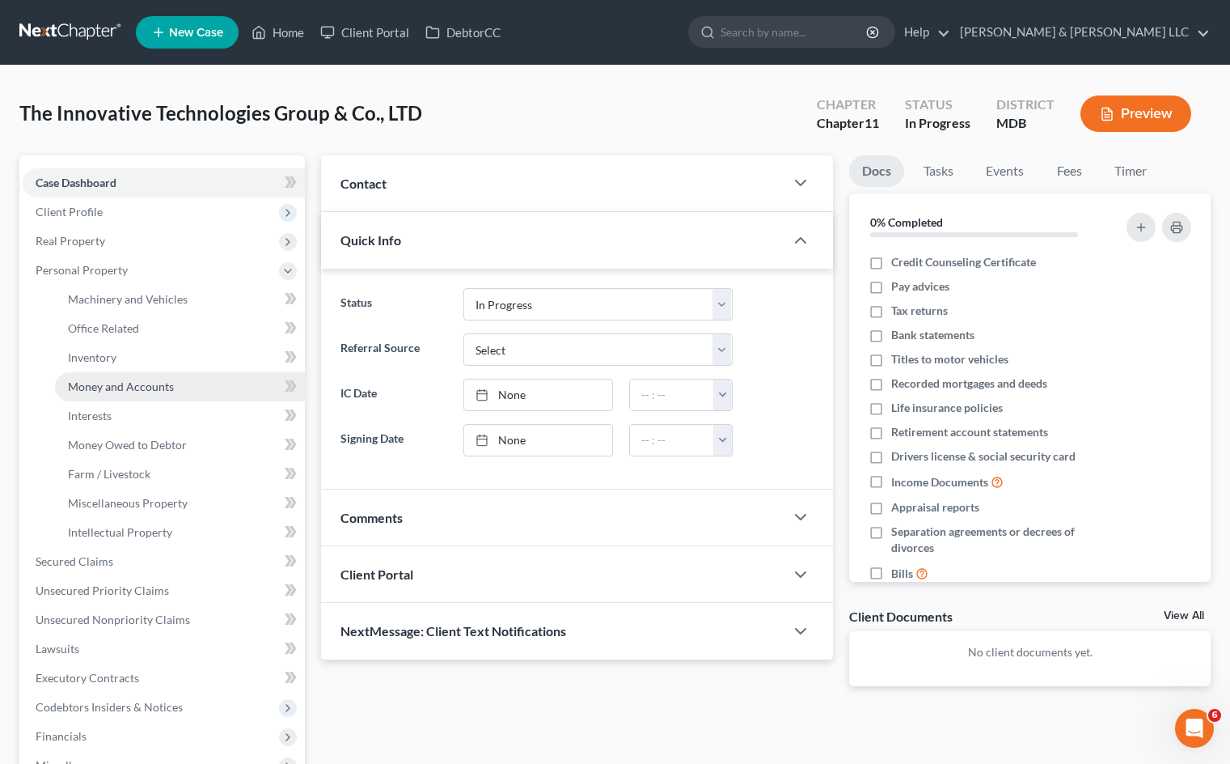
click at [154, 378] on link "Money and Accounts" at bounding box center [180, 386] width 250 height 29
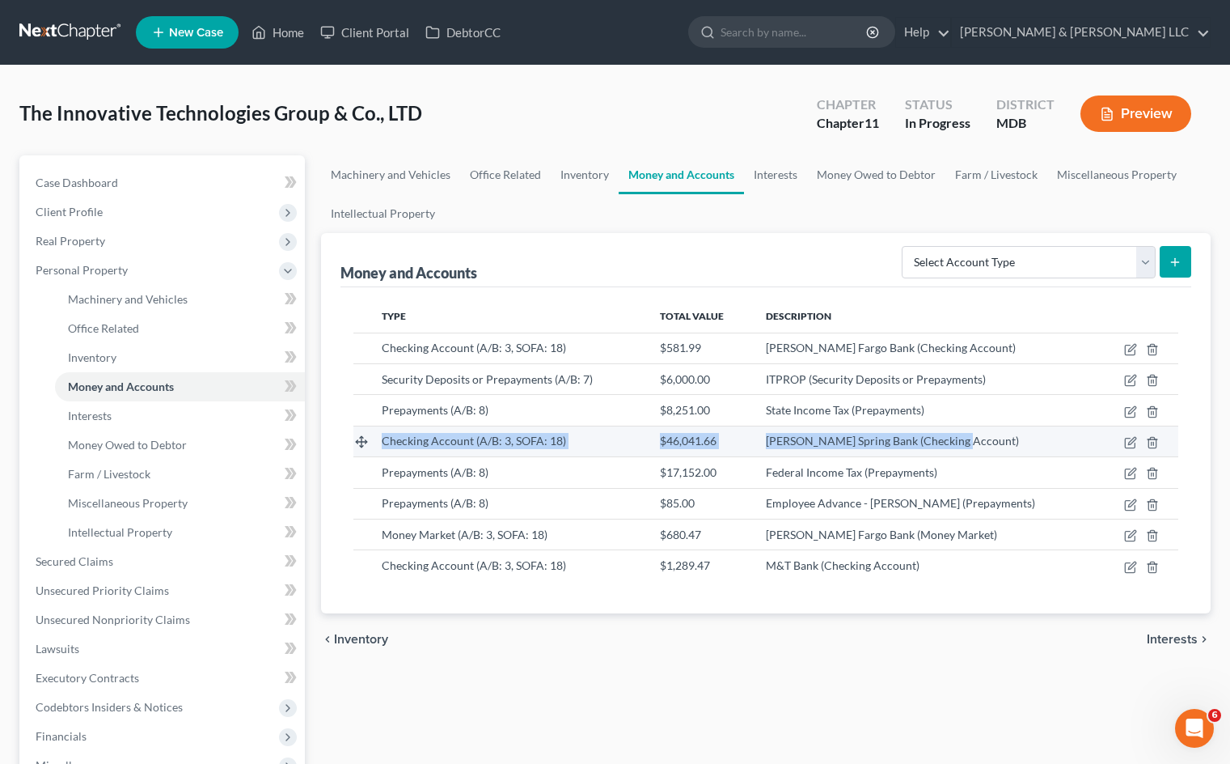
drag, startPoint x: 984, startPoint y: 437, endPoint x: 355, endPoint y: 430, distance: 629.4
click at [355, 430] on tr "Checking Account (A/B: 3, SOFA: 18) $46,041.66 Sandy Spring Bank (Checking Acco…" at bounding box center [765, 440] width 825 height 31
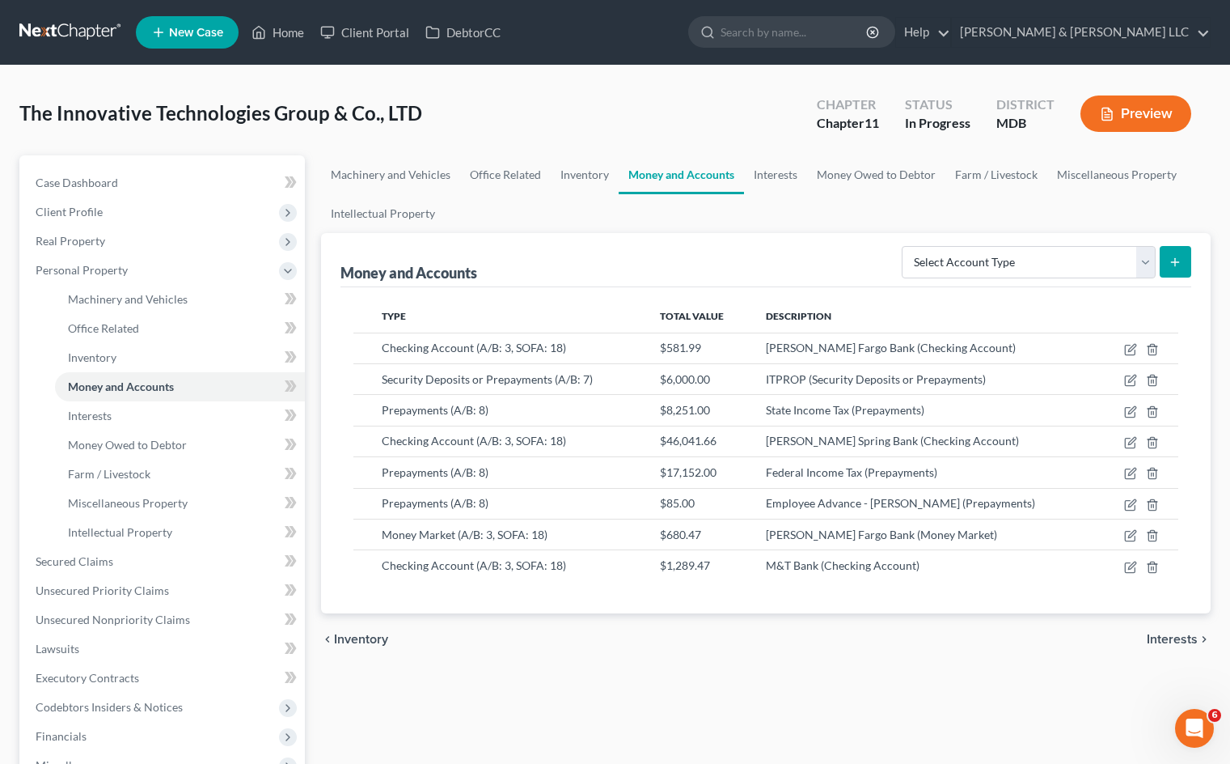
click at [777, 255] on div "Money and Accounts Select Account Type Brokerage (A/B: 3, SOFA: 18) Cash on Han…" at bounding box center [766, 260] width 851 height 54
